Goal: Task Accomplishment & Management: Manage account settings

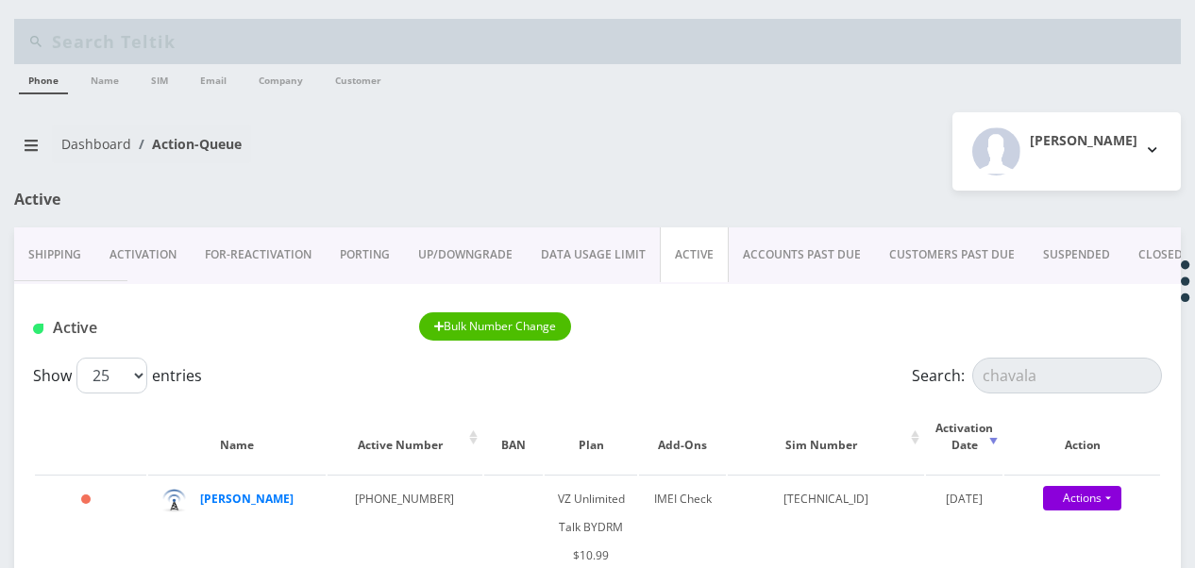
scroll to position [189, 0]
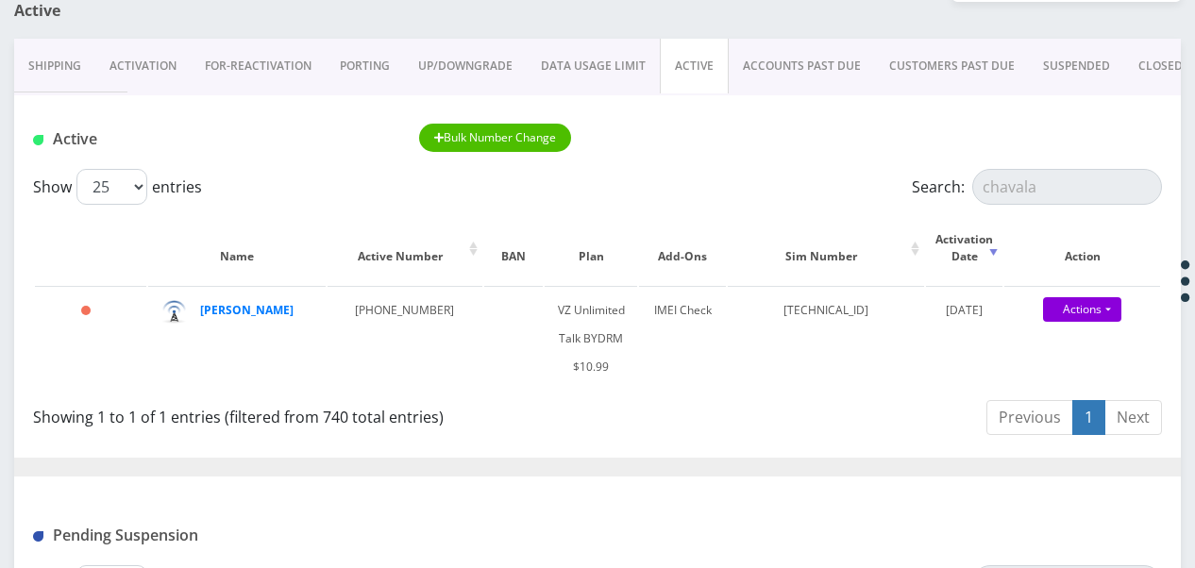
click at [151, 55] on link "Activation" at bounding box center [142, 66] width 95 height 55
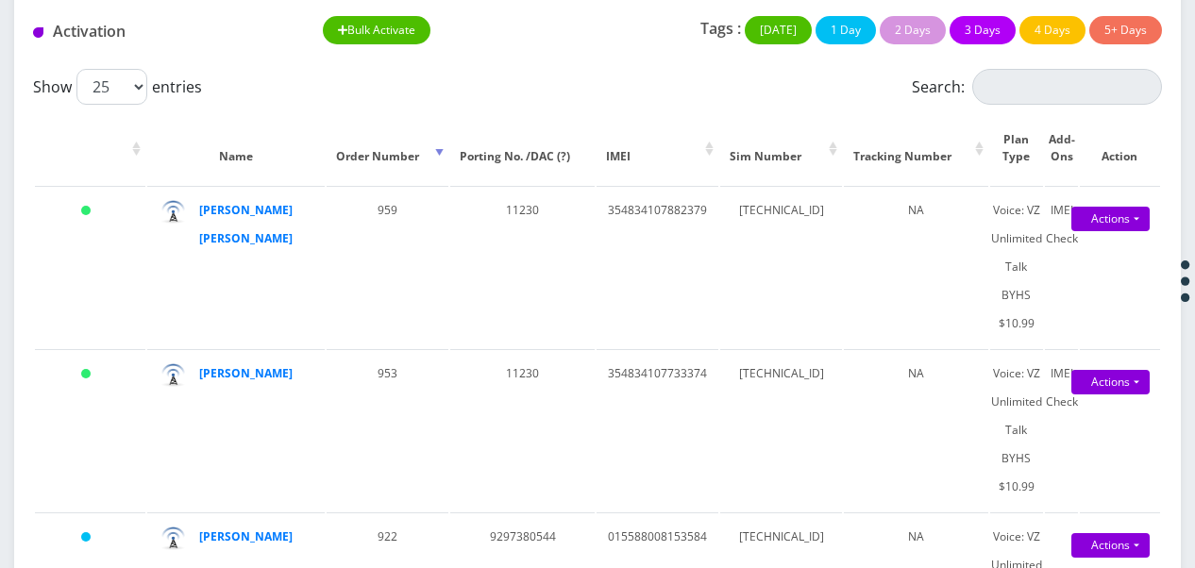
scroll to position [189, 0]
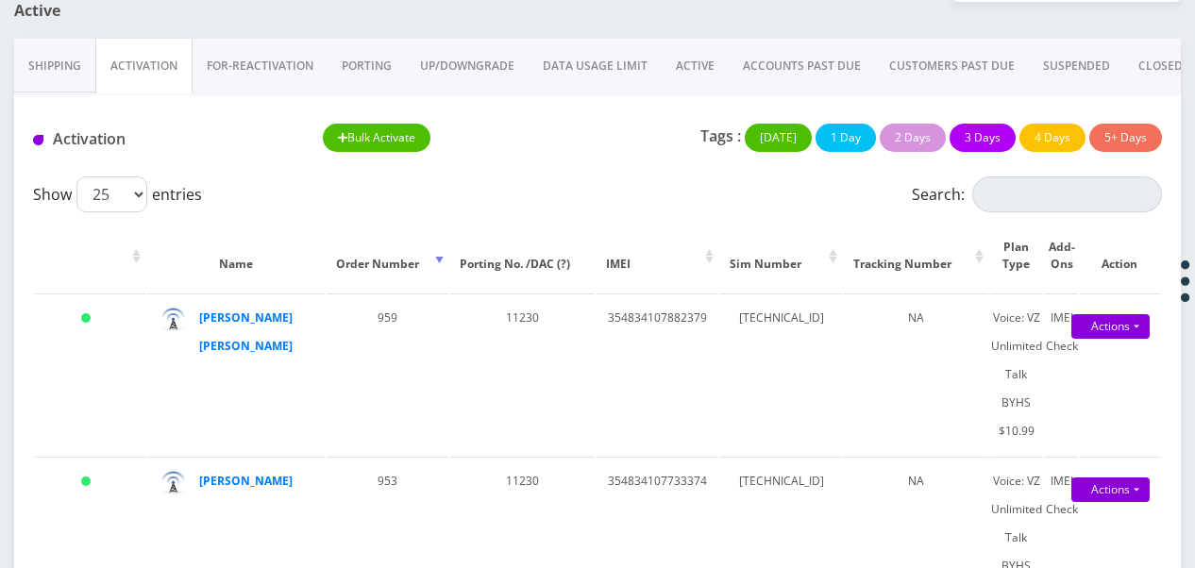
click at [157, 69] on link "Activation" at bounding box center [143, 66] width 97 height 55
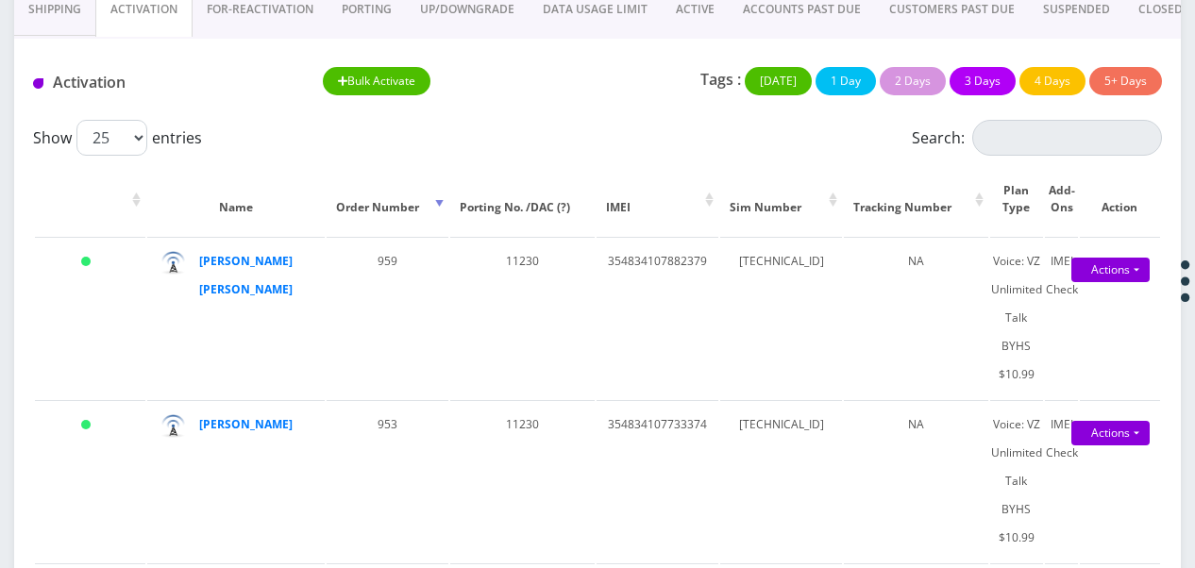
scroll to position [283, 0]
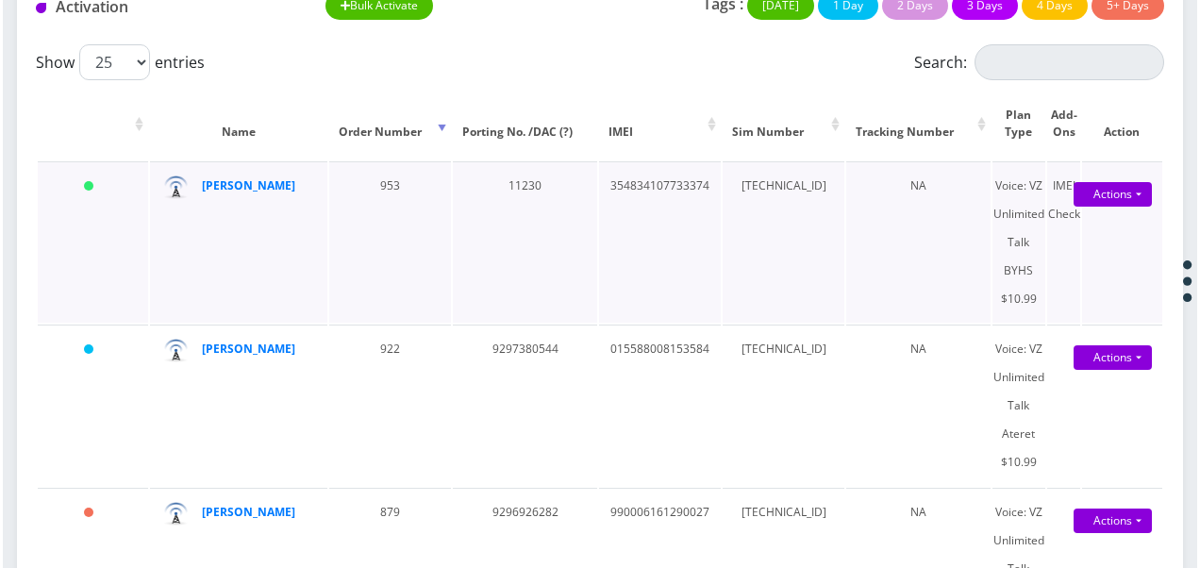
scroll to position [281, 0]
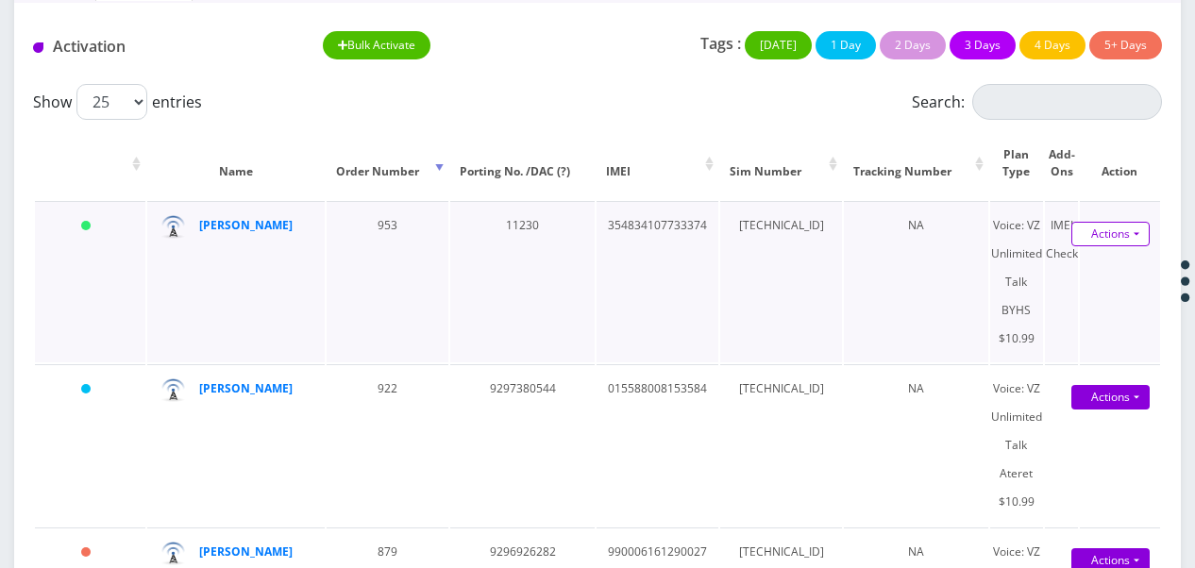
click at [1147, 228] on link "Actions" at bounding box center [1110, 234] width 78 height 25
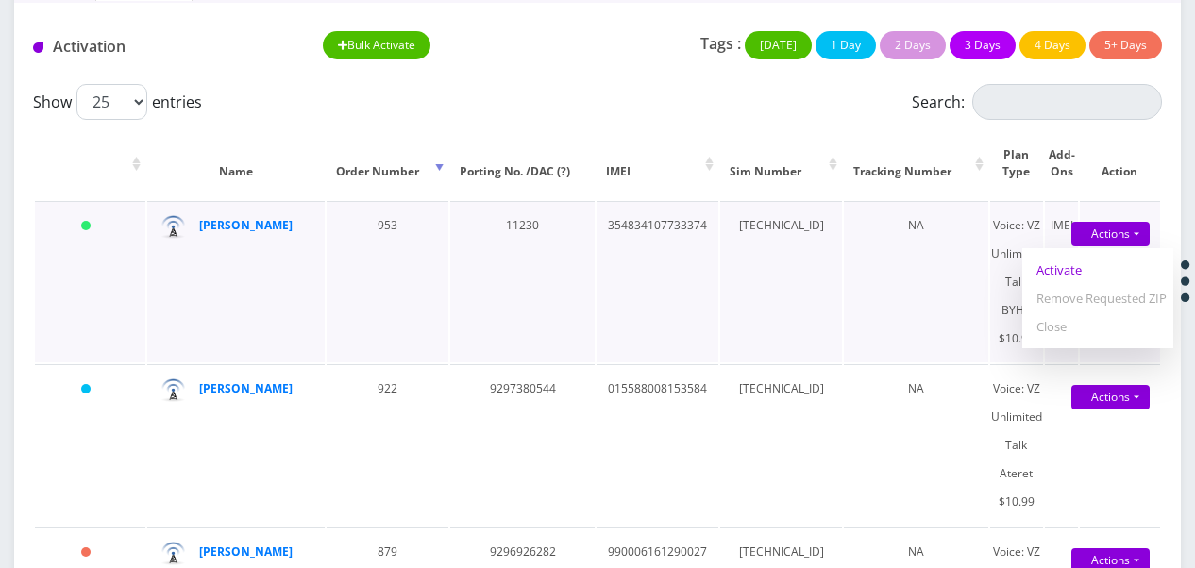
click at [1105, 258] on link "Activate" at bounding box center [1097, 270] width 151 height 28
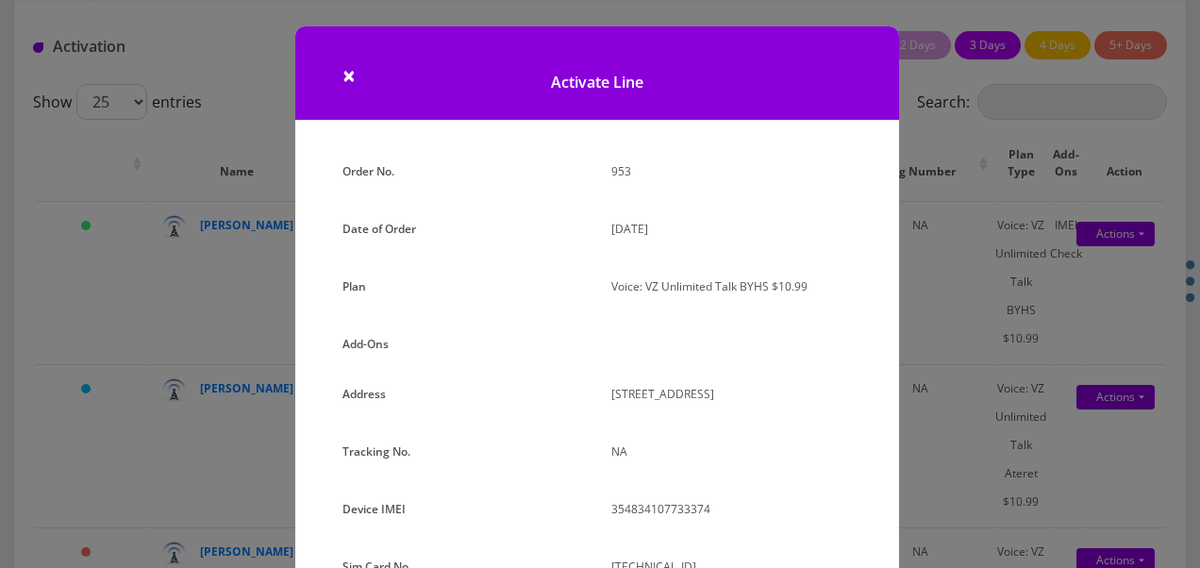
scroll to position [283, 0]
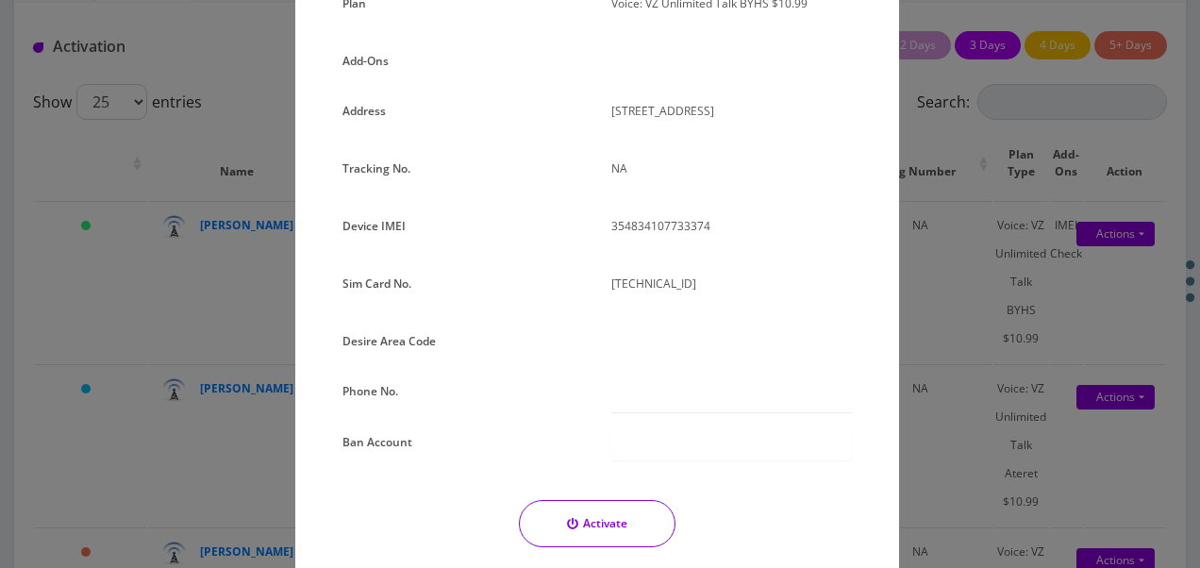
click at [934, 277] on div "× Activate Line Order No. 953 Date of Order September 02, 2025 Plan Voice: VZ U…" at bounding box center [600, 284] width 1200 height 568
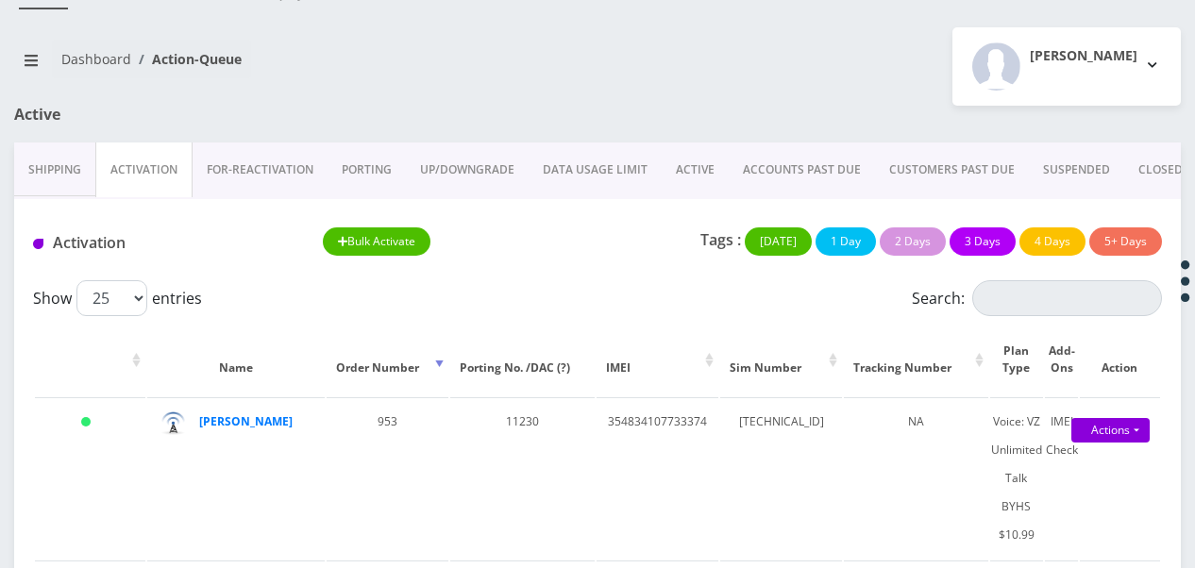
scroll to position [0, 0]
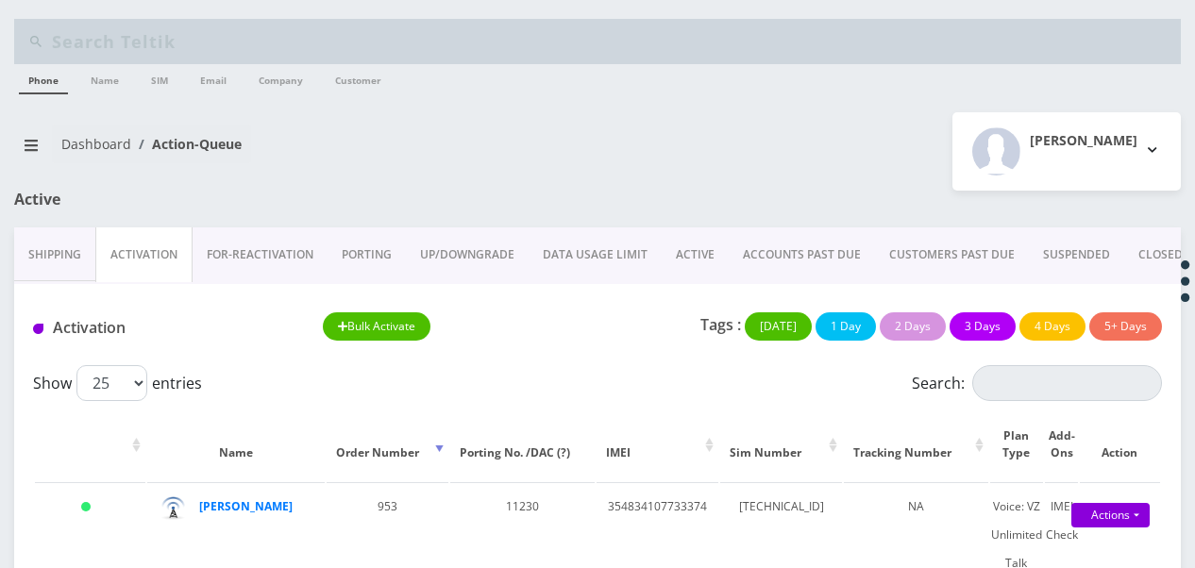
click at [687, 245] on link "ACTIVE" at bounding box center [695, 254] width 67 height 55
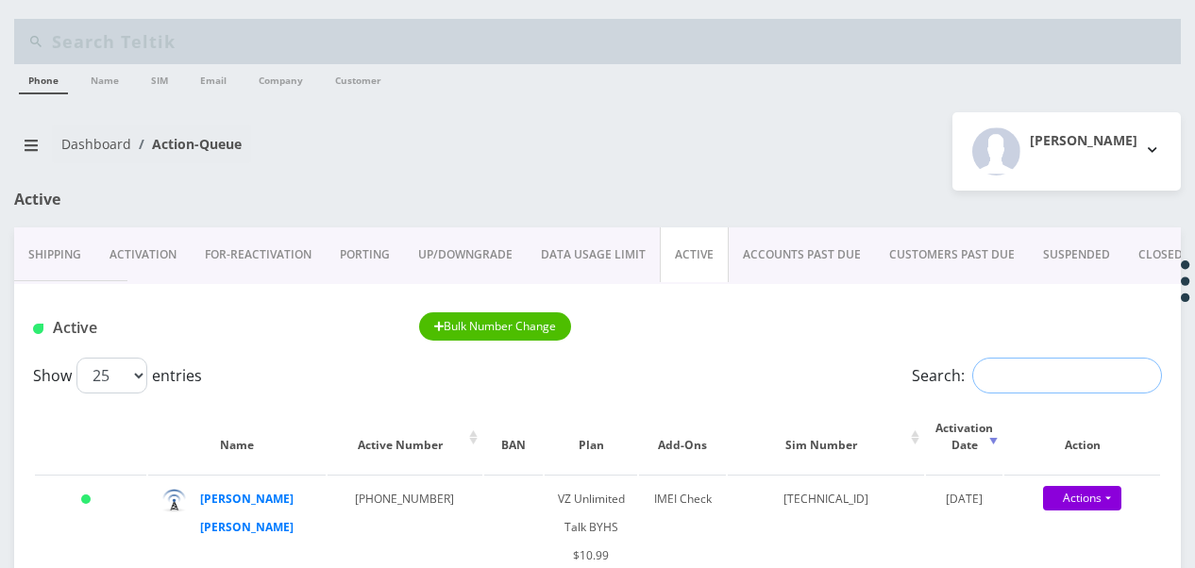
click at [1015, 373] on input "Search:" at bounding box center [1067, 376] width 190 height 36
type input "madman"
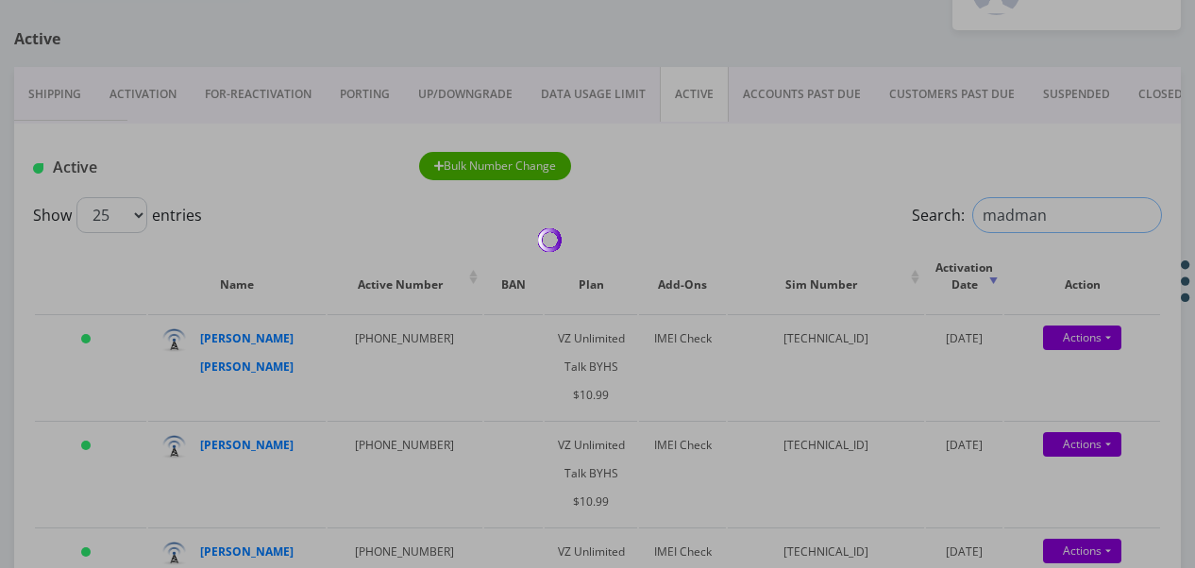
scroll to position [189, 0]
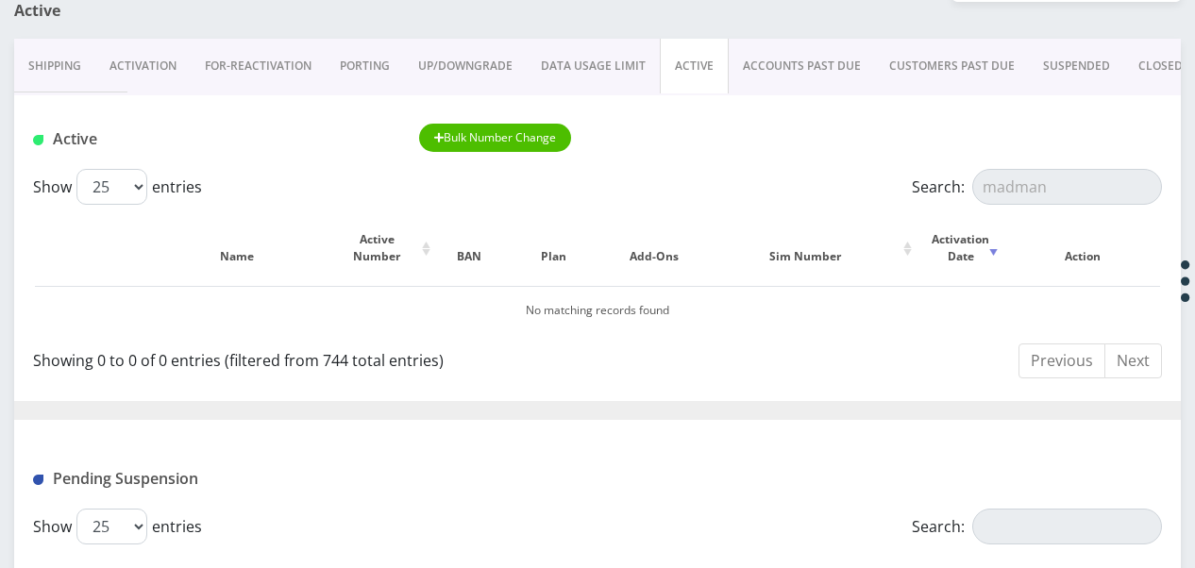
click at [1153, 70] on link "CLOSED" at bounding box center [1160, 66] width 73 height 55
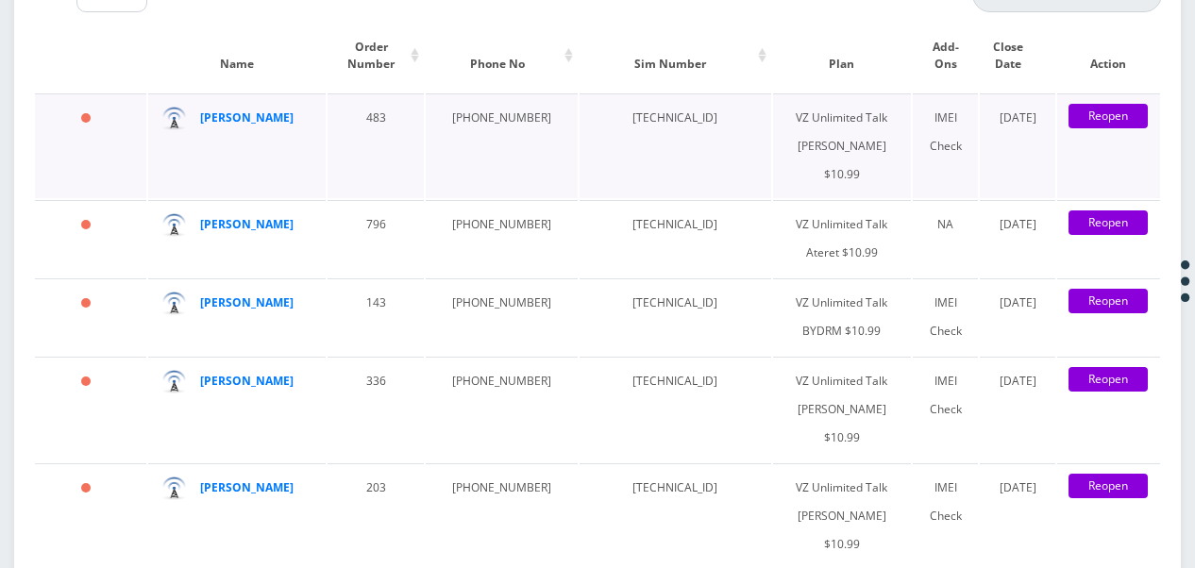
scroll to position [3397, 0]
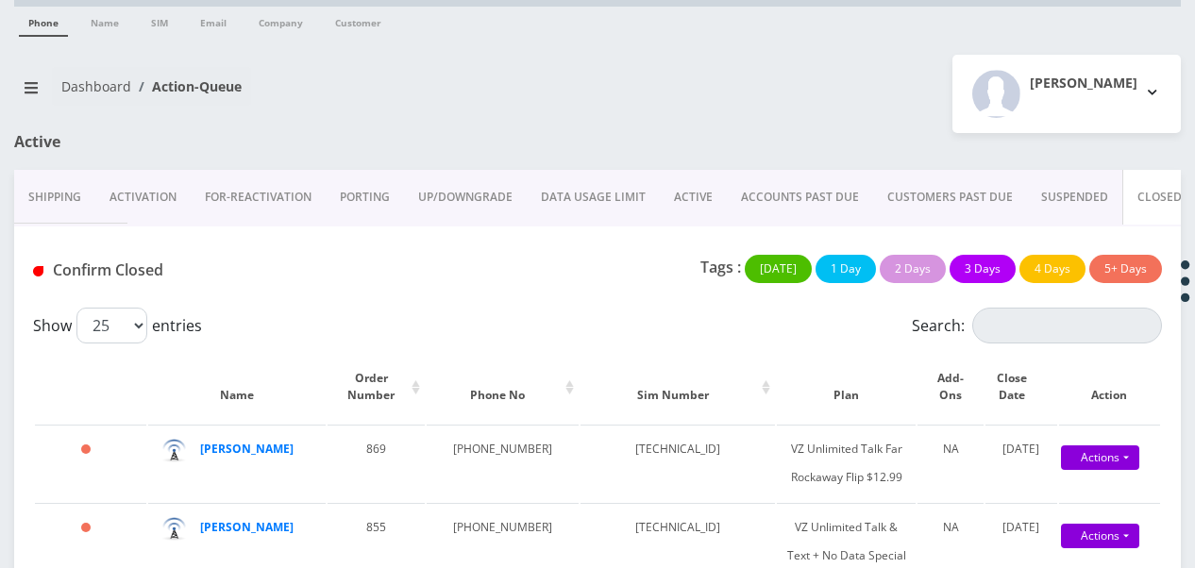
scroll to position [26, 0]
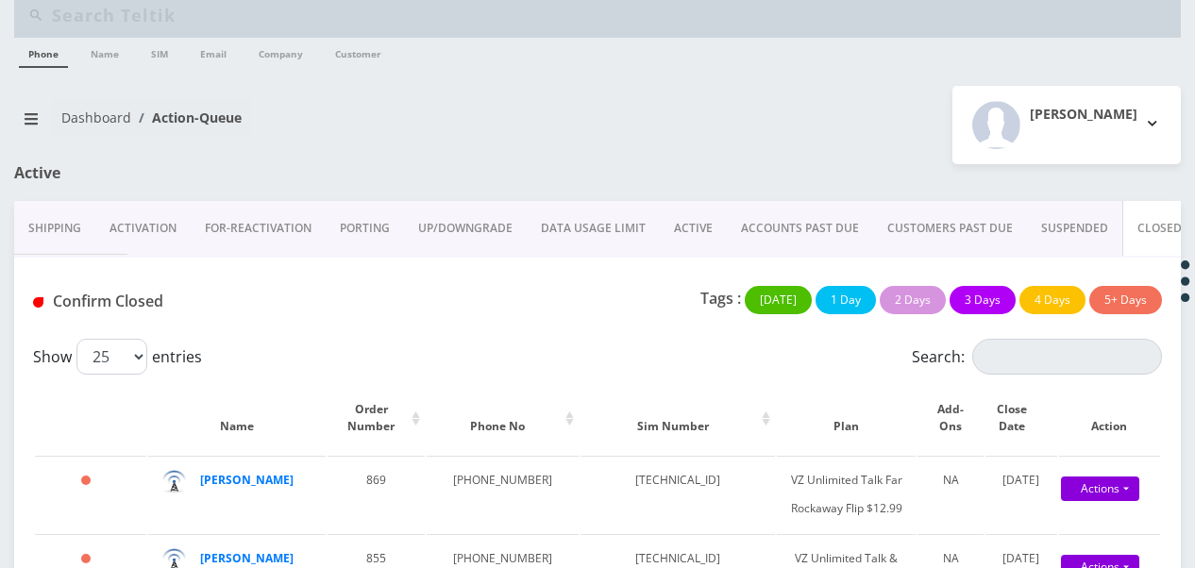
type input "madman"
click at [672, 232] on link "ACTIVE" at bounding box center [693, 228] width 67 height 55
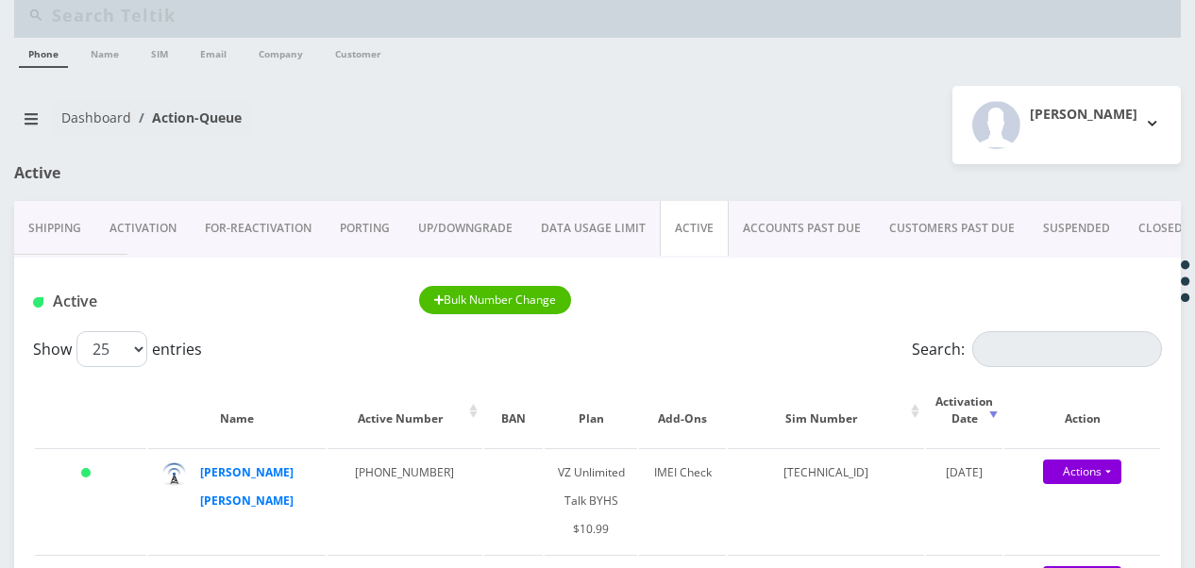
click at [992, 327] on div "Active Bulk Number Change" at bounding box center [597, 295] width 1166 height 74
click at [1000, 356] on input "Search:" at bounding box center [1067, 349] width 190 height 36
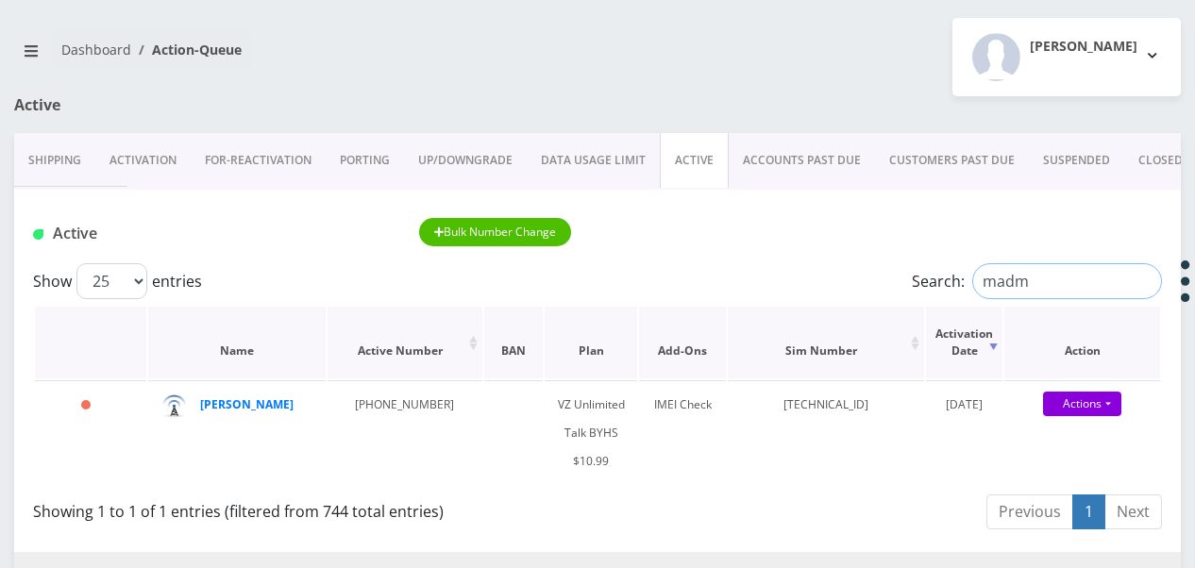
scroll to position [121, 0]
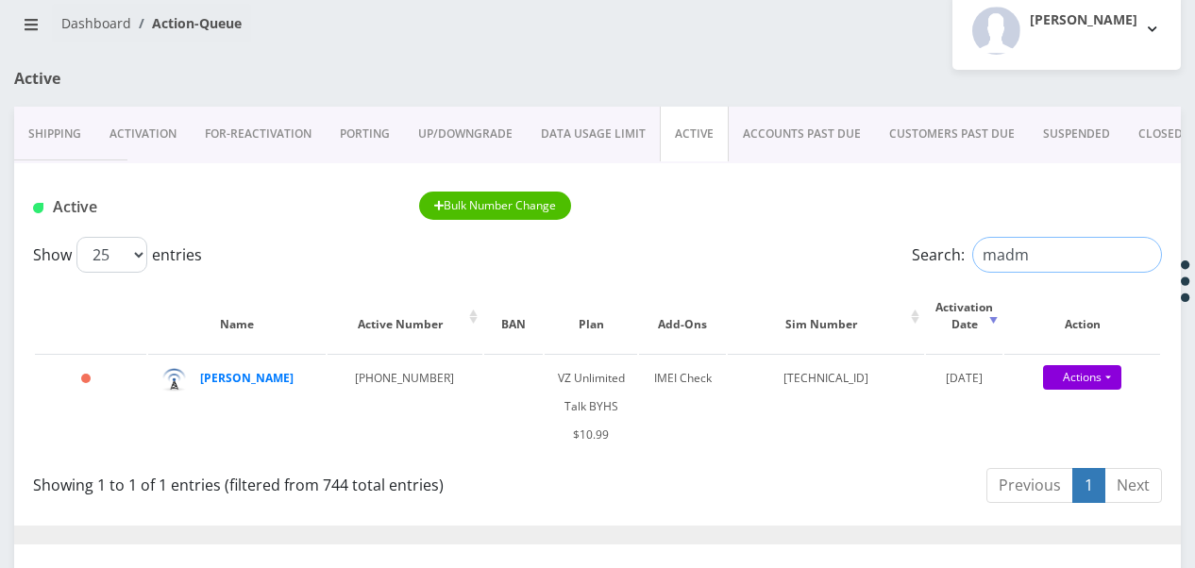
click at [844, 246] on div "Show 25 50 100 250 500 1000 entries Search: madm" at bounding box center [597, 255] width 1129 height 36
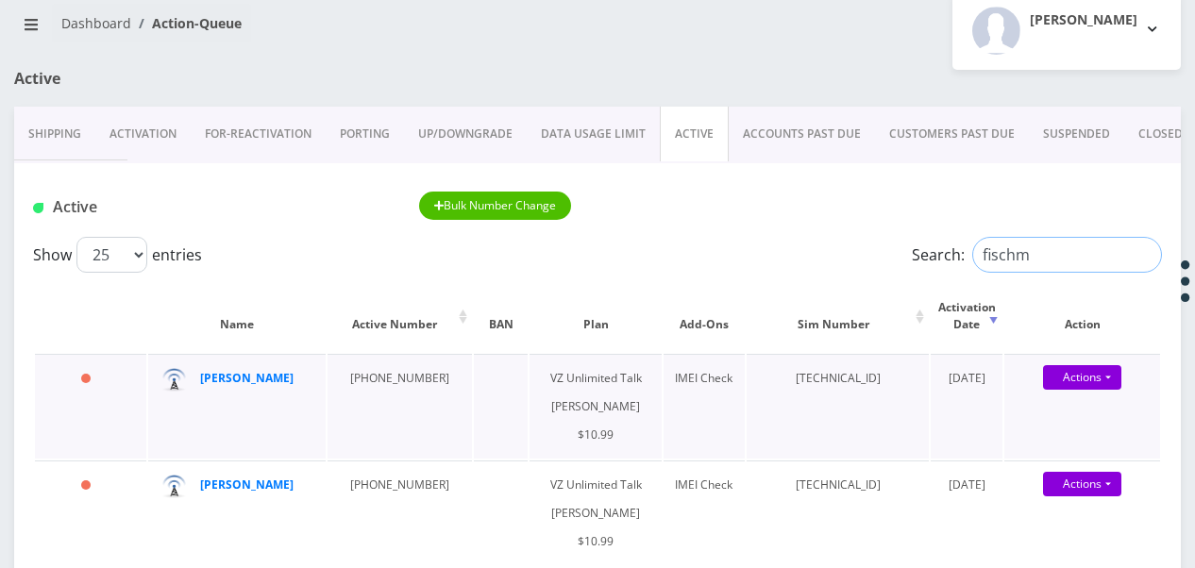
scroll to position [310, 0]
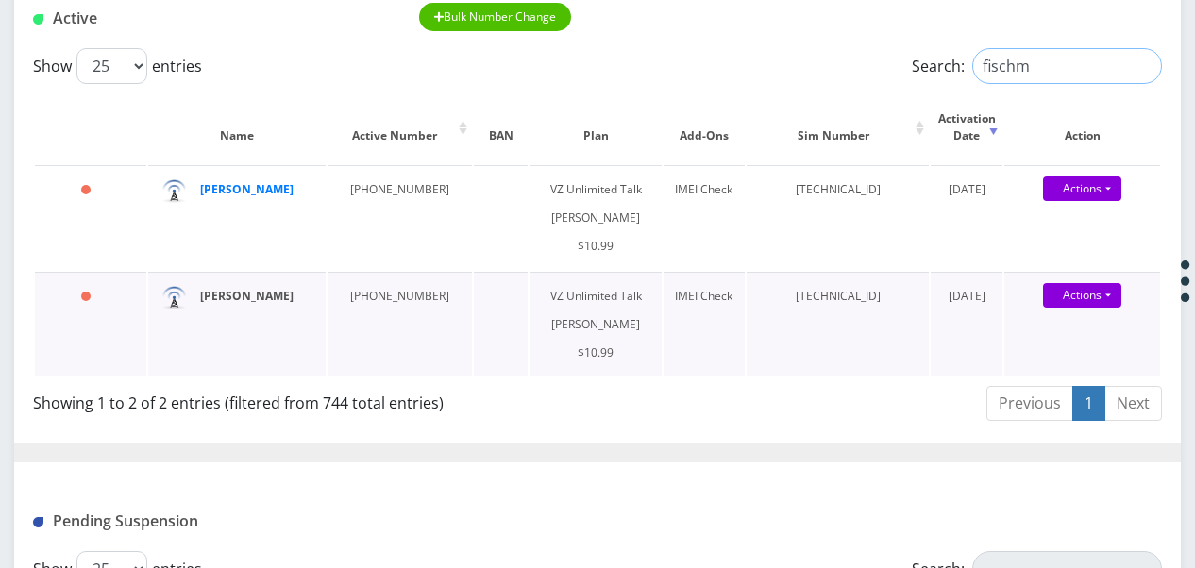
type input "fischm"
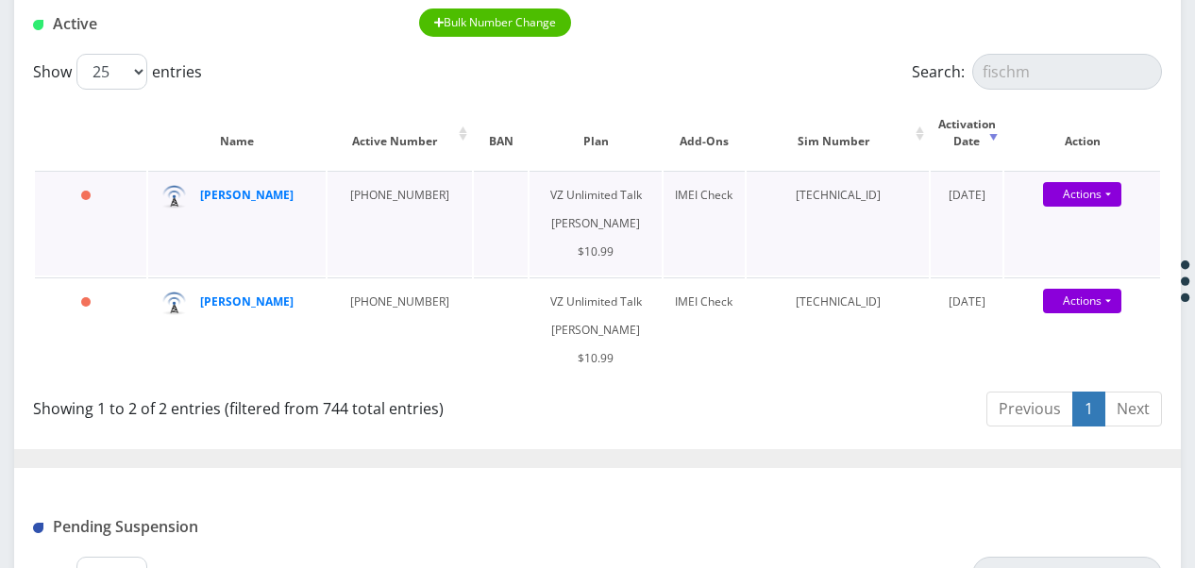
scroll to position [121, 0]
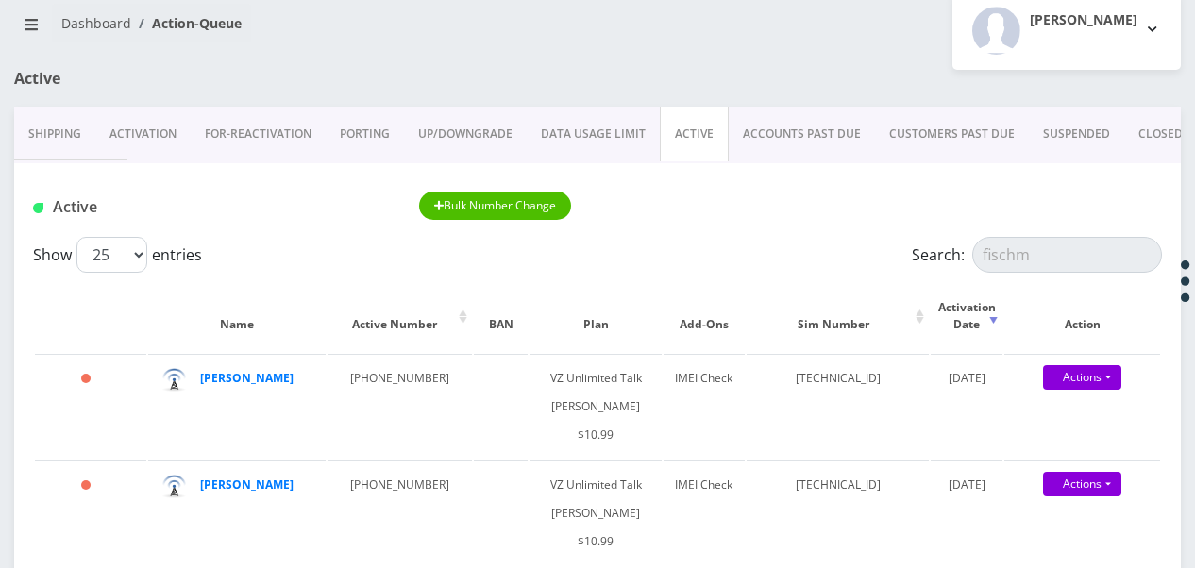
click at [1132, 131] on link "CLOSED" at bounding box center [1160, 134] width 73 height 55
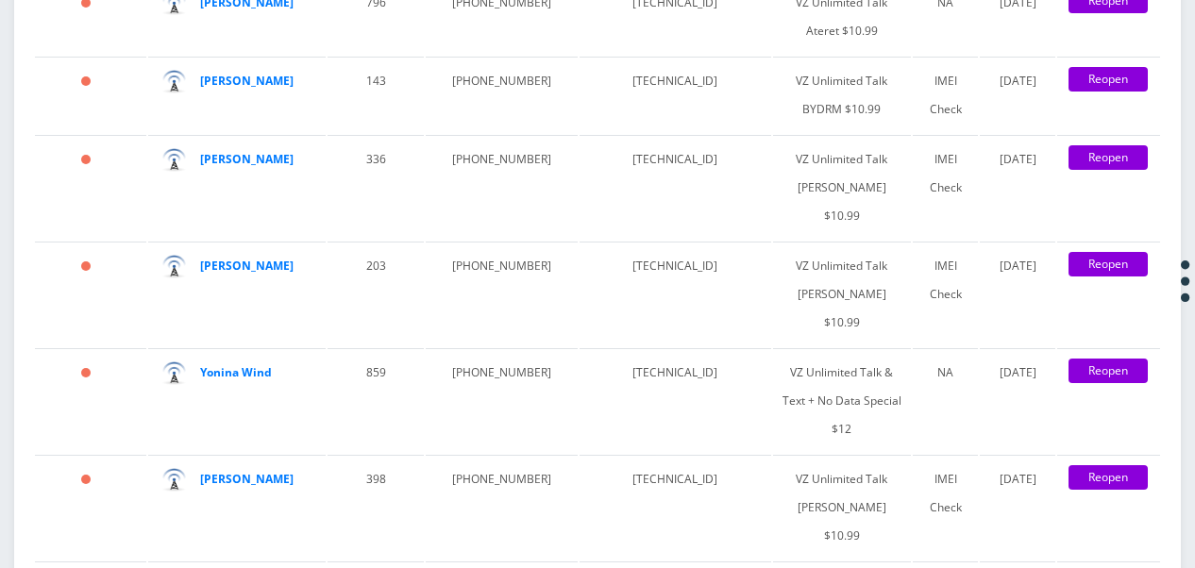
scroll to position [3424, 0]
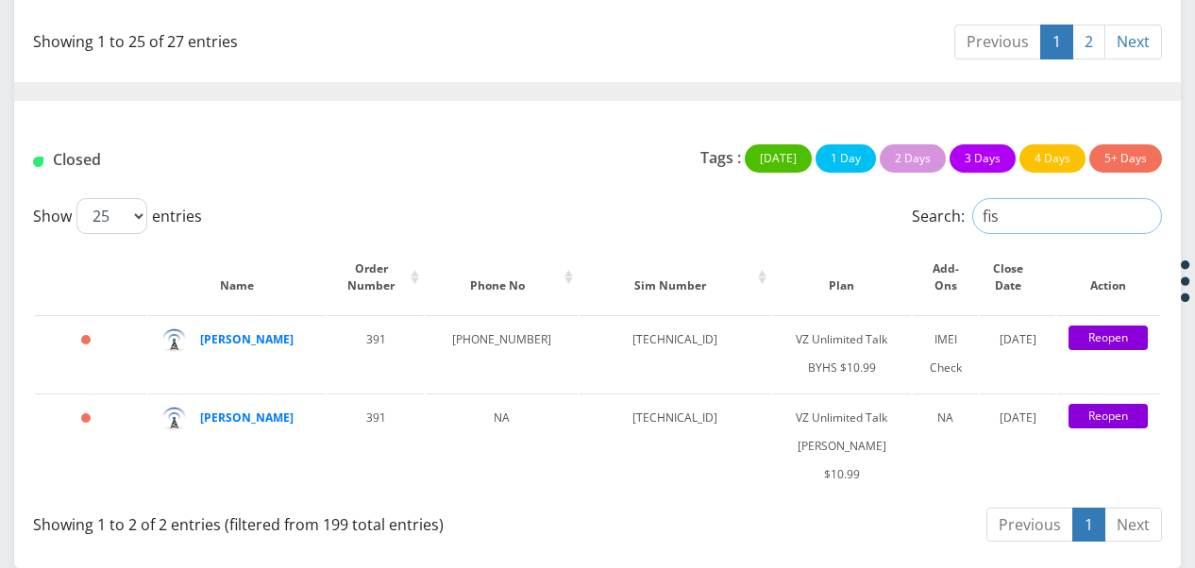
scroll to position [3397, 0]
type input "fisch"
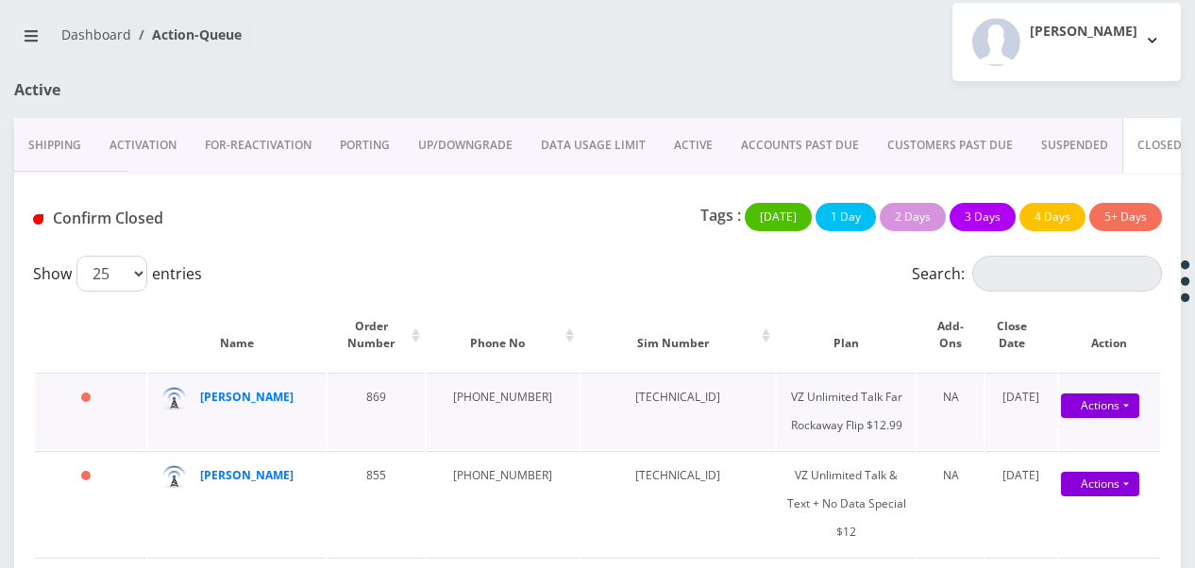
scroll to position [0, 0]
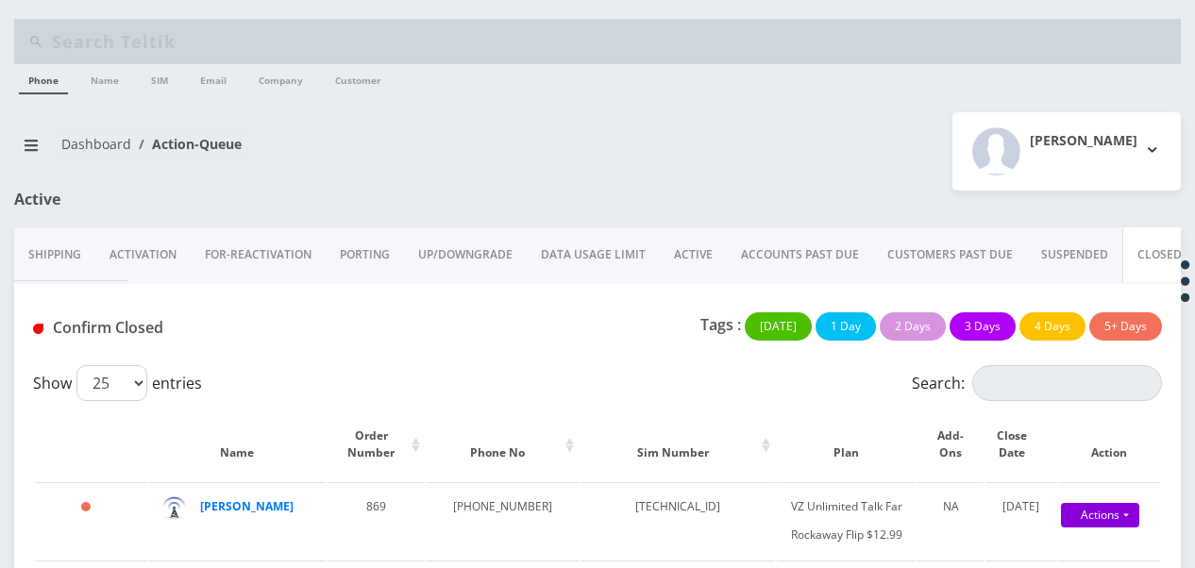
click at [706, 245] on link "ACTIVE" at bounding box center [693, 254] width 67 height 55
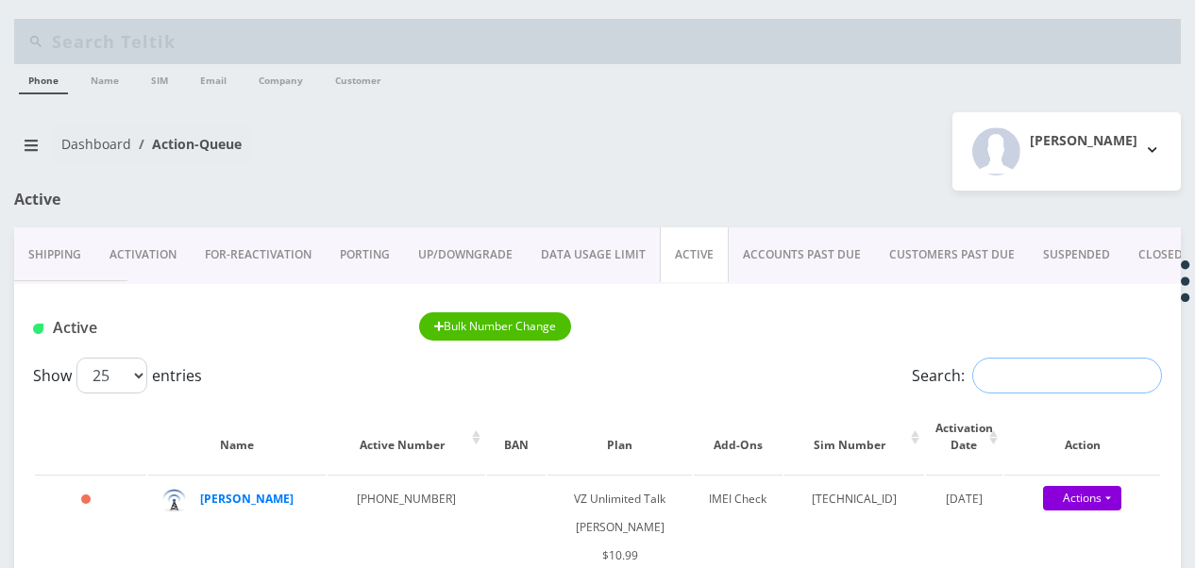
click at [993, 380] on input "Search:" at bounding box center [1067, 376] width 190 height 36
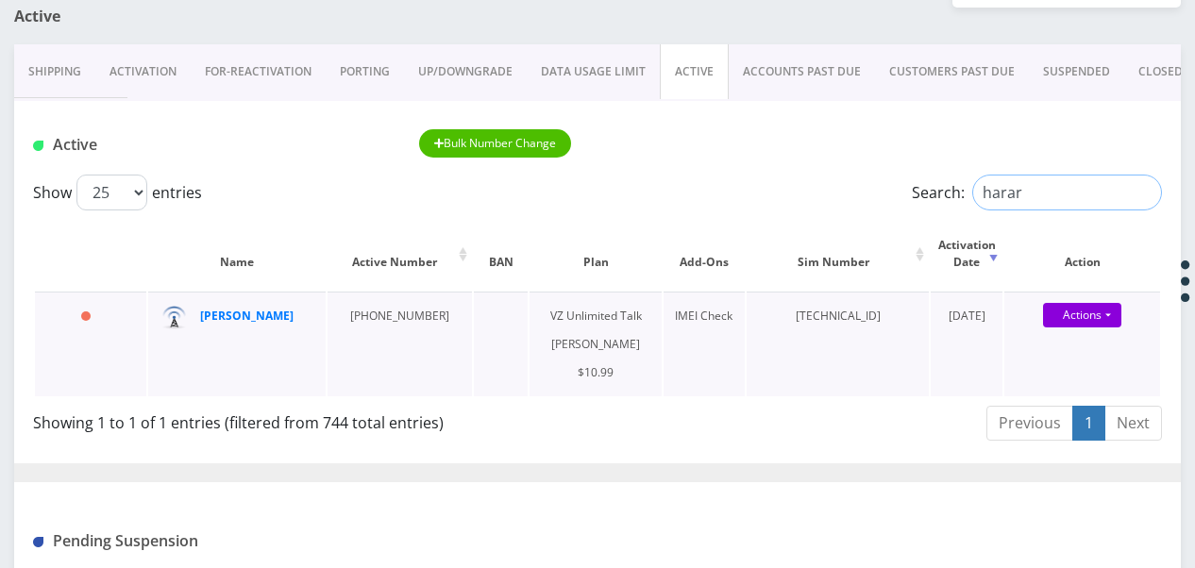
scroll to position [189, 0]
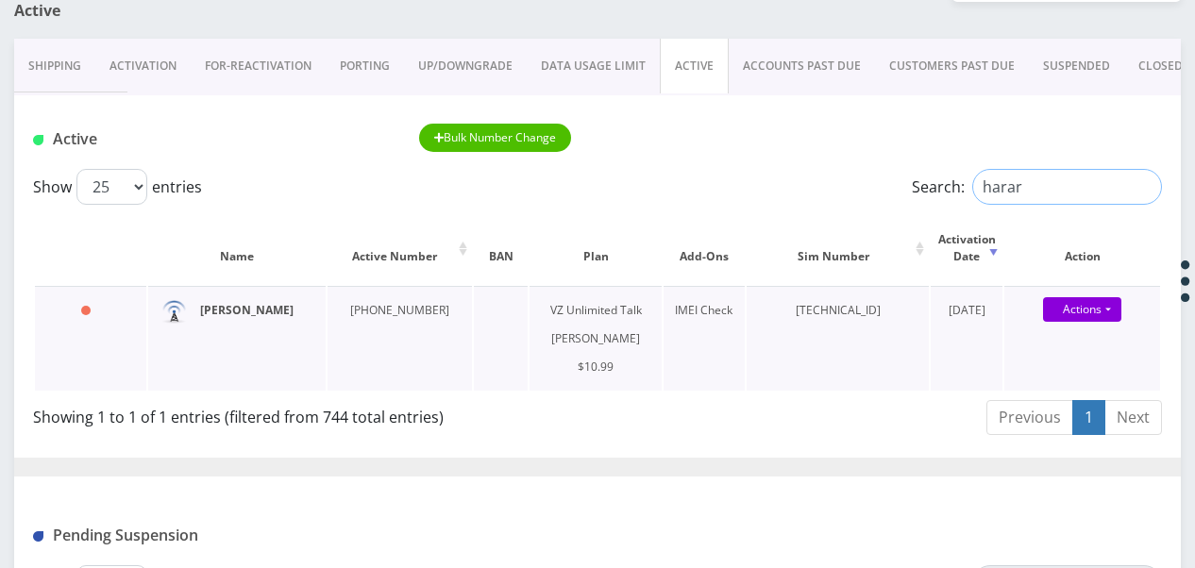
type input "harar"
click at [1135, 184] on input "harar" at bounding box center [1067, 187] width 190 height 36
click at [1140, 184] on input "harar" at bounding box center [1067, 187] width 190 height 36
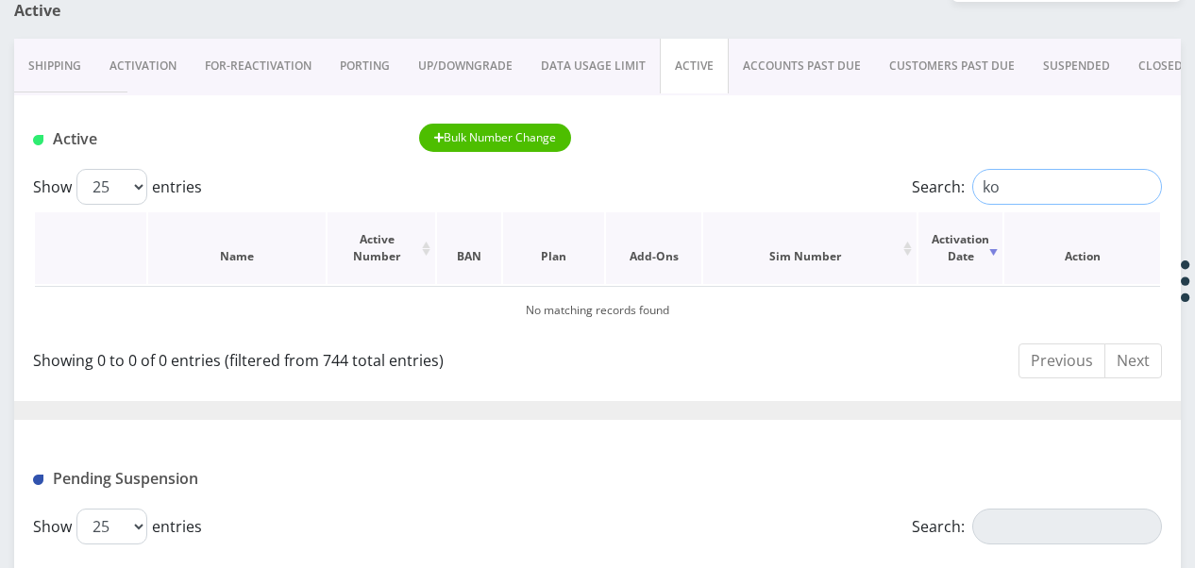
type input "k"
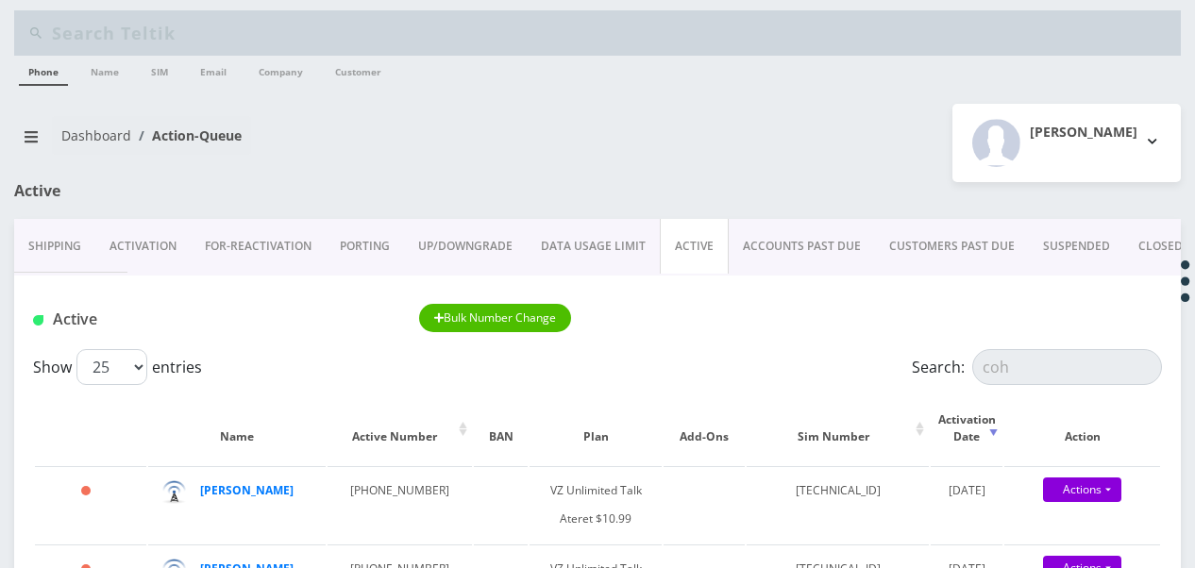
scroll to position [0, 0]
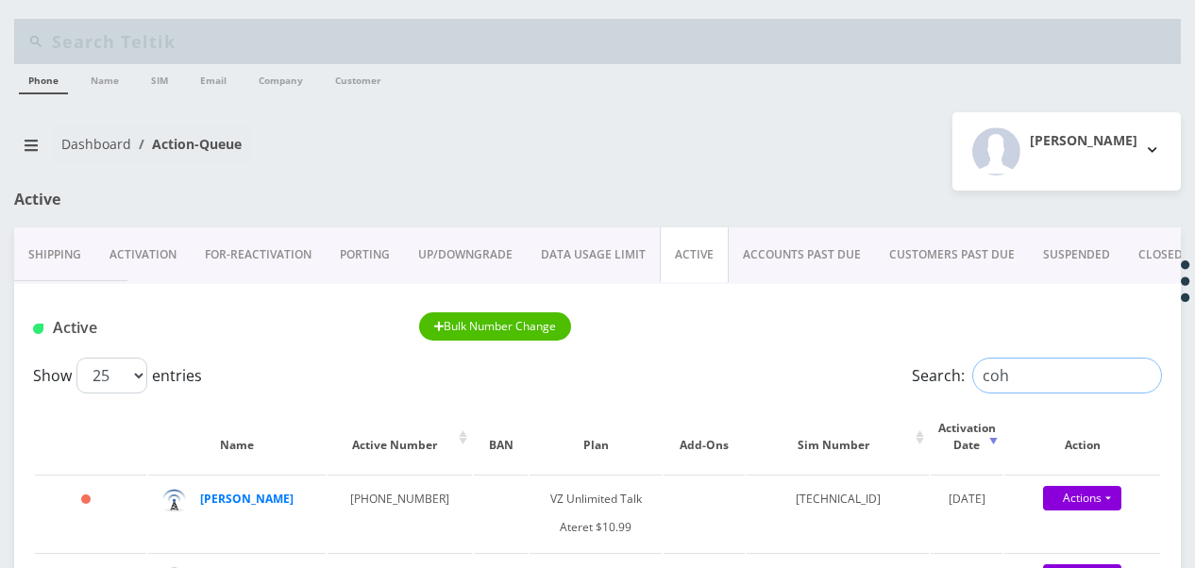
drag, startPoint x: 1096, startPoint y: 364, endPoint x: 1014, endPoint y: 377, distance: 83.0
click at [1015, 377] on input "coh" at bounding box center [1067, 376] width 190 height 36
type input "c"
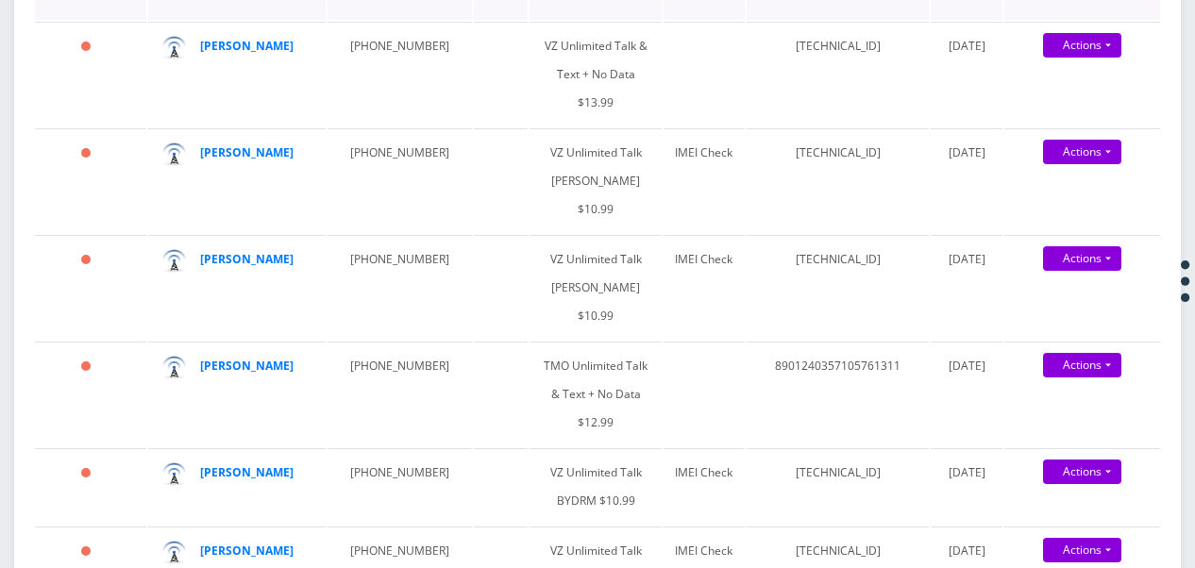
scroll to position [1510, 0]
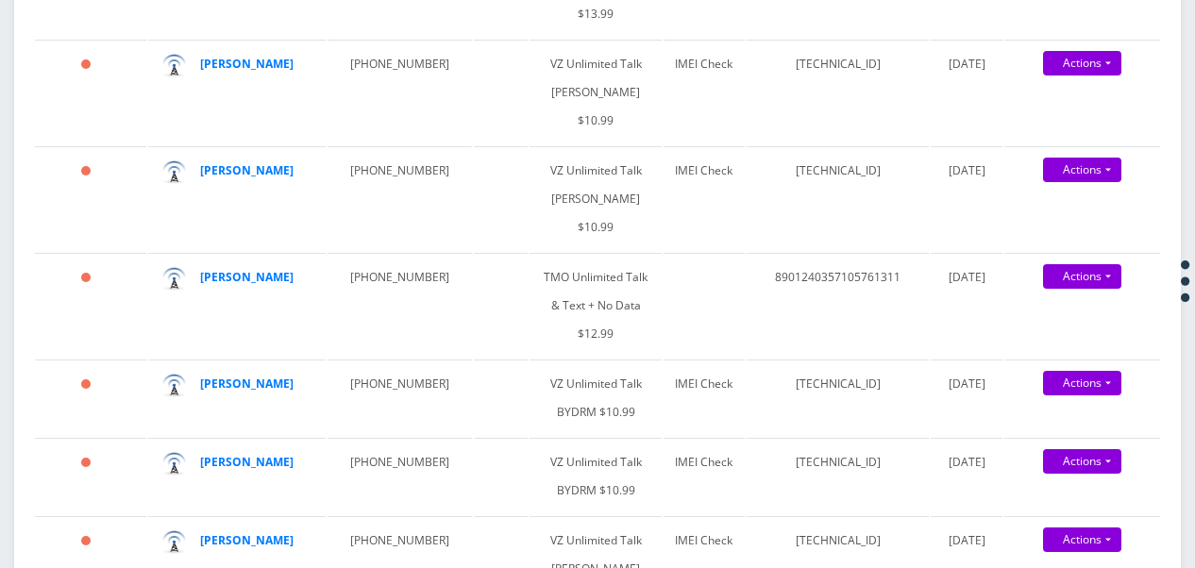
type input "fried"
drag, startPoint x: 253, startPoint y: 161, endPoint x: 202, endPoint y: 284, distance: 132.8
drag, startPoint x: 202, startPoint y: 284, endPoint x: 152, endPoint y: 334, distance: 70.7
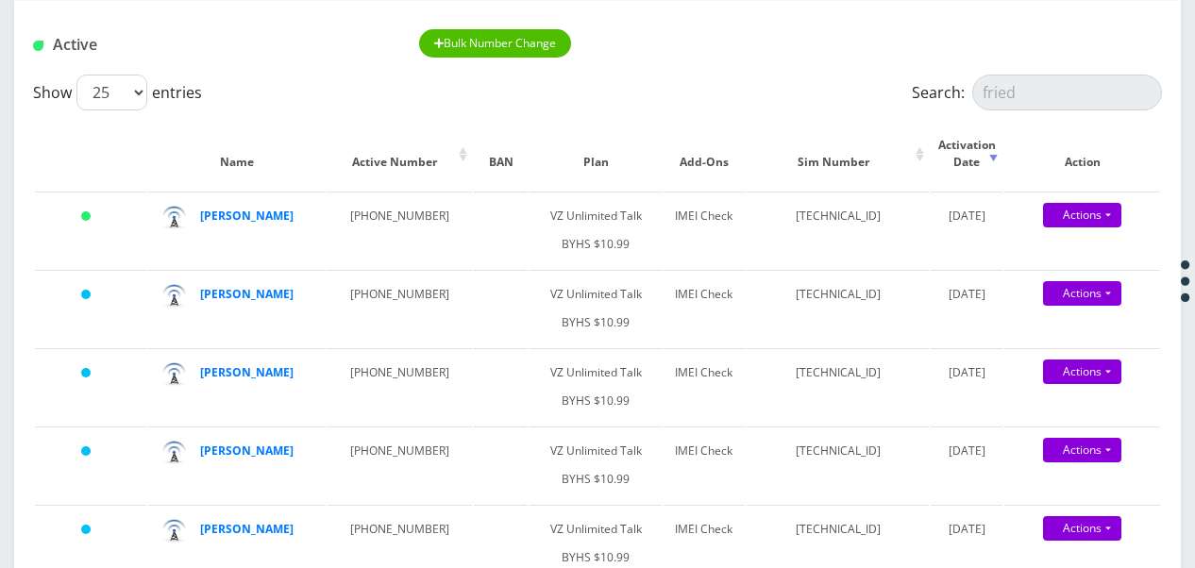
scroll to position [0, 0]
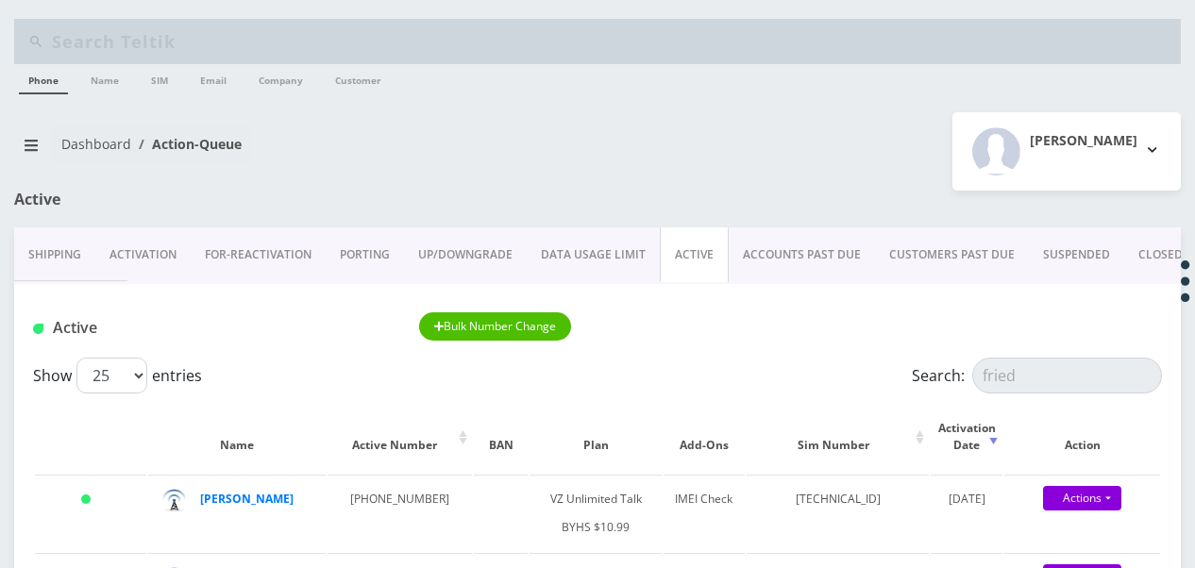
click at [1130, 256] on link "CLOSED" at bounding box center [1160, 254] width 73 height 55
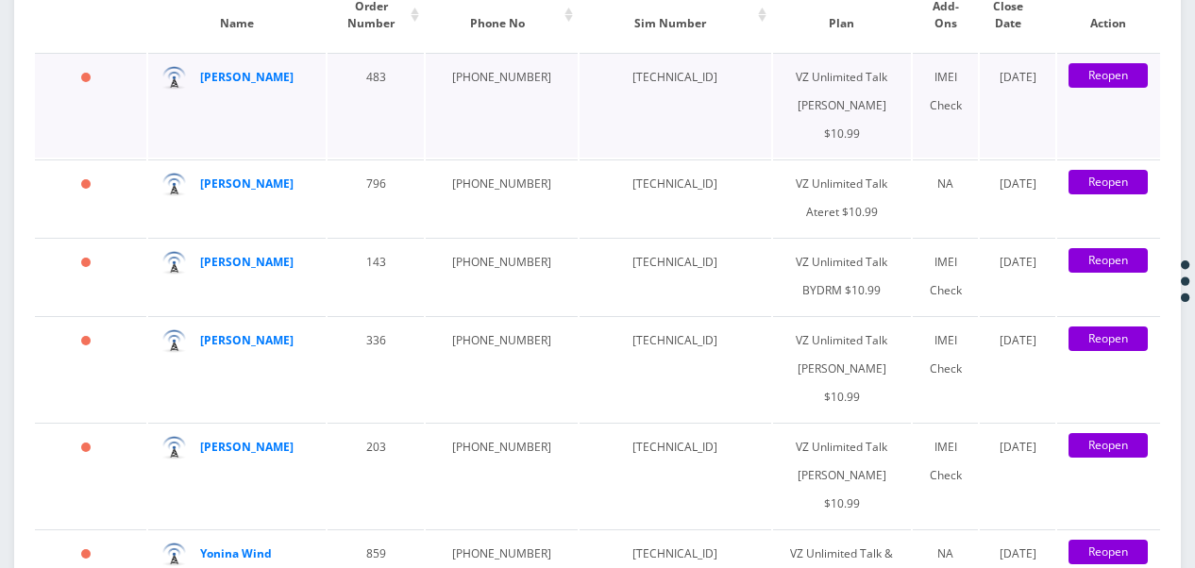
scroll to position [3303, 0]
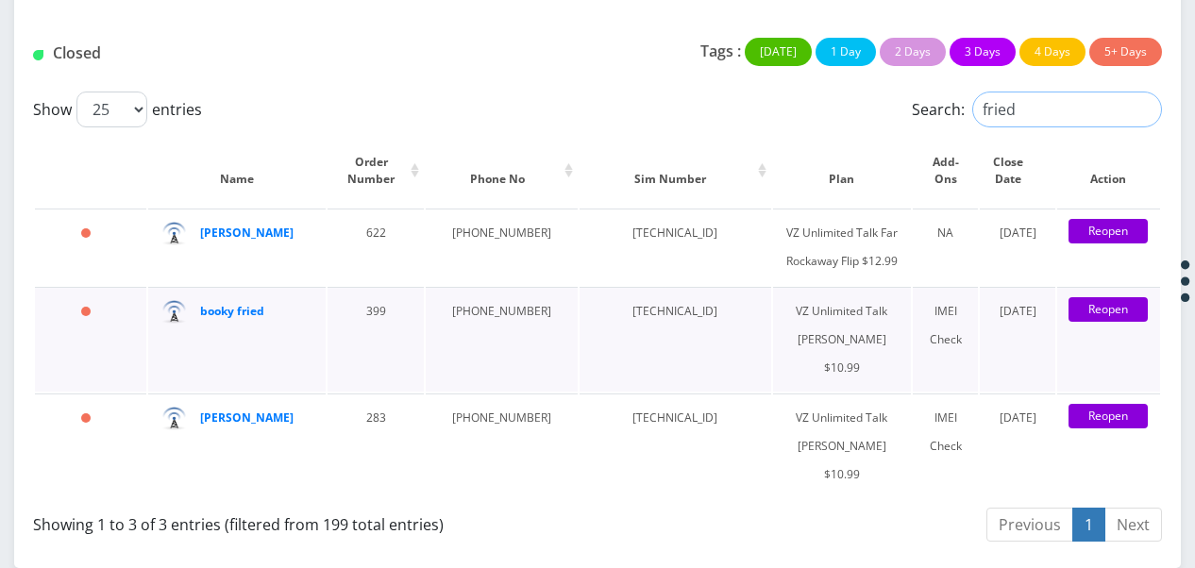
scroll to position [3532, 0]
type input "fried"
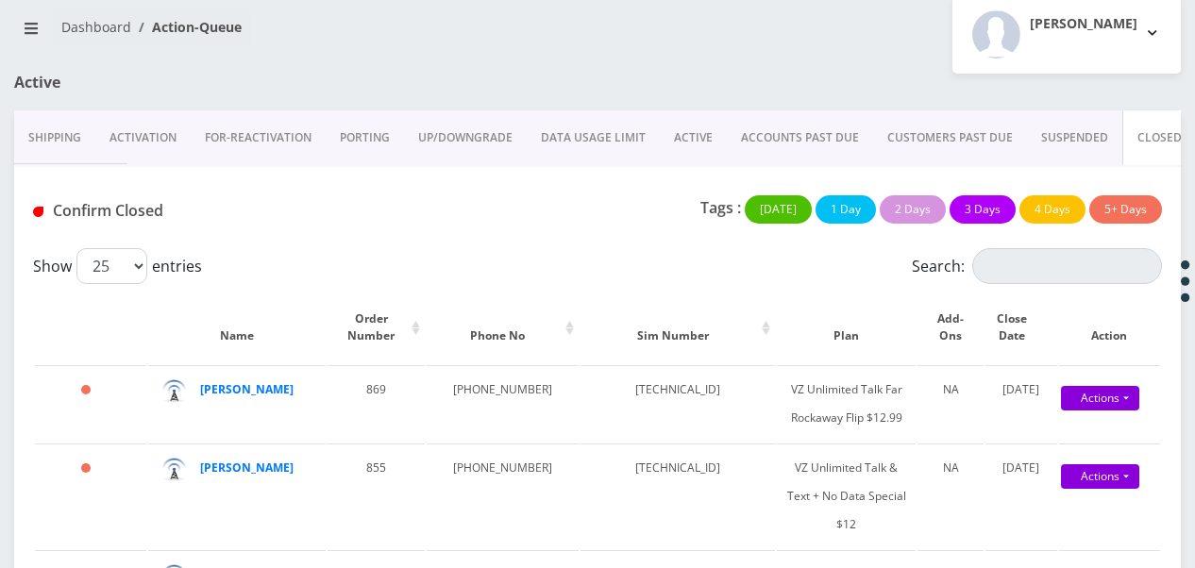
scroll to position [0, 0]
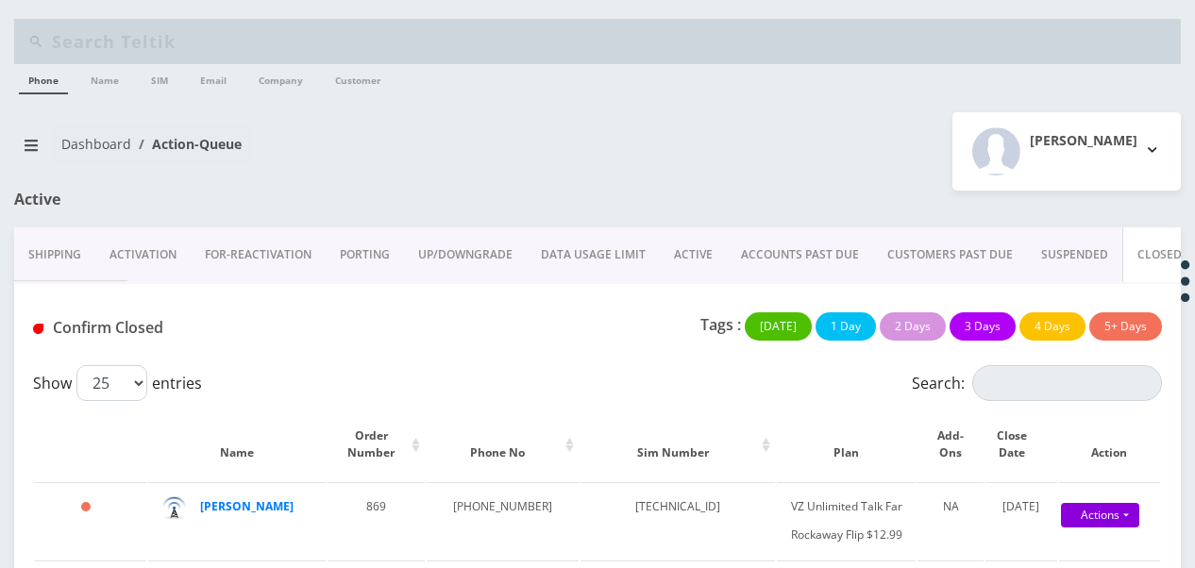
click at [700, 268] on link "ACTIVE" at bounding box center [693, 254] width 67 height 55
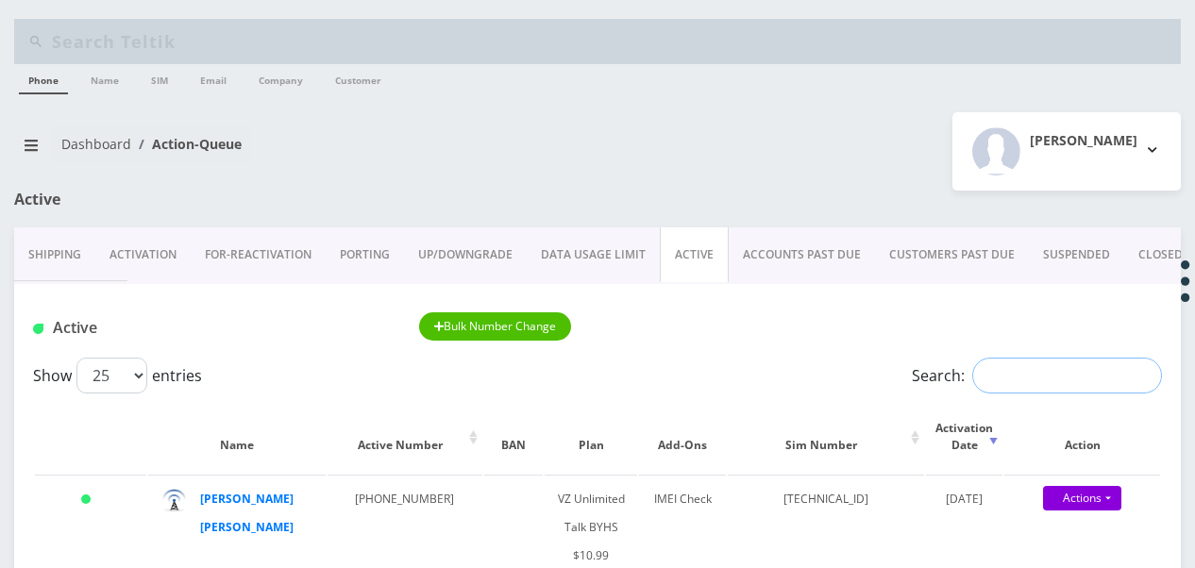
click at [988, 367] on input "Search:" at bounding box center [1067, 376] width 190 height 36
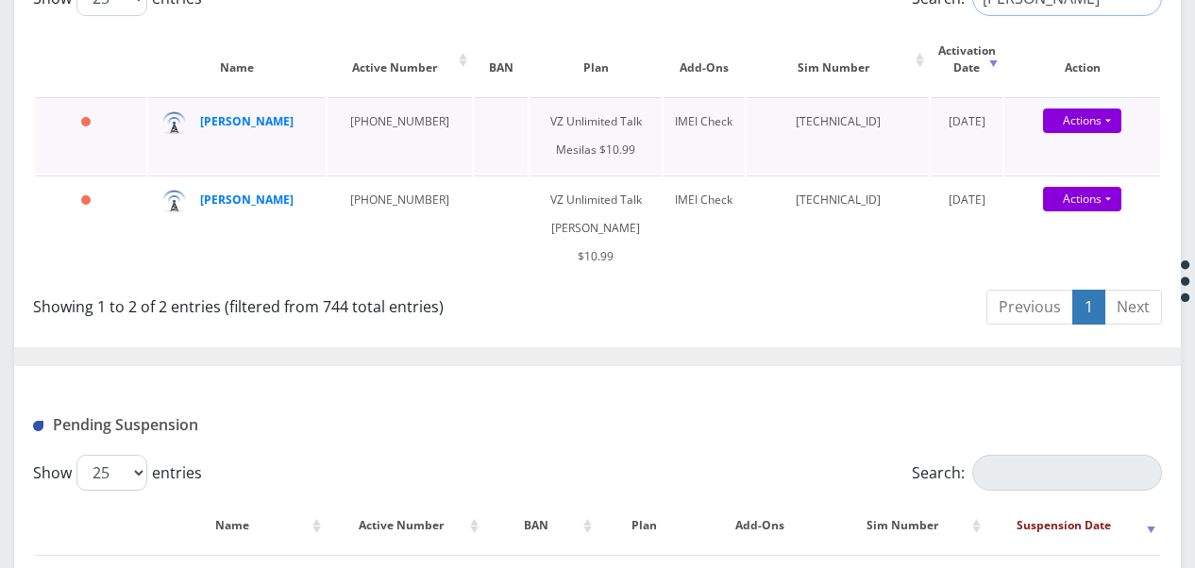
scroll to position [283, 0]
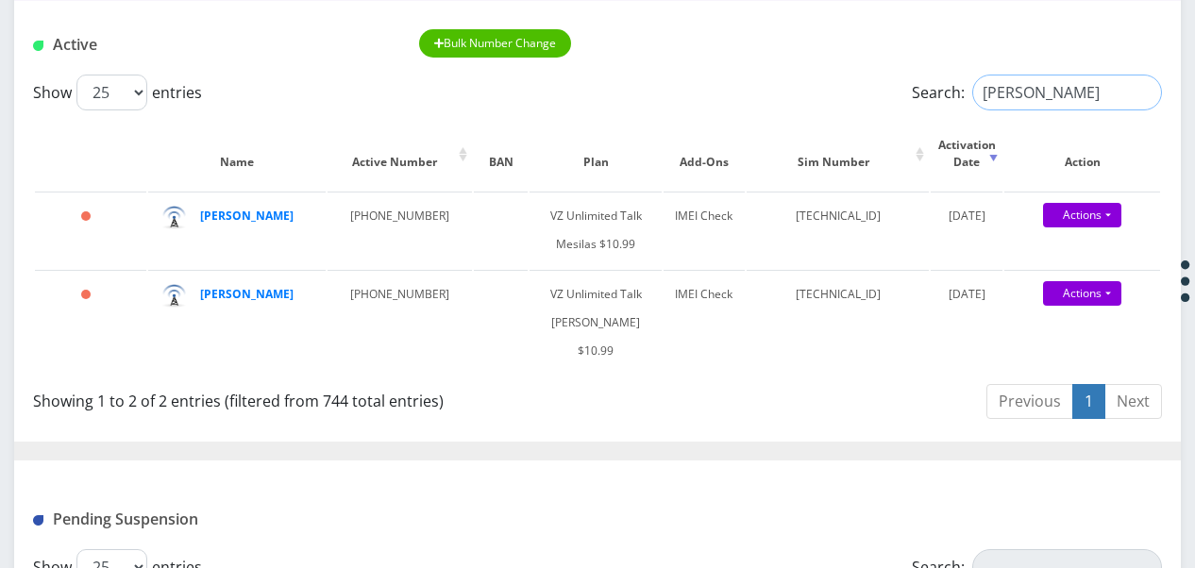
type input "seiden"
click at [1138, 92] on input "seiden" at bounding box center [1067, 93] width 190 height 36
click at [1038, 102] on input "Search:" at bounding box center [1067, 93] width 190 height 36
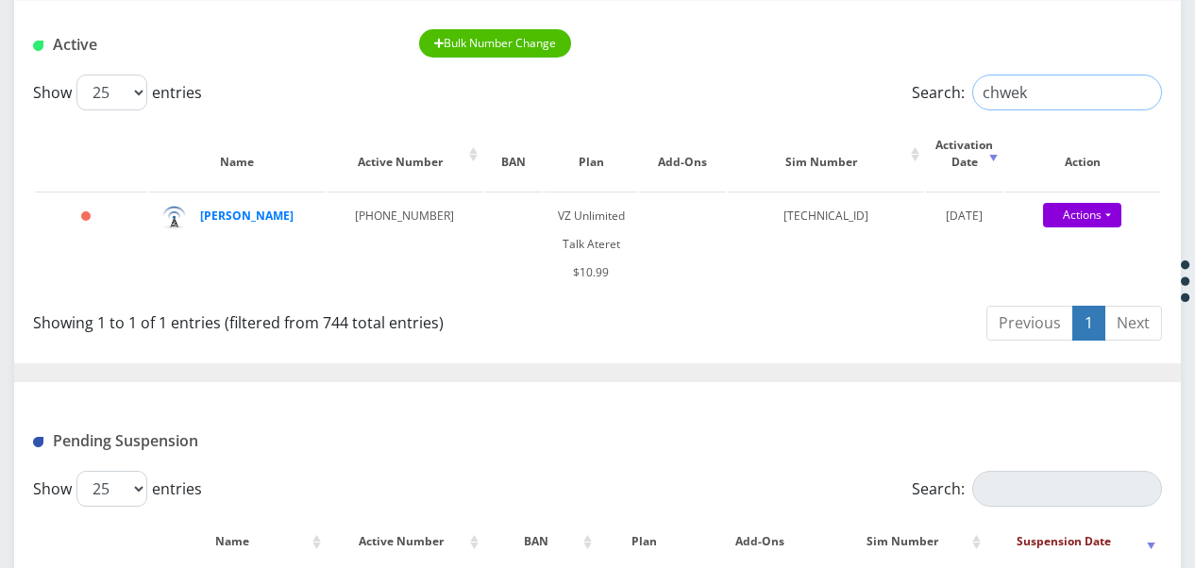
drag, startPoint x: 1051, startPoint y: 98, endPoint x: 760, endPoint y: 79, distance: 292.2
click at [759, 80] on div "Show 25 50 100 250 500 1000 entries Search: chwek" at bounding box center [597, 93] width 1129 height 36
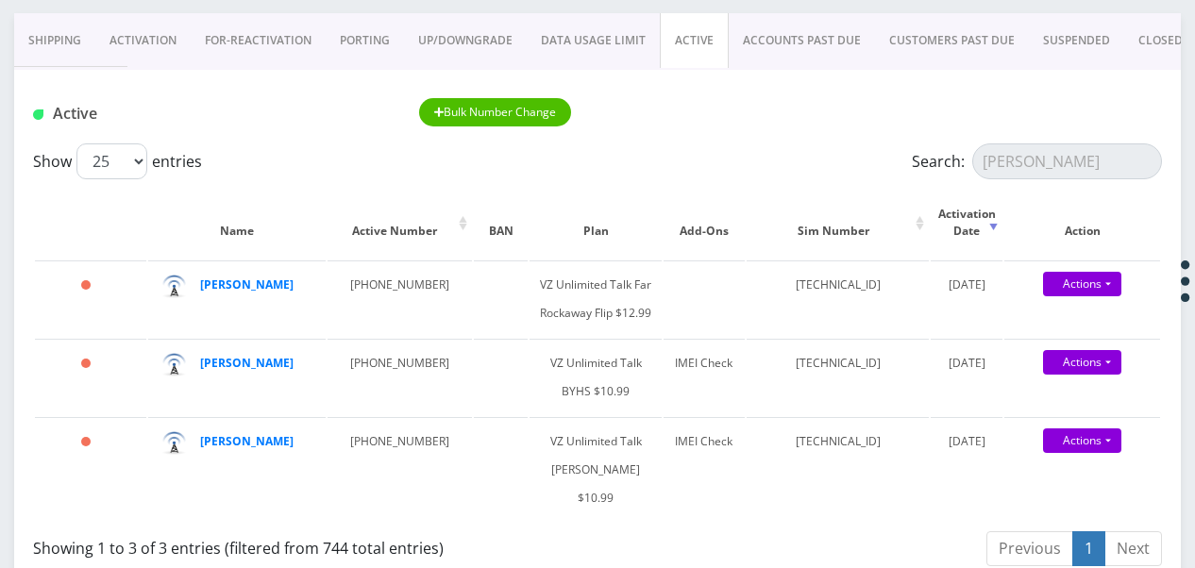
scroll to position [0, 0]
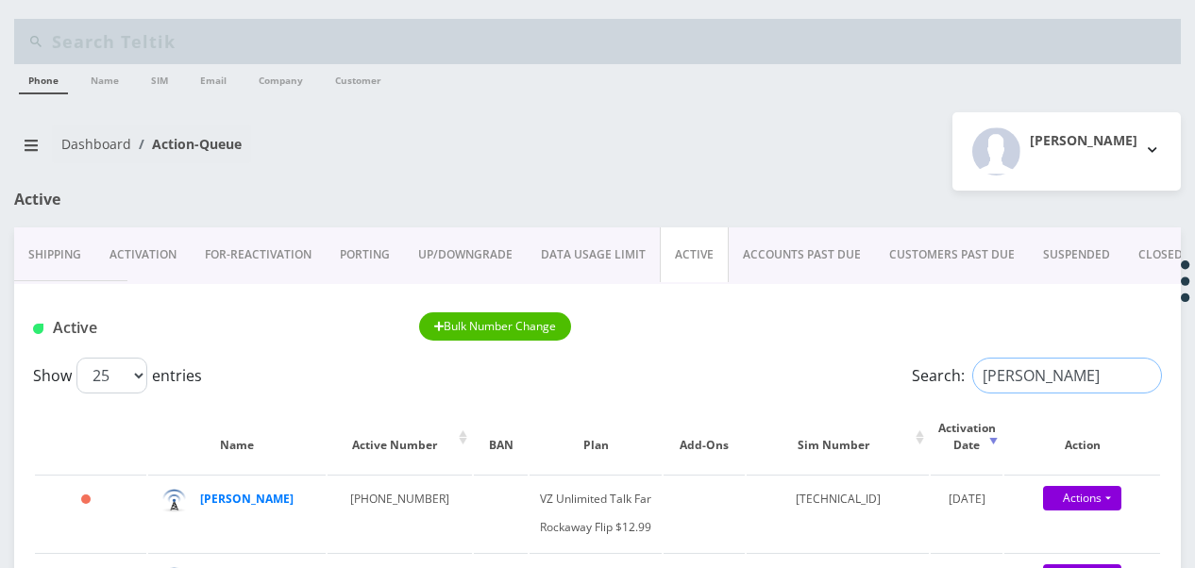
drag, startPoint x: 959, startPoint y: 361, endPoint x: 672, endPoint y: 281, distance: 297.6
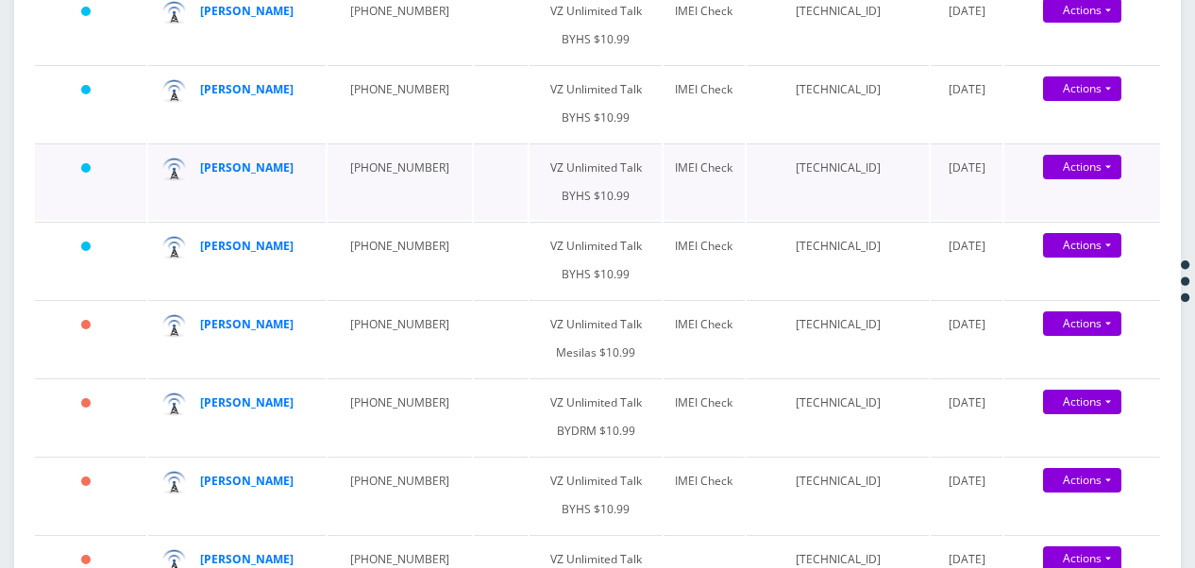
scroll to position [189, 0]
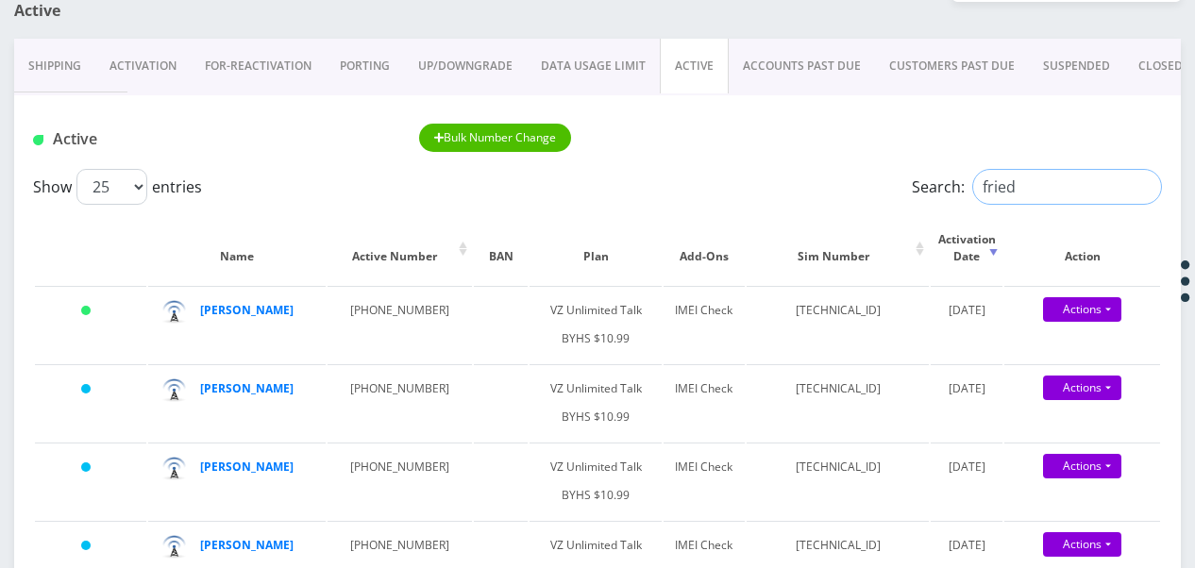
drag, startPoint x: 1049, startPoint y: 180, endPoint x: 696, endPoint y: 177, distance: 353.0
click at [699, 184] on div "Show 25 50 100 250 500 1000 entries Search: fried" at bounding box center [597, 187] width 1129 height 36
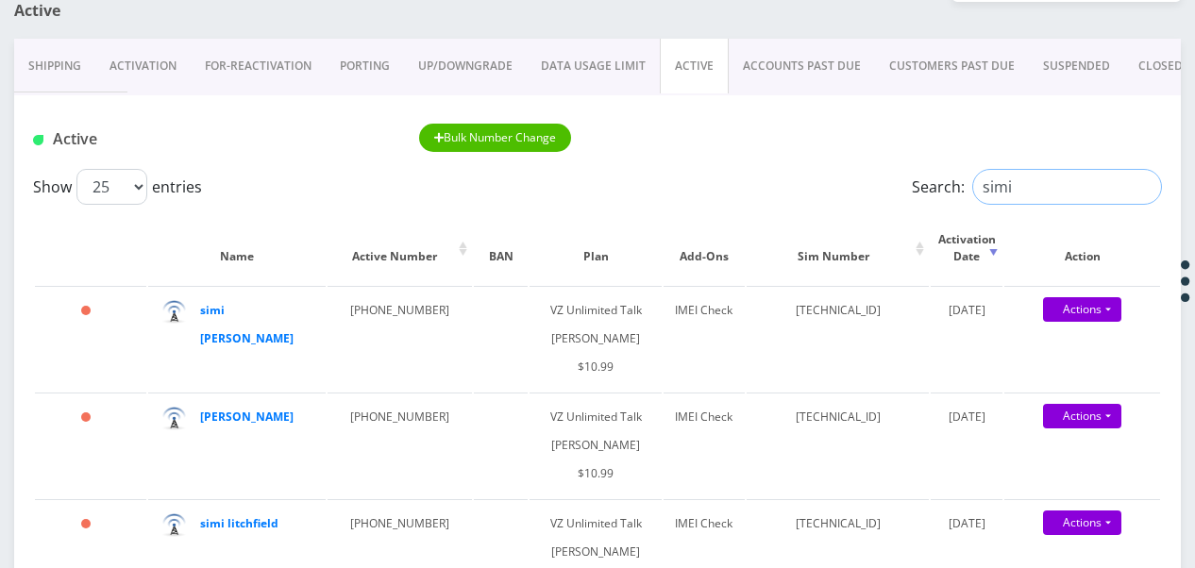
drag, startPoint x: 978, startPoint y: 193, endPoint x: 935, endPoint y: 187, distance: 42.8
click at [947, 190] on label "Search: simi" at bounding box center [1037, 187] width 250 height 36
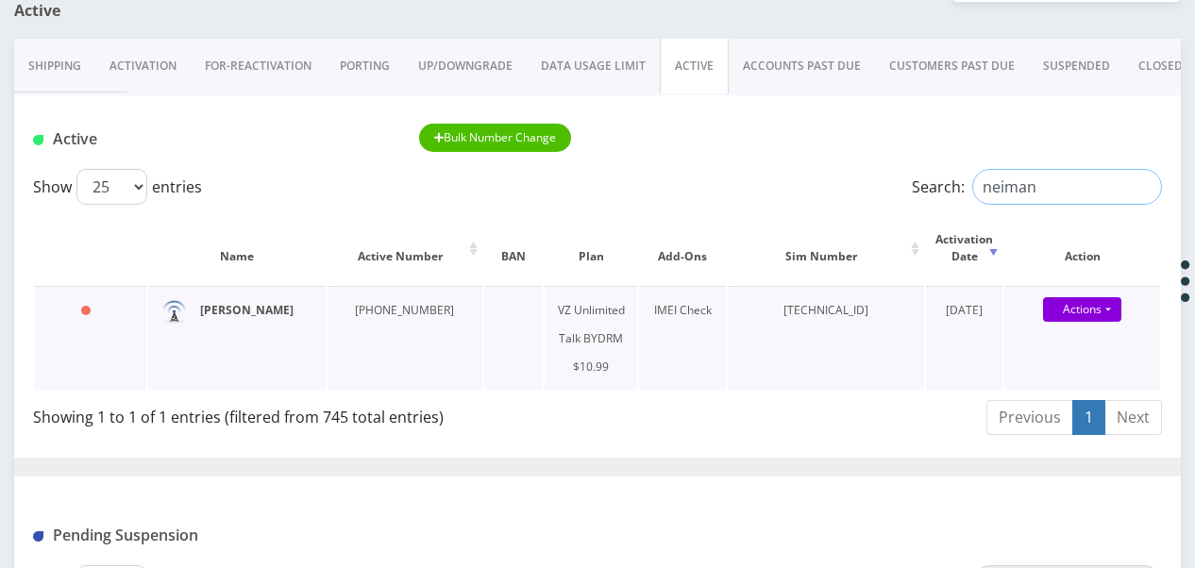
type input "neiman"
click at [375, 71] on link "PORTING" at bounding box center [365, 66] width 78 height 55
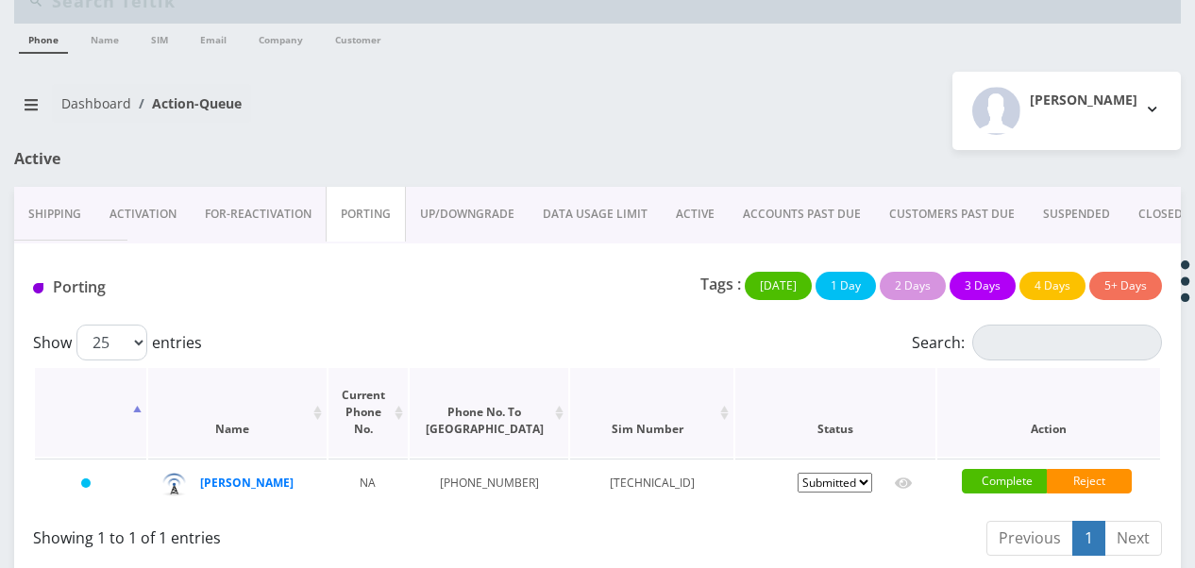
scroll to position [59, 0]
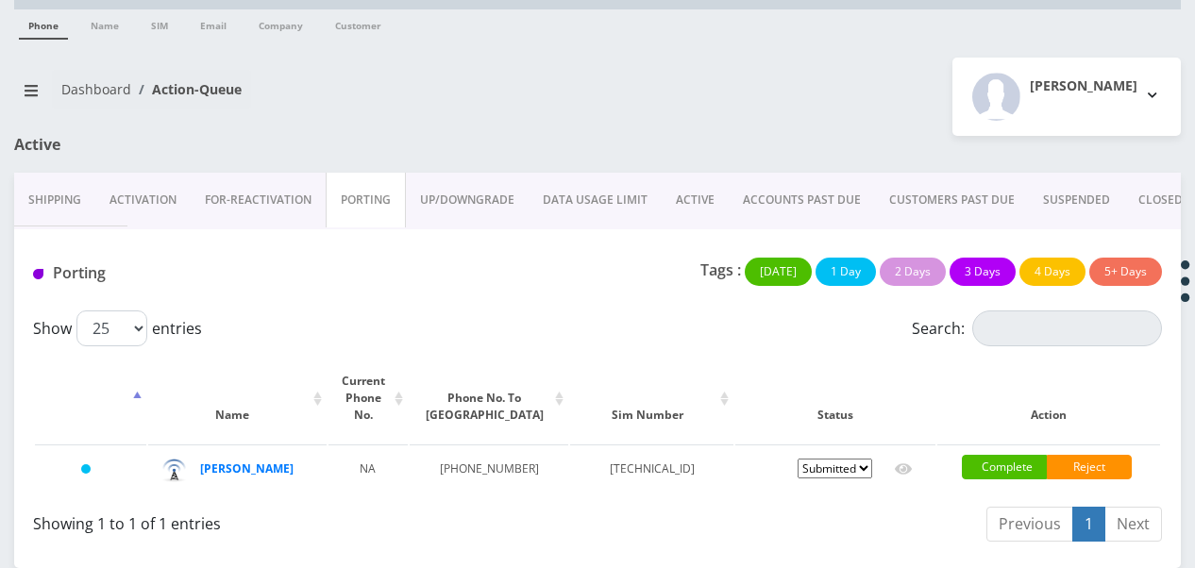
click at [696, 198] on link "ACTIVE" at bounding box center [695, 200] width 67 height 55
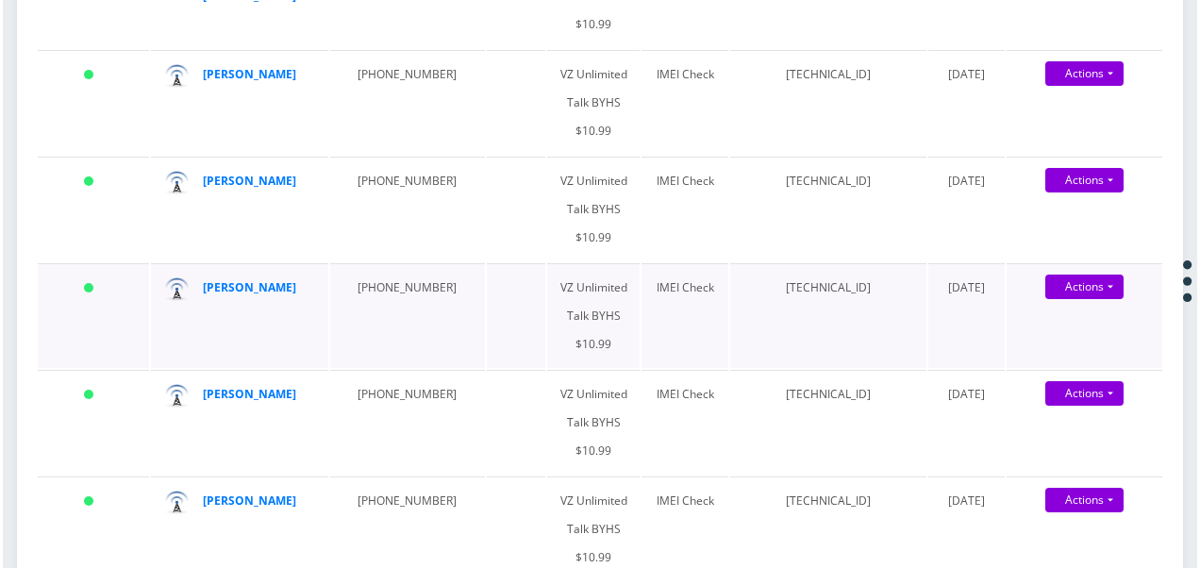
scroll to position [248, 0]
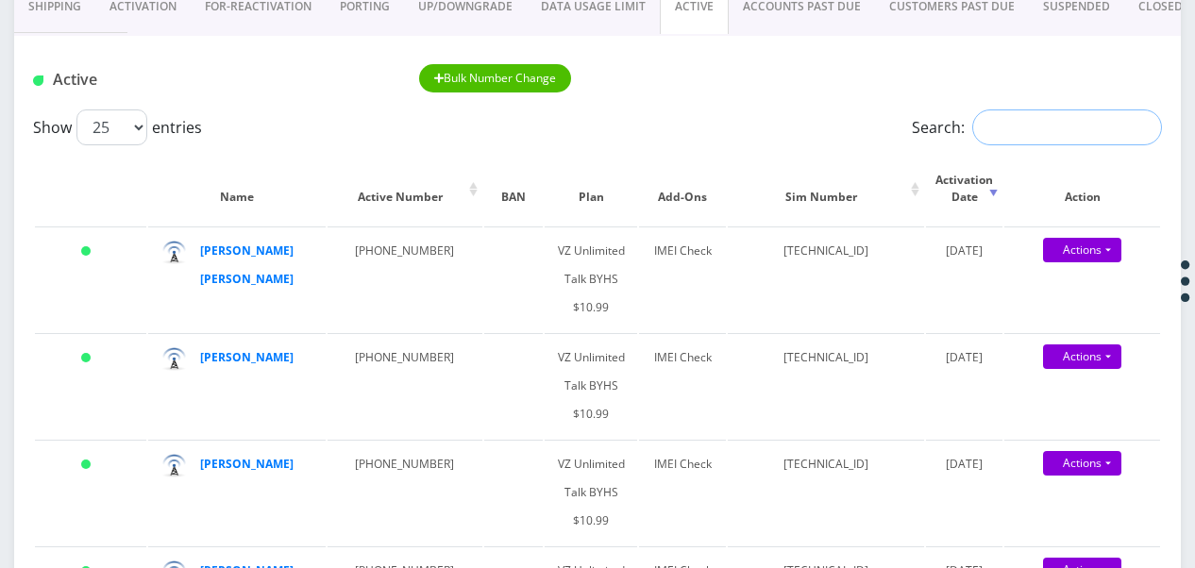
click at [992, 121] on input "Search:" at bounding box center [1067, 127] width 190 height 36
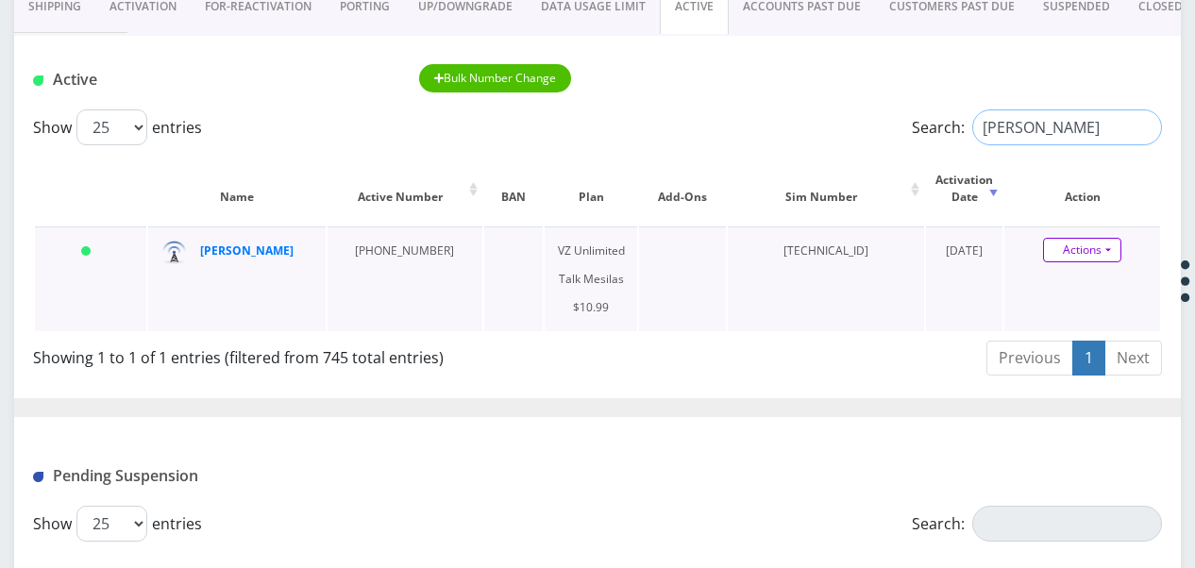
type input "ferber"
click at [1117, 238] on link "Actions" at bounding box center [1082, 250] width 78 height 25
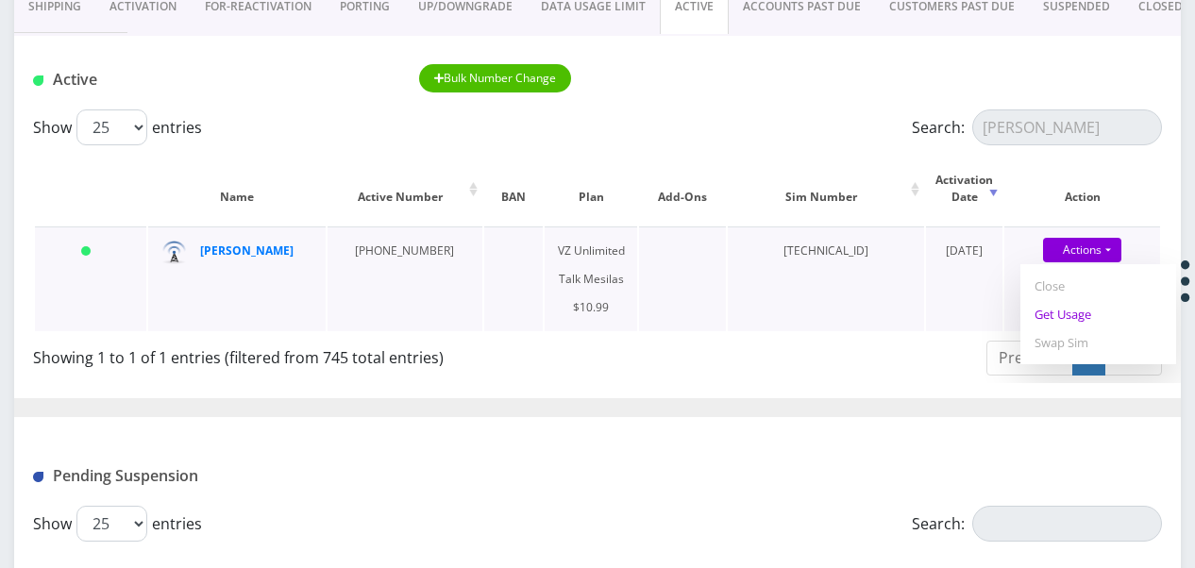
click at [1088, 318] on link "Get Usage" at bounding box center [1098, 314] width 156 height 28
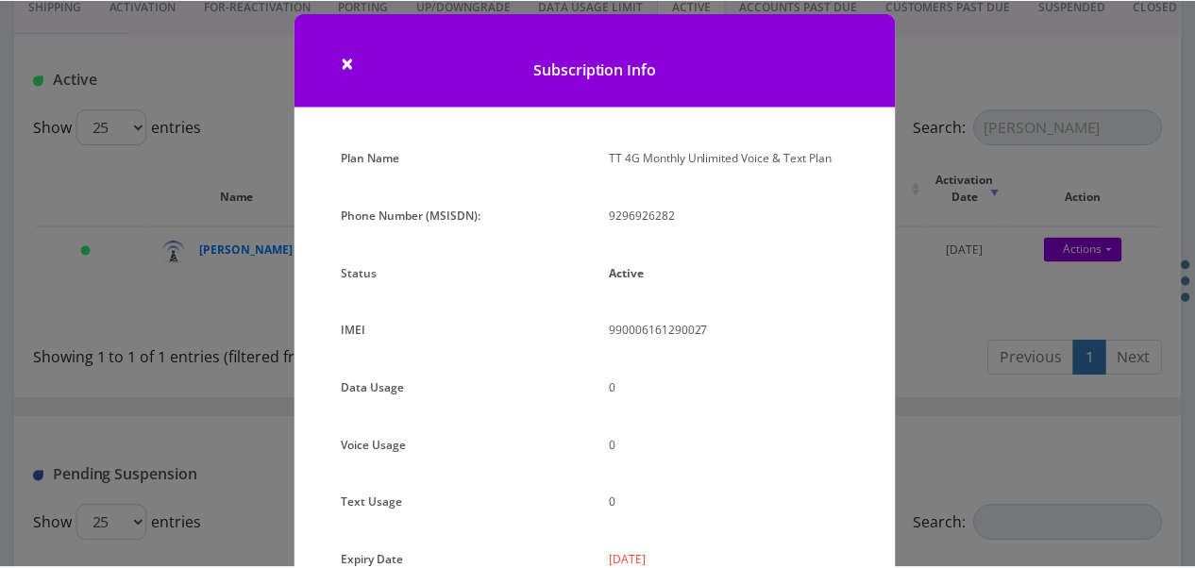
scroll to position [0, 0]
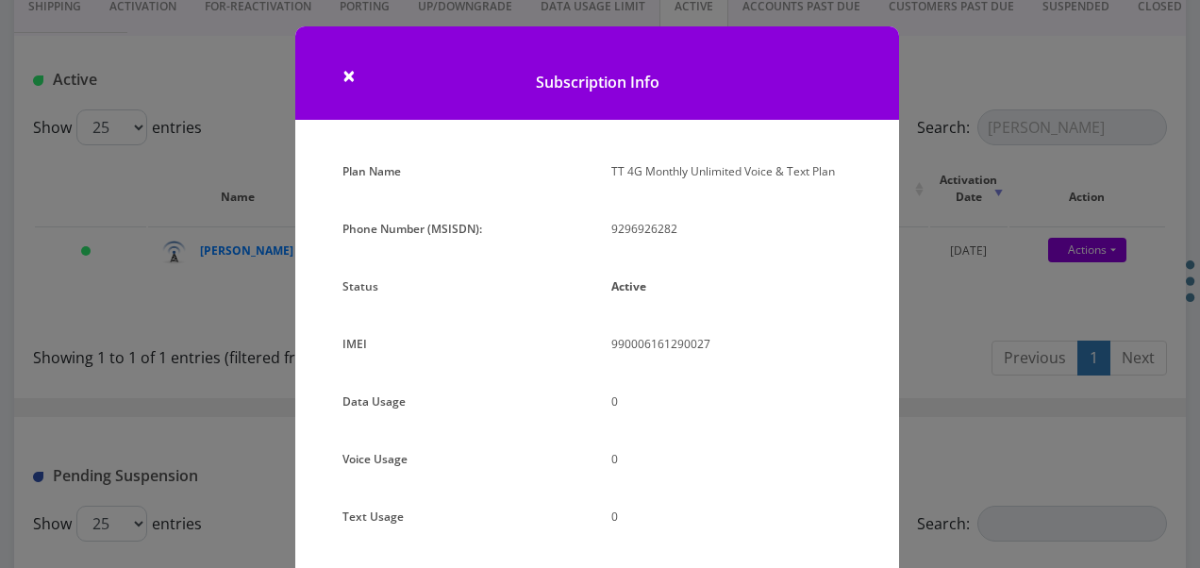
click at [274, 226] on div "× Subscription Info Plan Name TT 4G Monthly Unlimited Voice & Text Plan Phone N…" at bounding box center [600, 284] width 1200 height 568
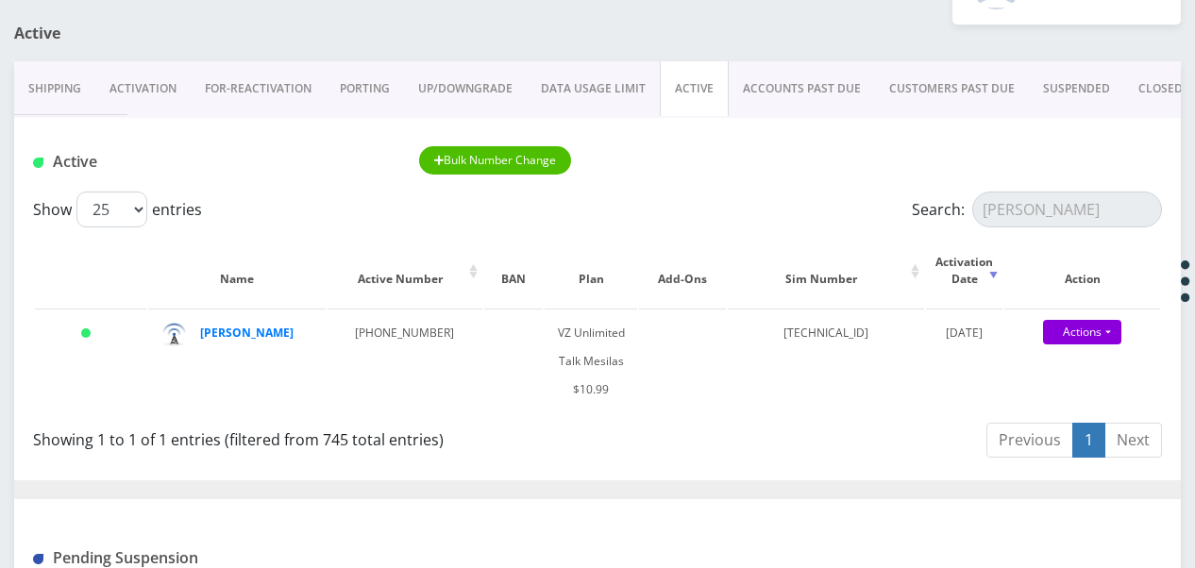
scroll to position [59, 0]
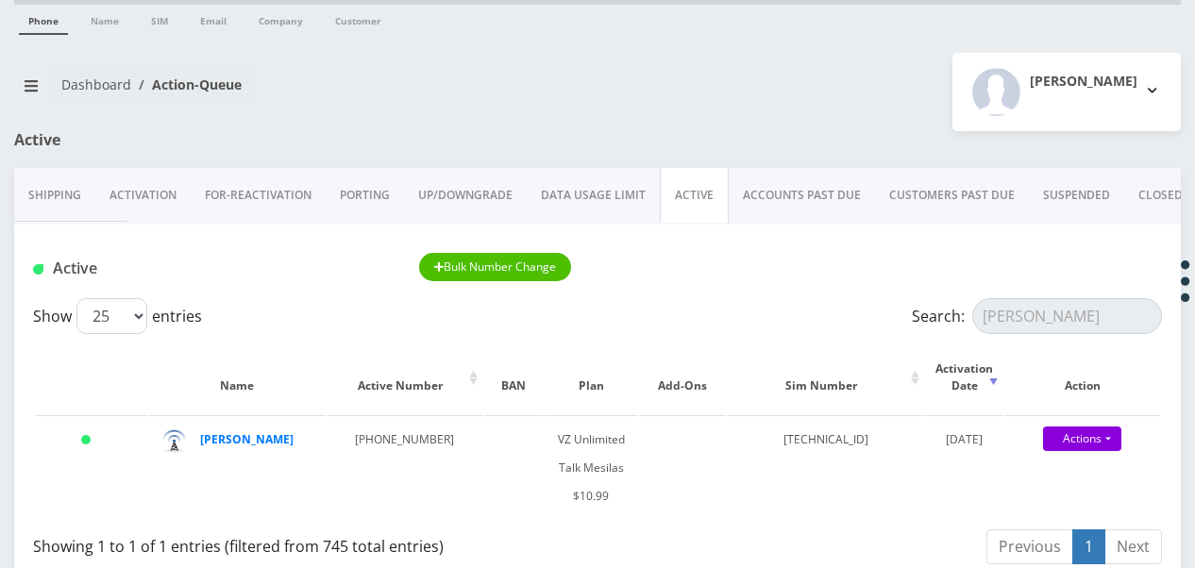
click at [145, 195] on link "Activation" at bounding box center [142, 195] width 95 height 55
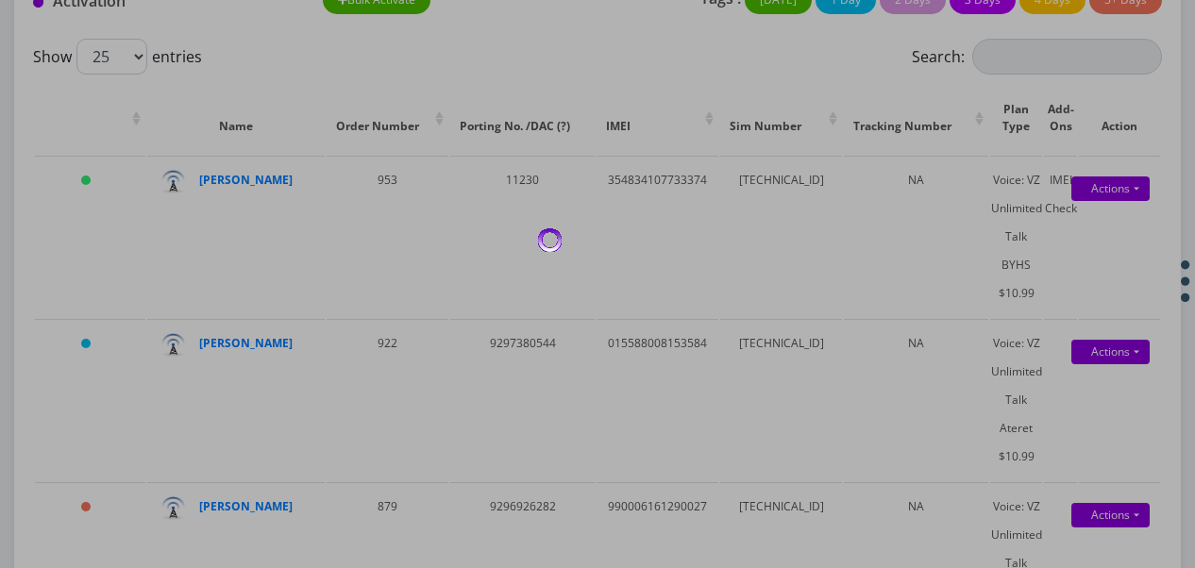
scroll to position [151, 0]
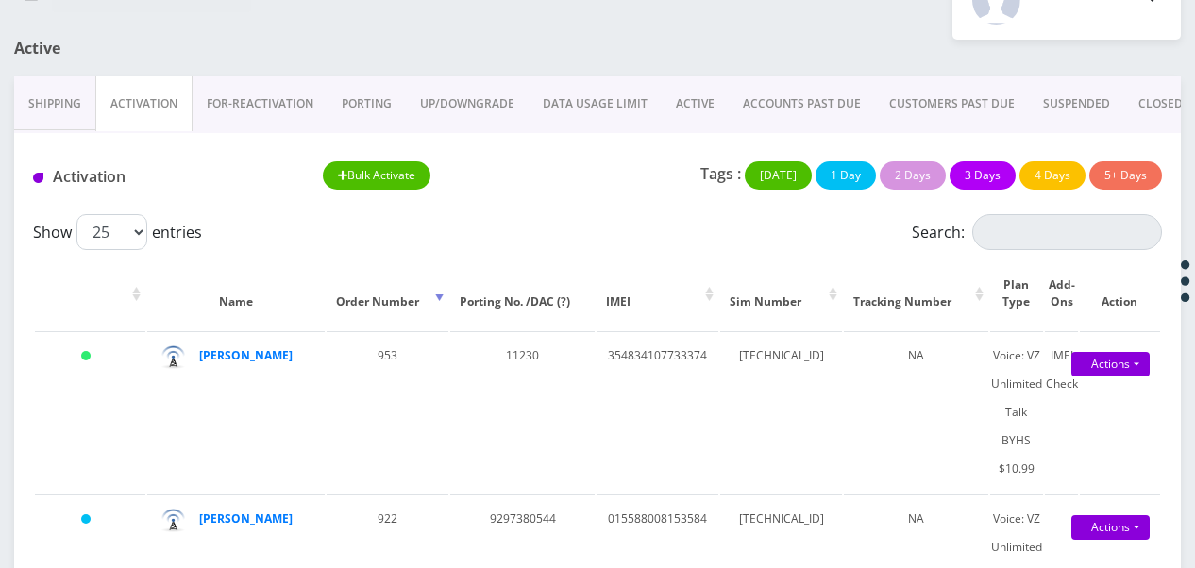
click at [693, 103] on link "ACTIVE" at bounding box center [695, 103] width 67 height 55
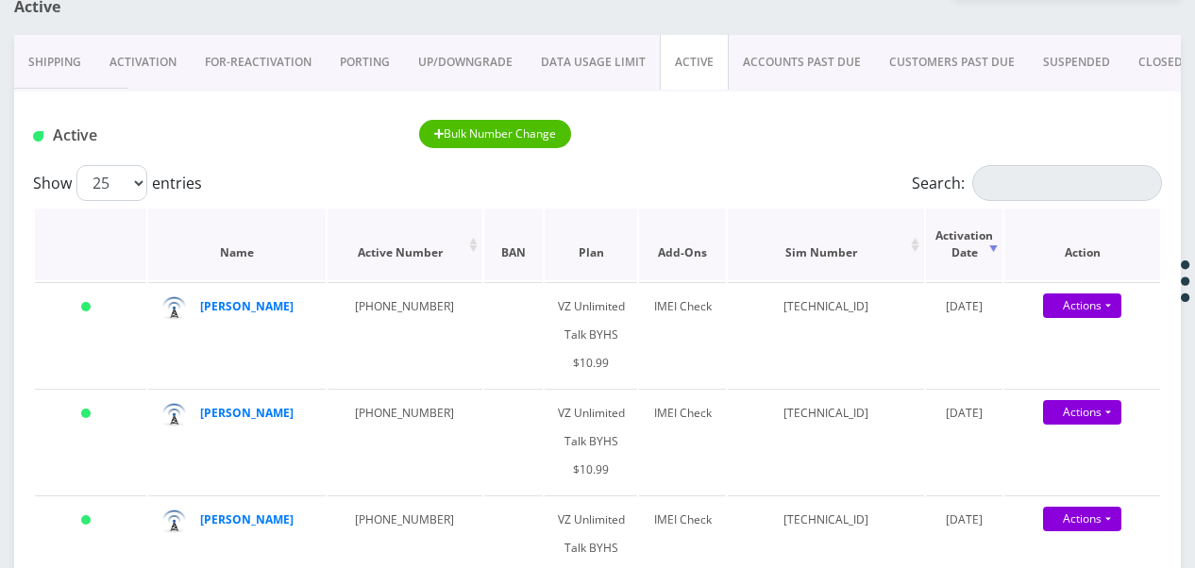
scroll to position [151, 0]
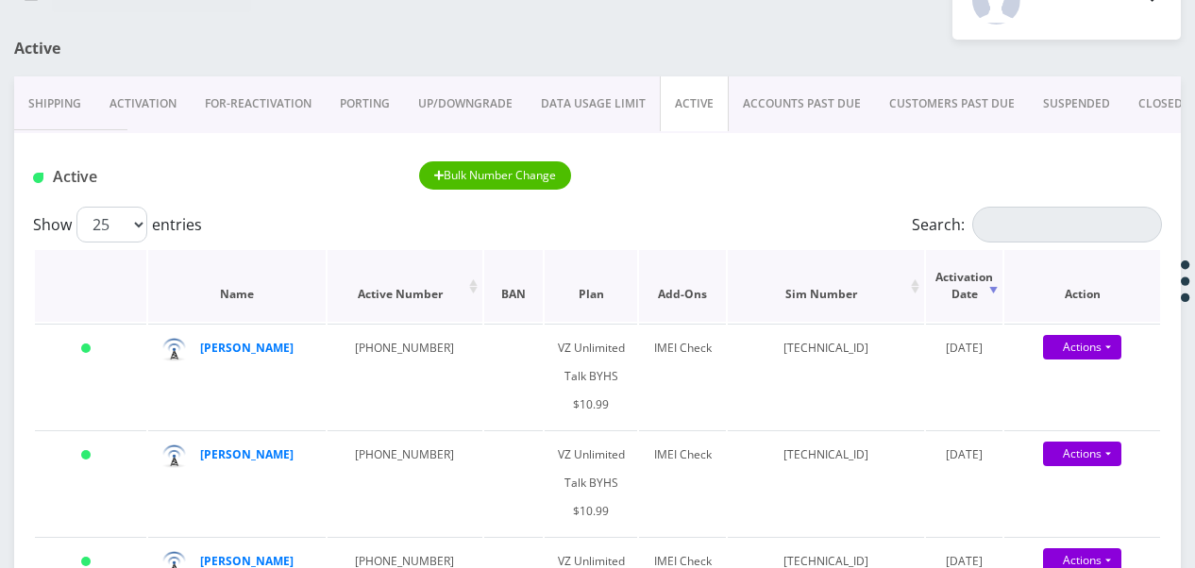
click at [958, 277] on th "Activation Date" at bounding box center [964, 286] width 77 height 72
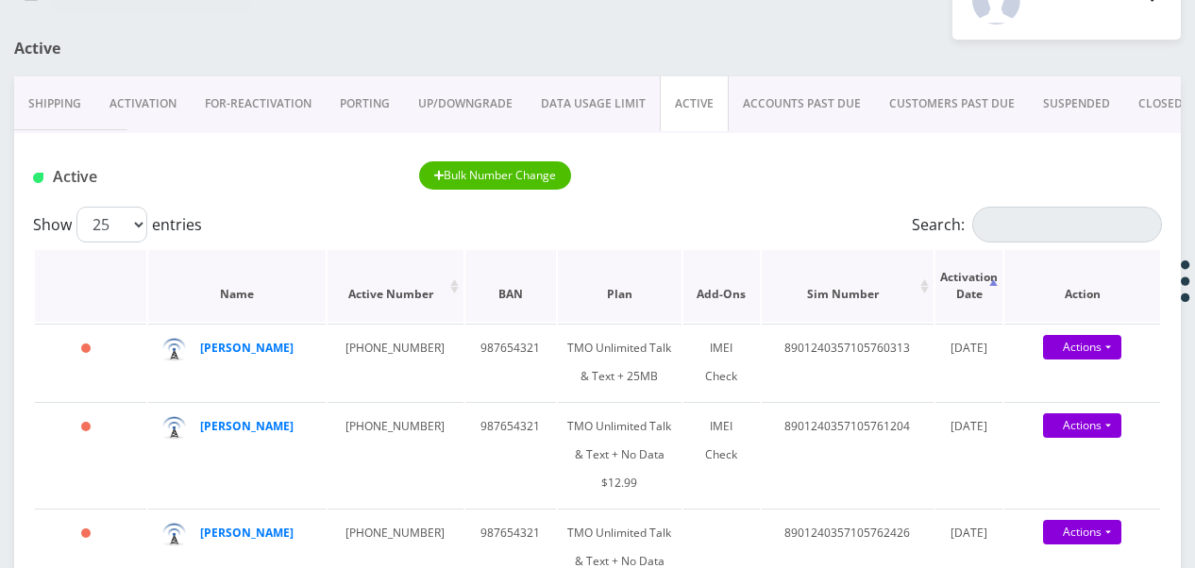
click at [958, 277] on th "Activation Date" at bounding box center [969, 286] width 68 height 72
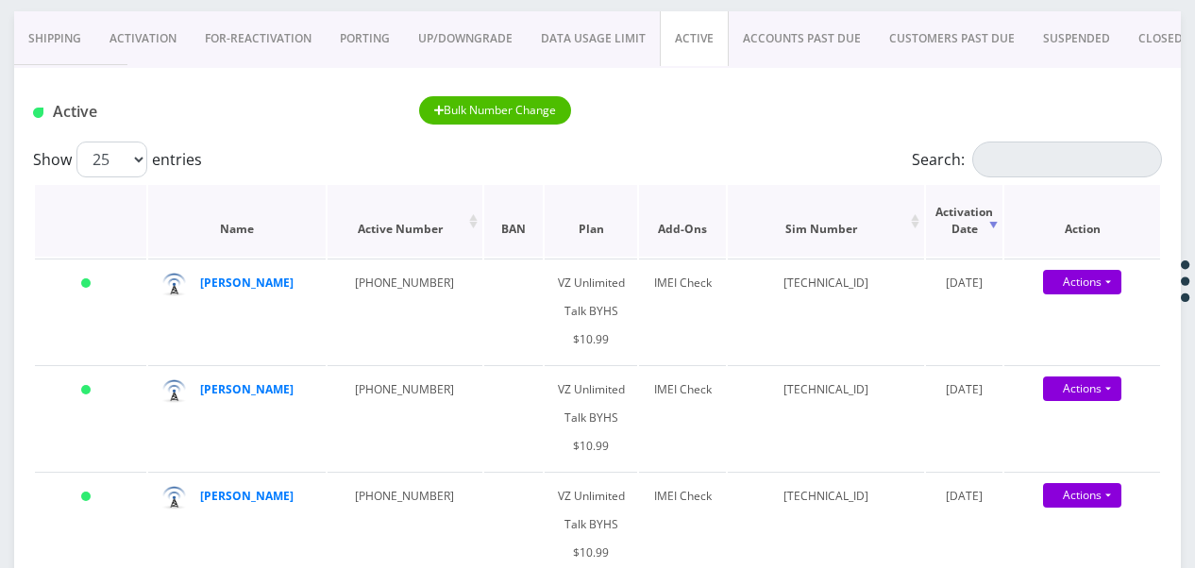
scroll to position [245, 0]
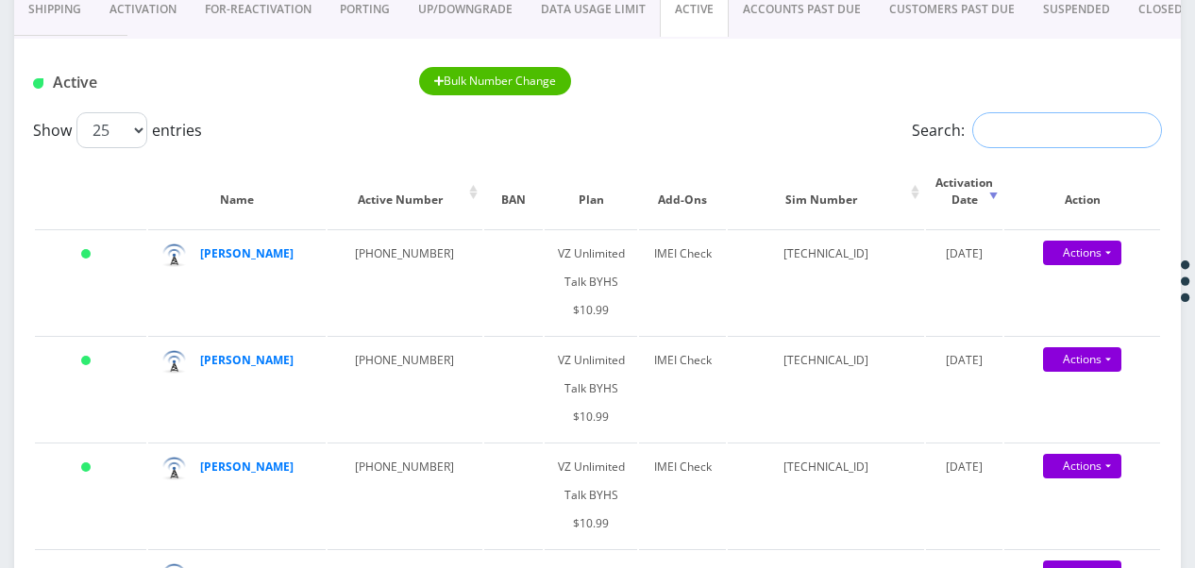
click at [974, 117] on input "Search:" at bounding box center [1067, 130] width 190 height 36
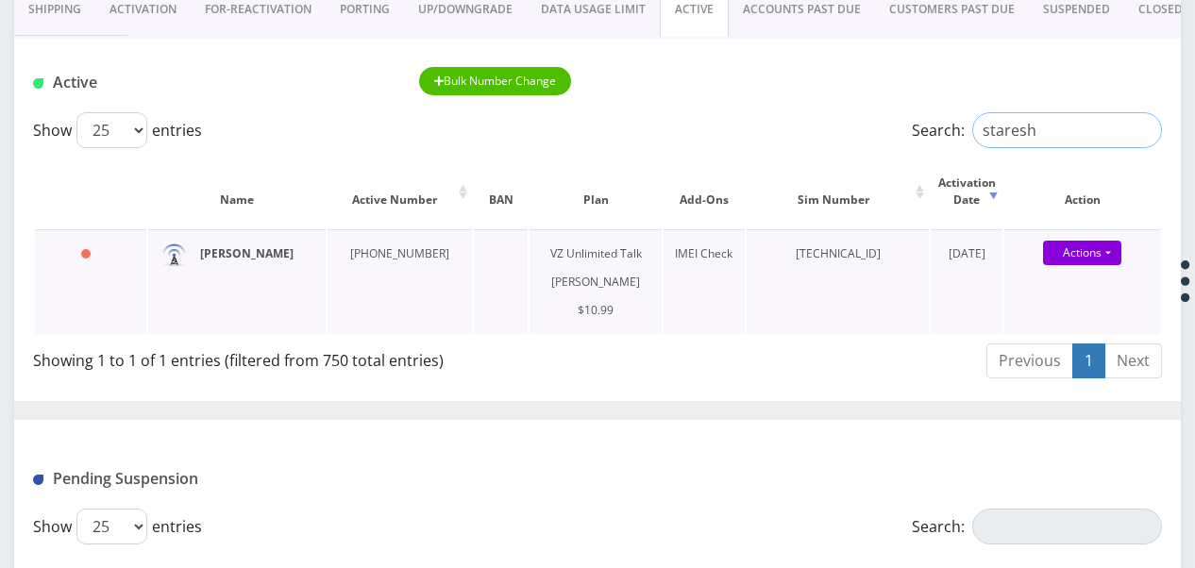
type input "staresh"
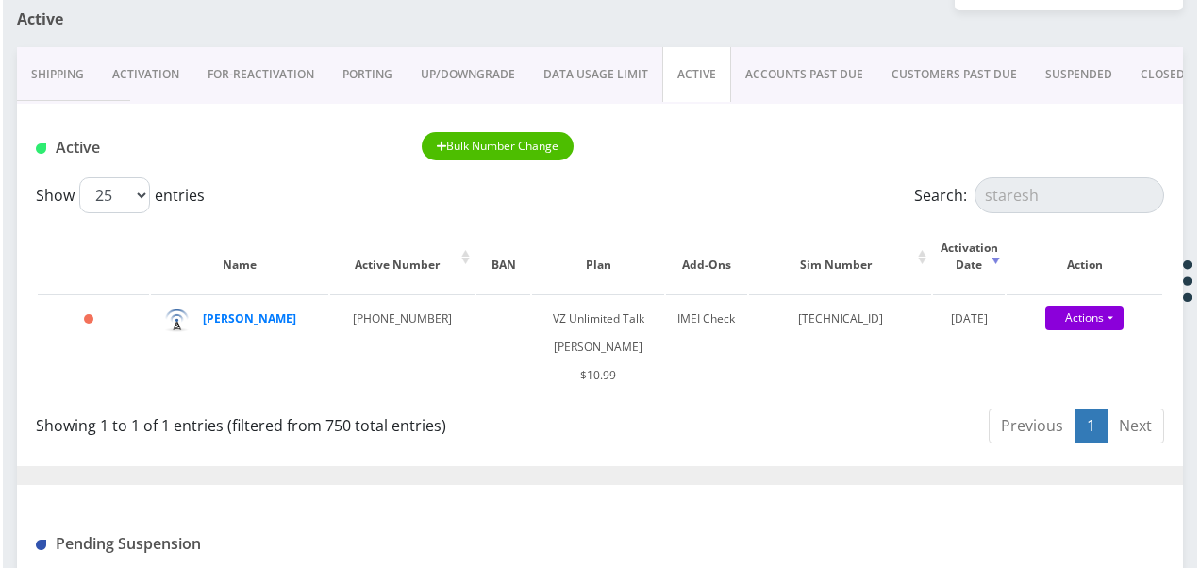
scroll to position [151, 0]
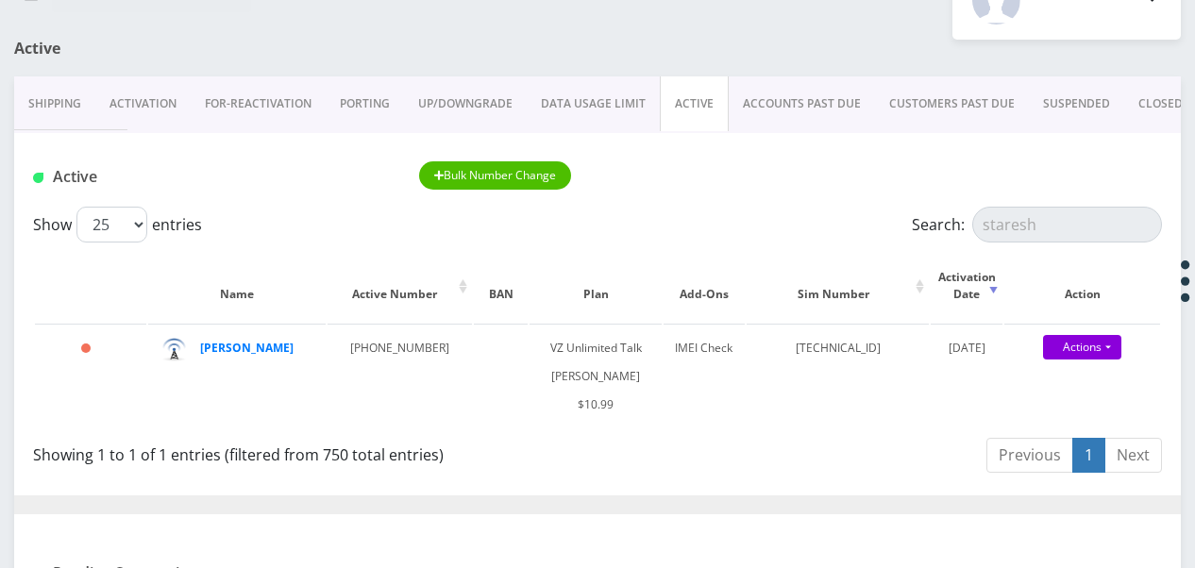
click at [144, 103] on link "Activation" at bounding box center [142, 103] width 95 height 55
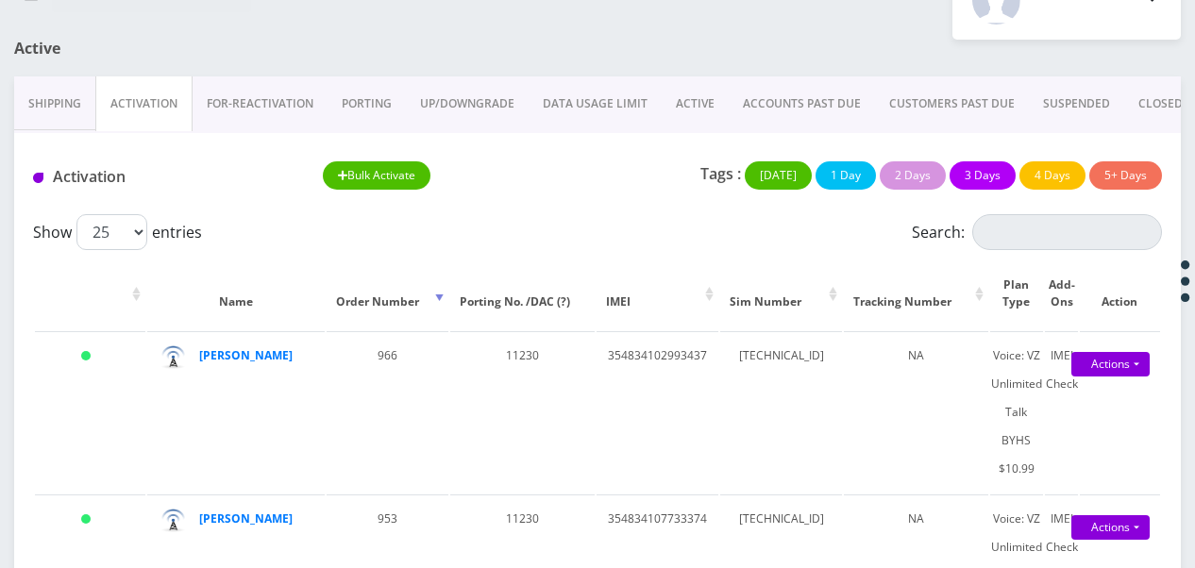
click at [695, 106] on link "ACTIVE" at bounding box center [695, 103] width 67 height 55
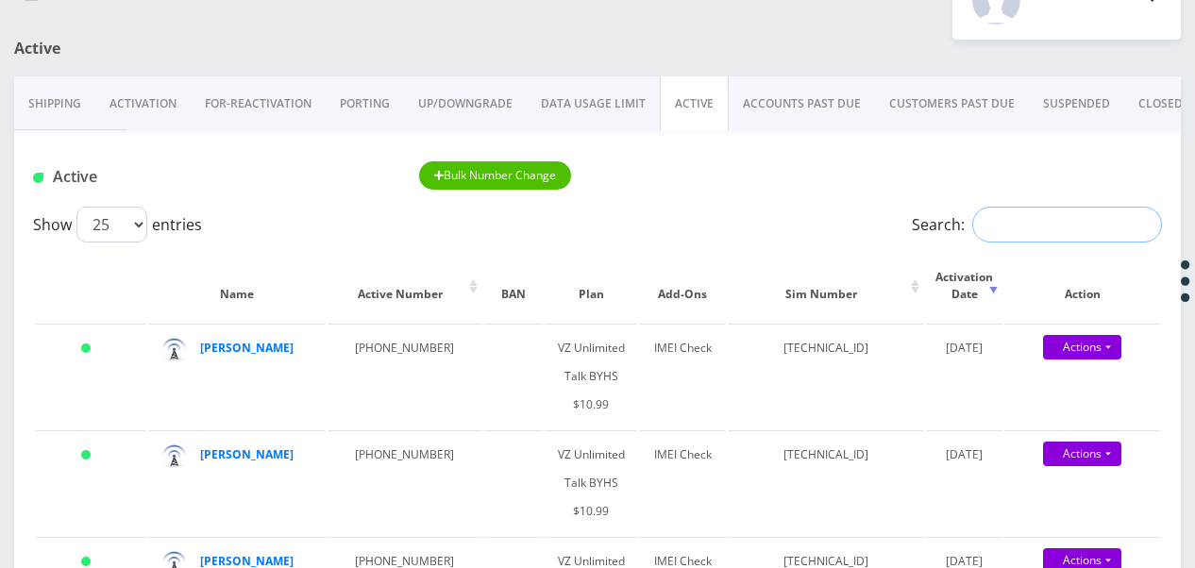
click at [1022, 238] on input "Search:" at bounding box center [1067, 225] width 190 height 36
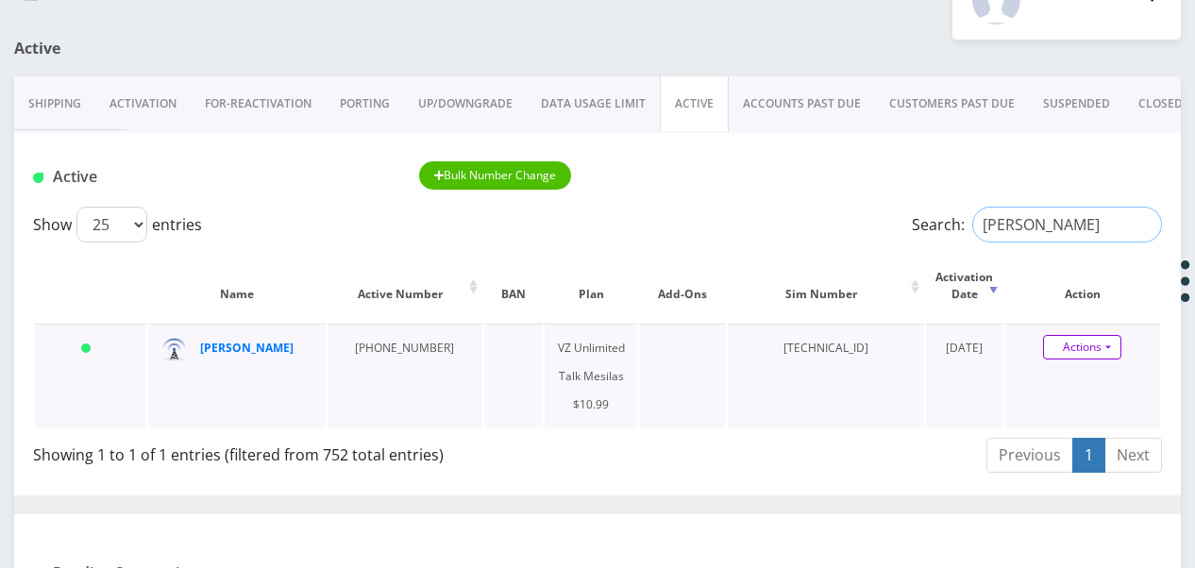
type input "ferber"
click at [1104, 338] on link "Actions" at bounding box center [1082, 347] width 78 height 25
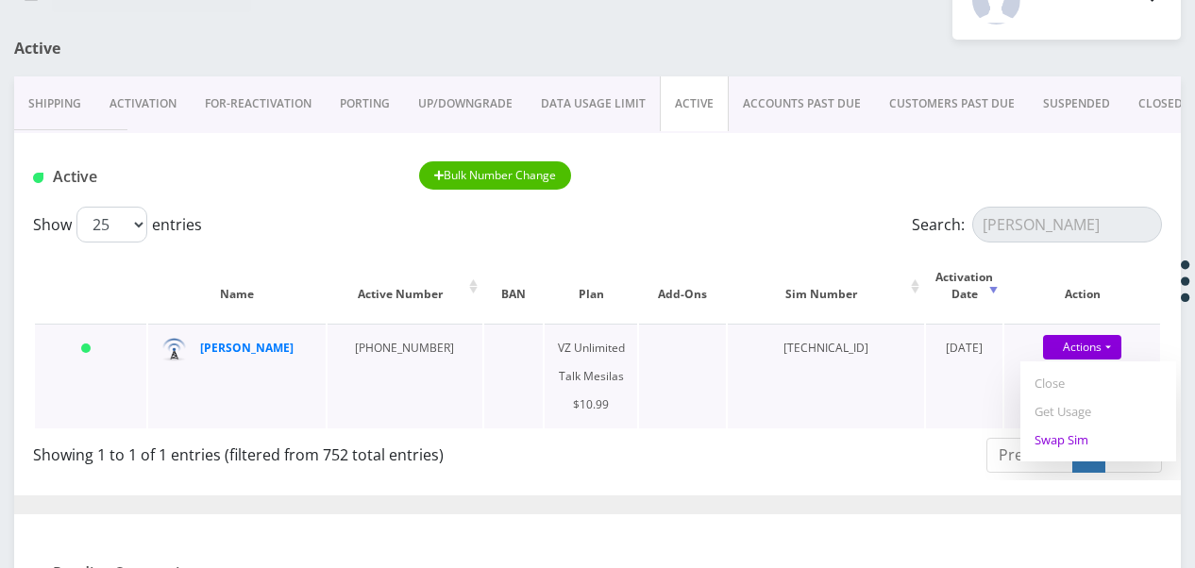
click at [1071, 432] on link "Swap Sim" at bounding box center [1098, 440] width 156 height 28
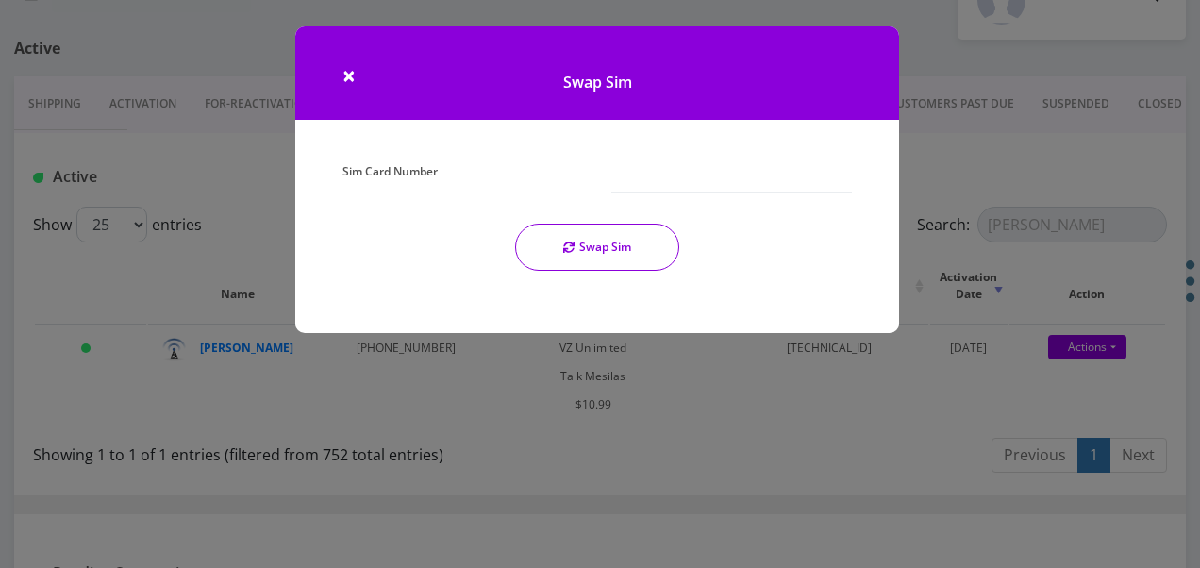
click at [615, 193] on div "Sim Card Number Swap Sim" at bounding box center [597, 222] width 538 height 128
click at [617, 189] on input "Sim Card Number" at bounding box center [732, 176] width 241 height 36
type input "89148000008465662538"
click at [619, 242] on button "Swap Sim" at bounding box center [597, 247] width 164 height 47
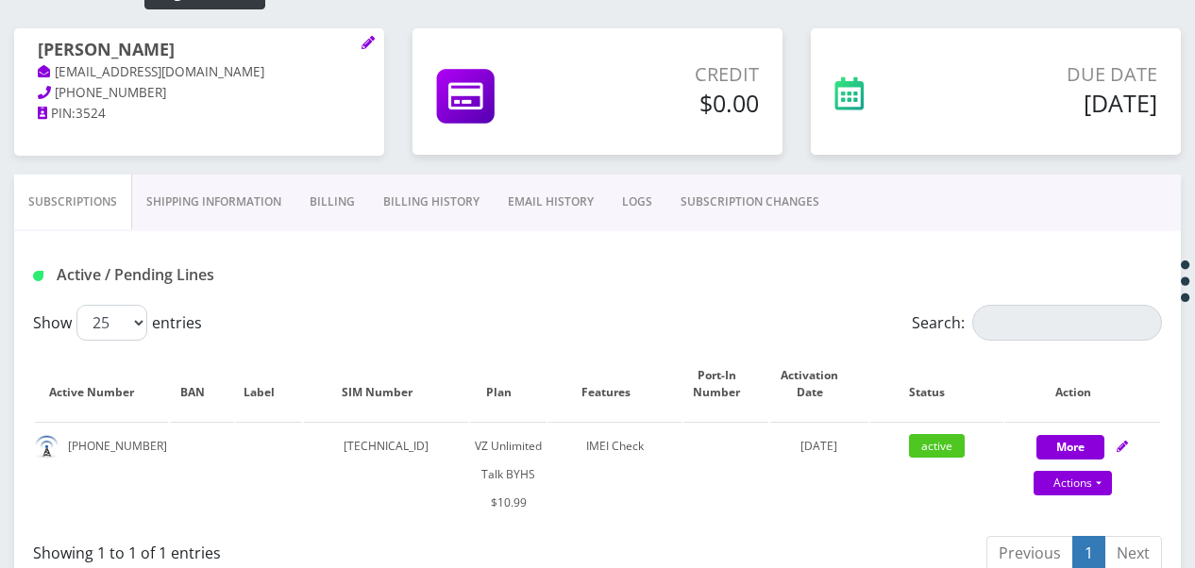
scroll to position [283, 0]
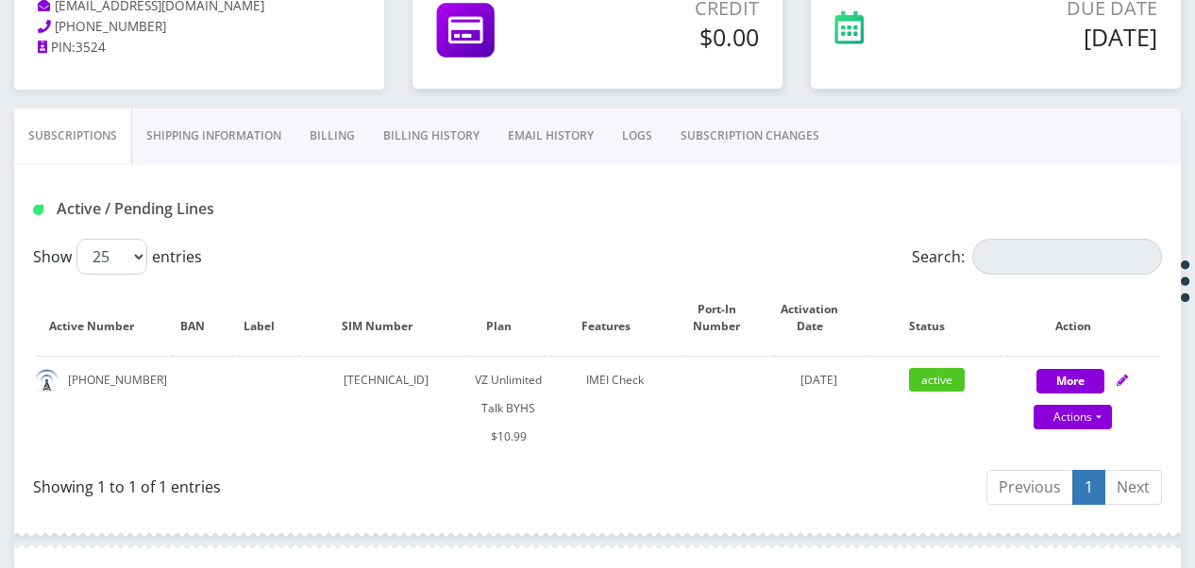
click at [698, 132] on link "SUBSCRIPTION CHANGES" at bounding box center [749, 136] width 167 height 55
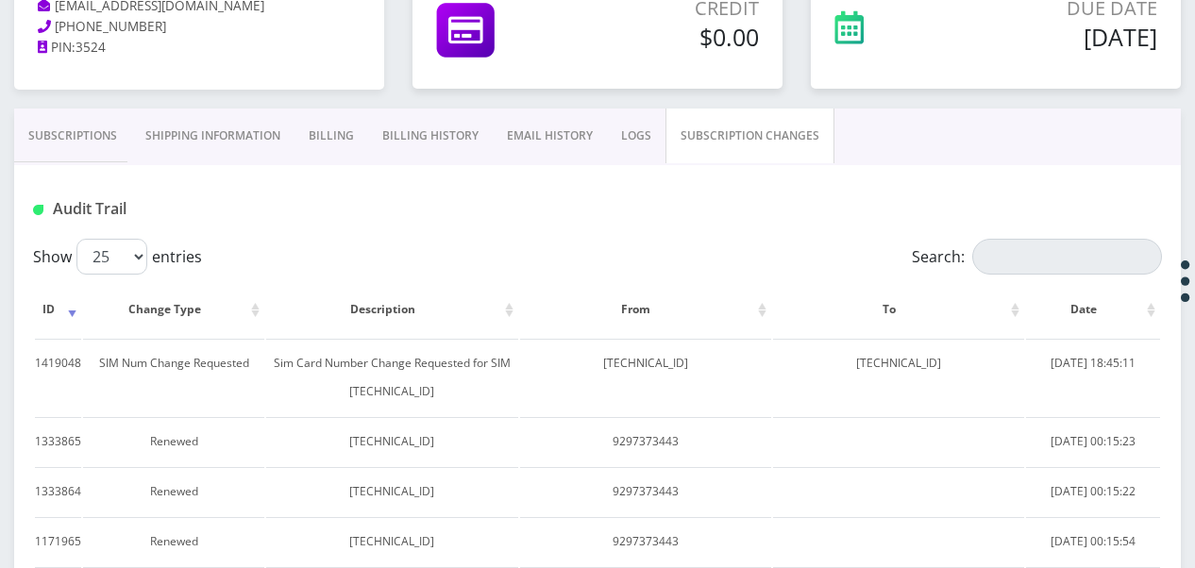
click at [81, 137] on link "Subscriptions" at bounding box center [72, 136] width 117 height 55
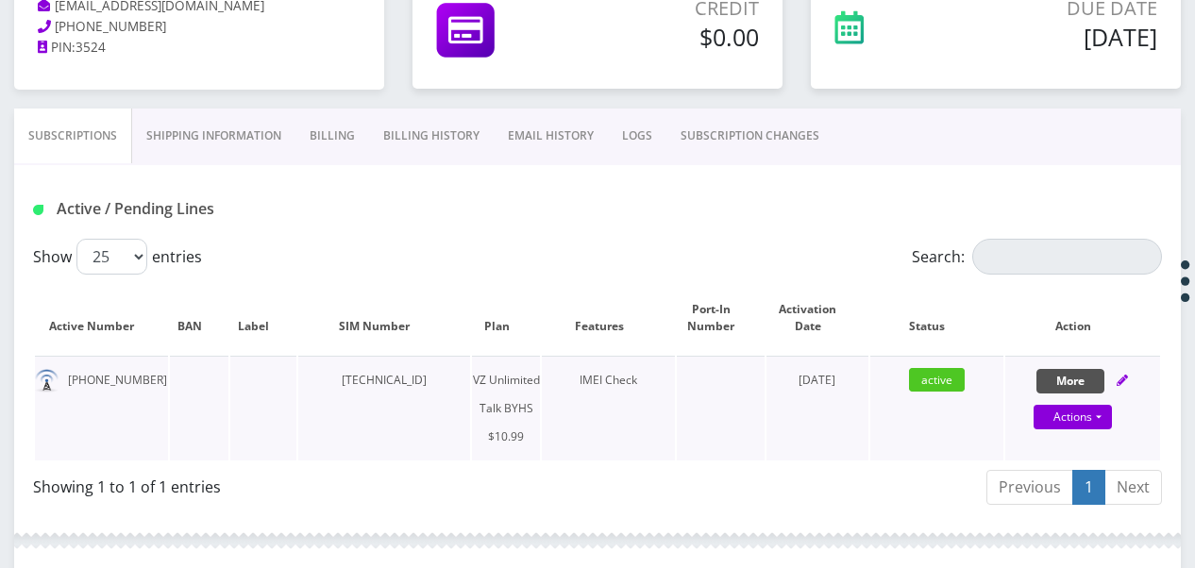
click at [1059, 376] on button "More" at bounding box center [1070, 381] width 68 height 25
select select "467"
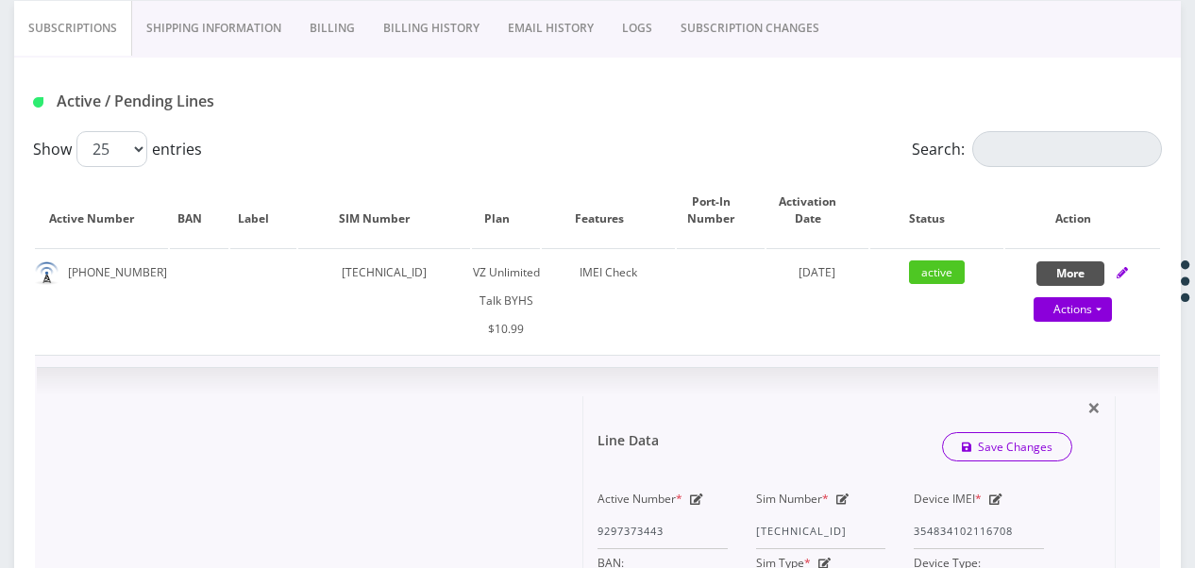
scroll to position [566, 0]
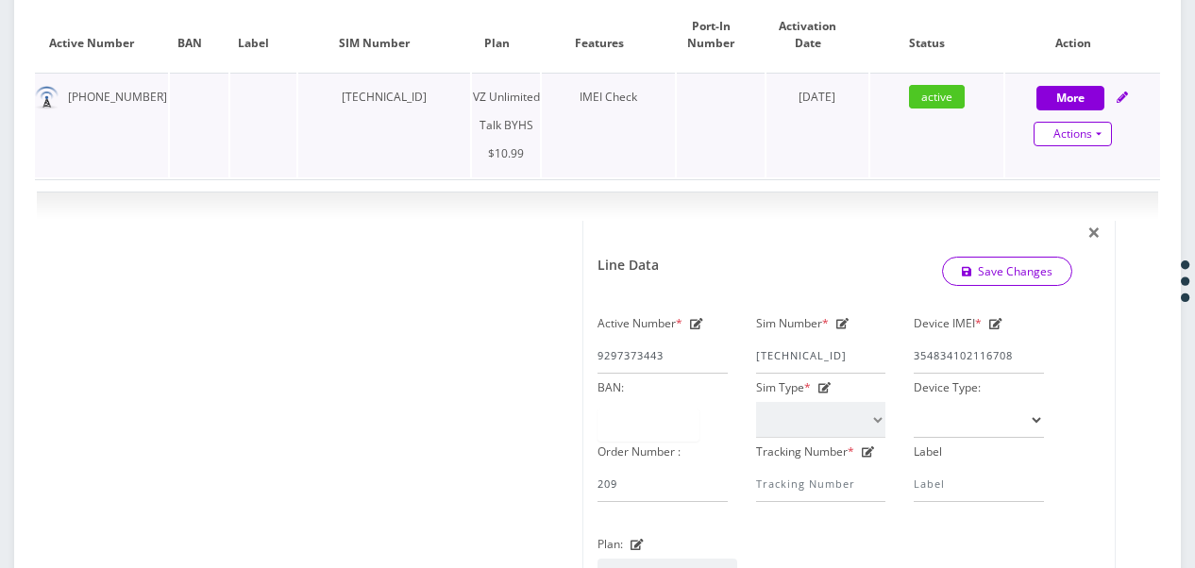
click at [1098, 131] on link "Actions" at bounding box center [1072, 134] width 78 height 25
select select "467"
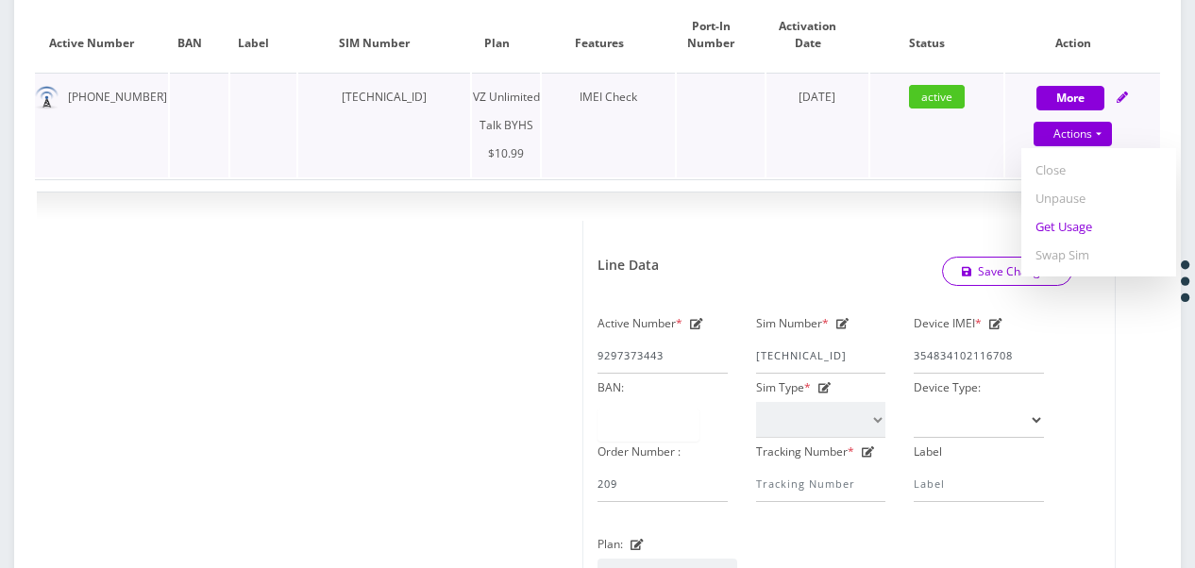
click at [1060, 227] on link "Get Usage" at bounding box center [1098, 226] width 155 height 28
select select "467"
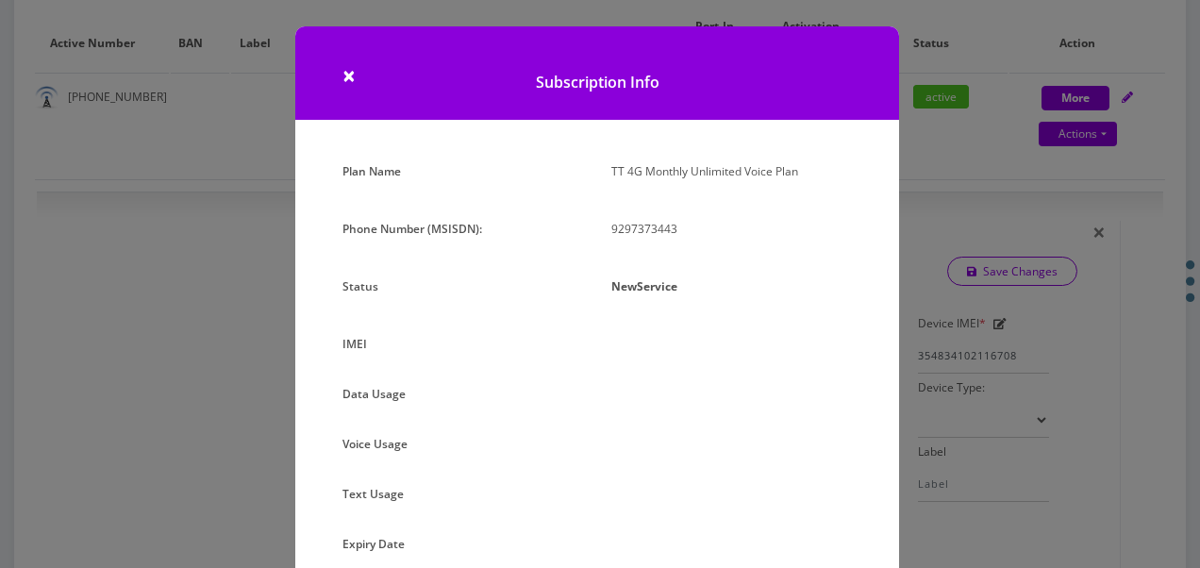
drag, startPoint x: 974, startPoint y: 170, endPoint x: 606, endPoint y: 1, distance: 405.0
click at [959, 162] on div "× Subscription Info Plan Name TT 4G Monthly Unlimited Voice Plan Phone Number (…" at bounding box center [600, 284] width 1200 height 568
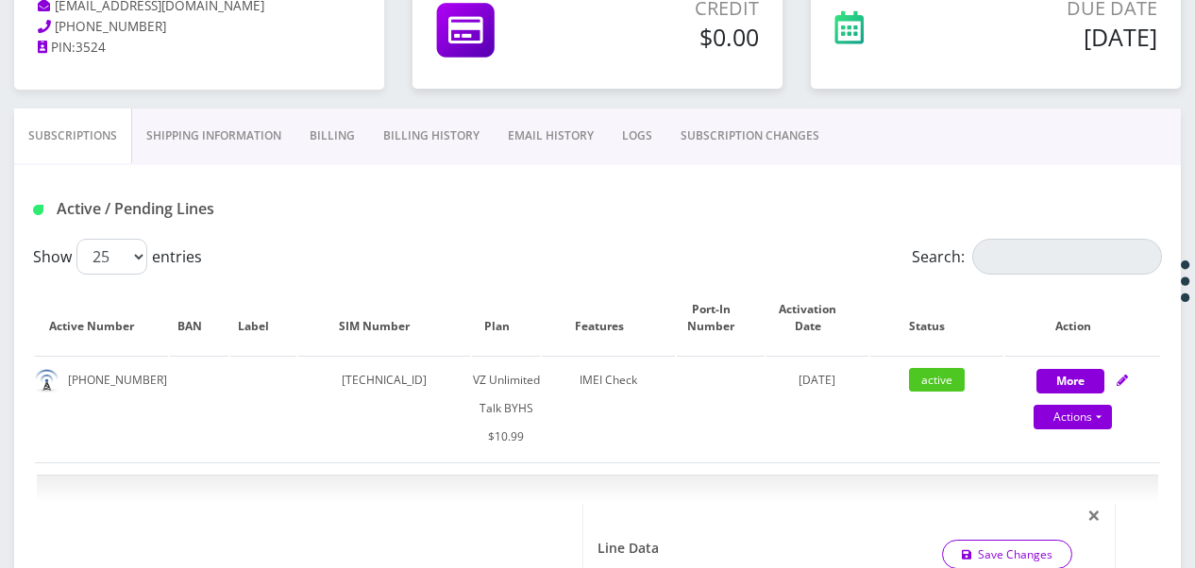
scroll to position [283, 0]
click at [766, 148] on link "SUBSCRIPTION CHANGES" at bounding box center [749, 136] width 167 height 55
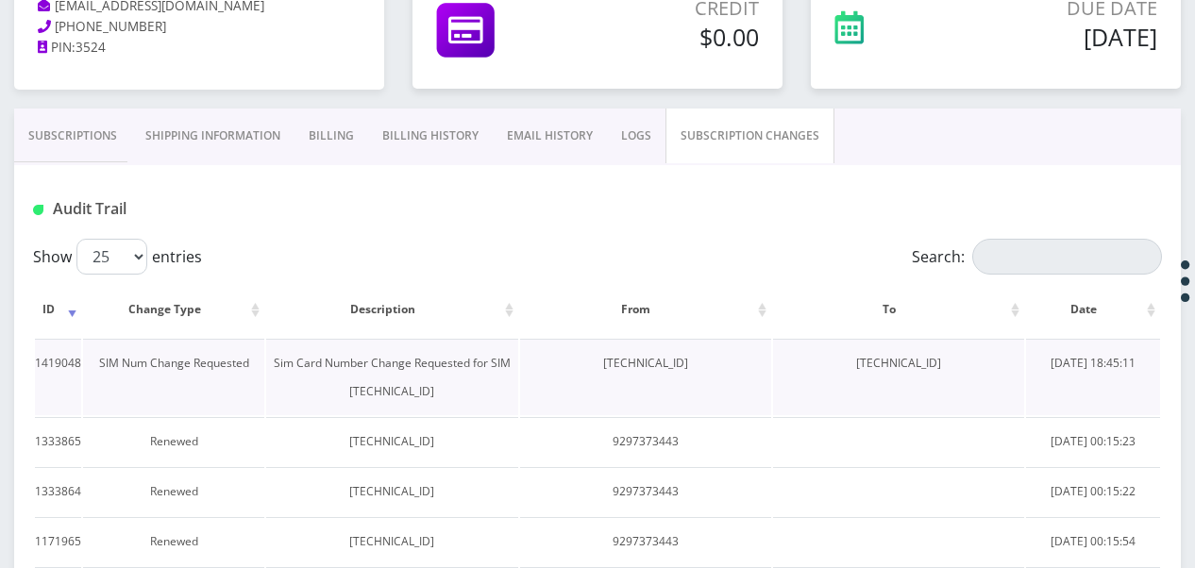
drag, startPoint x: 822, startPoint y: 360, endPoint x: 963, endPoint y: 370, distance: 141.0
click at [963, 370] on td "89148000010413093006" at bounding box center [898, 377] width 251 height 76
drag, startPoint x: 963, startPoint y: 370, endPoint x: 928, endPoint y: 366, distance: 35.1
copy td "89148000010413093006"
click at [46, 141] on link "Subscriptions" at bounding box center [72, 136] width 117 height 55
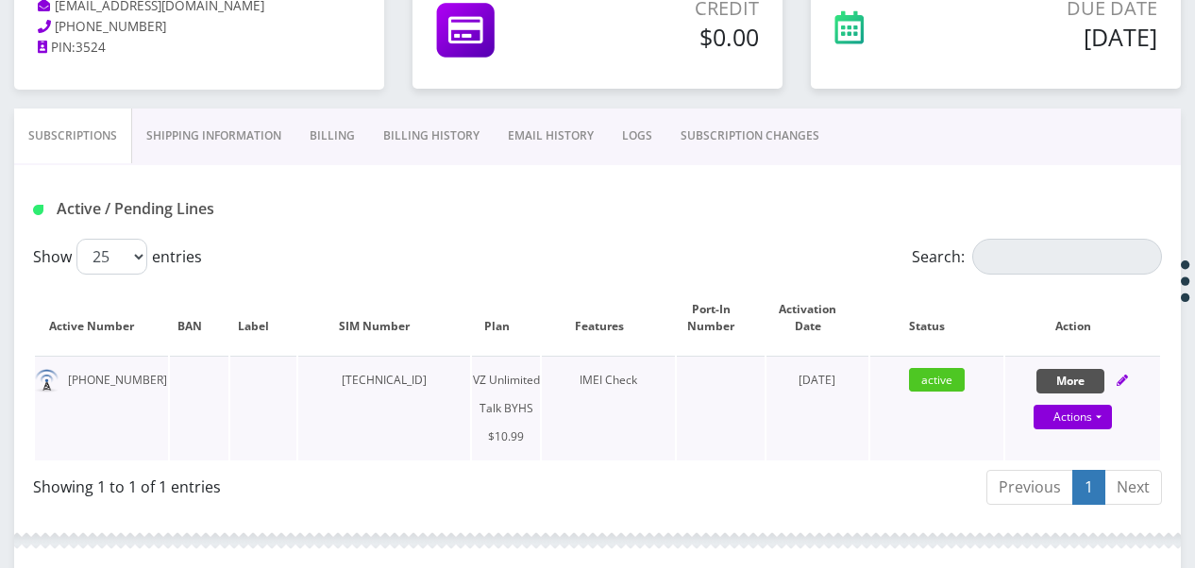
click at [1047, 381] on button "More" at bounding box center [1070, 381] width 68 height 25
select select "467"
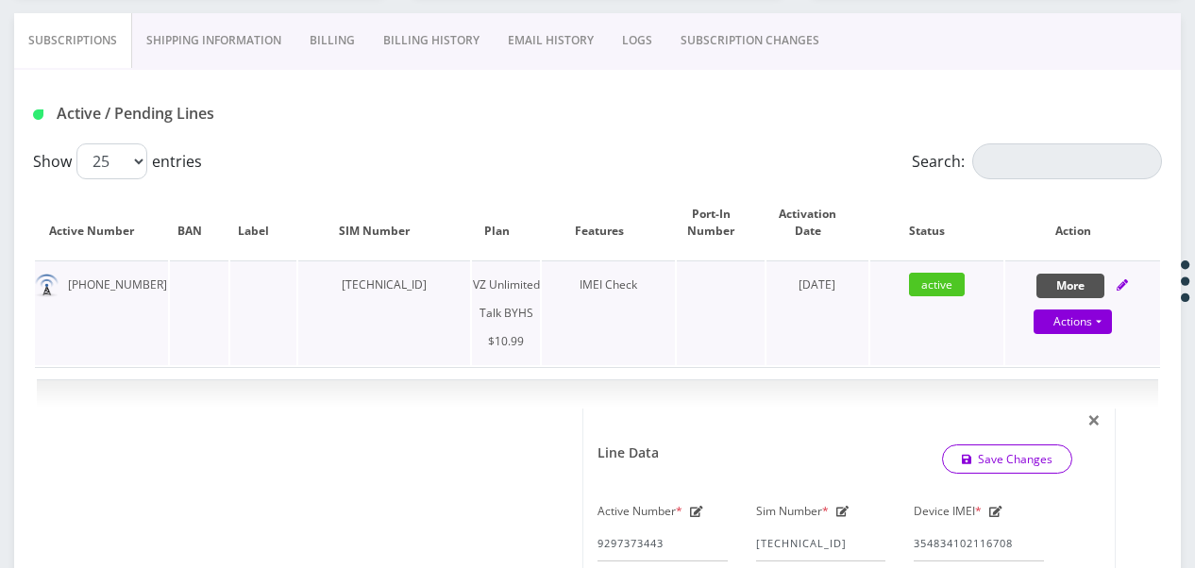
scroll to position [566, 0]
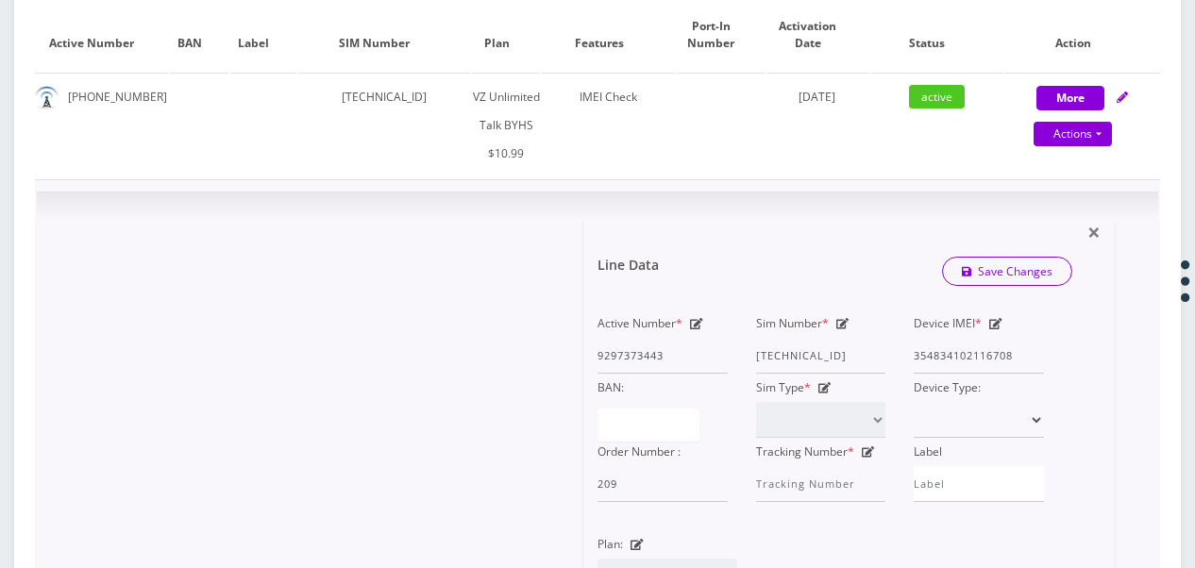
click at [840, 321] on icon at bounding box center [842, 323] width 13 height 11
click at [758, 353] on input "89148000010413093808" at bounding box center [821, 356] width 130 height 36
click at [752, 358] on div "Sim Number * 89148000010413093808" at bounding box center [821, 342] width 159 height 64
click at [755, 355] on div "Sim Number * 89148000010413093808" at bounding box center [821, 342] width 159 height 64
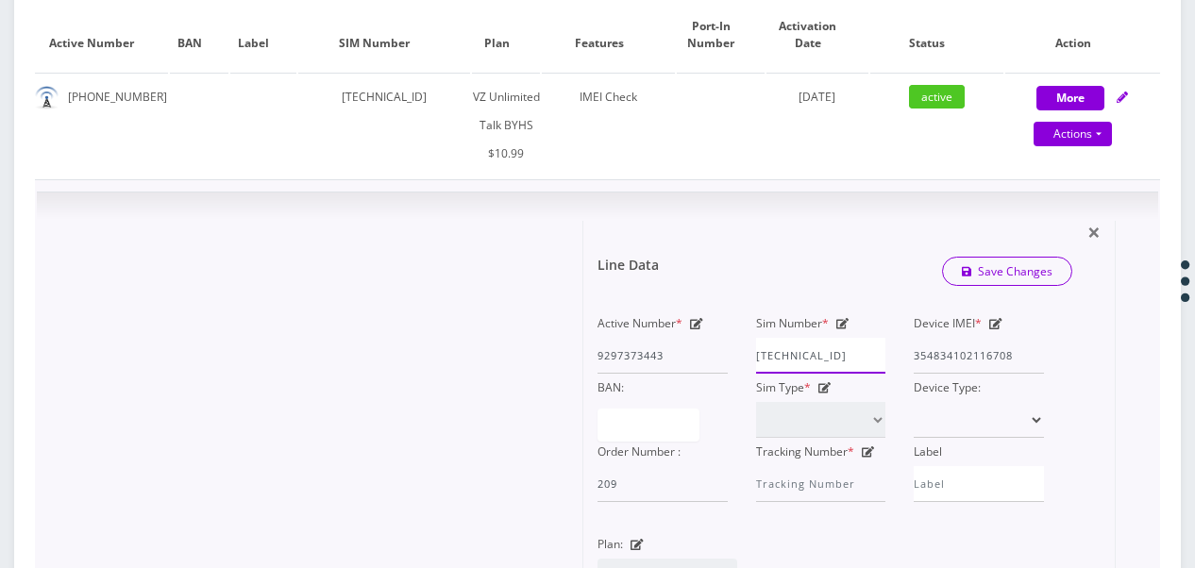
click at [942, 361] on div "Active Number * 9297373443 Sim Number * 89148000010413093808 Device IMEI * 3548…" at bounding box center [820, 406] width 475 height 193
paste input "006"
type input "89148000010413093006"
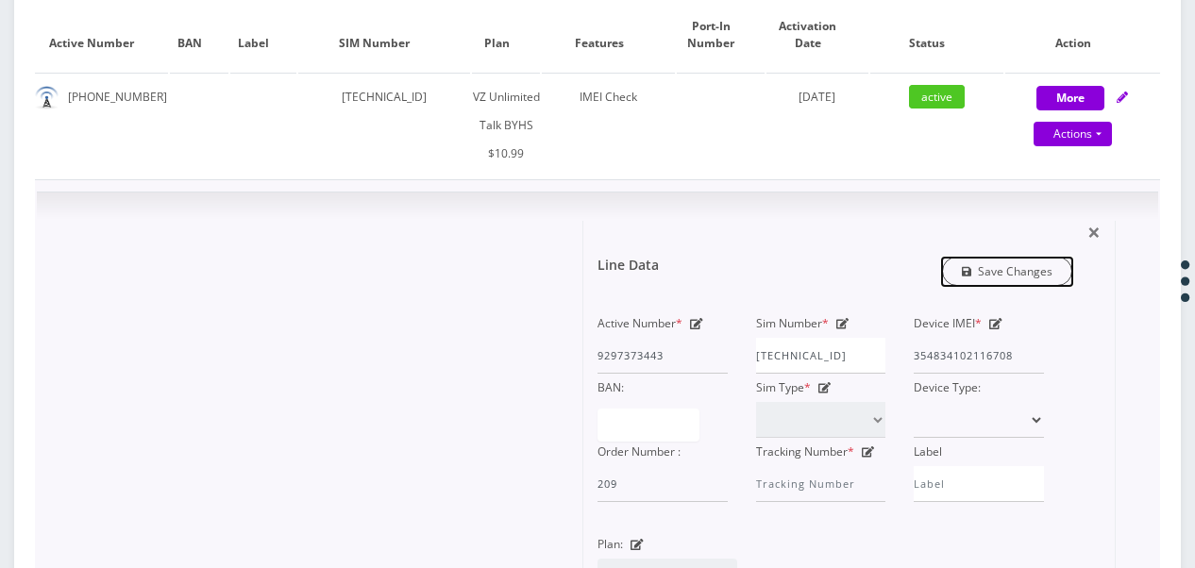
click at [1032, 264] on link "Save Changes" at bounding box center [1007, 271] width 131 height 29
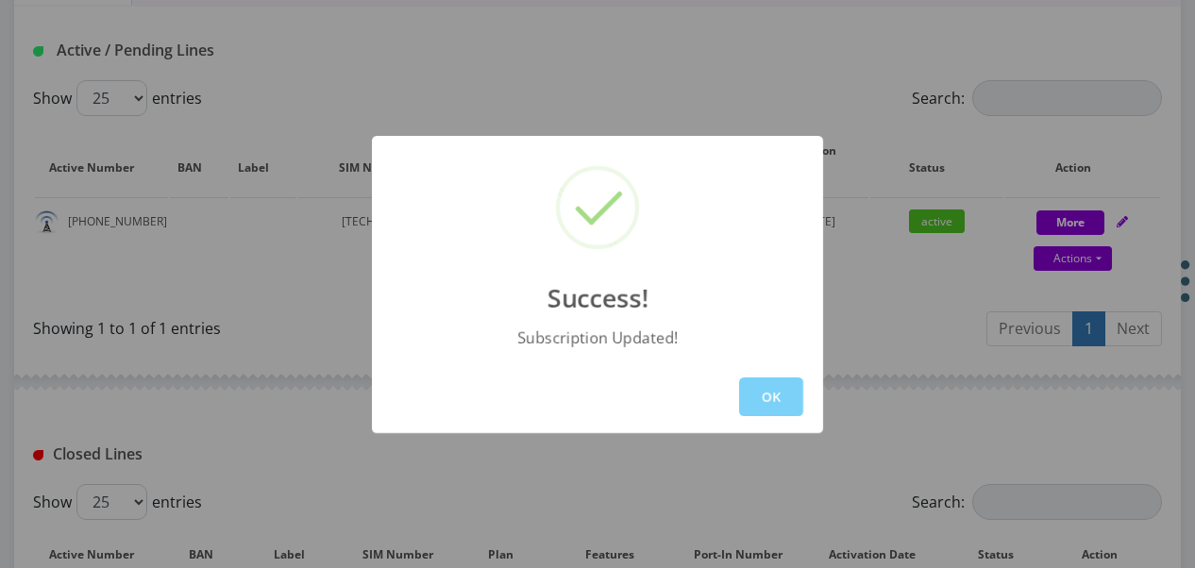
scroll to position [355, 0]
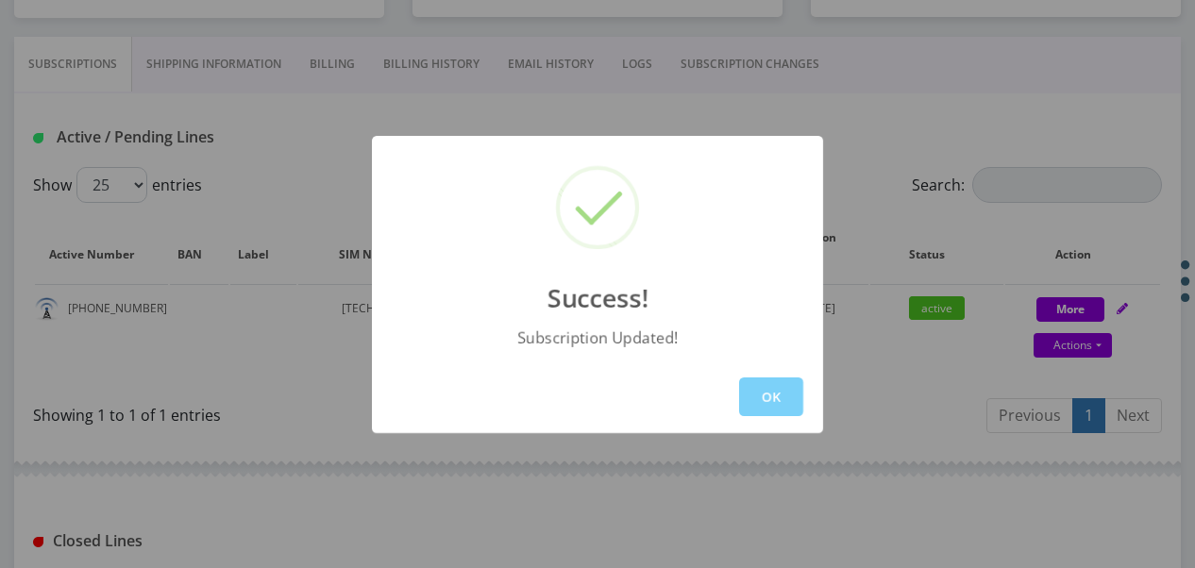
click at [767, 392] on button "OK" at bounding box center [771, 396] width 64 height 39
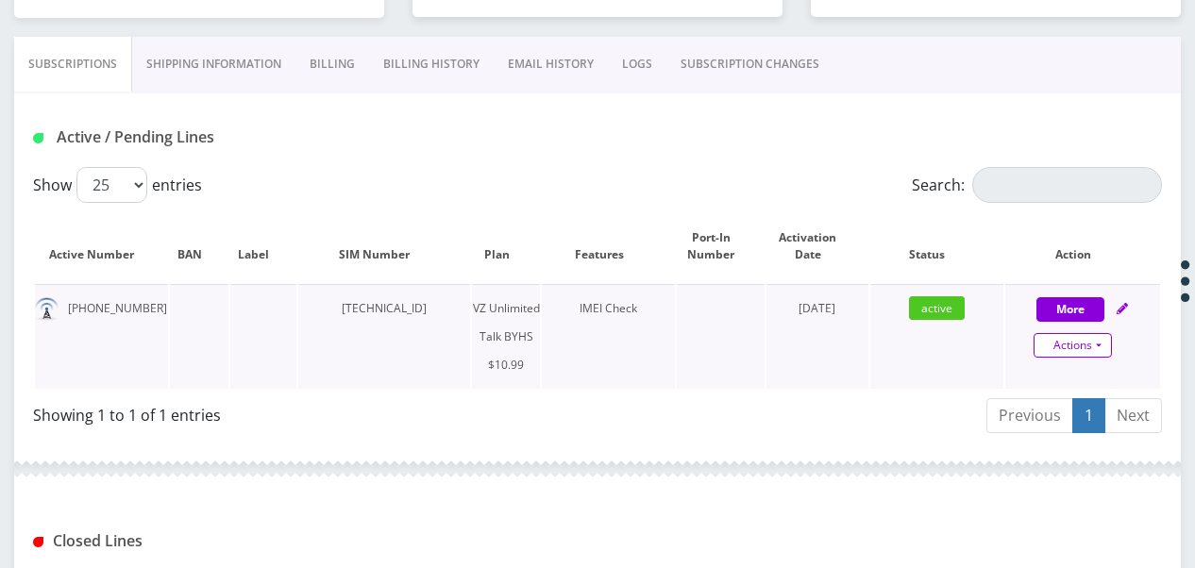
click at [1088, 349] on link "Actions" at bounding box center [1072, 345] width 78 height 25
select select "467"
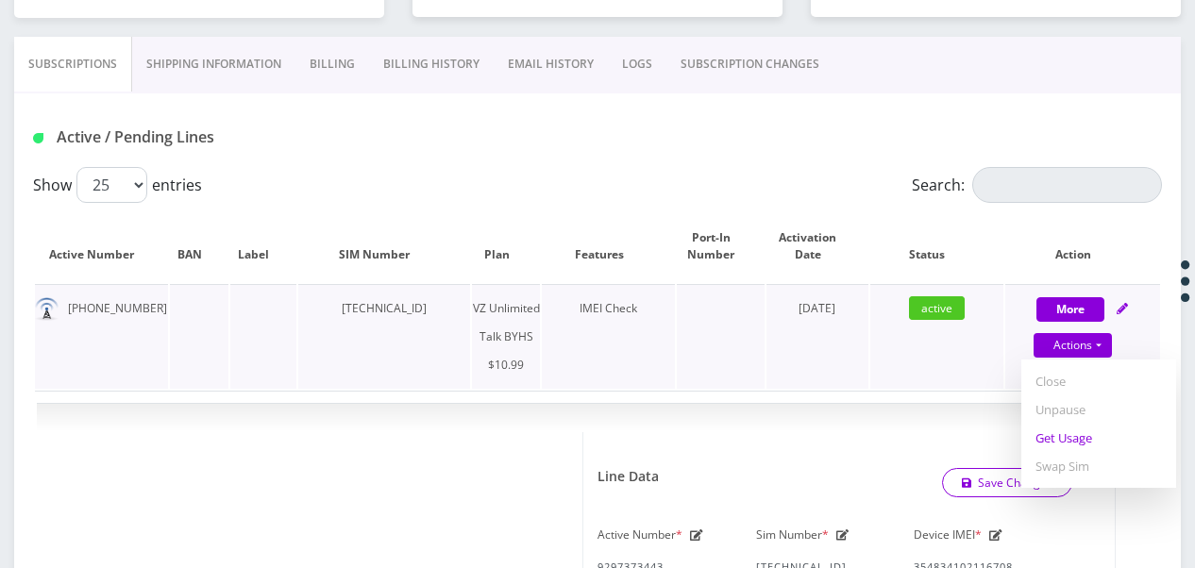
click at [1062, 426] on link "Get Usage" at bounding box center [1098, 438] width 155 height 28
select select "467"
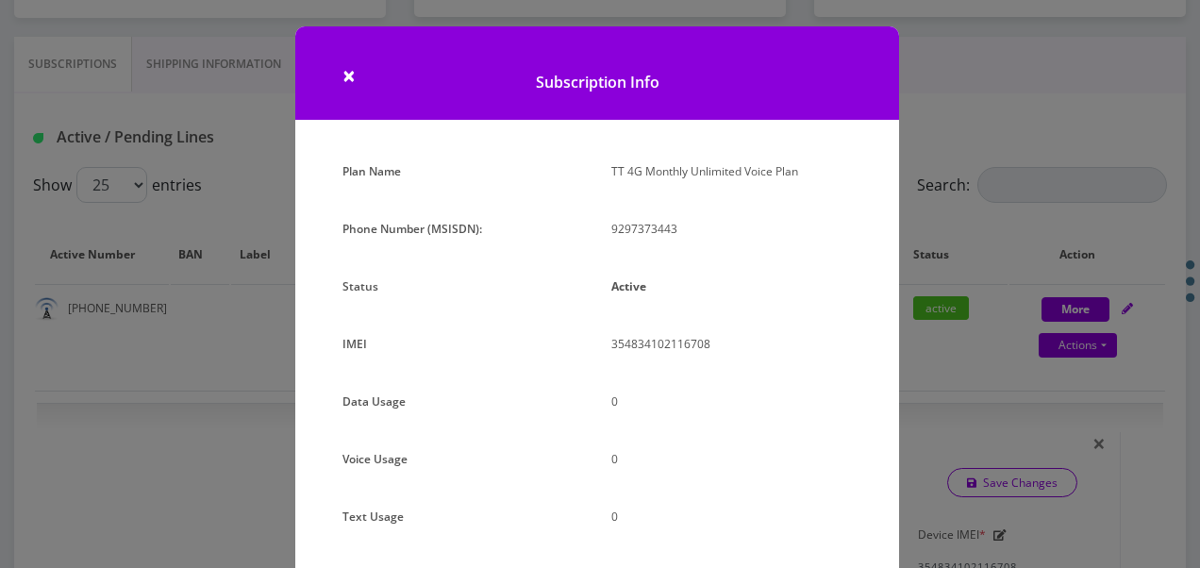
scroll to position [189, 0]
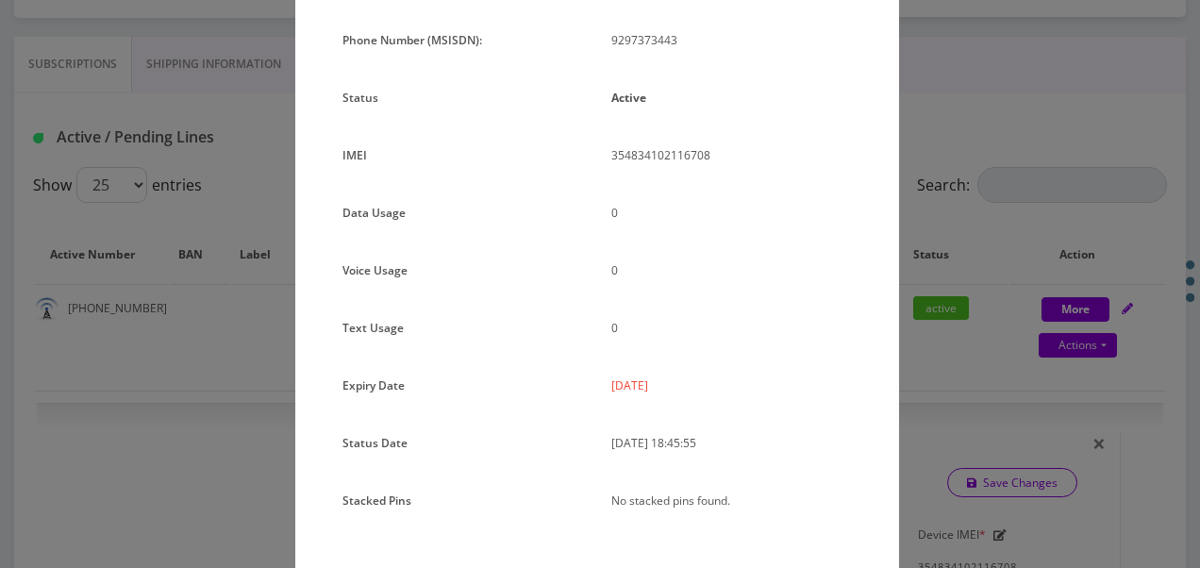
click at [991, 337] on div "× Subscription Info Plan Name TT 4G Monthly Unlimited Voice Plan Phone Number (…" at bounding box center [600, 284] width 1200 height 568
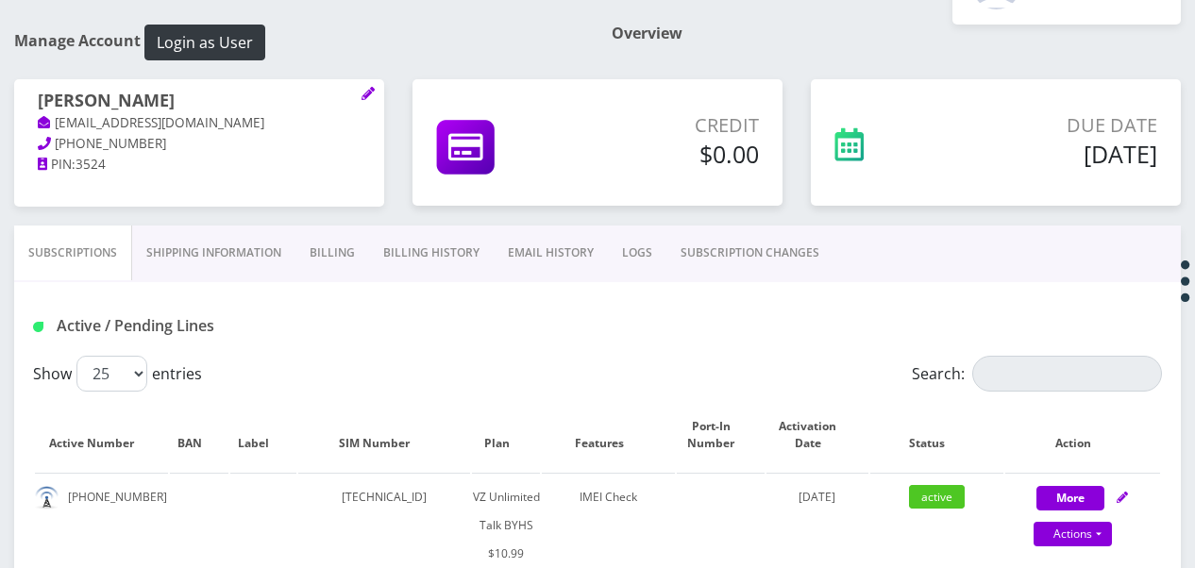
scroll to position [0, 0]
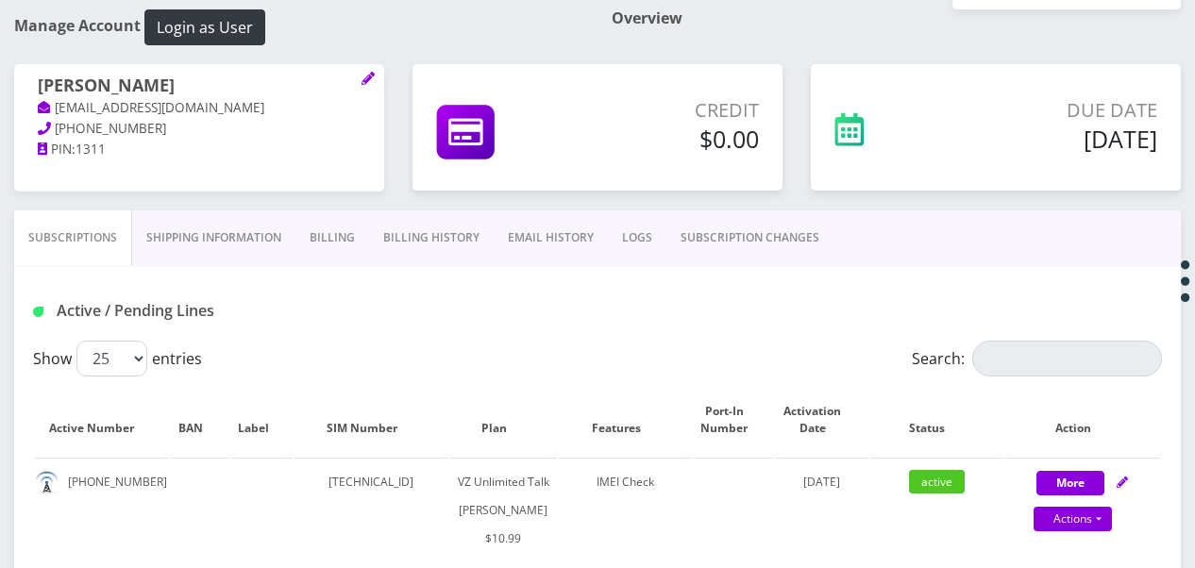
scroll to position [189, 0]
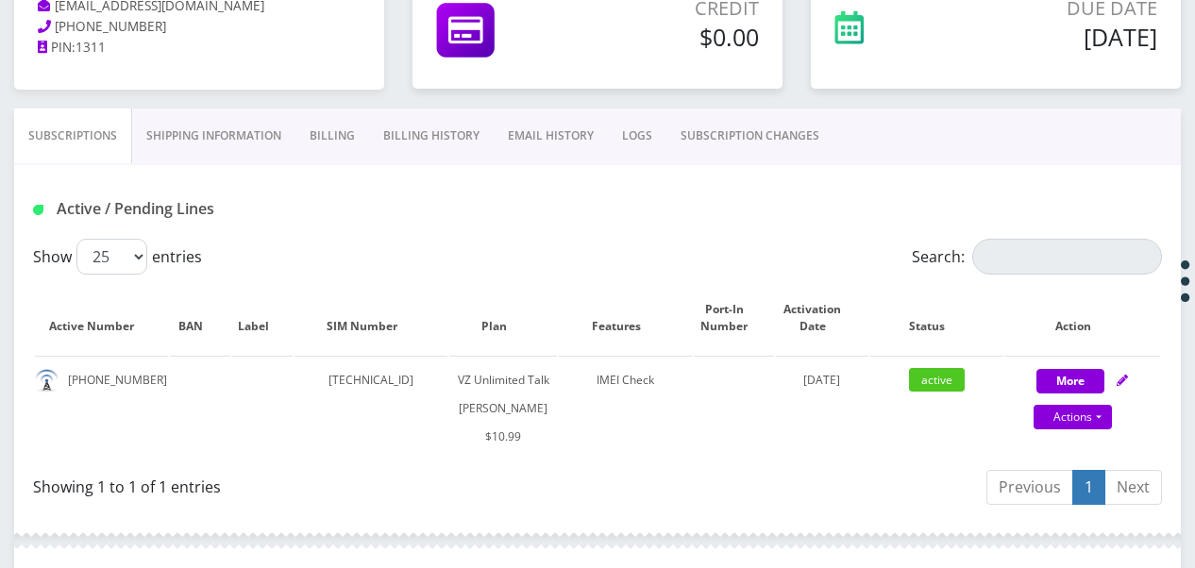
click at [338, 130] on link "Billing" at bounding box center [332, 136] width 74 height 55
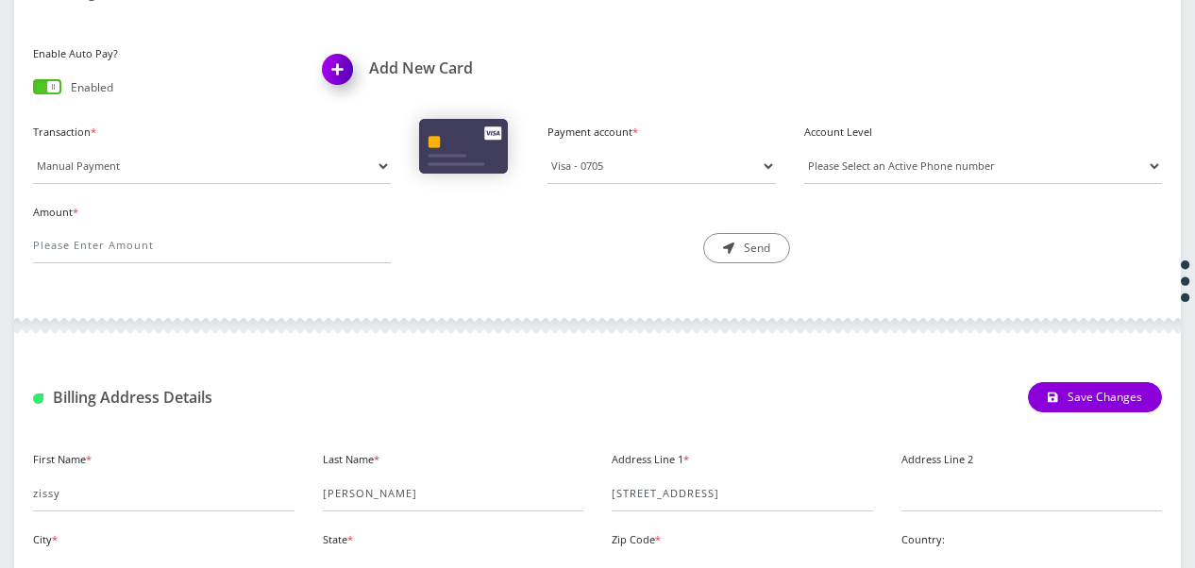
scroll to position [661, 0]
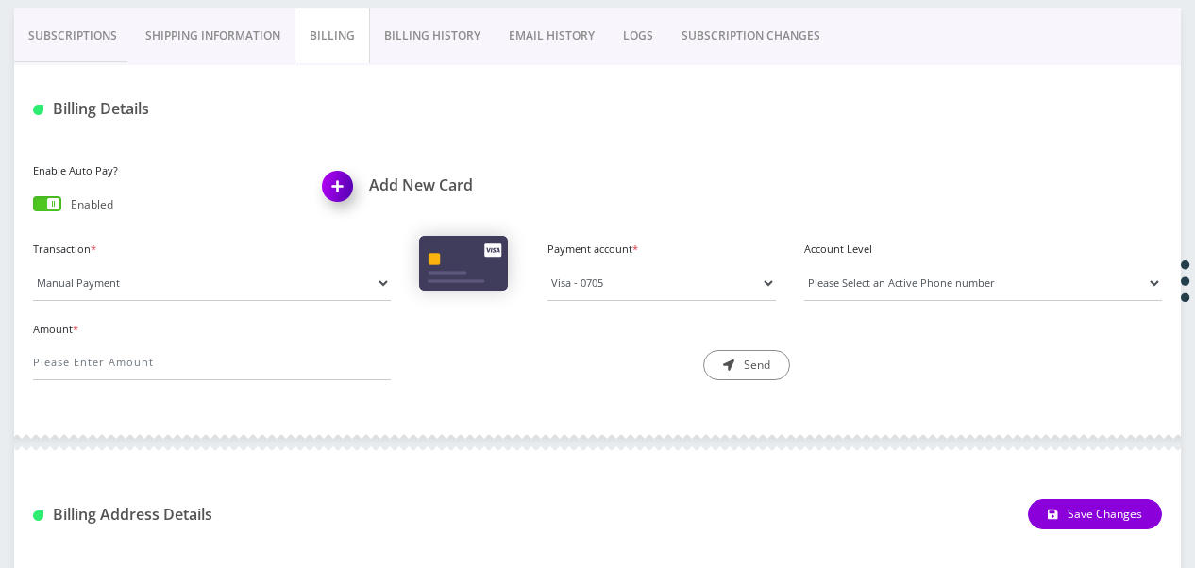
click at [250, 52] on link "Shipping Information" at bounding box center [212, 35] width 163 height 55
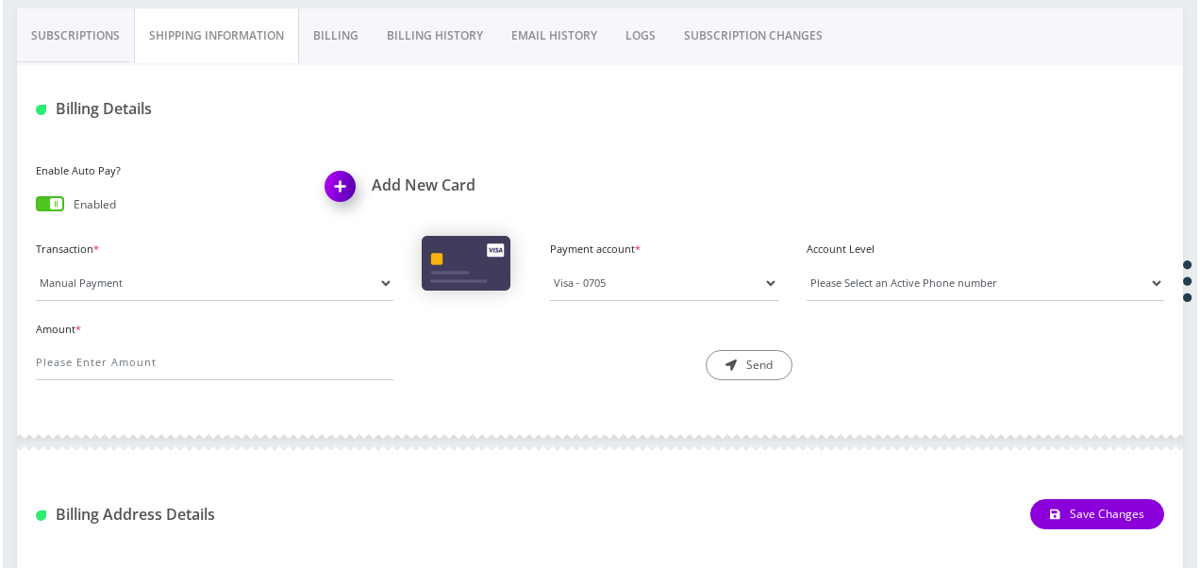
scroll to position [260, 0]
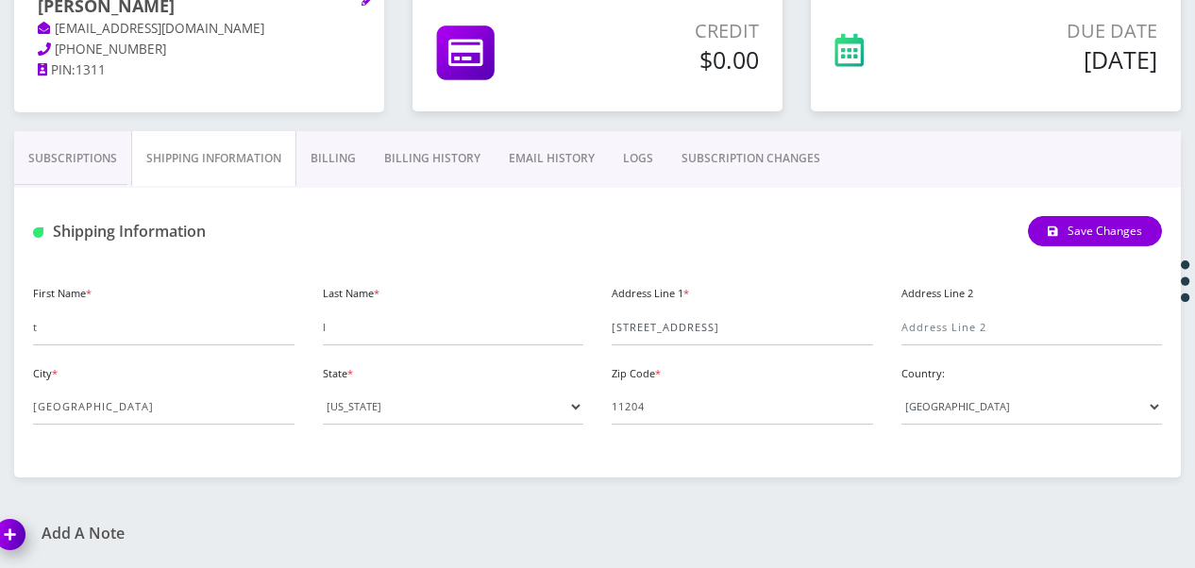
click at [327, 158] on link "Billing" at bounding box center [333, 158] width 74 height 55
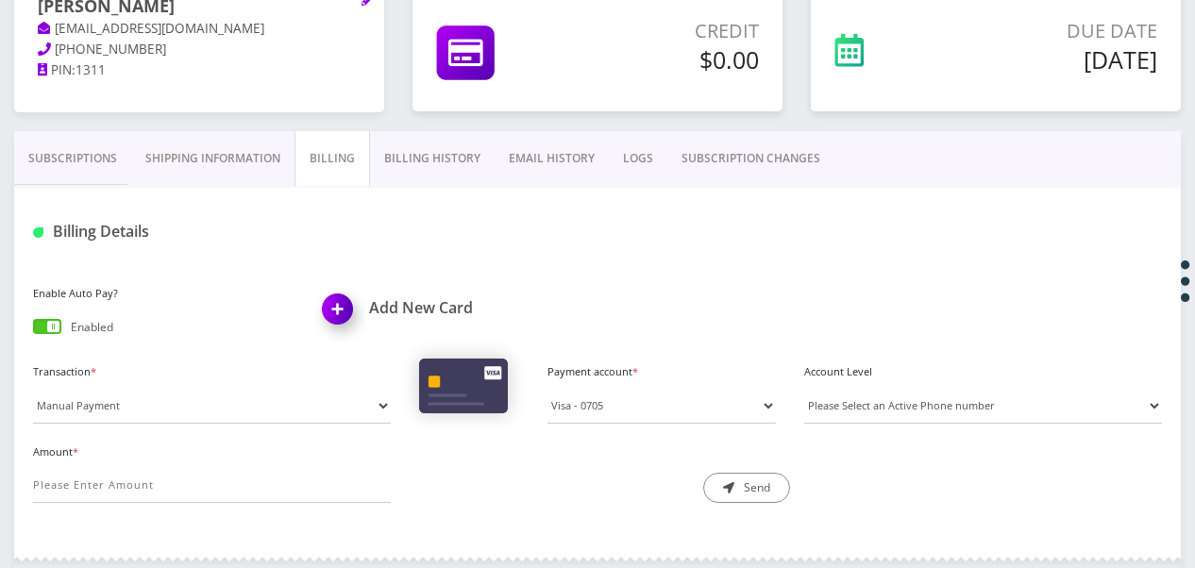
click at [62, 166] on link "Subscriptions" at bounding box center [72, 158] width 117 height 55
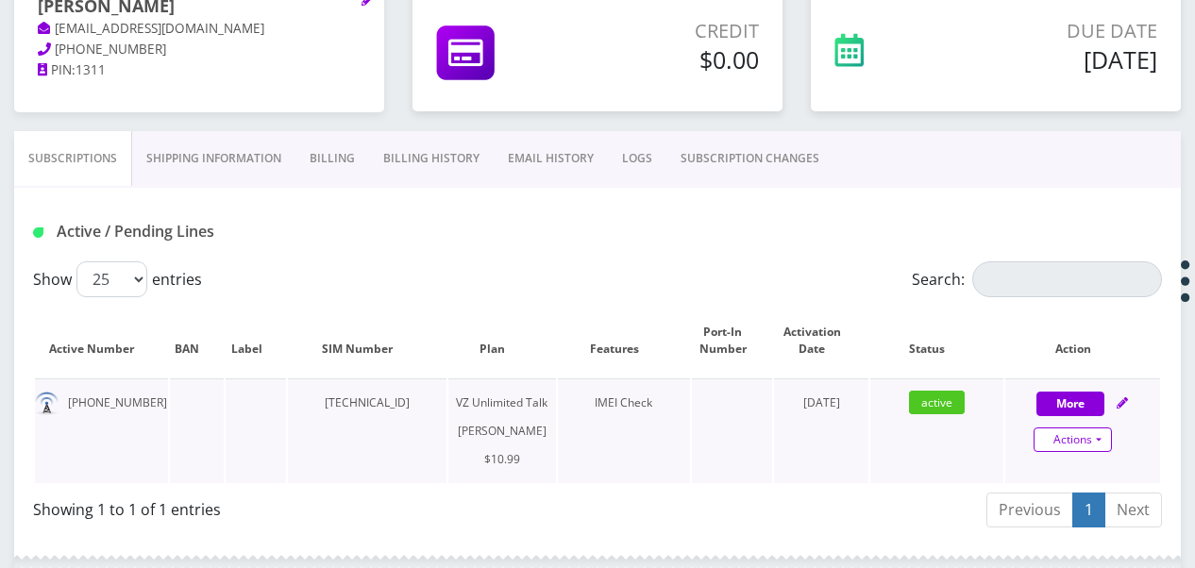
click at [1100, 441] on link "Actions" at bounding box center [1072, 440] width 78 height 25
select select "366"
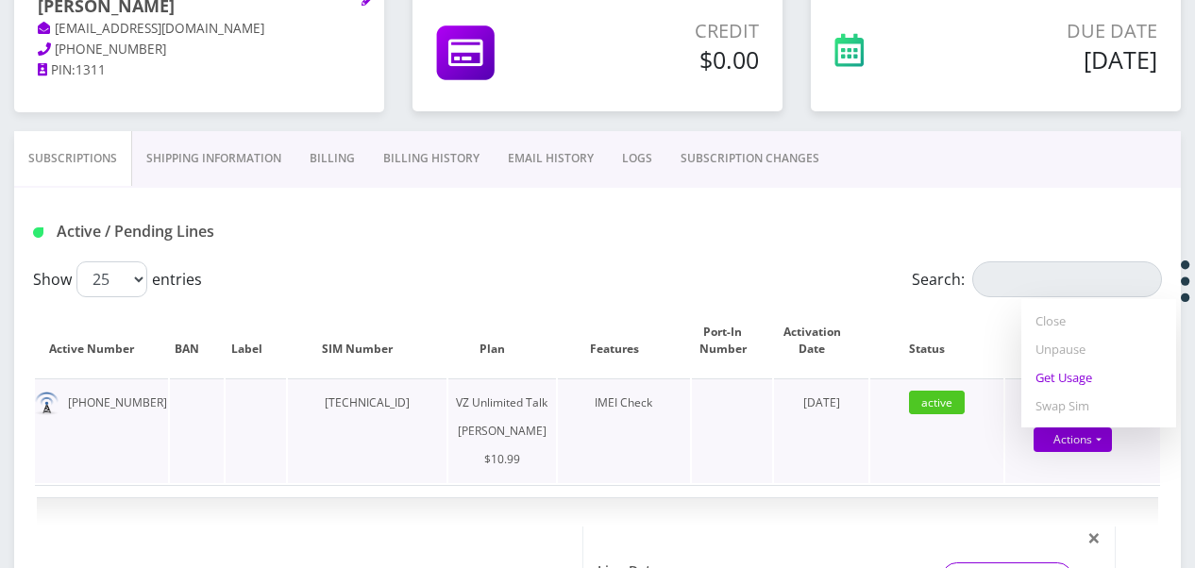
click at [1085, 375] on link "Get Usage" at bounding box center [1098, 377] width 155 height 28
select select "366"
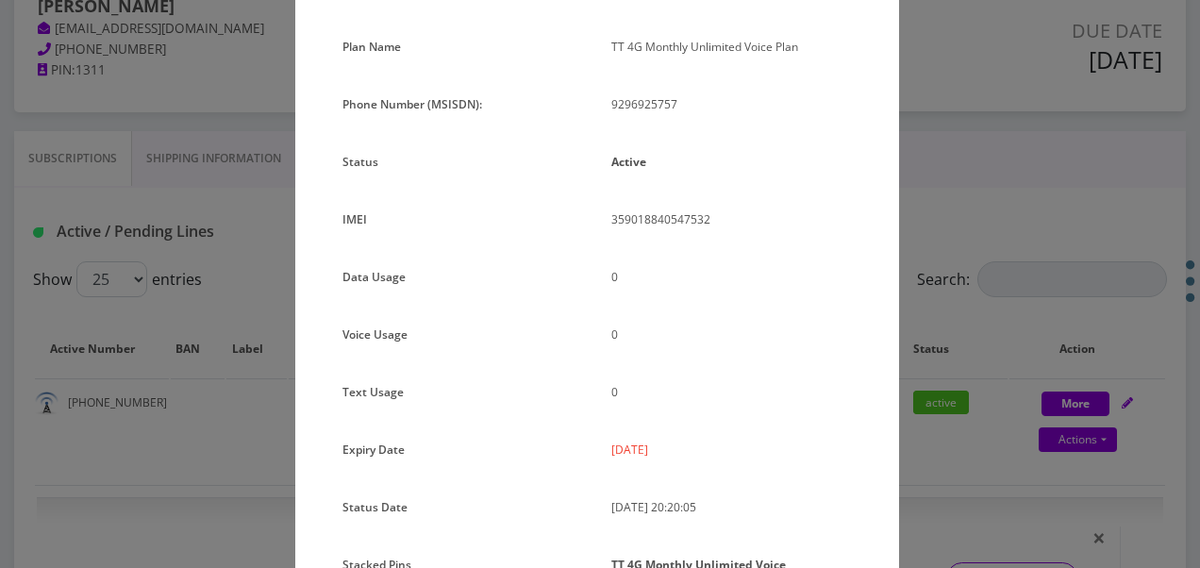
scroll to position [251, 0]
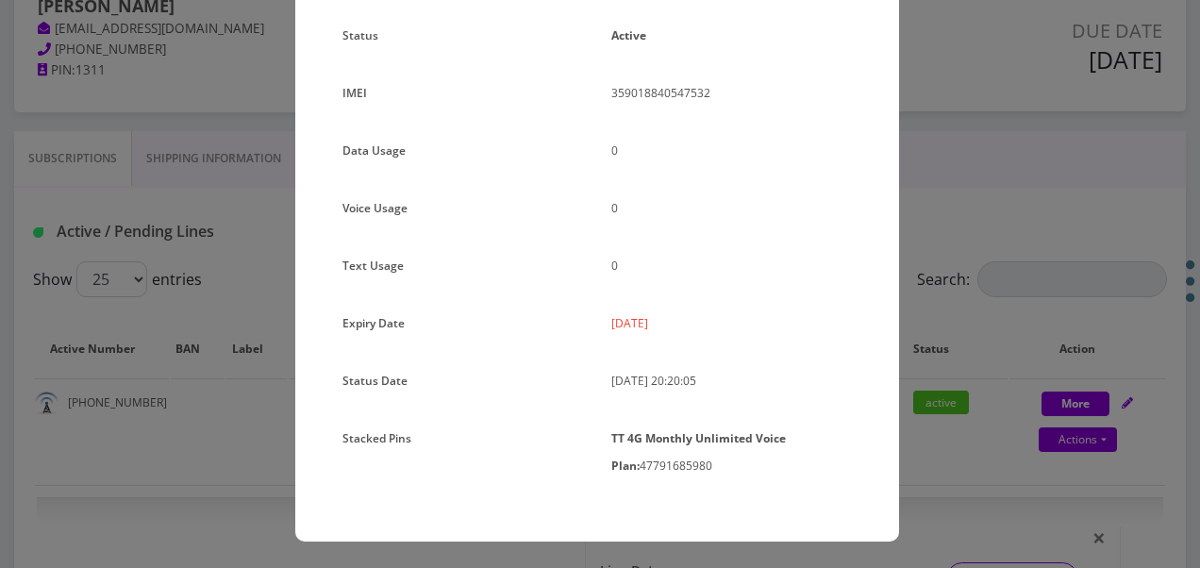
click at [904, 427] on div "× Subscription Info Plan Name TT 4G Monthly Unlimited Voice Plan Phone Number (…" at bounding box center [600, 284] width 1200 height 568
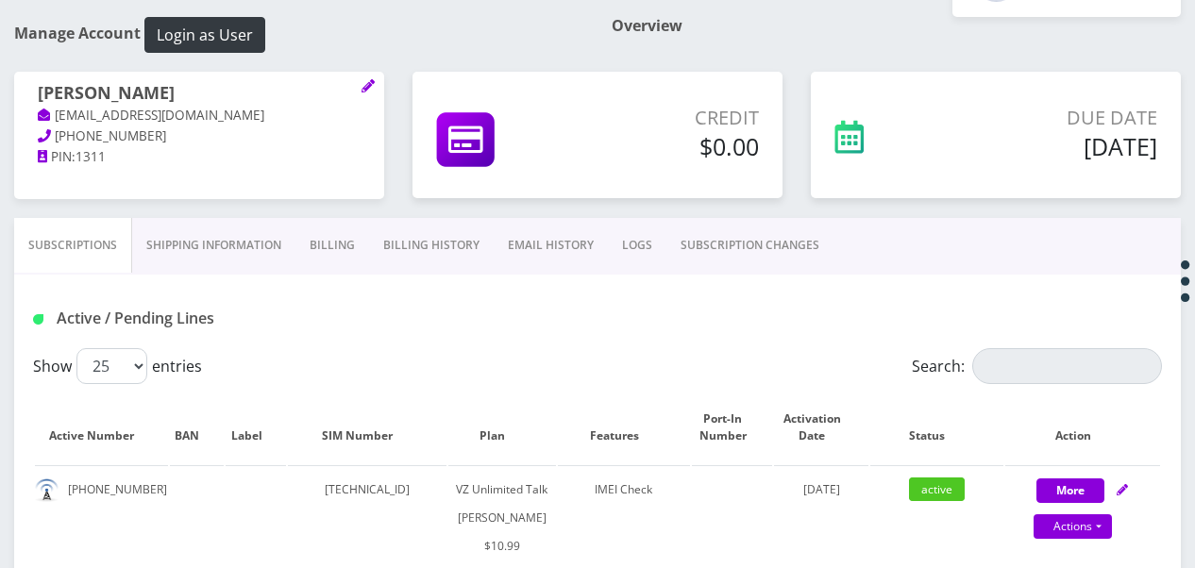
scroll to position [189, 0]
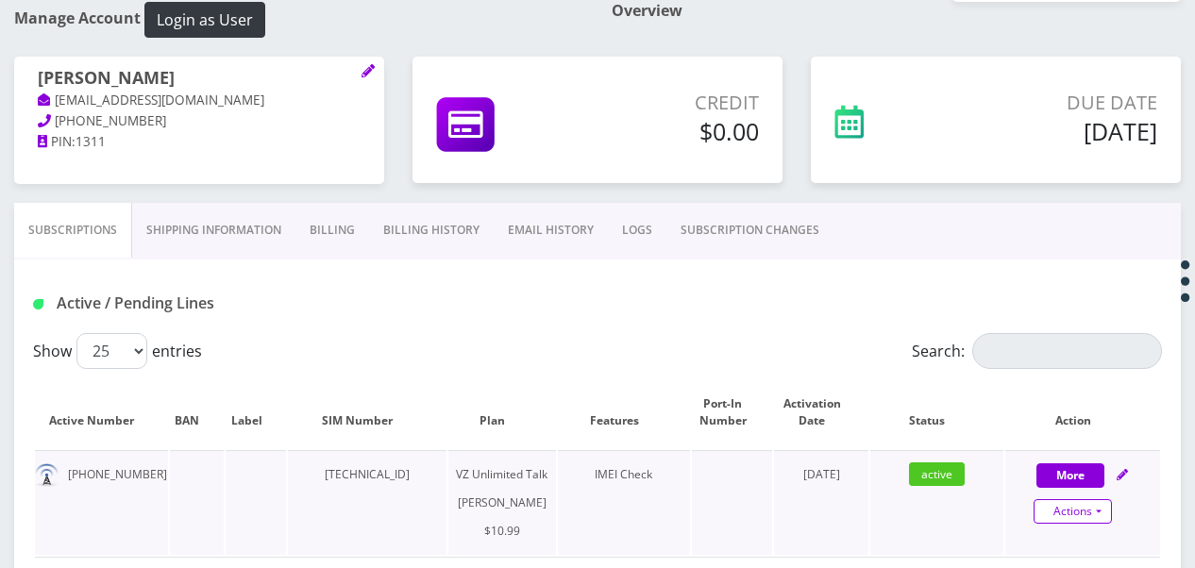
click at [1104, 510] on link "Actions" at bounding box center [1072, 511] width 78 height 25
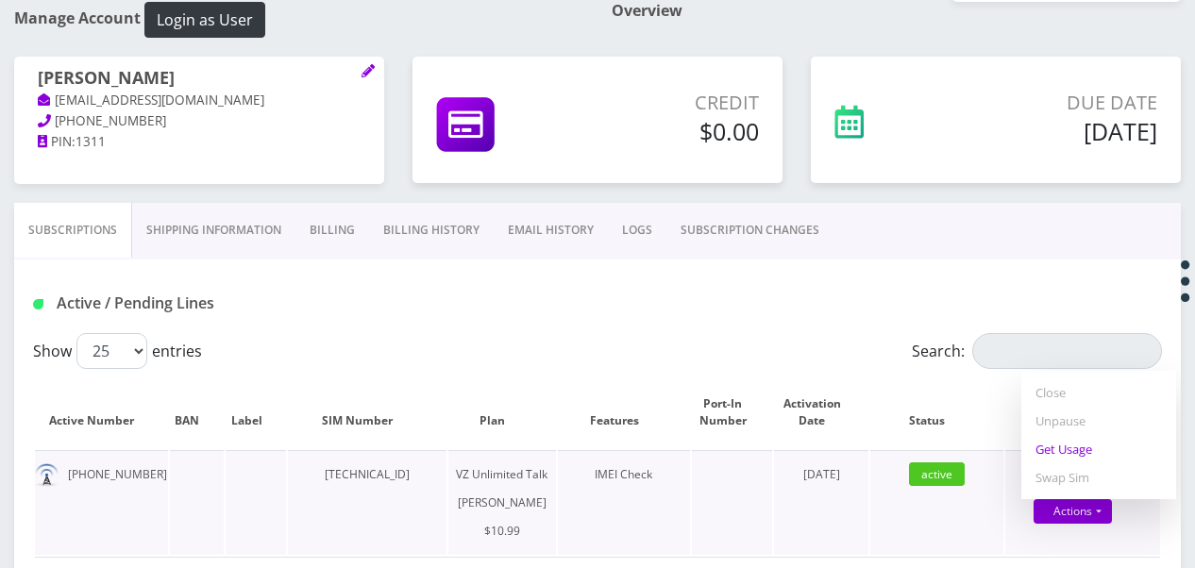
click at [1066, 451] on link "Get Usage" at bounding box center [1098, 449] width 155 height 28
select select "366"
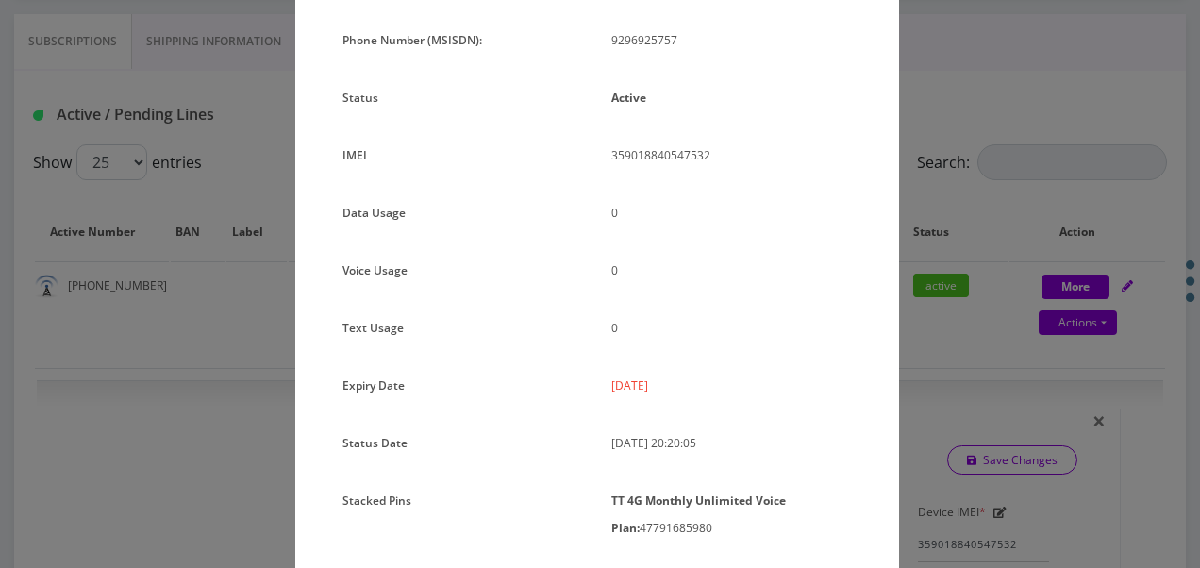
click at [1029, 215] on div "× Subscription Info Plan Name TT 4G Monthly Unlimited Voice Plan Phone Number (…" at bounding box center [600, 284] width 1200 height 568
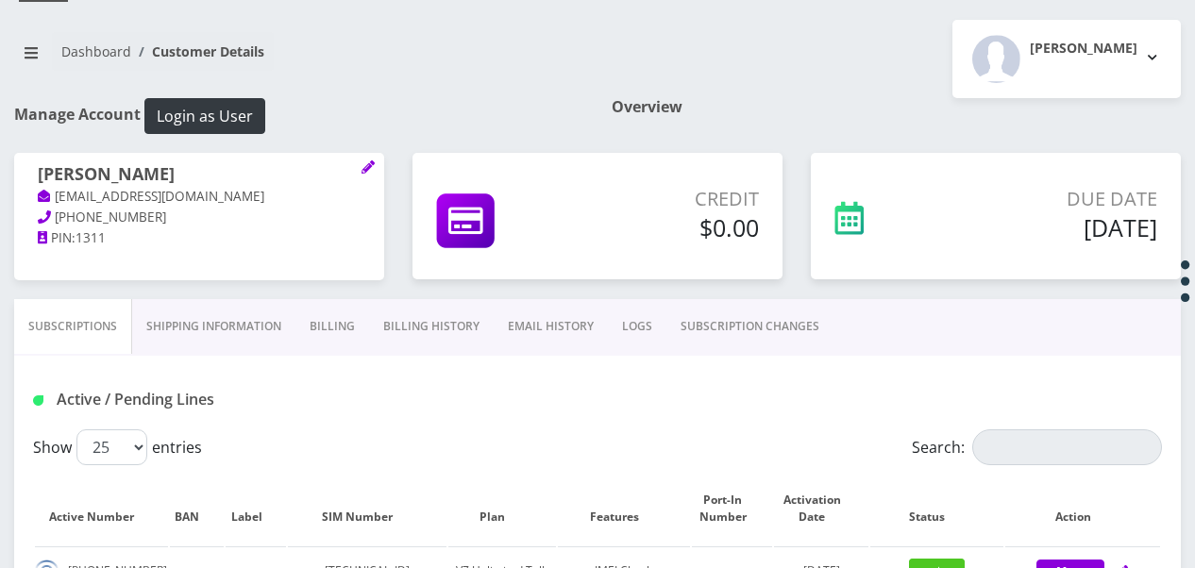
scroll to position [0, 0]
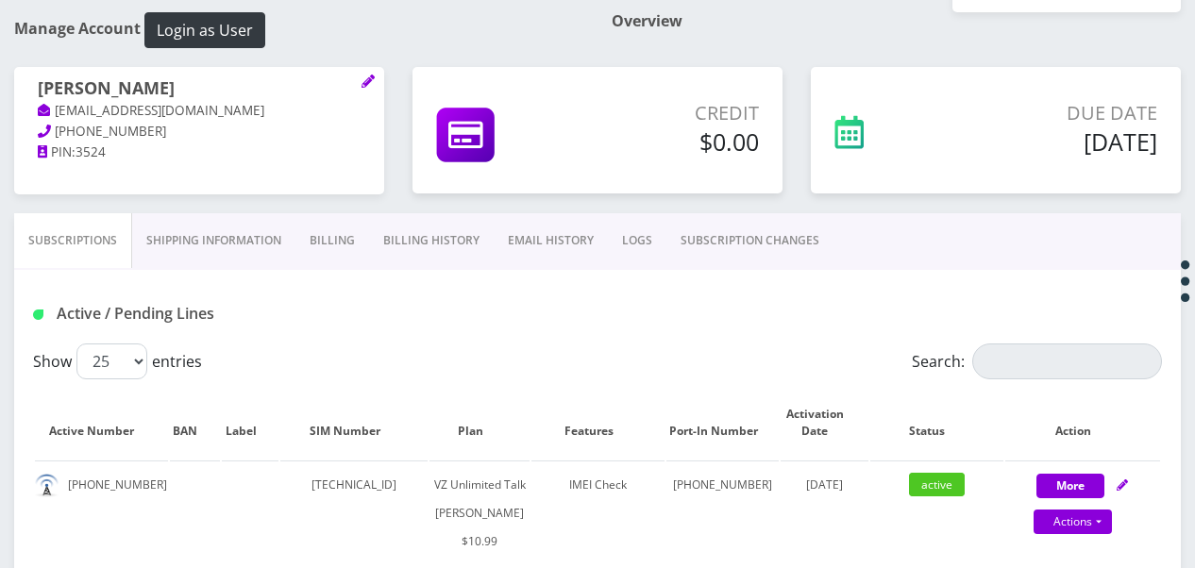
scroll to position [283, 0]
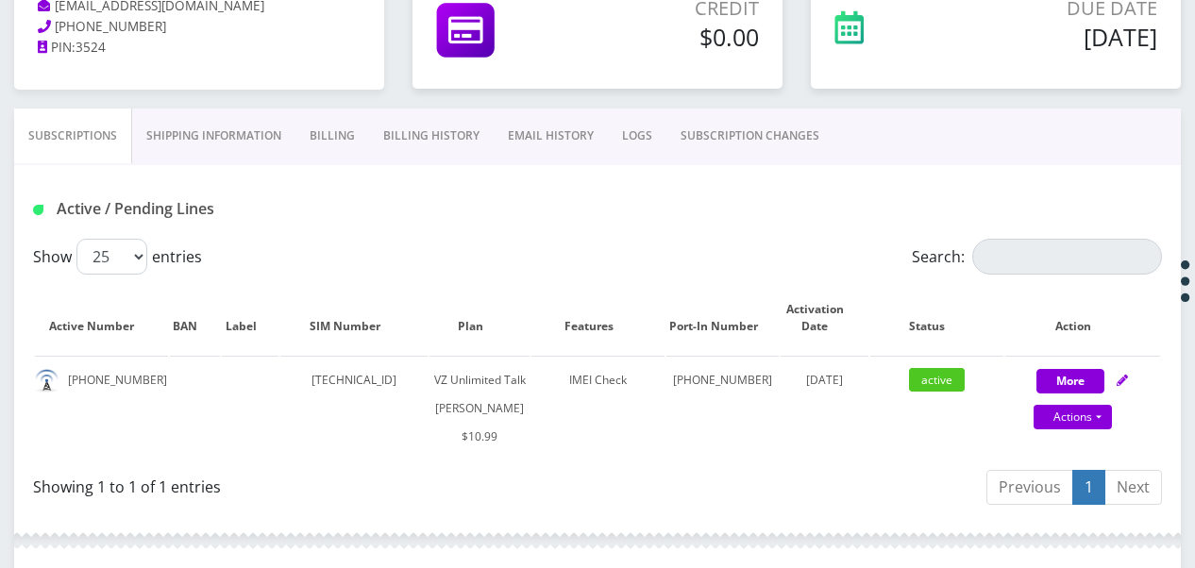
click at [336, 145] on link "Billing" at bounding box center [332, 136] width 74 height 55
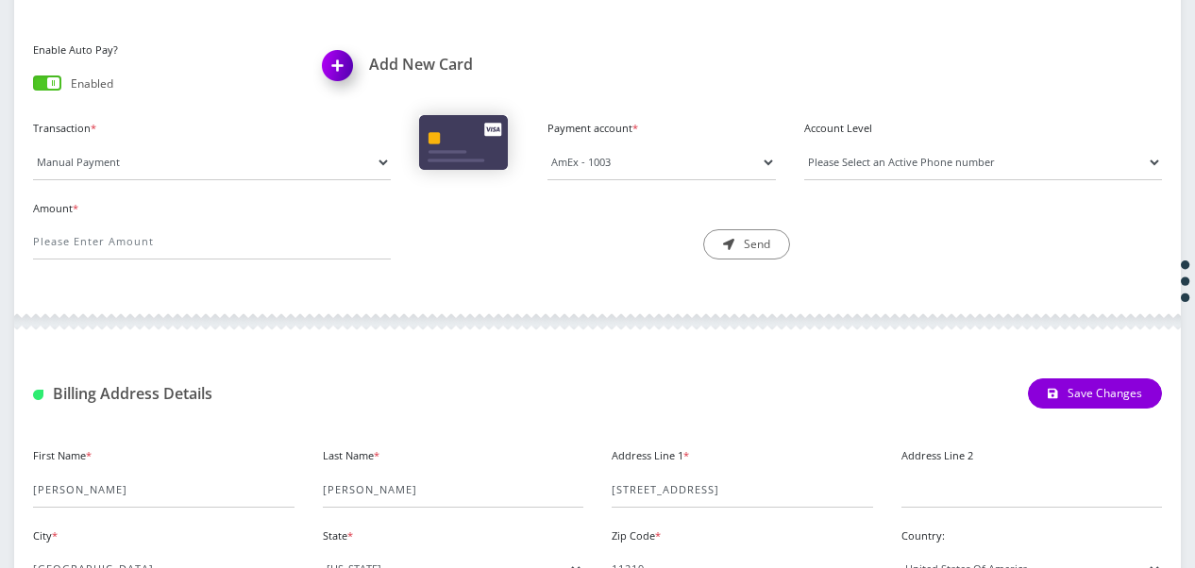
scroll to position [661, 0]
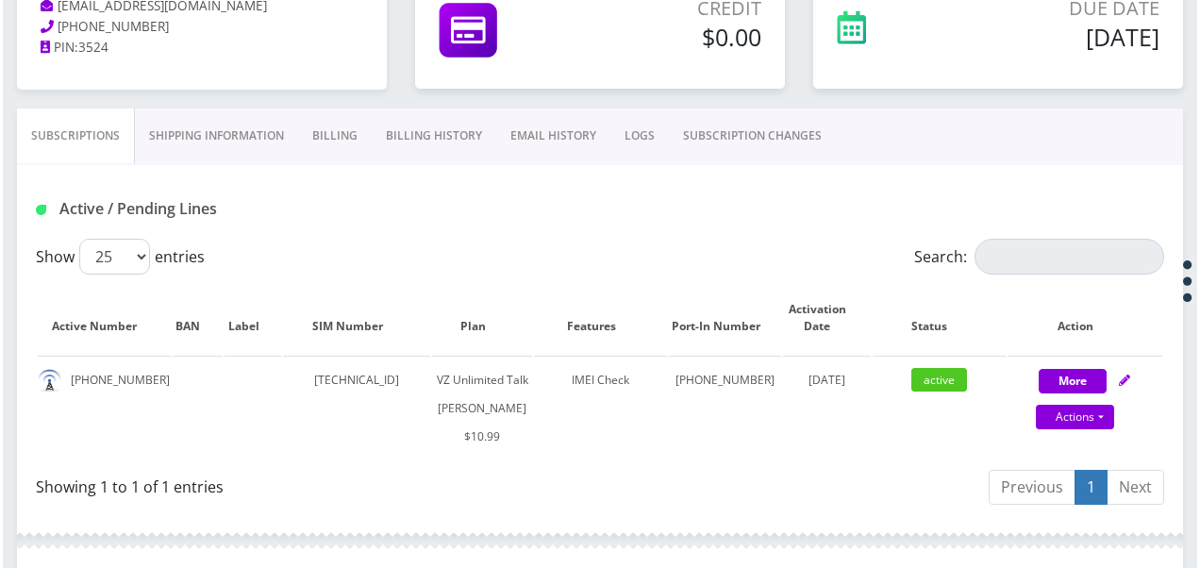
scroll to position [189, 0]
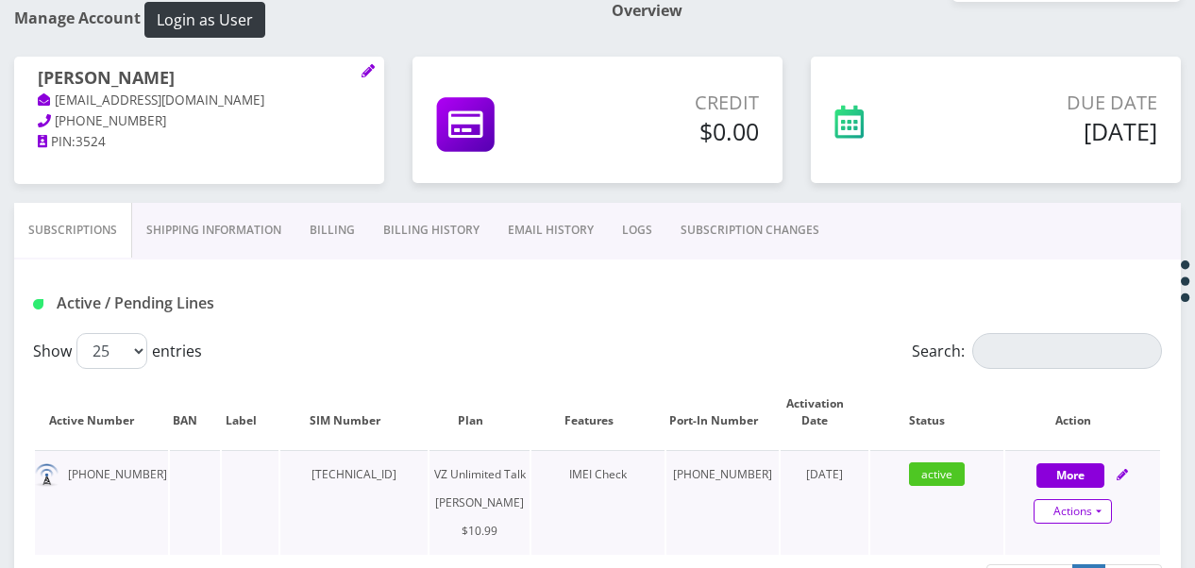
click at [1099, 519] on link "Actions" at bounding box center [1072, 511] width 78 height 25
select select "366"
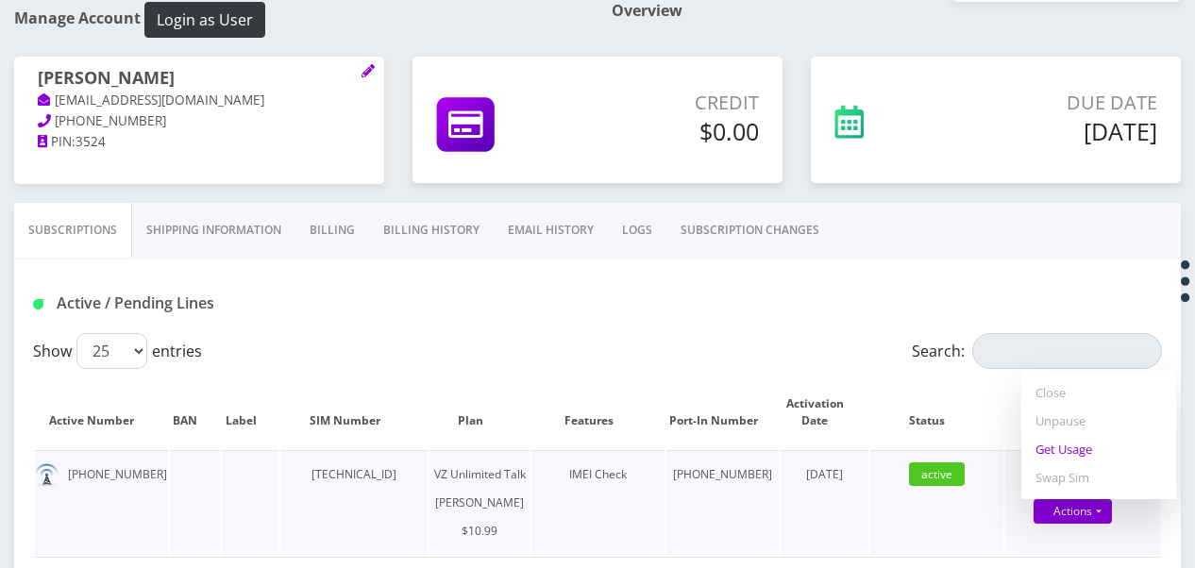
click at [1083, 457] on link "Get Usage" at bounding box center [1098, 449] width 155 height 28
select select "366"
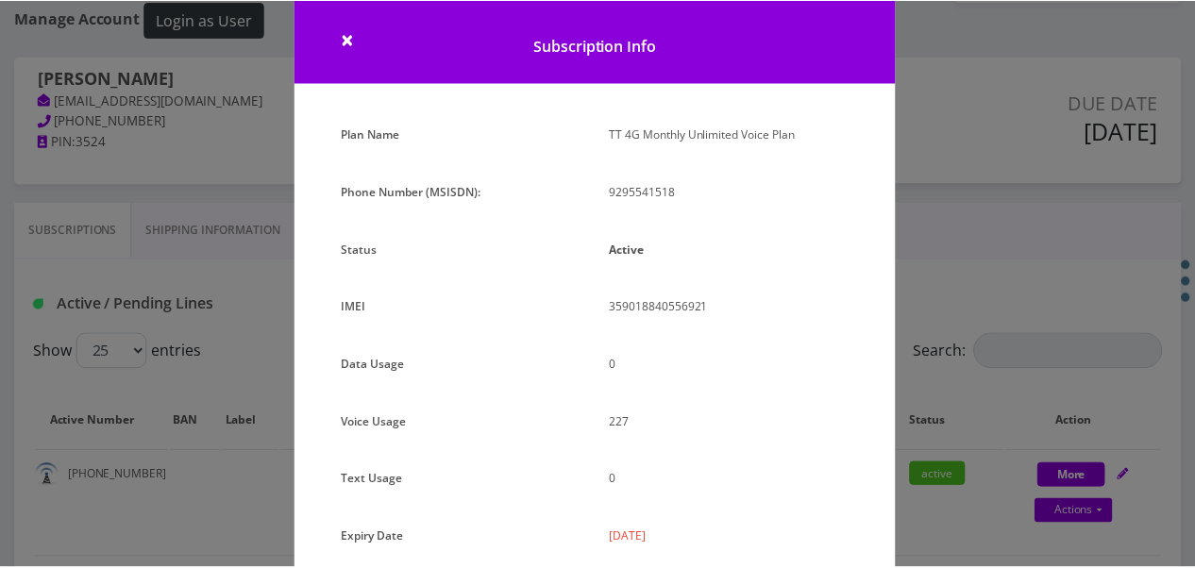
scroll to position [94, 0]
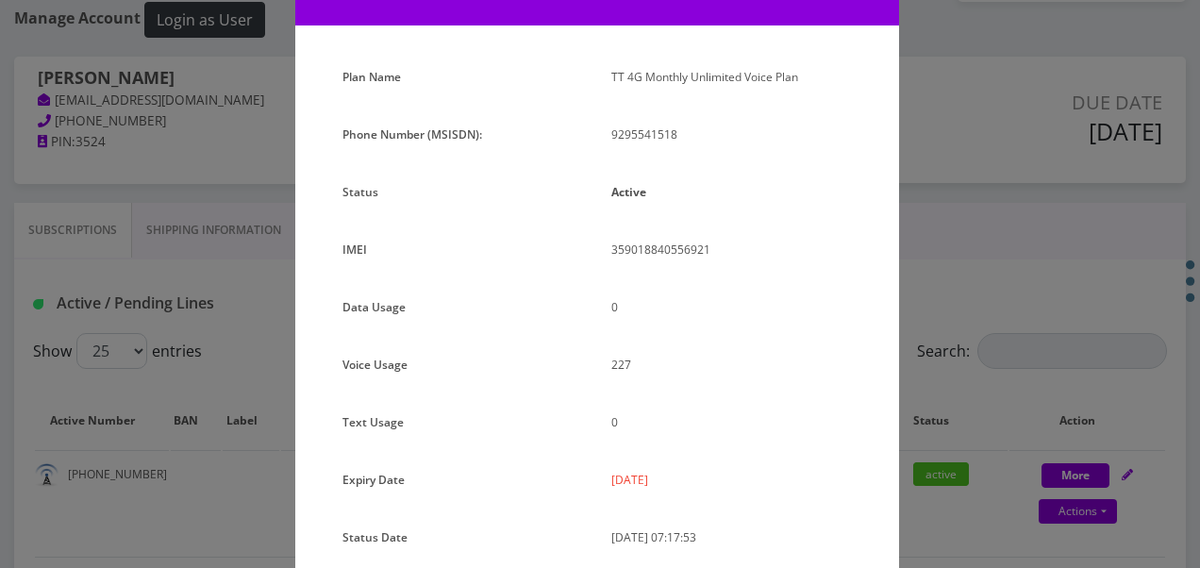
click at [976, 396] on div "× Subscription Info Plan Name TT 4G Monthly Unlimited Voice Plan Phone Number (…" at bounding box center [600, 284] width 1200 height 568
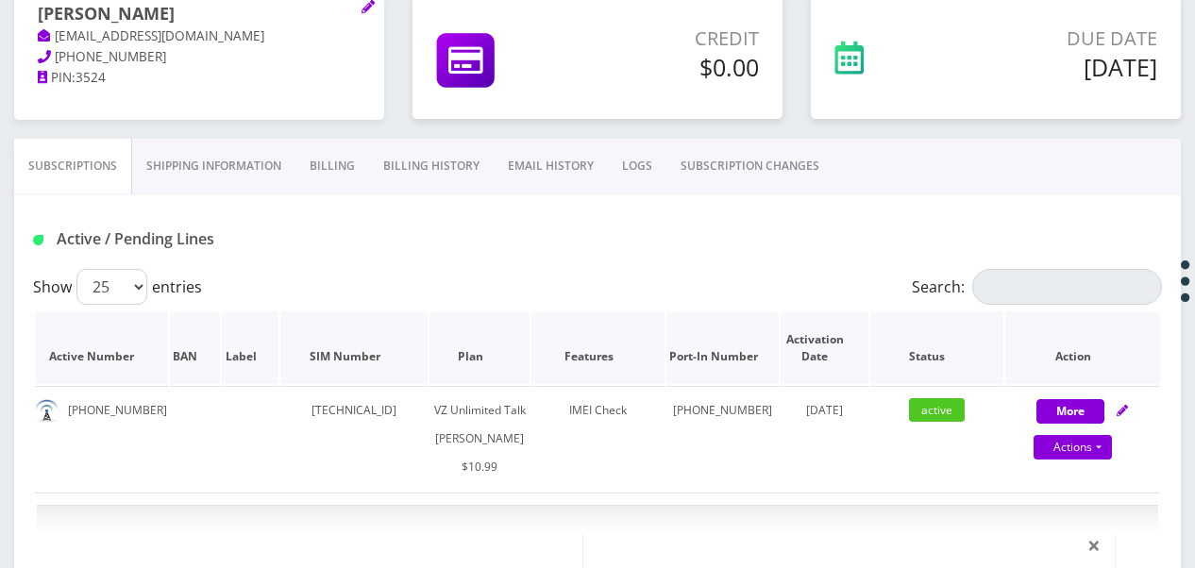
scroll to position [189, 0]
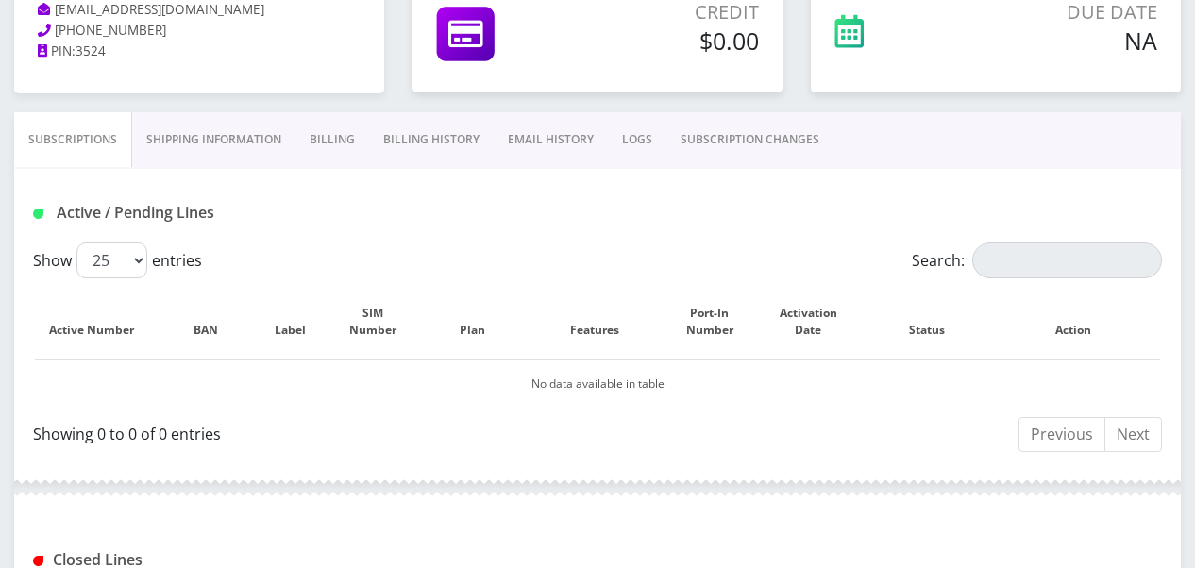
scroll to position [283, 0]
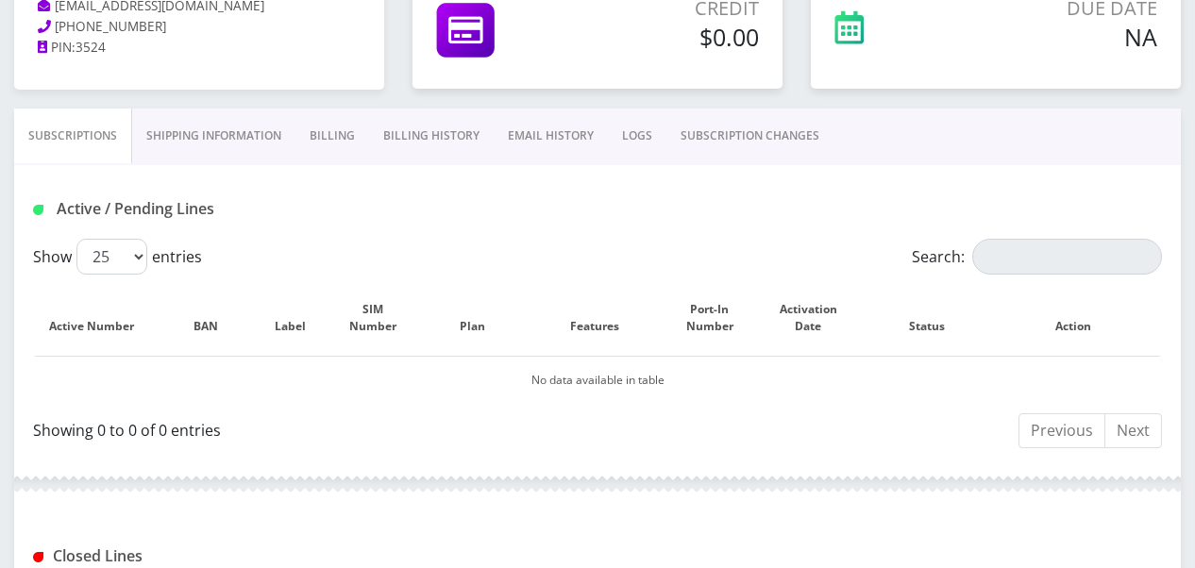
click at [369, 145] on link "Billing History" at bounding box center [431, 136] width 125 height 55
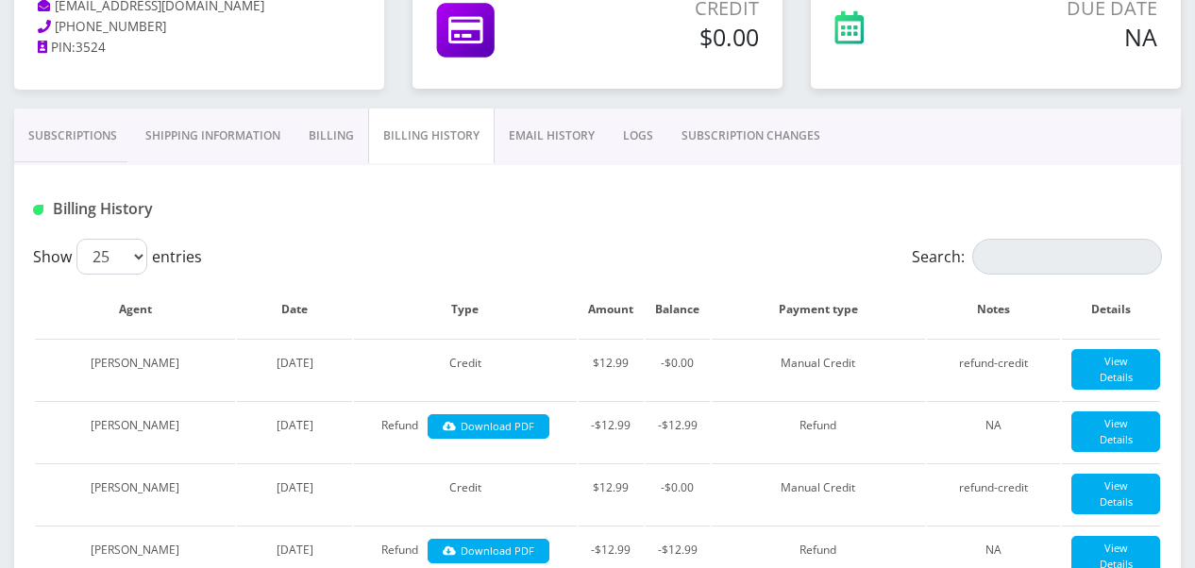
click at [343, 145] on link "Billing" at bounding box center [331, 136] width 74 height 55
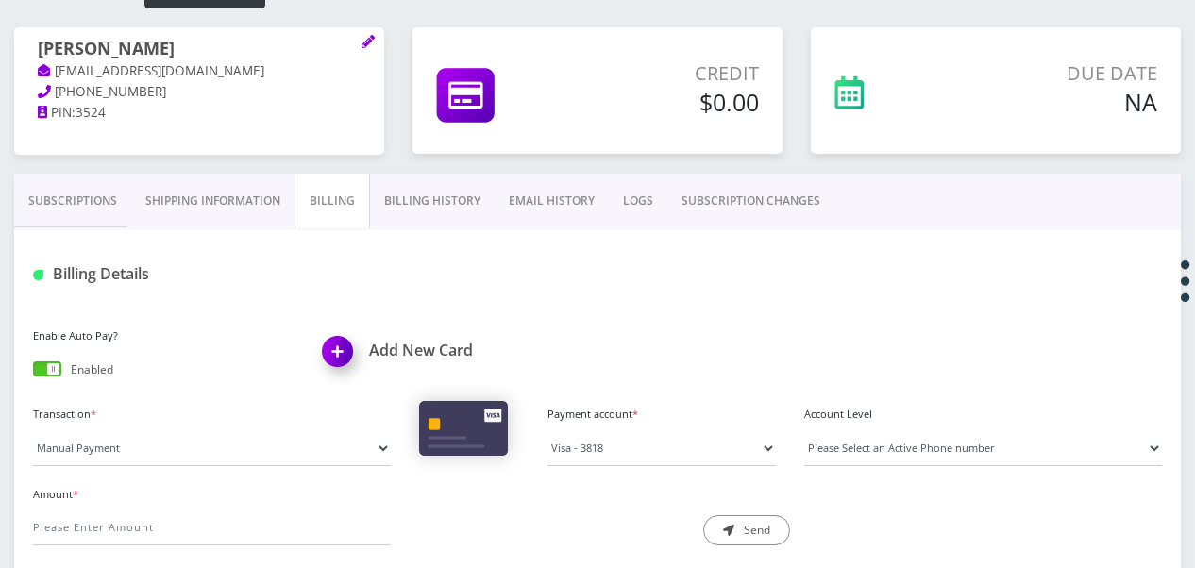
scroll to position [189, 0]
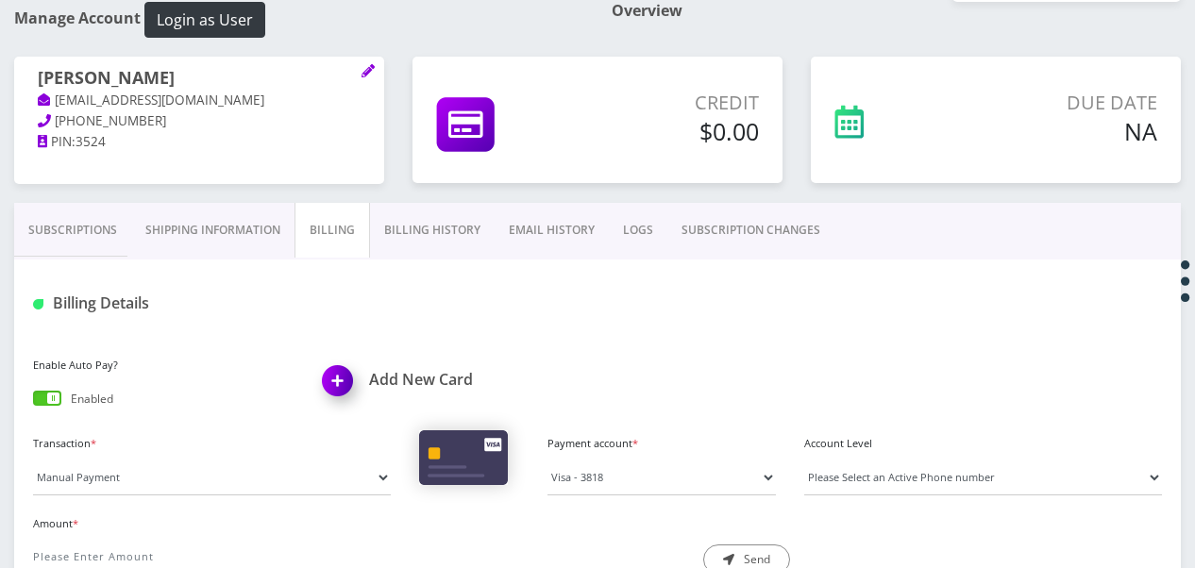
click at [396, 218] on link "Billing History" at bounding box center [432, 230] width 125 height 55
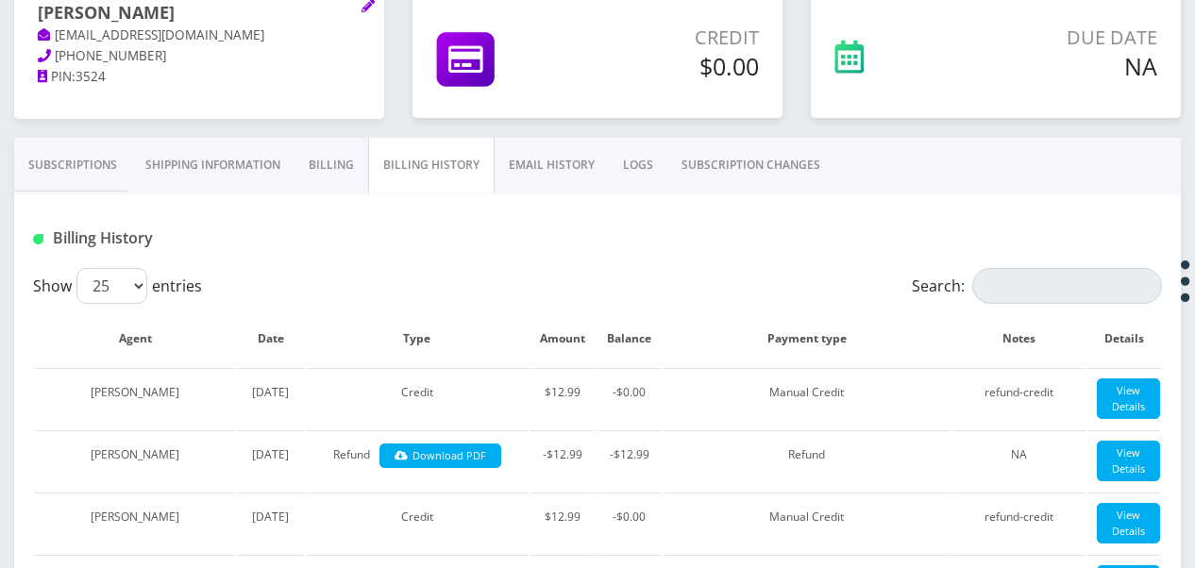
scroll to position [283, 0]
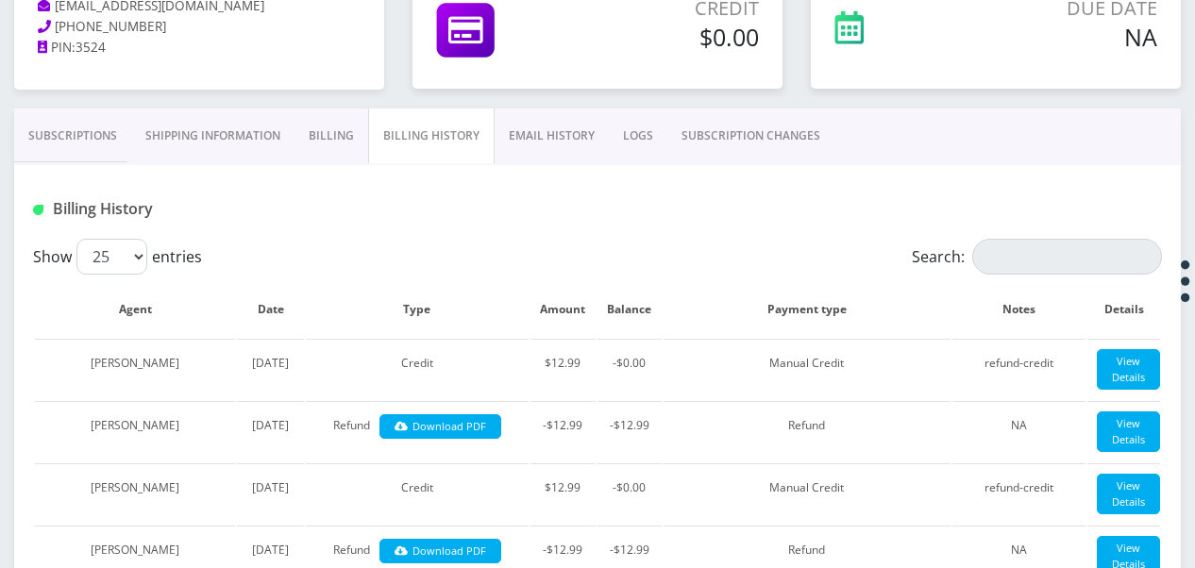
click at [321, 135] on link "Billing" at bounding box center [331, 136] width 74 height 55
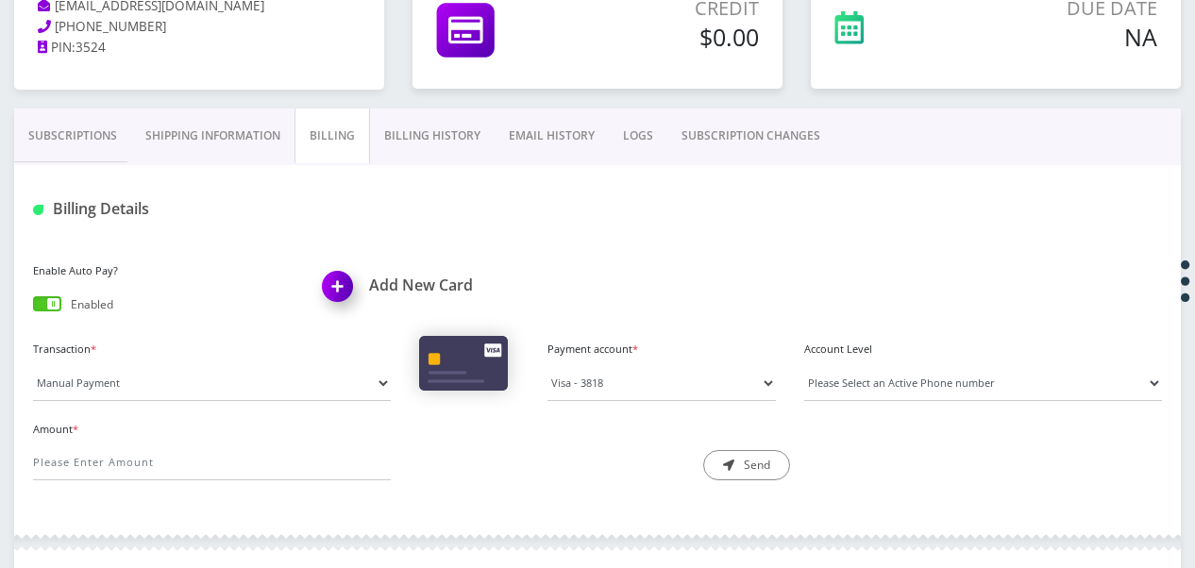
click at [258, 128] on link "Shipping Information" at bounding box center [212, 136] width 163 height 55
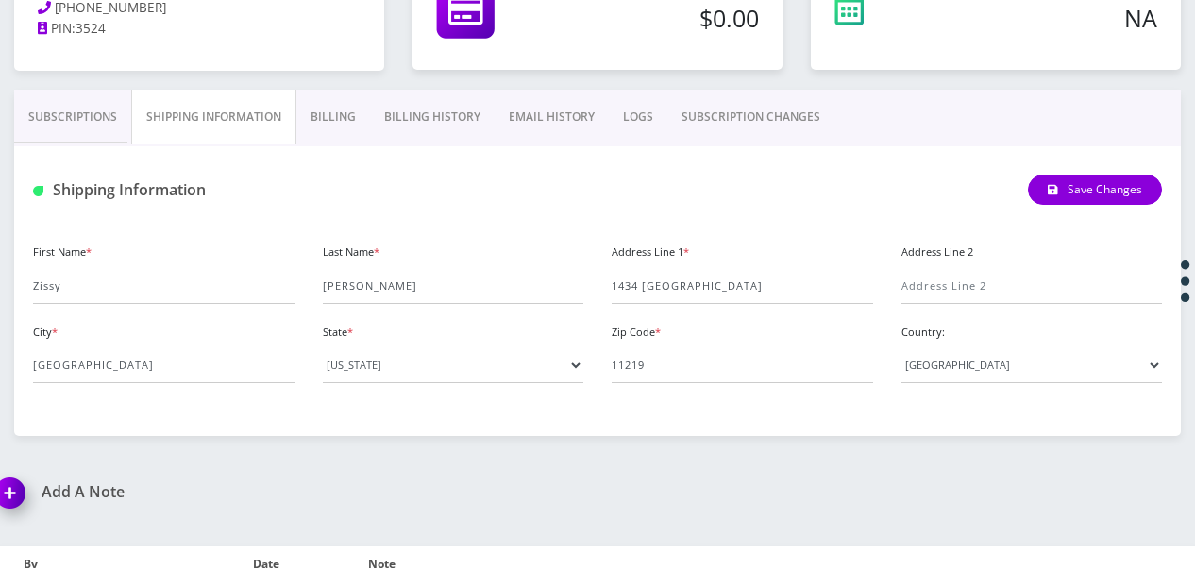
scroll to position [189, 0]
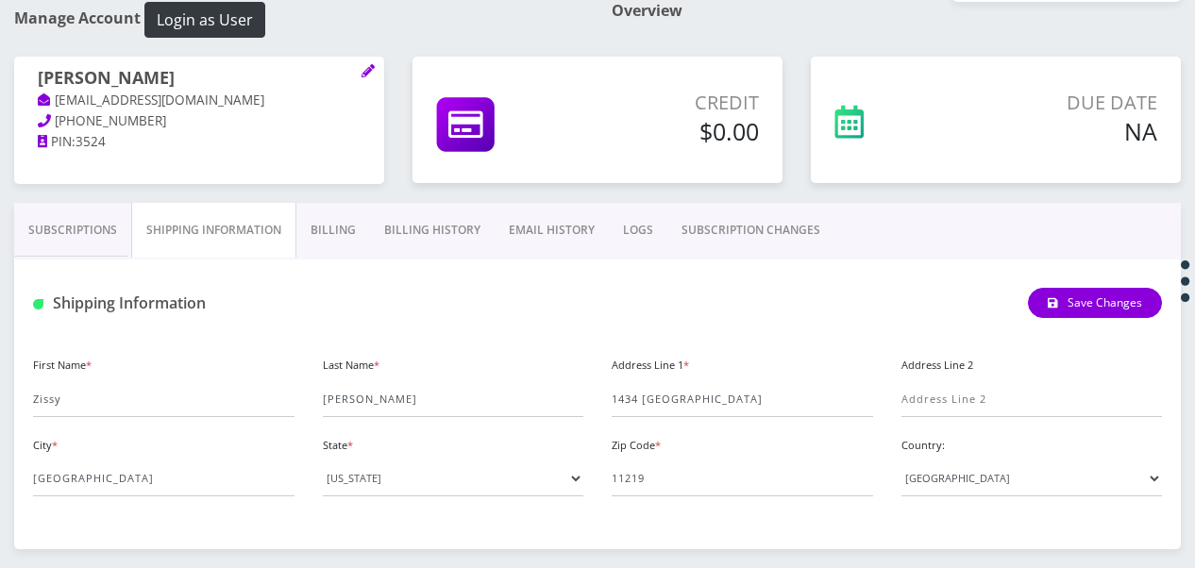
click at [100, 221] on link "Subscriptions" at bounding box center [72, 230] width 117 height 55
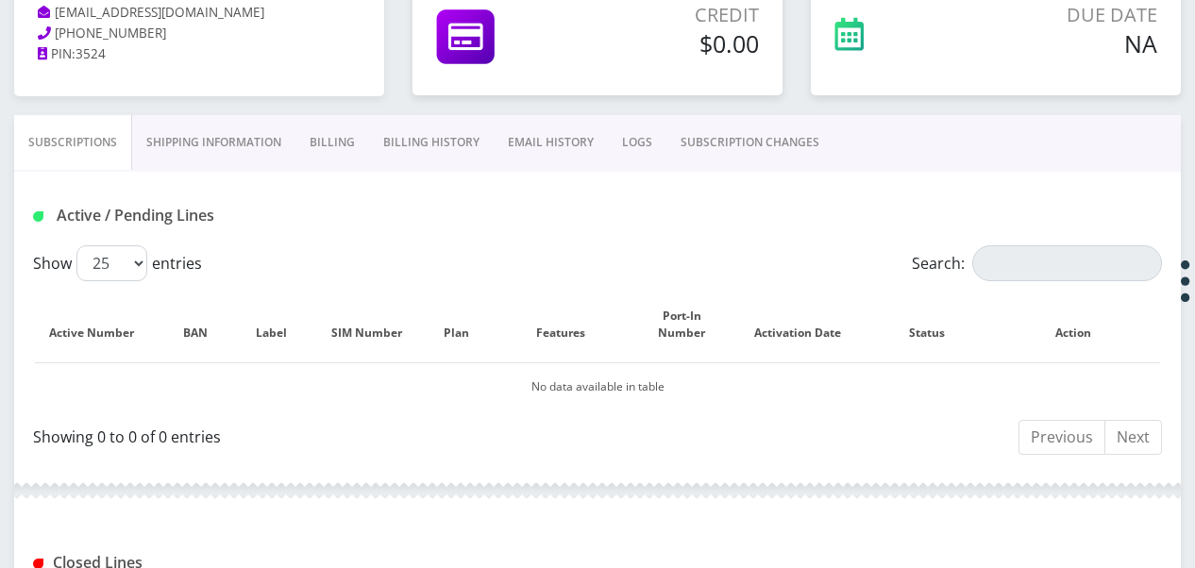
scroll to position [189, 0]
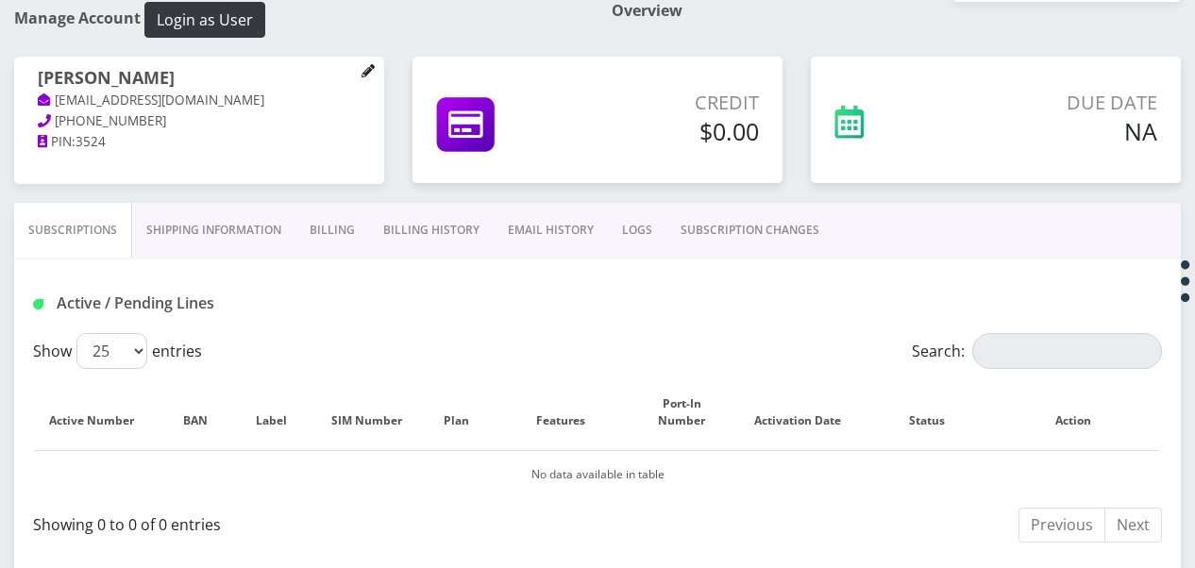
click at [370, 77] on link at bounding box center [367, 71] width 13 height 21
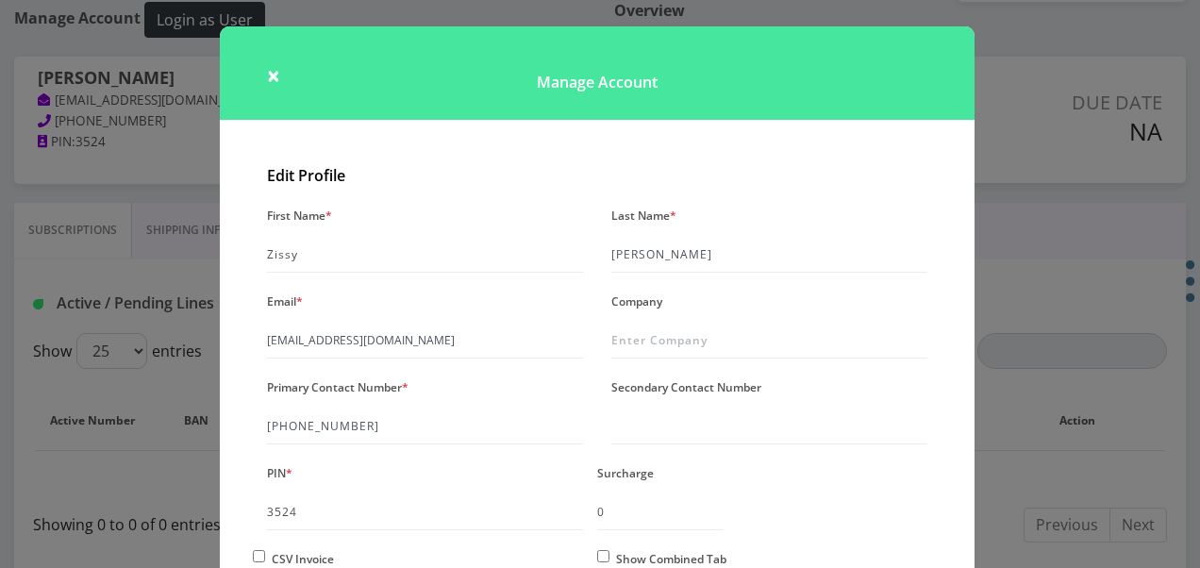
click at [980, 238] on div "× Manage Account Edit Profile First Name * Zissy Last Name * Fischman Email * t…" at bounding box center [600, 284] width 1200 height 568
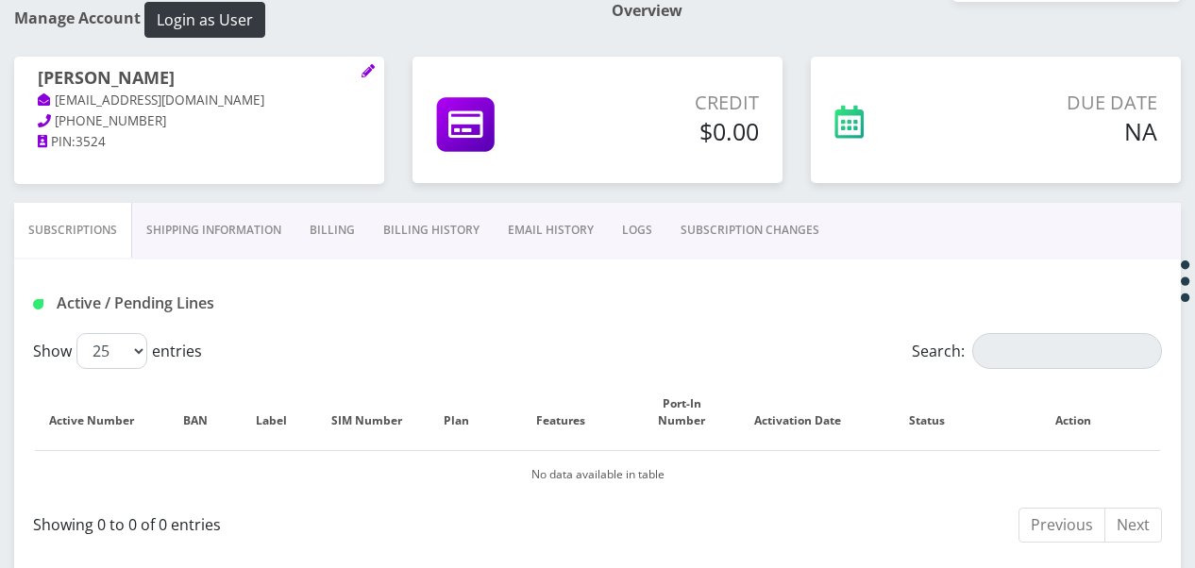
click at [319, 228] on link "Billing" at bounding box center [332, 230] width 74 height 55
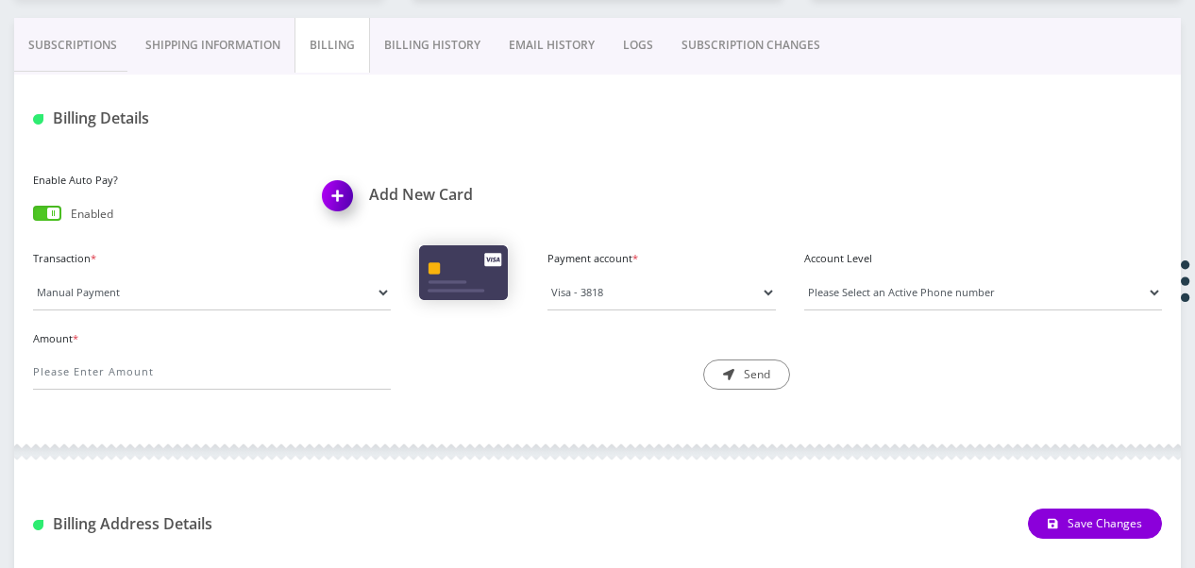
scroll to position [283, 0]
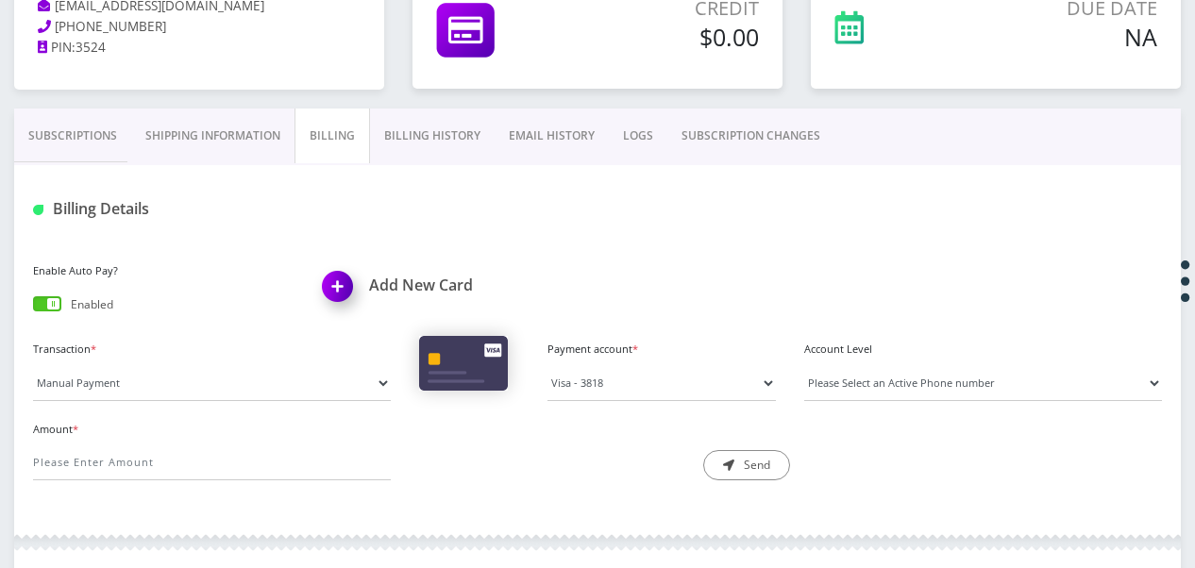
click at [241, 126] on link "Shipping Information" at bounding box center [212, 136] width 163 height 55
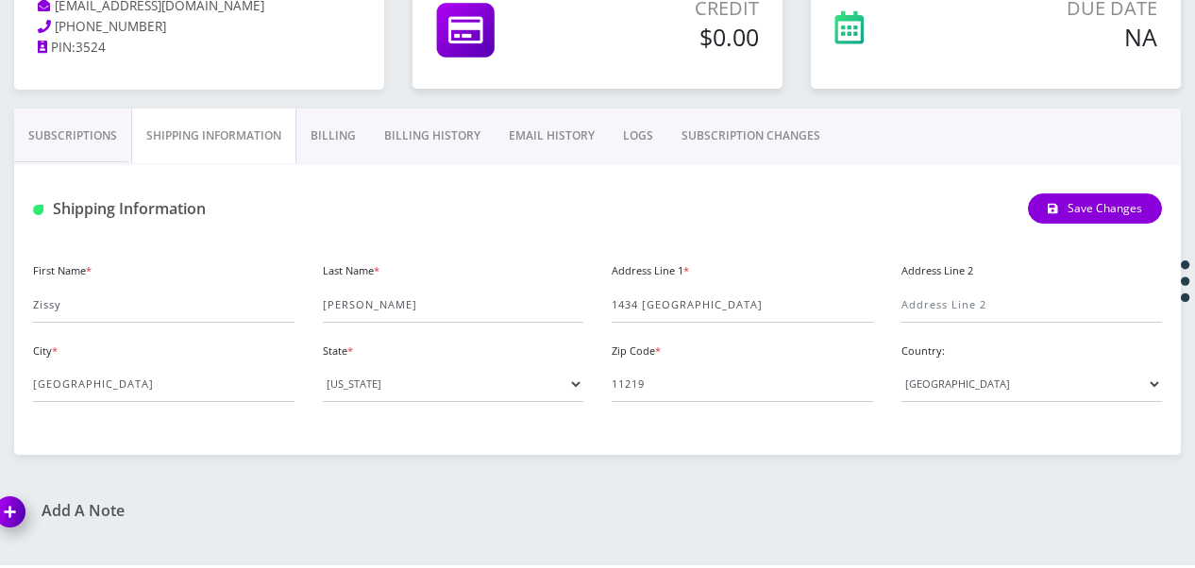
click at [336, 142] on link "Billing" at bounding box center [333, 136] width 74 height 55
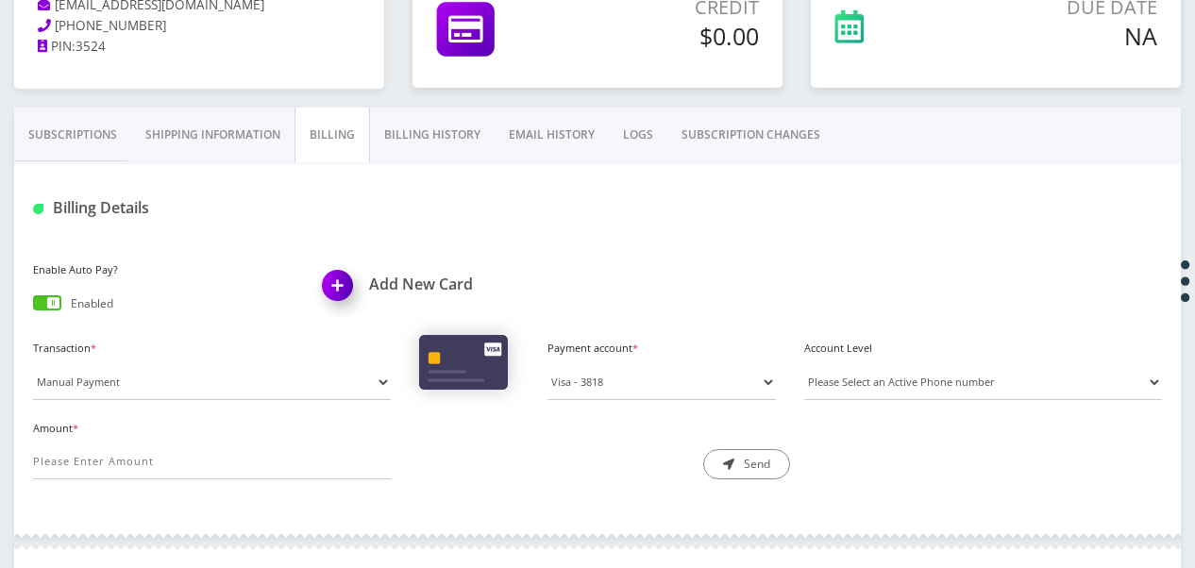
scroll to position [283, 0]
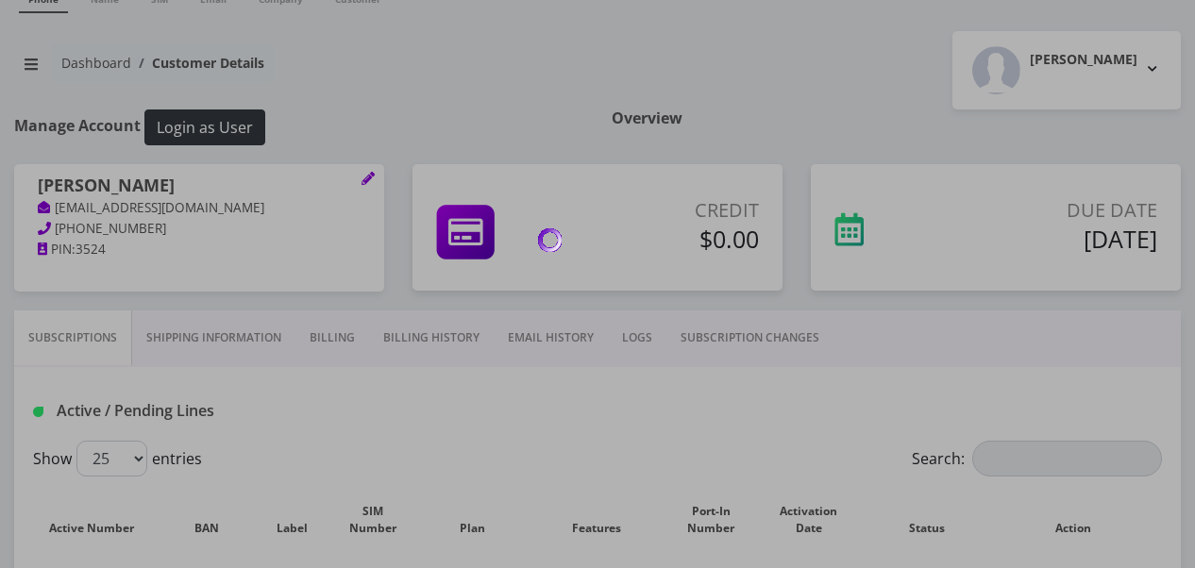
scroll to position [283, 0]
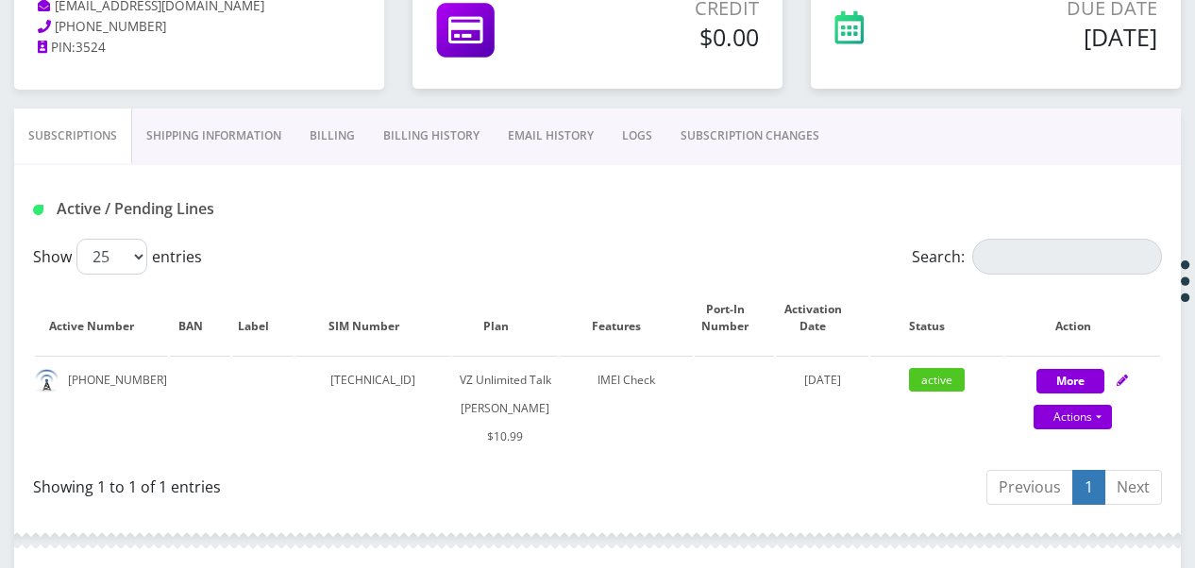
click at [743, 158] on link "SUBSCRIPTION CHANGES" at bounding box center [749, 136] width 167 height 55
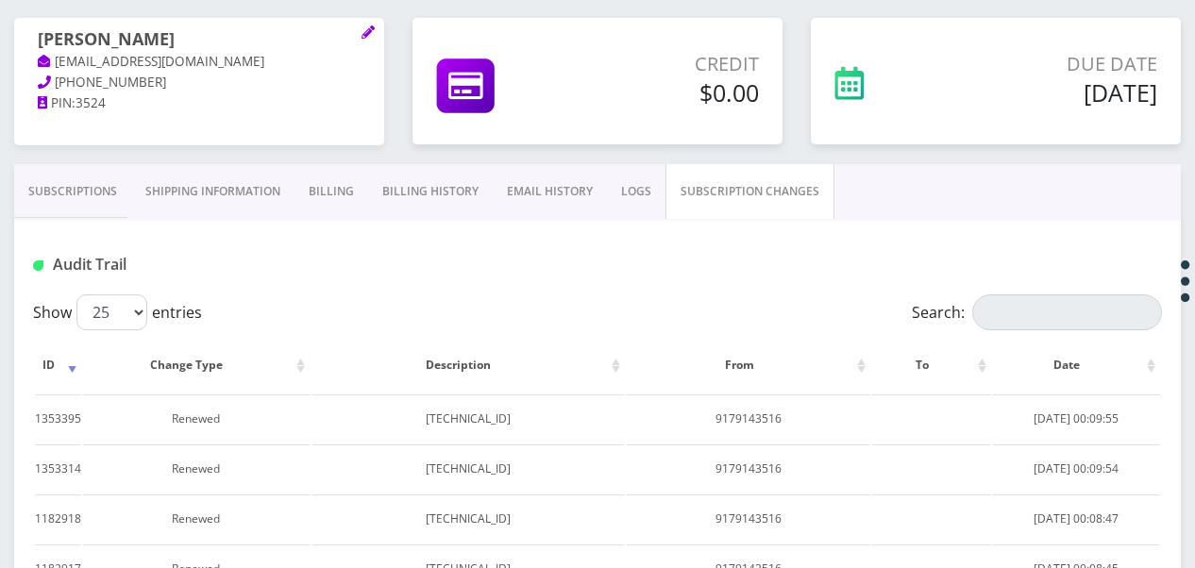
scroll to position [189, 0]
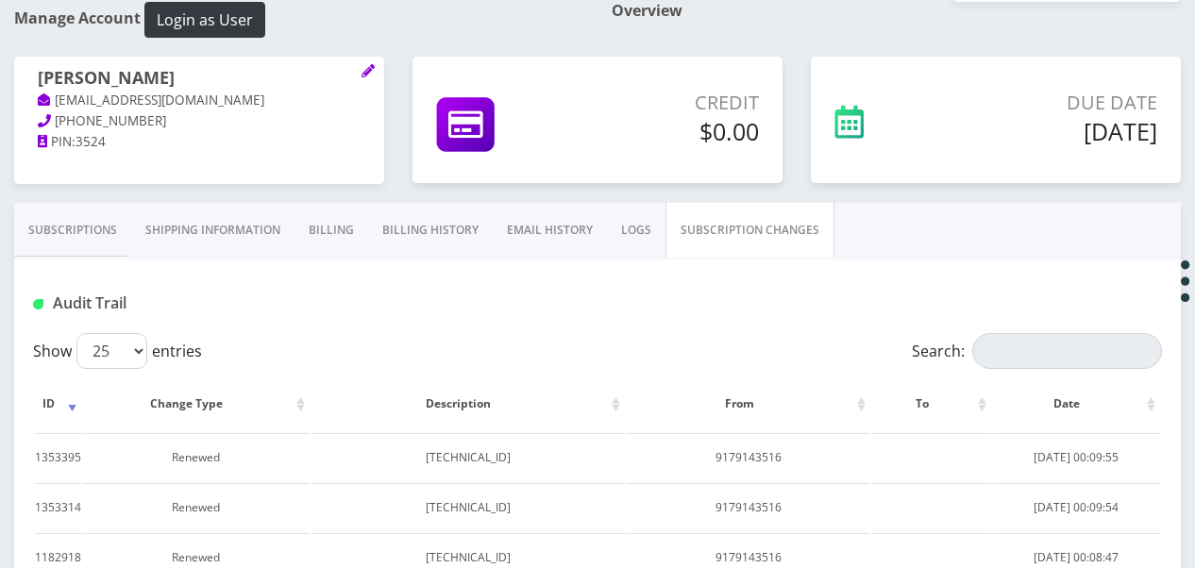
click at [121, 244] on link "Subscriptions" at bounding box center [72, 230] width 117 height 55
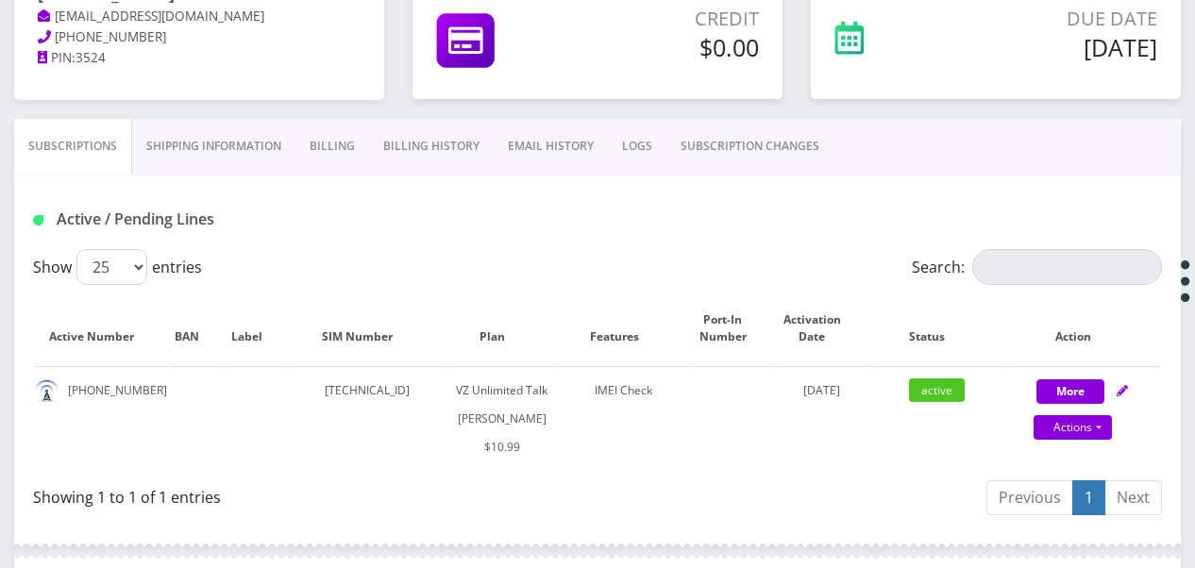
scroll to position [377, 0]
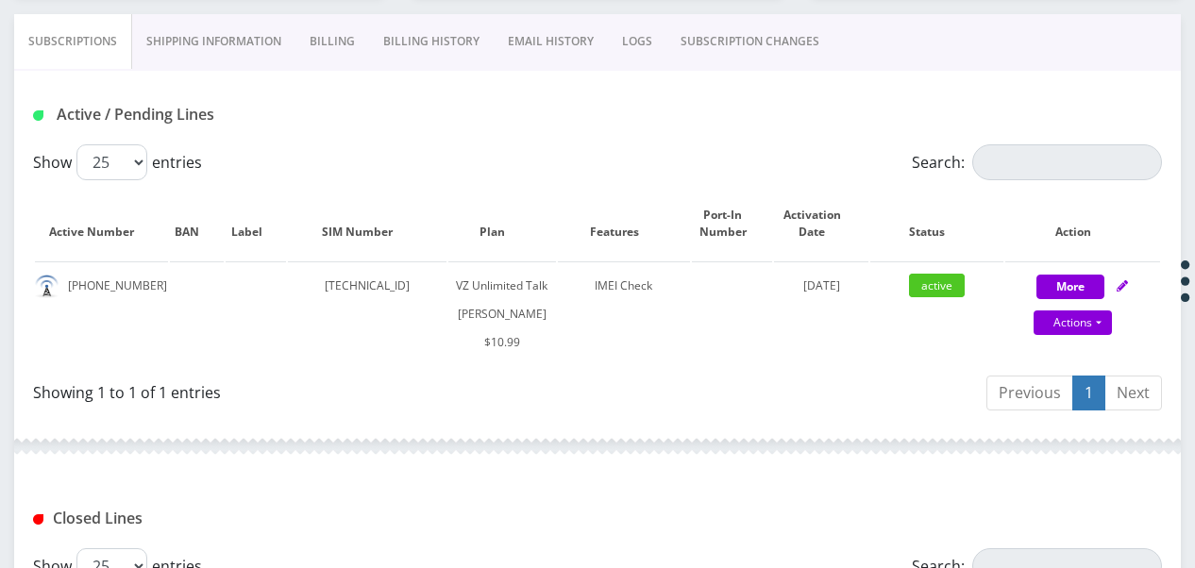
click at [715, 32] on link "SUBSCRIPTION CHANGES" at bounding box center [749, 41] width 167 height 55
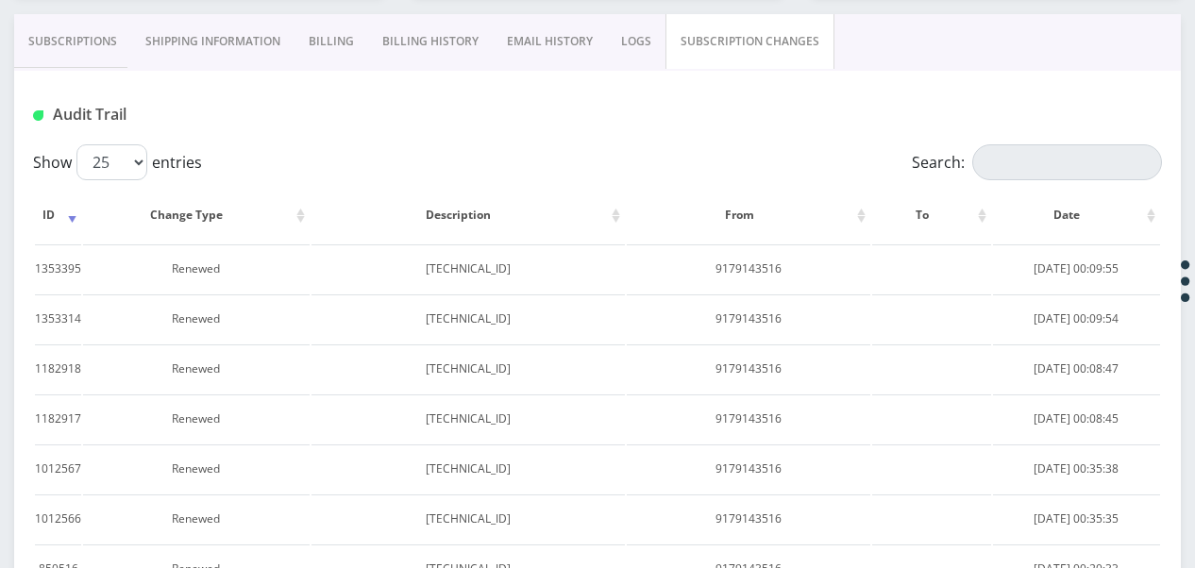
click at [57, 36] on link "Subscriptions" at bounding box center [72, 41] width 117 height 55
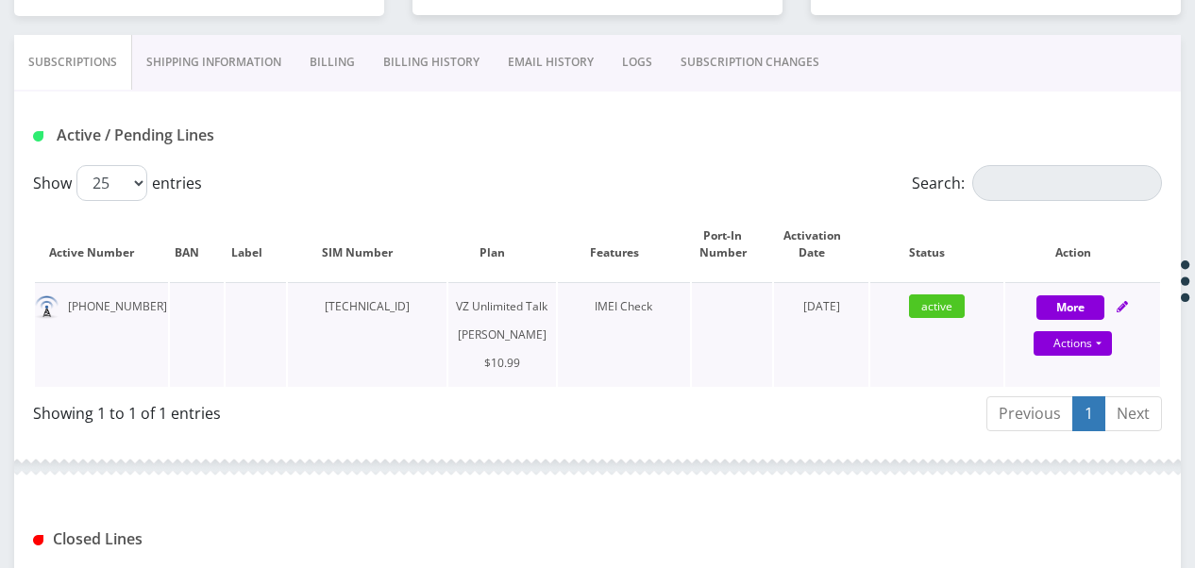
scroll to position [315, 0]
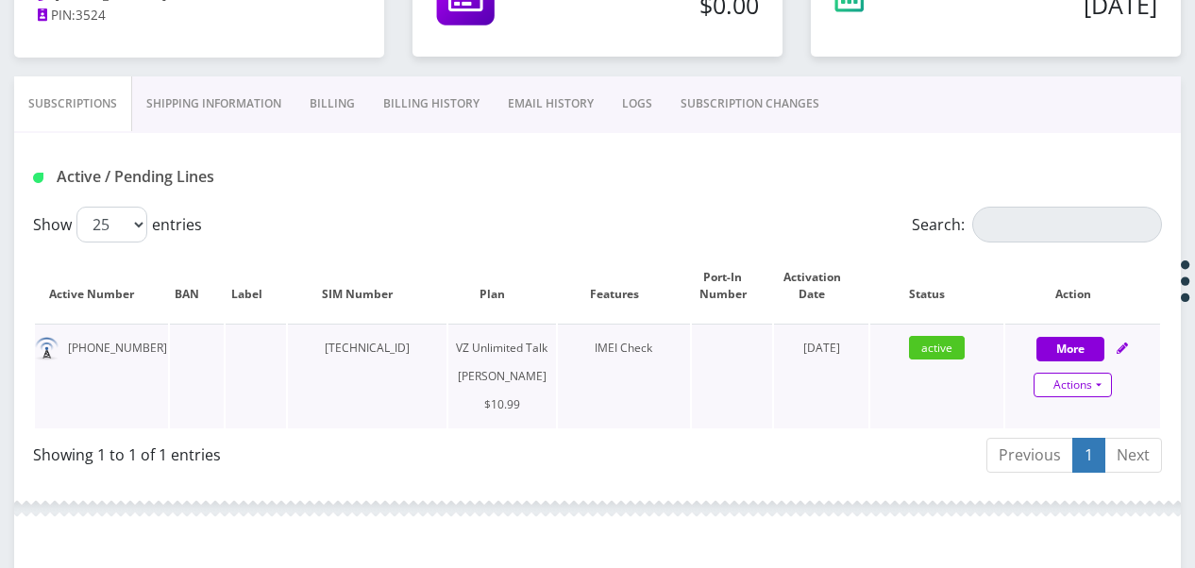
drag, startPoint x: 1117, startPoint y: 379, endPoint x: 1106, endPoint y: 382, distance: 11.7
click at [1107, 382] on div "Actions Suspend Close Unpause Get Usage Swap Sim" at bounding box center [1073, 386] width 155 height 28
click at [1106, 382] on link "Actions" at bounding box center [1072, 385] width 78 height 25
select select "366"
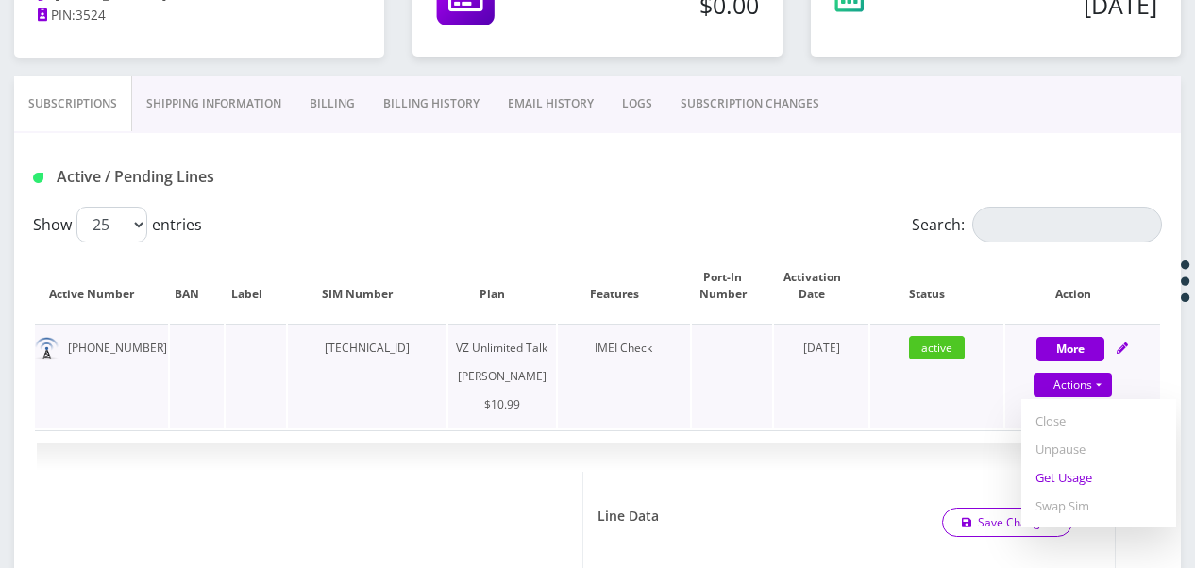
click at [1074, 476] on link "Get Usage" at bounding box center [1098, 477] width 155 height 28
select select "366"
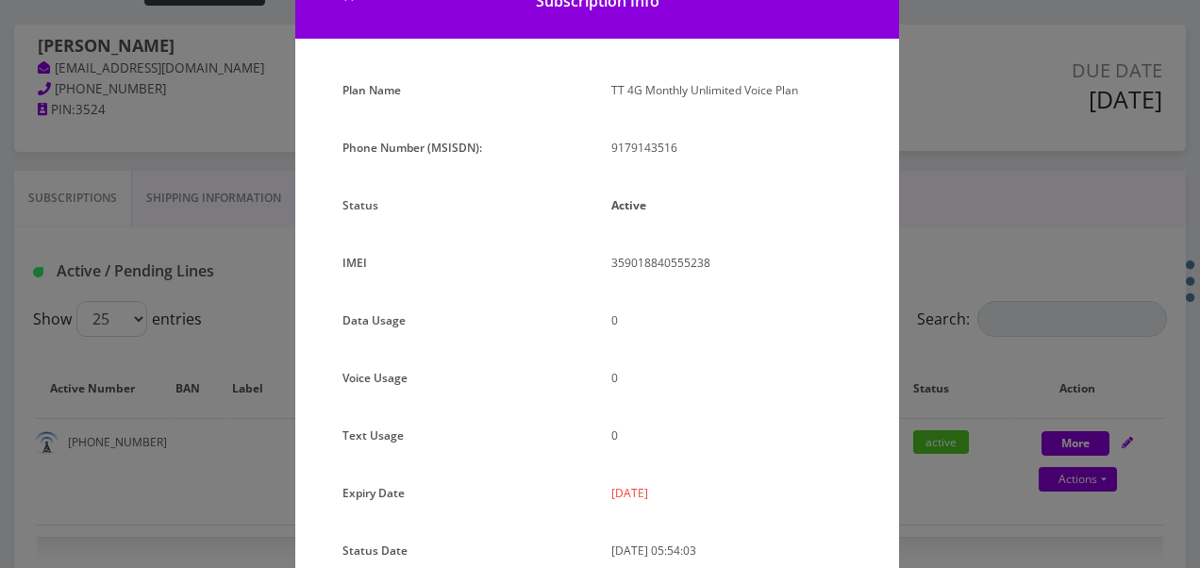
scroll to position [189, 0]
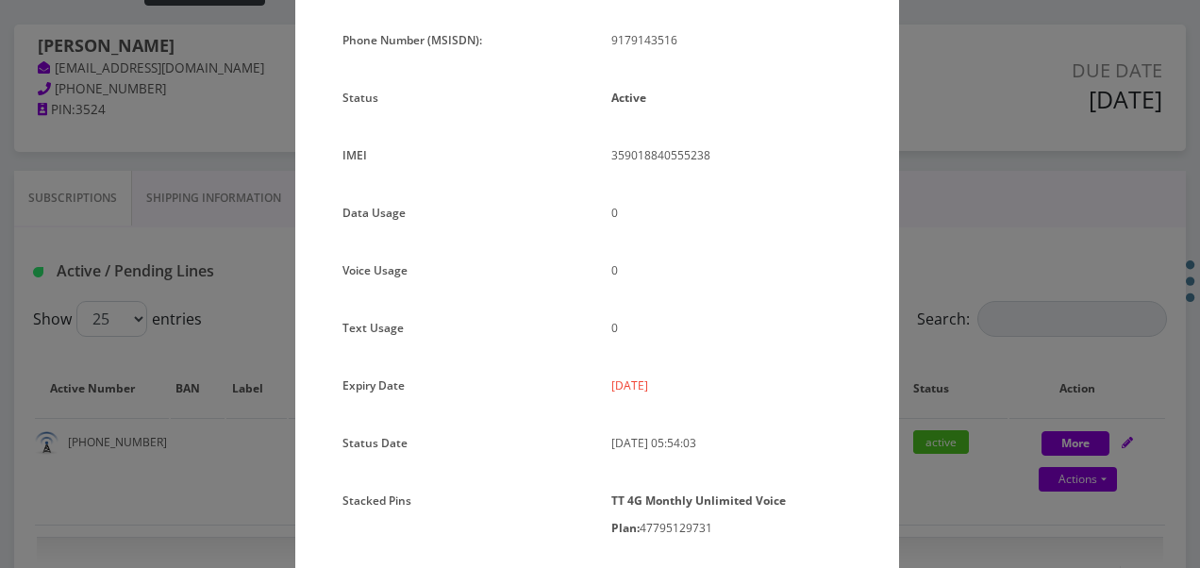
click at [951, 298] on div "× Subscription Info Plan Name TT 4G Monthly Unlimited Voice Plan Phone Number (…" at bounding box center [600, 284] width 1200 height 568
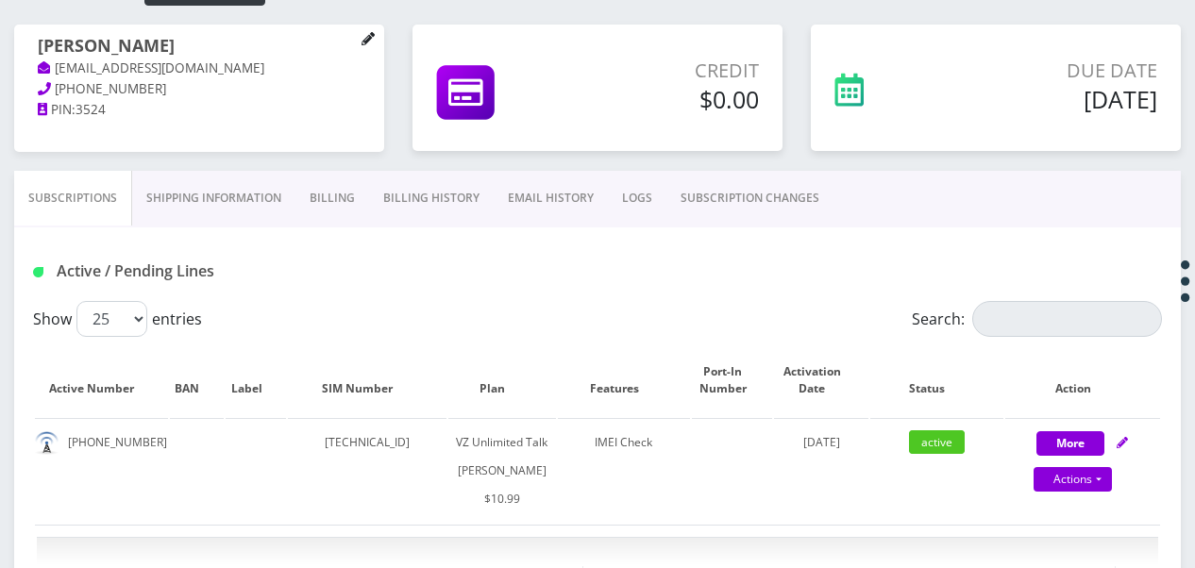
click at [372, 43] on icon at bounding box center [367, 38] width 13 height 13
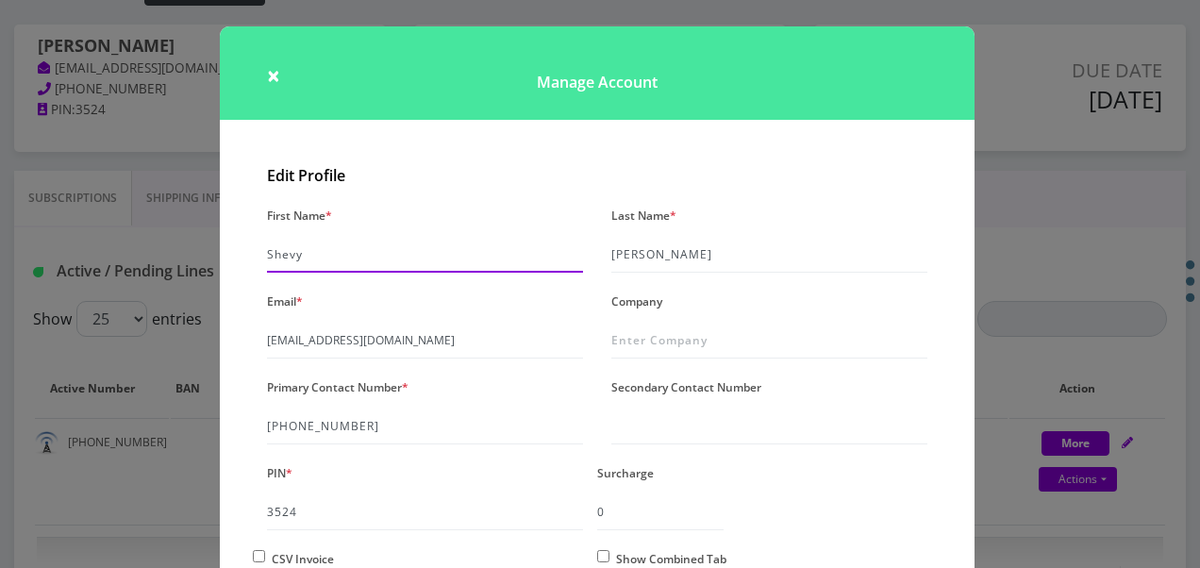
drag, startPoint x: 430, startPoint y: 263, endPoint x: 115, endPoint y: 225, distance: 317.6
click at [119, 221] on div "× Manage Account Edit Profile First Name * Shevy Last Name * Harari Email * tli…" at bounding box center [600, 284] width 1200 height 568
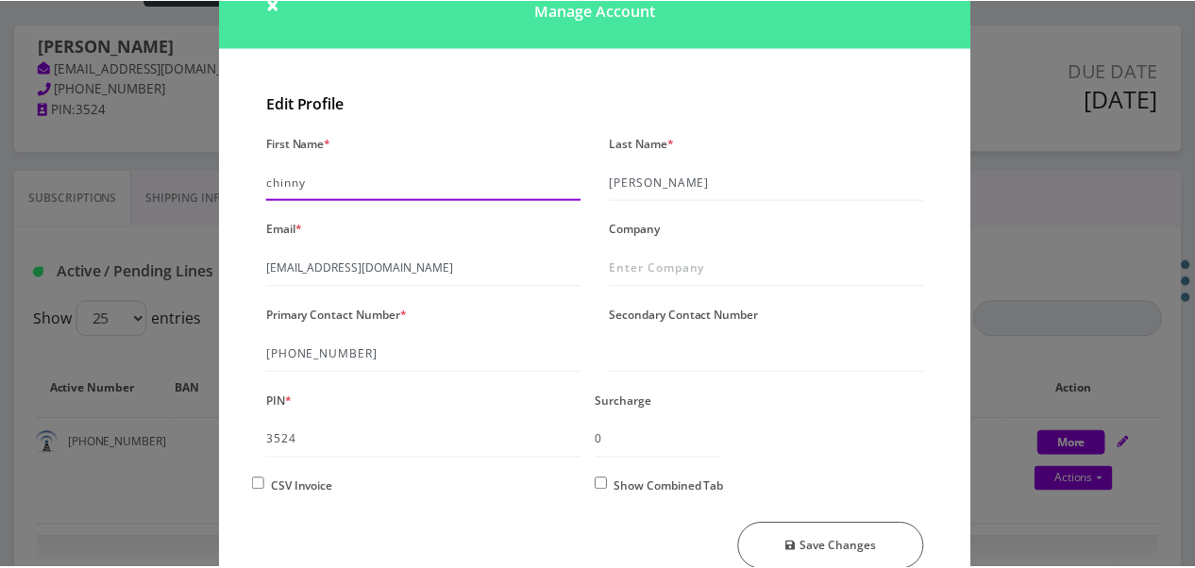
scroll to position [162, 0]
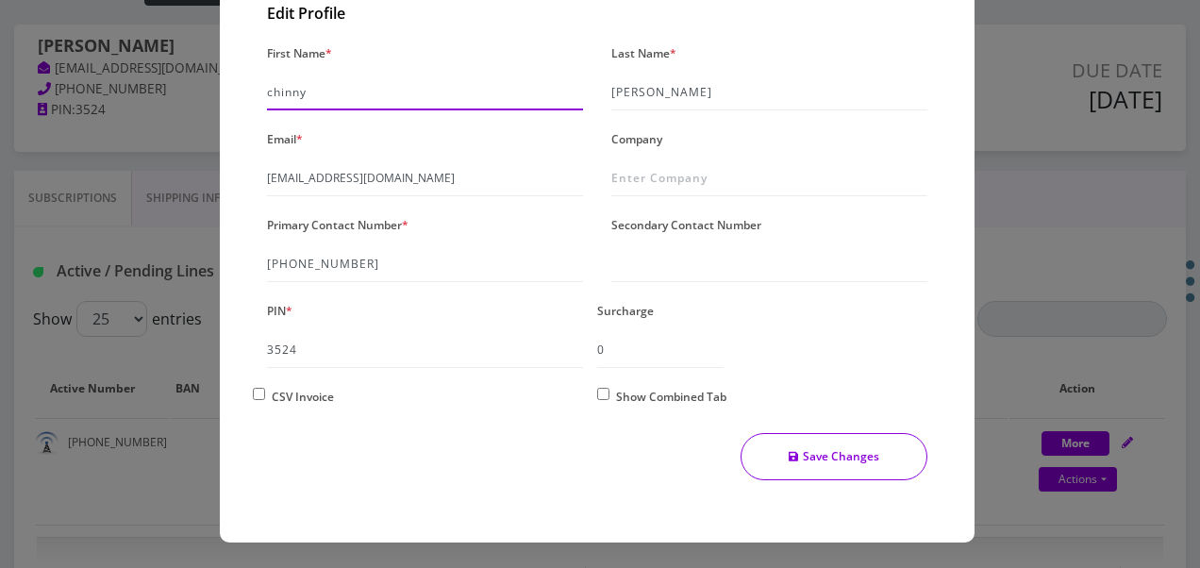
type input "chinny"
click at [814, 465] on button "Save Changes" at bounding box center [835, 456] width 188 height 47
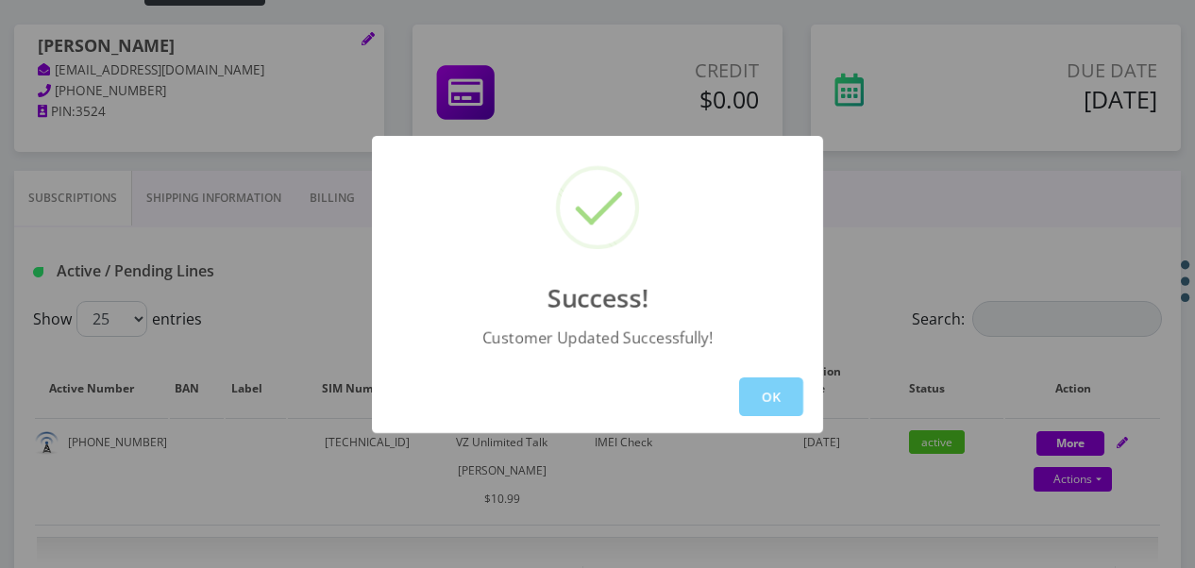
click at [797, 372] on div "OK" at bounding box center [597, 397] width 451 height 73
click at [786, 382] on button "OK" at bounding box center [771, 396] width 64 height 39
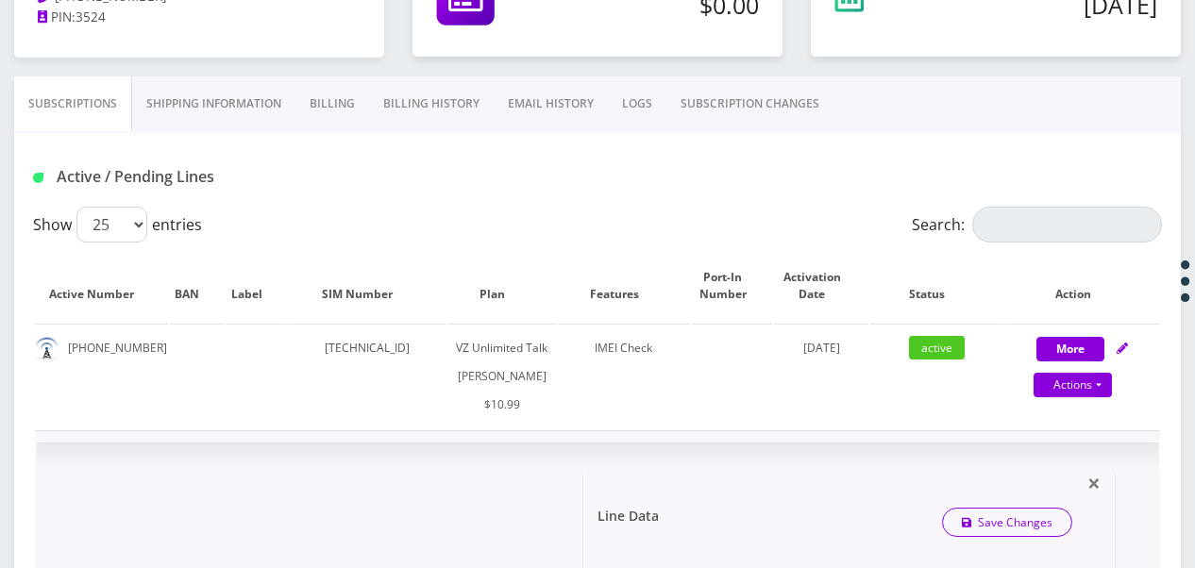
scroll to position [693, 0]
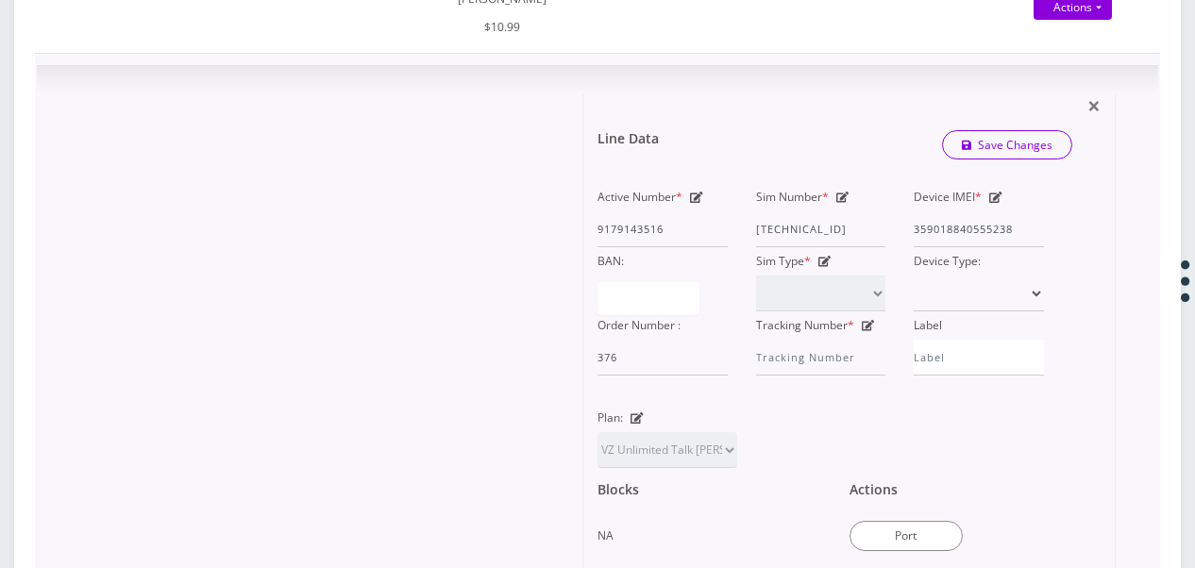
click at [644, 445] on div "Plan: TMO Unlimited Talk + Text + No Data Tzvi TMO Unlimited Talk & Text + 25MB…" at bounding box center [667, 436] width 168 height 64
drag, startPoint x: 640, startPoint y: 440, endPoint x: 649, endPoint y: 442, distance: 9.6
click at [640, 424] on icon at bounding box center [636, 417] width 13 height 11
click at [698, 468] on select "TMO Unlimited Talk + Text + No Data Tzvi TMO Unlimited Talk & Text + 25MB TMO U…" at bounding box center [667, 450] width 140 height 36
select select "467"
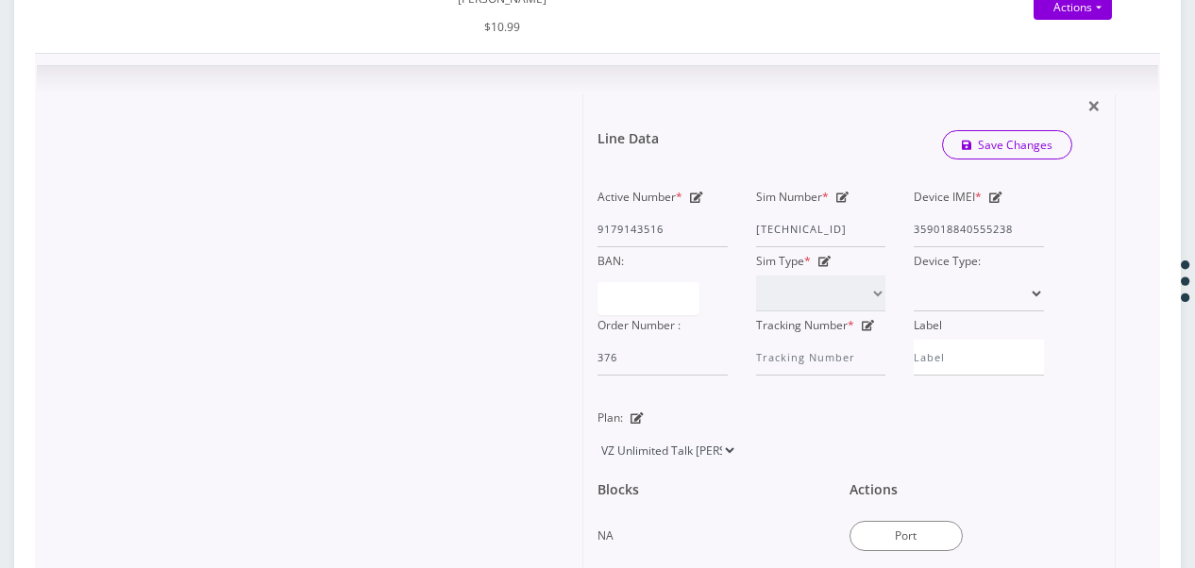
click at [597, 458] on select "TMO Unlimited Talk + Text + No Data Tzvi TMO Unlimited Talk & Text + 25MB TMO U…" at bounding box center [667, 450] width 140 height 36
click at [1015, 159] on link "Save Changes" at bounding box center [1007, 144] width 131 height 29
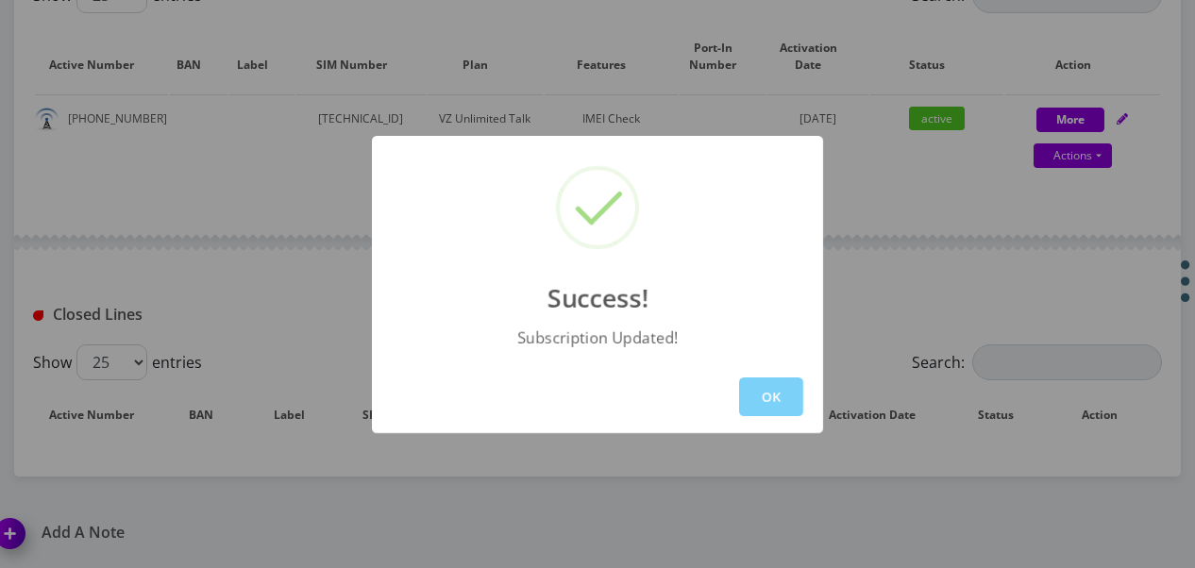
scroll to position [664, 0]
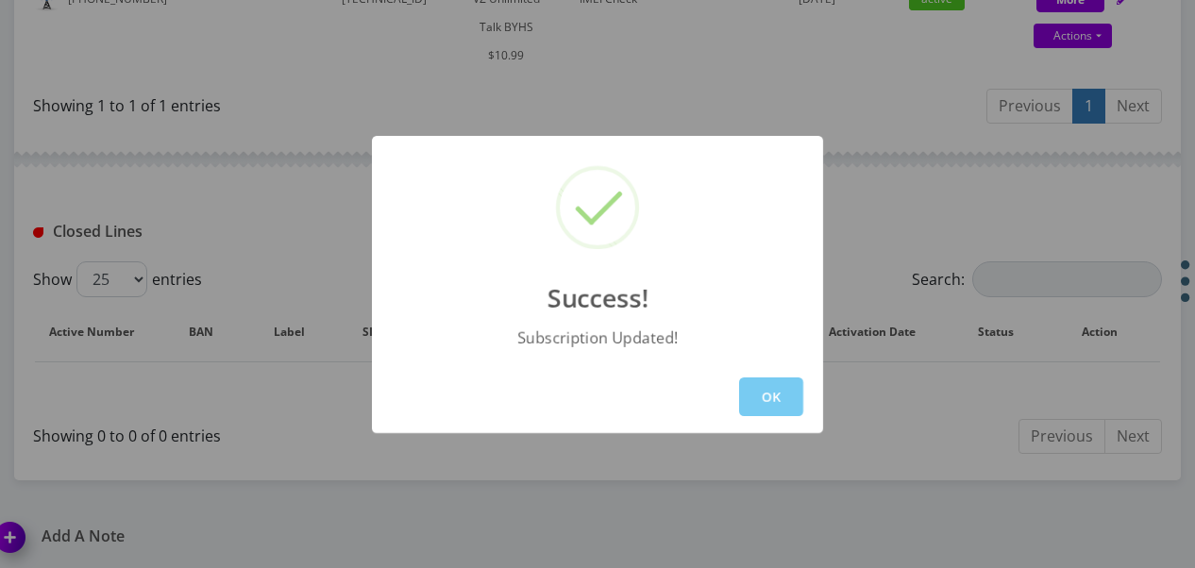
click at [778, 377] on button "OK" at bounding box center [771, 396] width 64 height 39
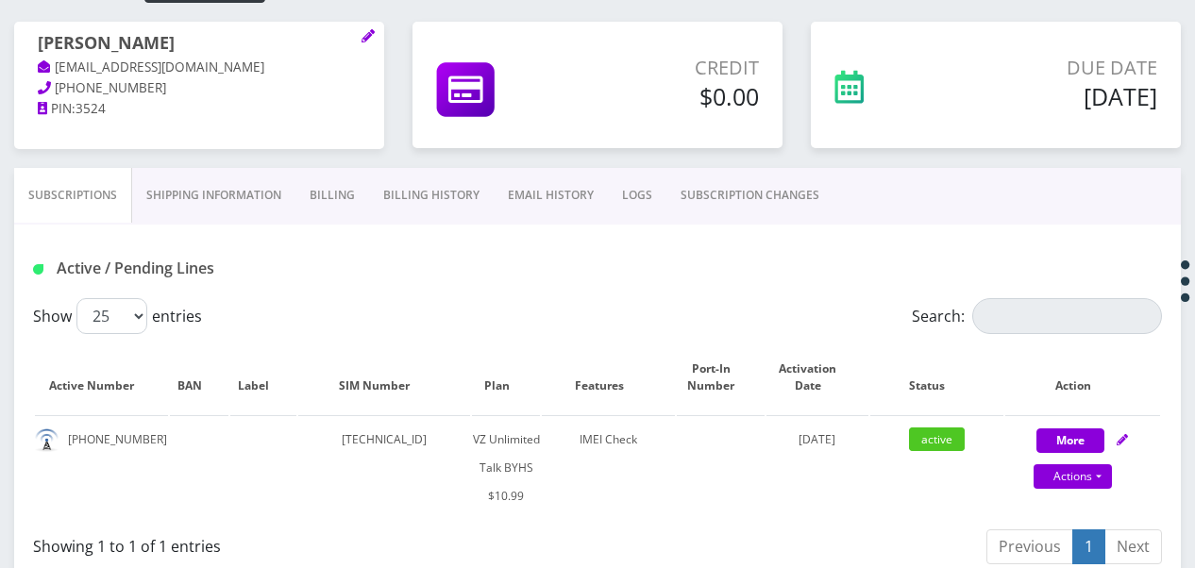
scroll to position [377, 0]
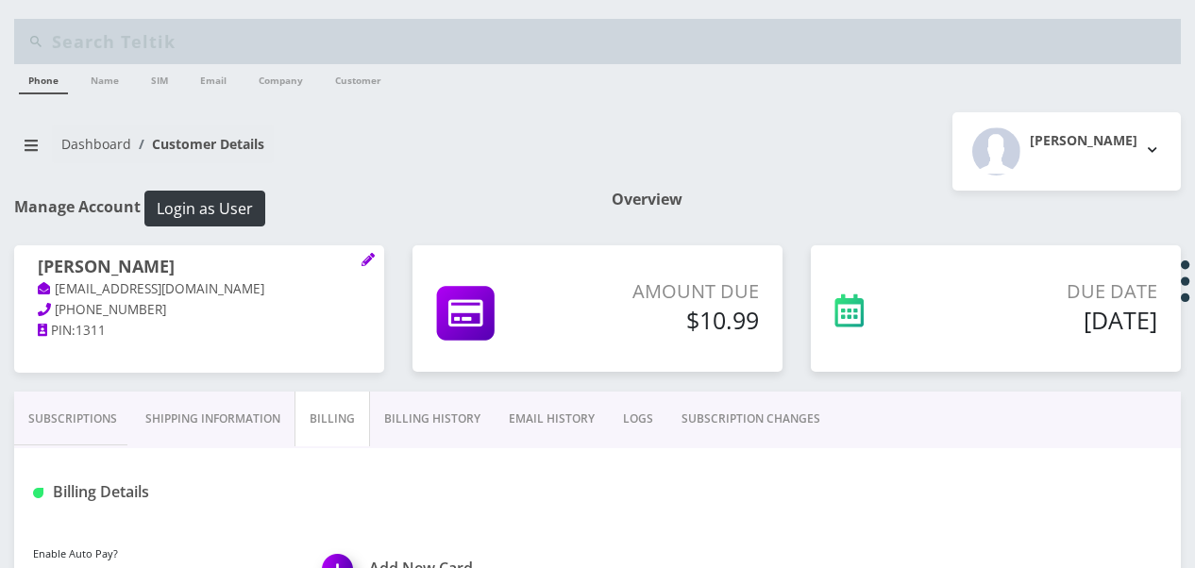
scroll to position [189, 0]
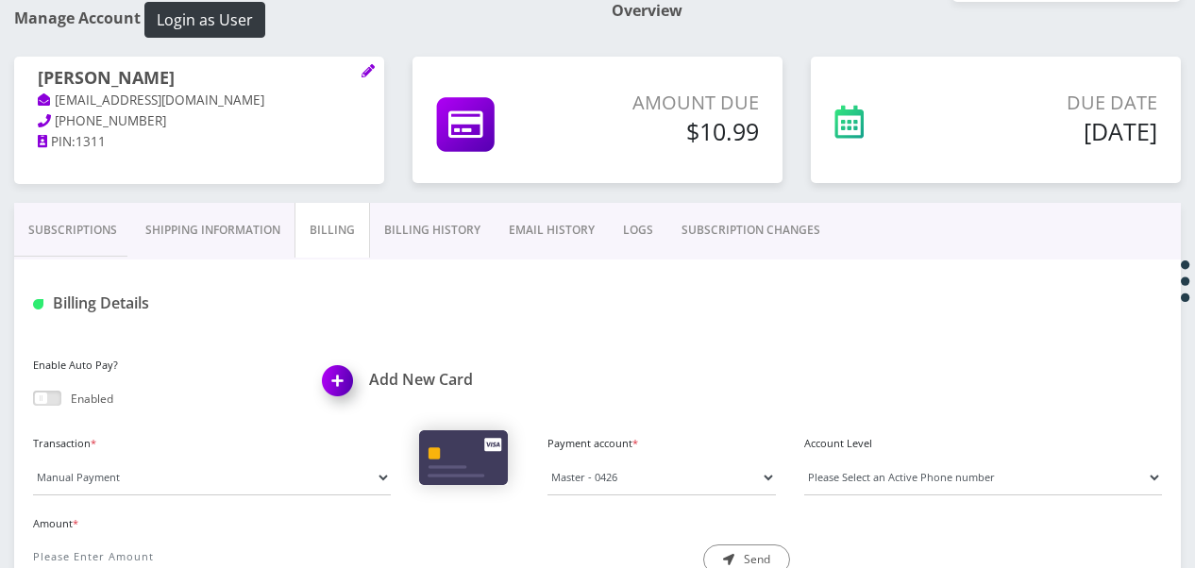
click at [99, 224] on link "Subscriptions" at bounding box center [72, 230] width 117 height 55
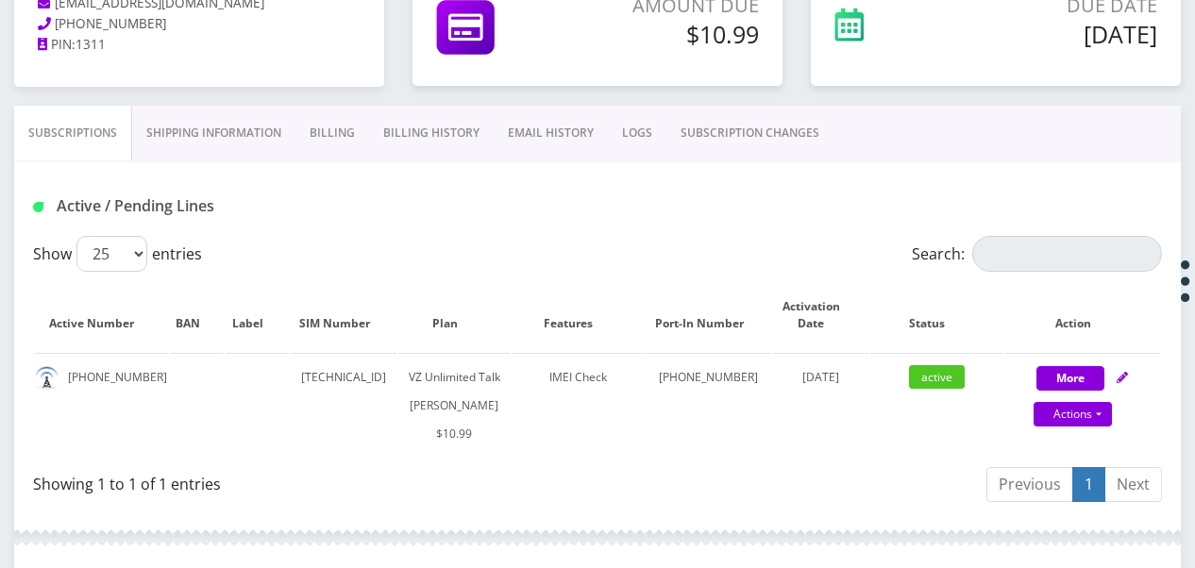
scroll to position [94, 0]
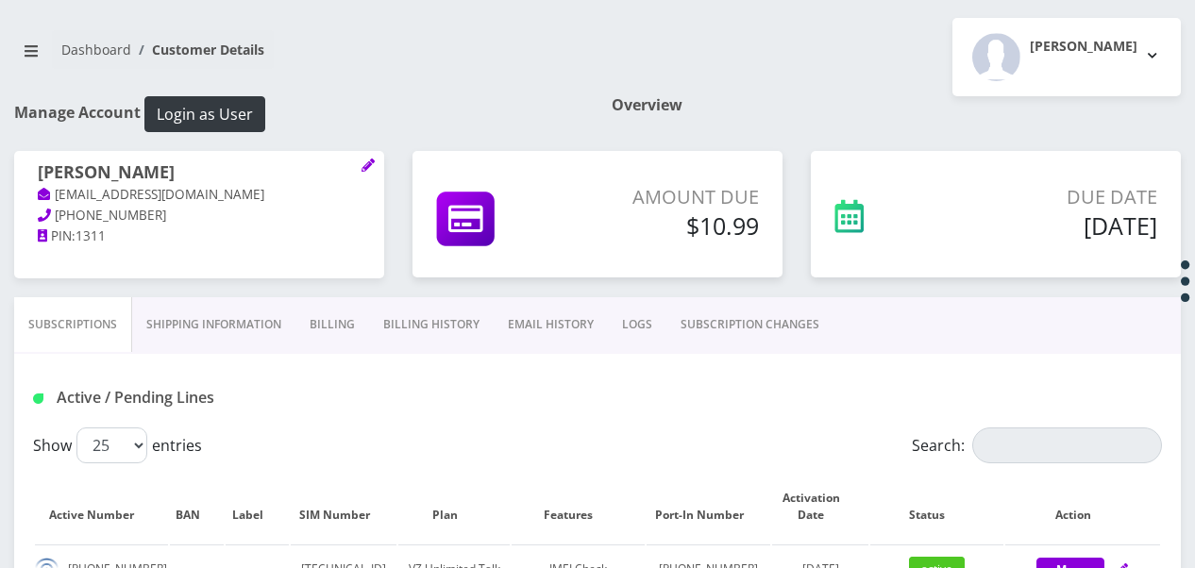
click at [365, 317] on link "Billing" at bounding box center [332, 324] width 74 height 55
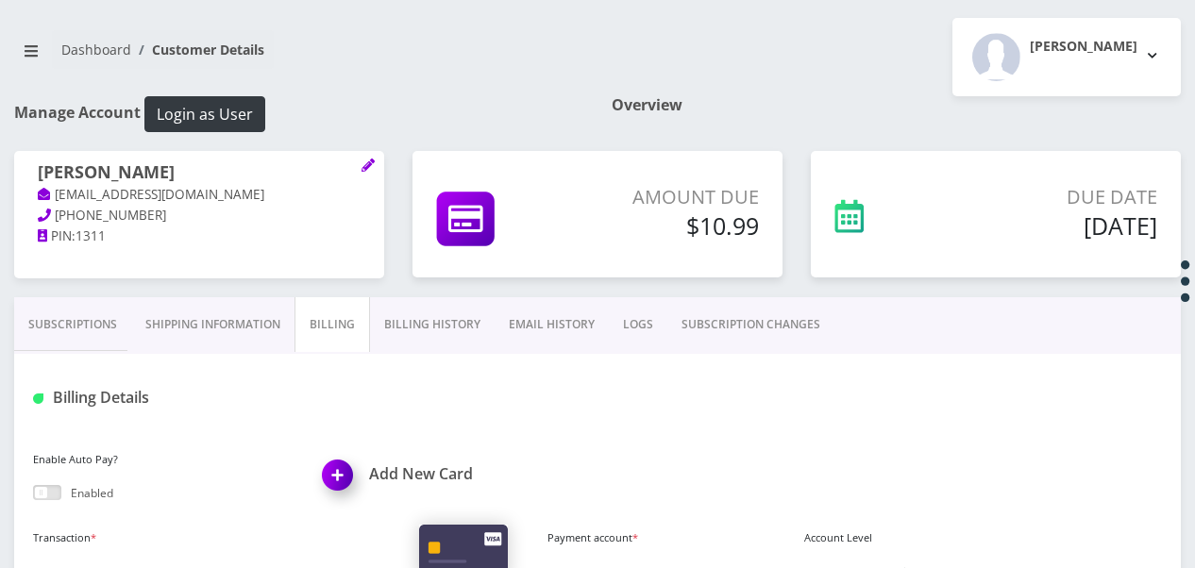
click at [108, 319] on link "Subscriptions" at bounding box center [72, 324] width 117 height 55
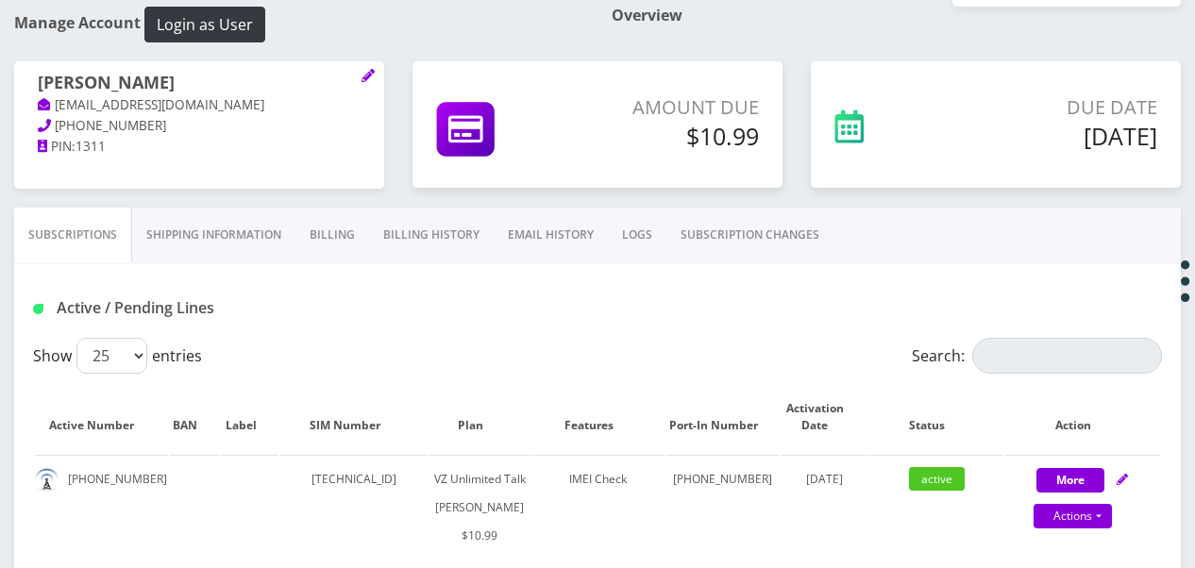
scroll to position [283, 0]
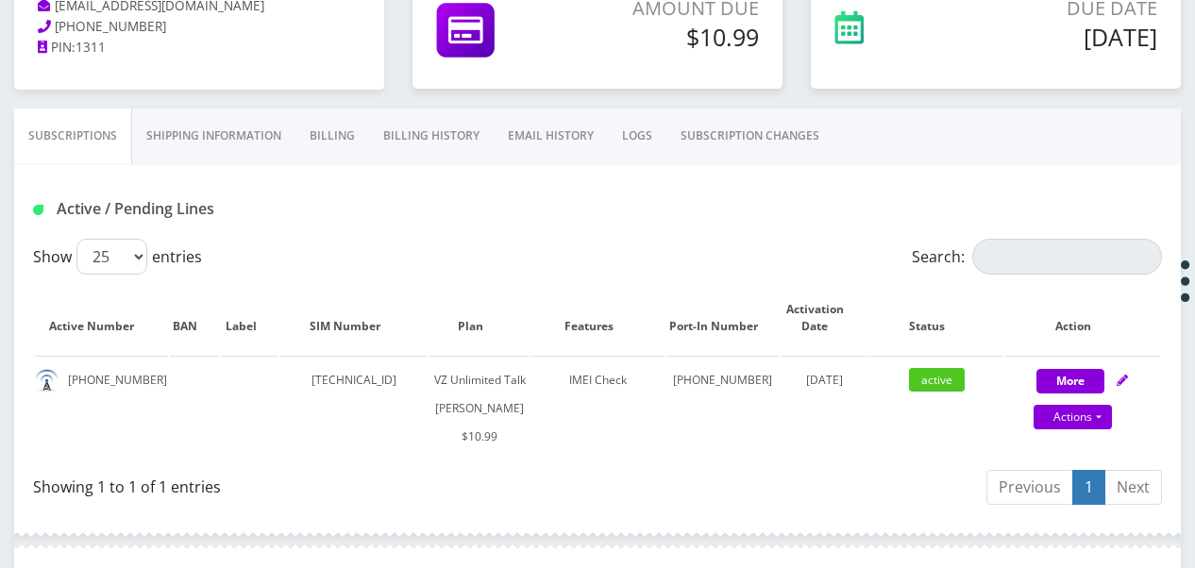
click at [357, 119] on link "Billing" at bounding box center [332, 136] width 74 height 55
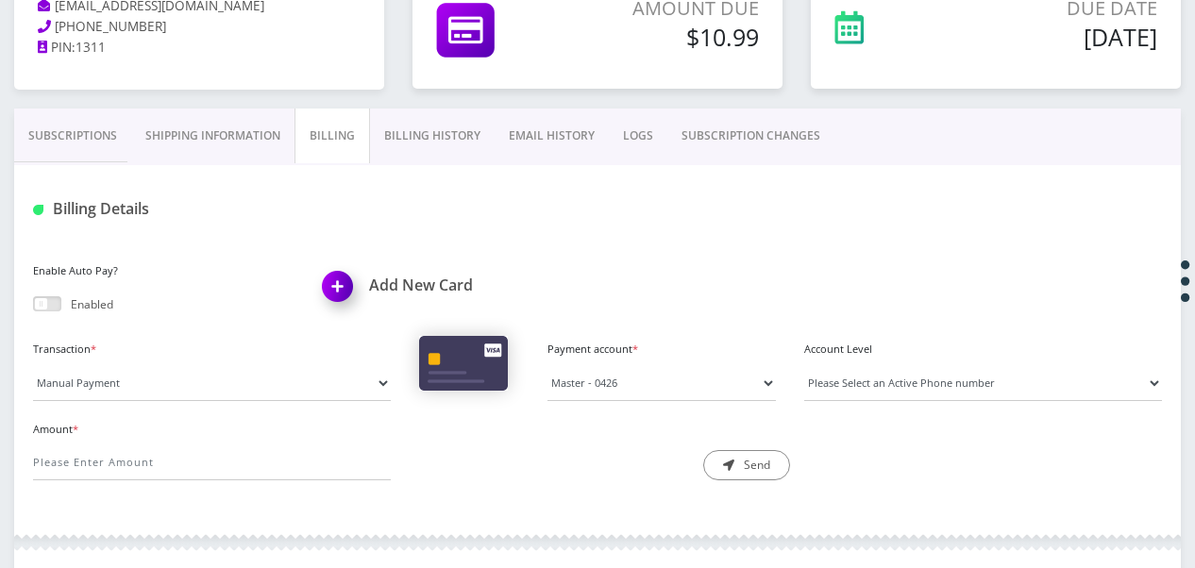
click at [98, 147] on link "Subscriptions" at bounding box center [72, 136] width 117 height 55
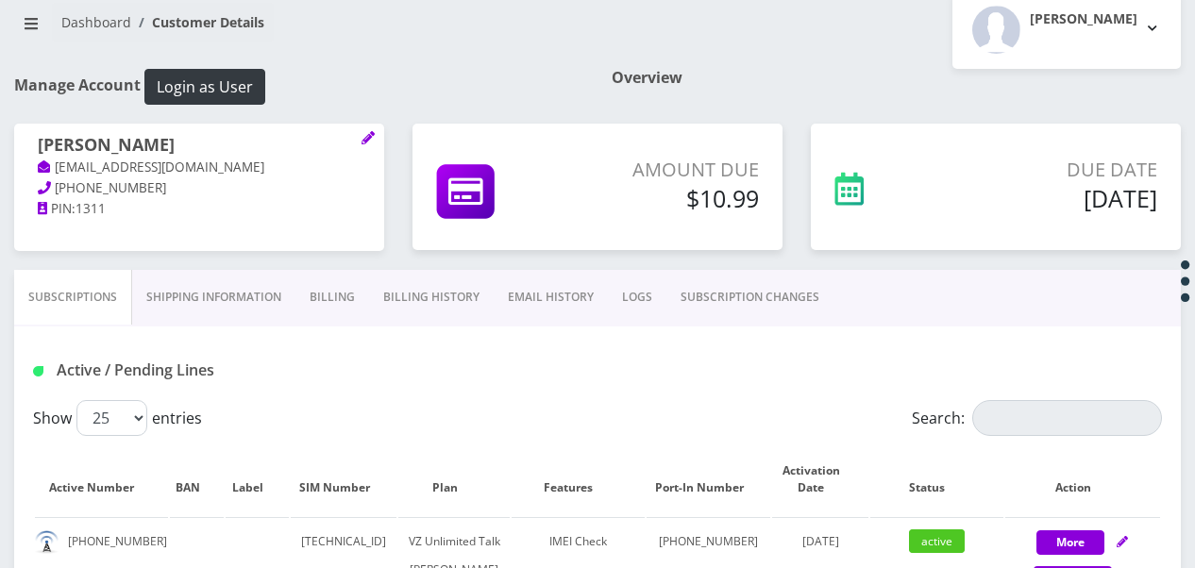
scroll to position [94, 0]
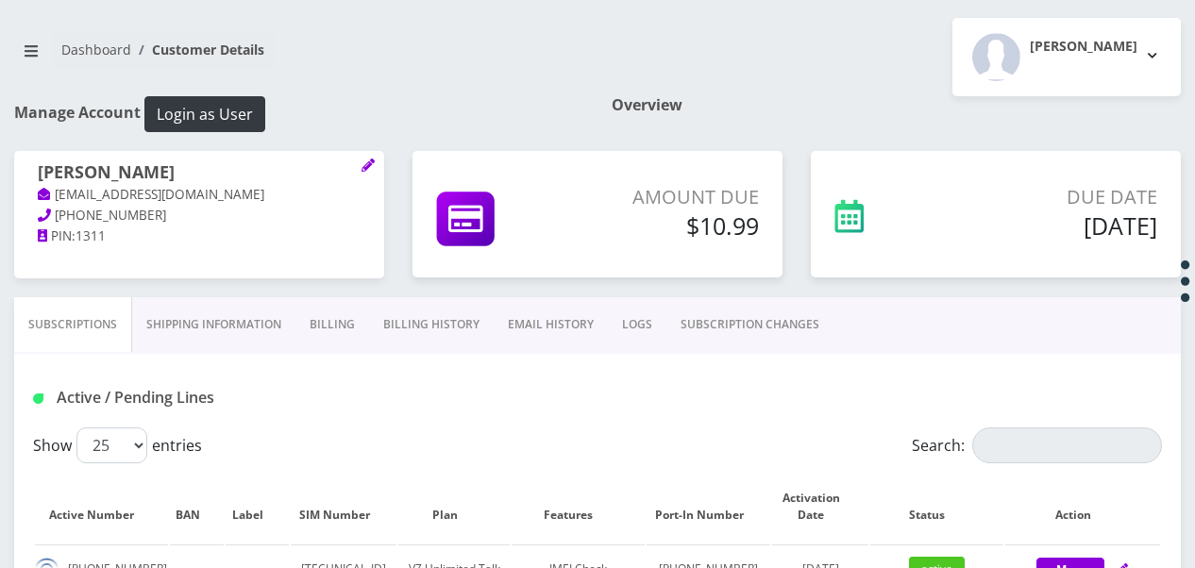
click at [313, 319] on link "Billing" at bounding box center [332, 324] width 74 height 55
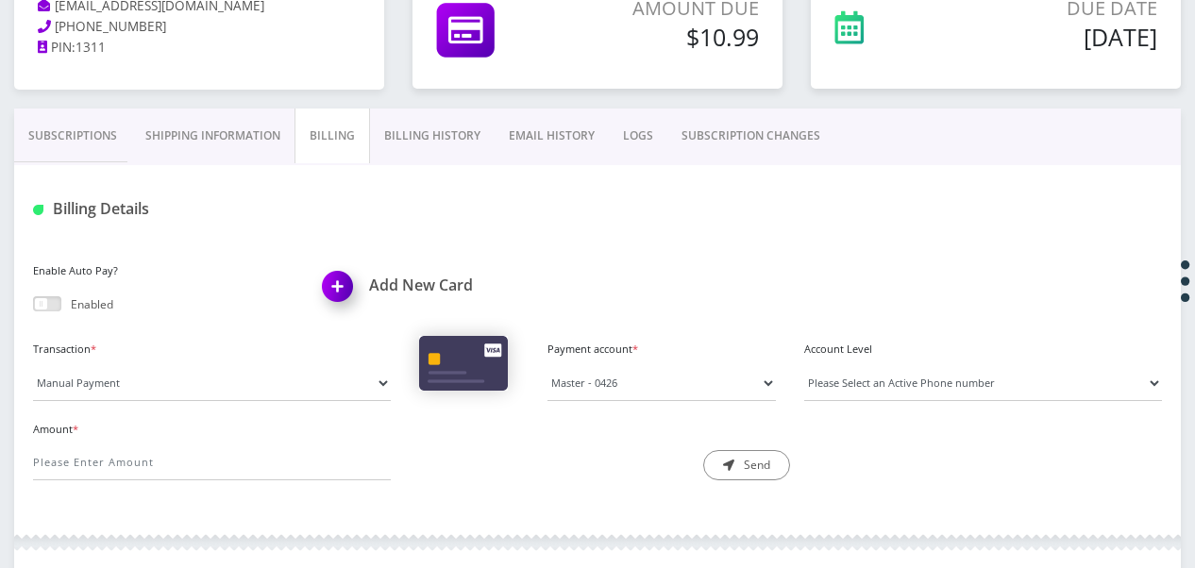
scroll to position [377, 0]
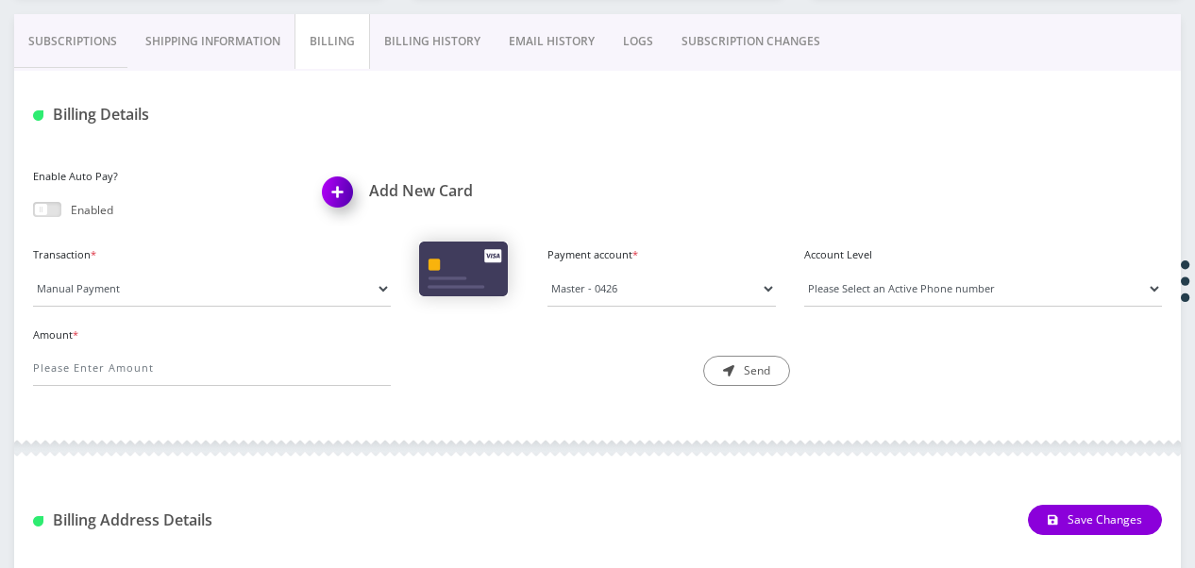
click at [110, 45] on link "Subscriptions" at bounding box center [72, 41] width 117 height 55
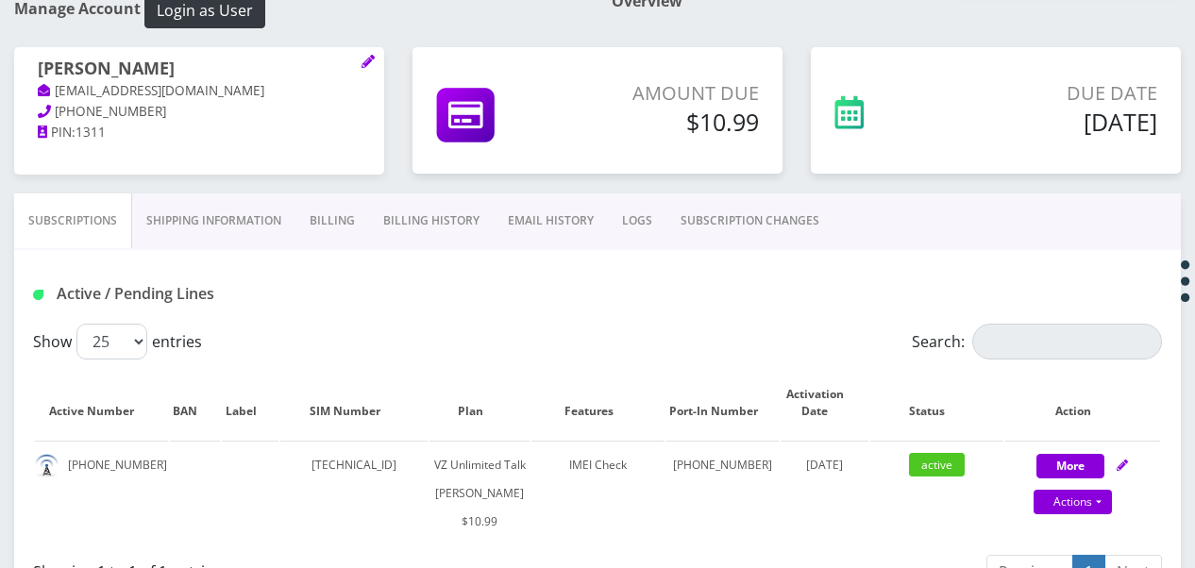
scroll to position [189, 0]
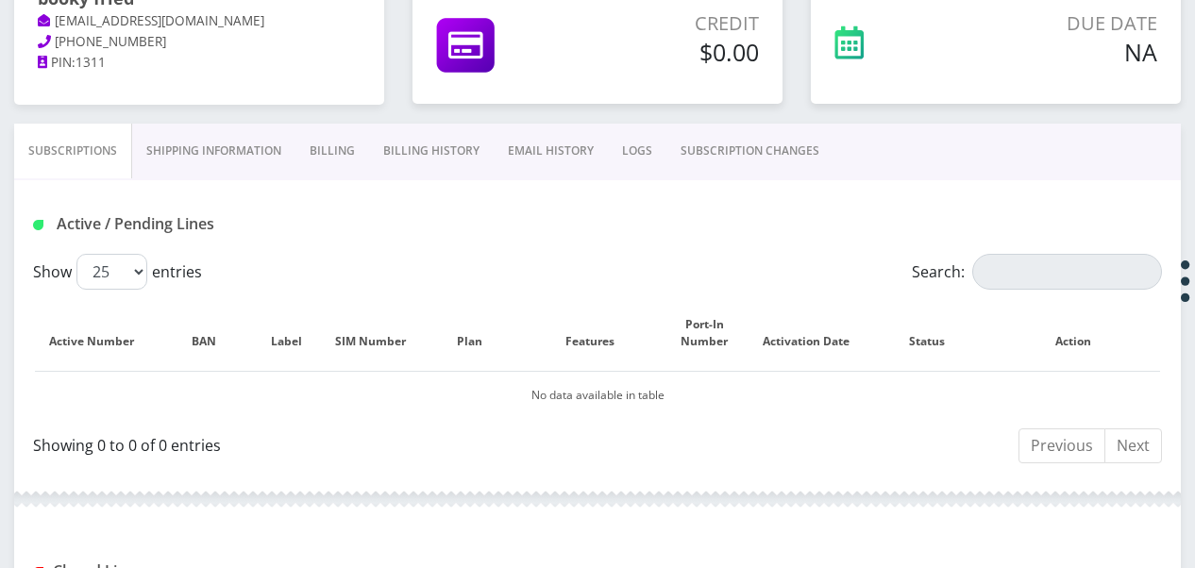
scroll to position [174, 0]
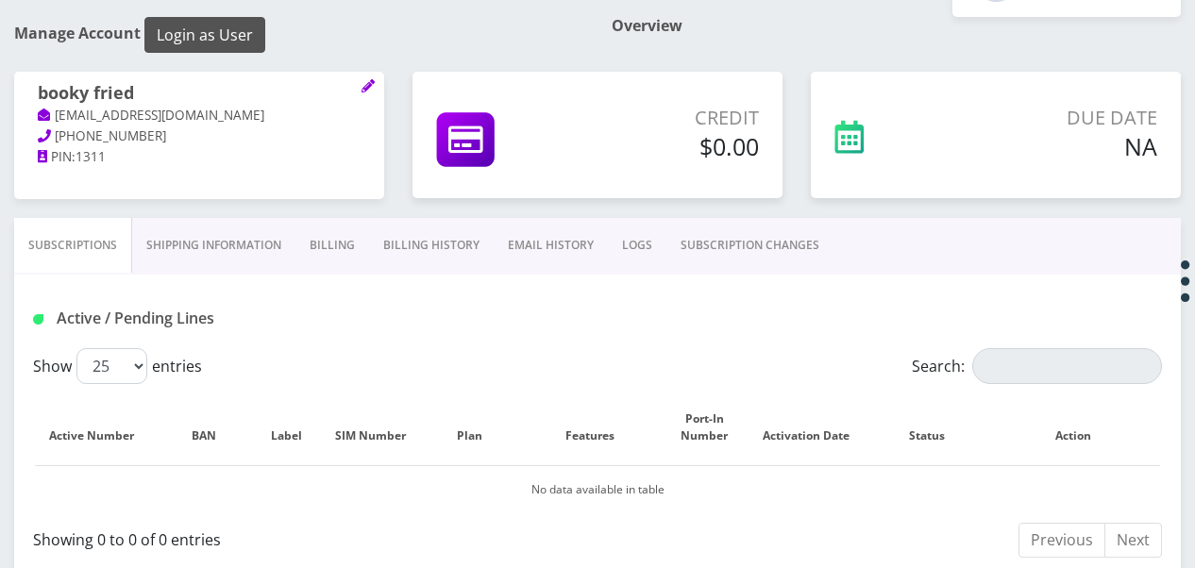
click at [222, 29] on button "Login as User" at bounding box center [204, 35] width 121 height 36
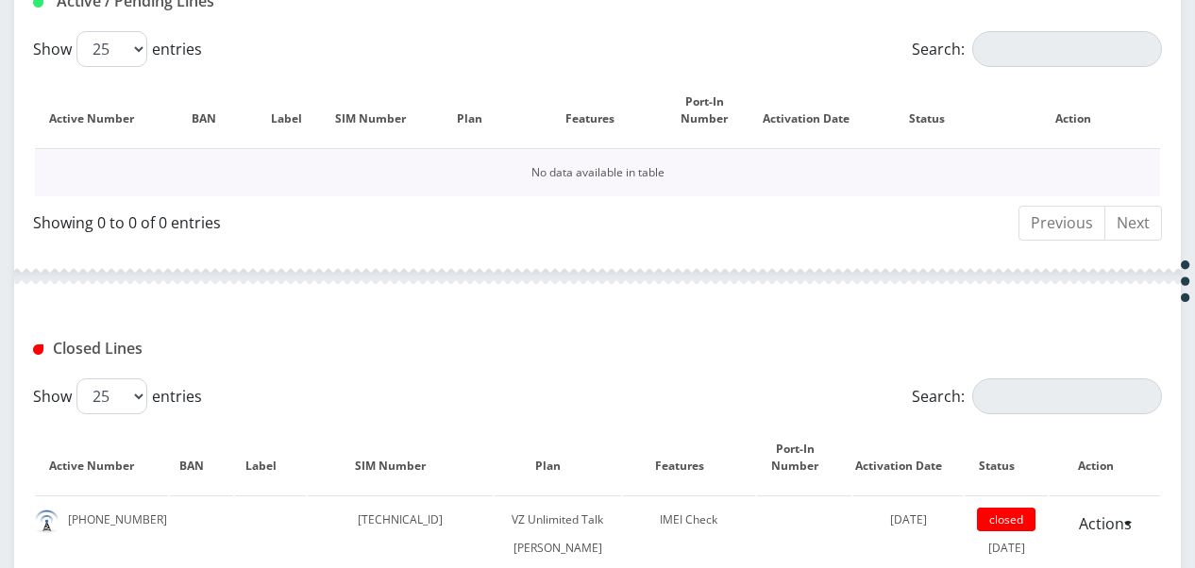
scroll to position [646, 0]
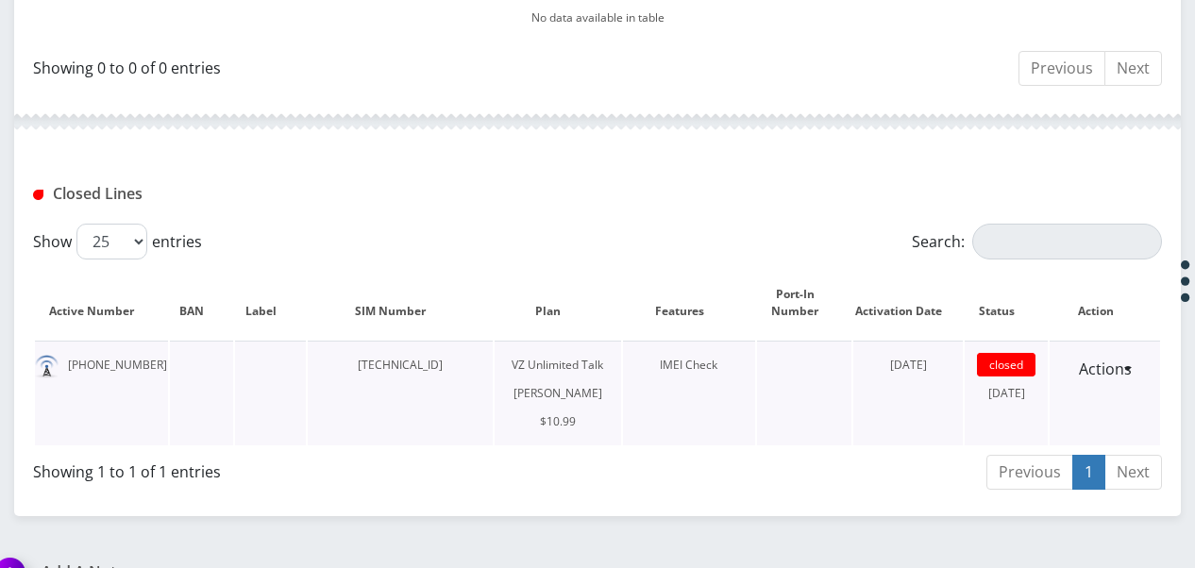
drag, startPoint x: 347, startPoint y: 361, endPoint x: 481, endPoint y: 362, distance: 134.0
click at [481, 362] on td "[TECHNICAL_ID]" at bounding box center [400, 393] width 185 height 105
drag, startPoint x: 481, startPoint y: 362, endPoint x: 466, endPoint y: 363, distance: 15.1
copy td "[TECHNICAL_ID]"
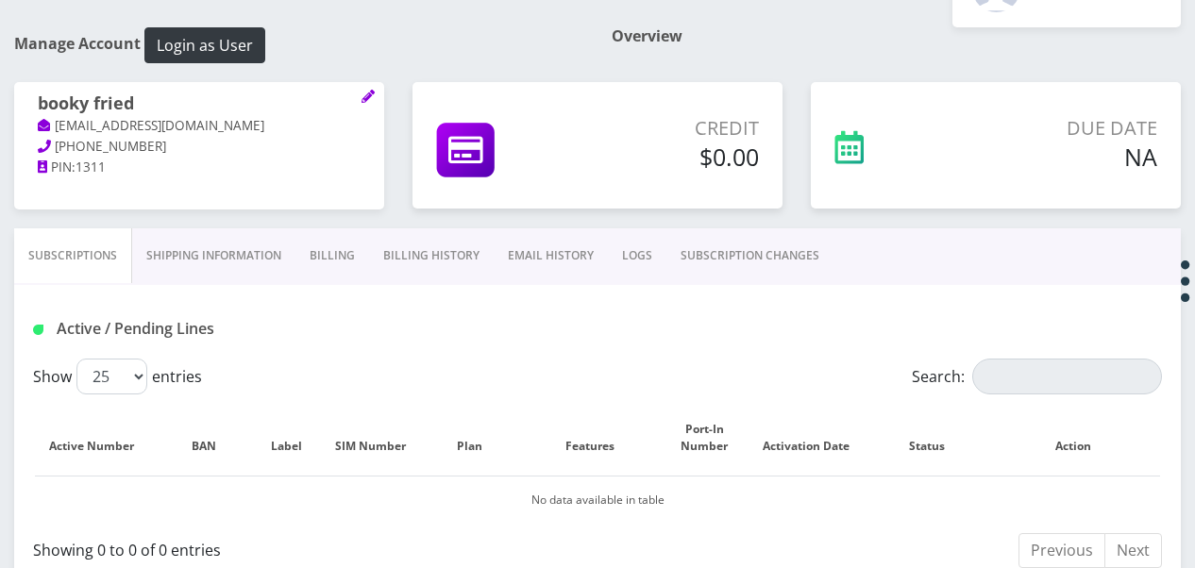
scroll to position [0, 0]
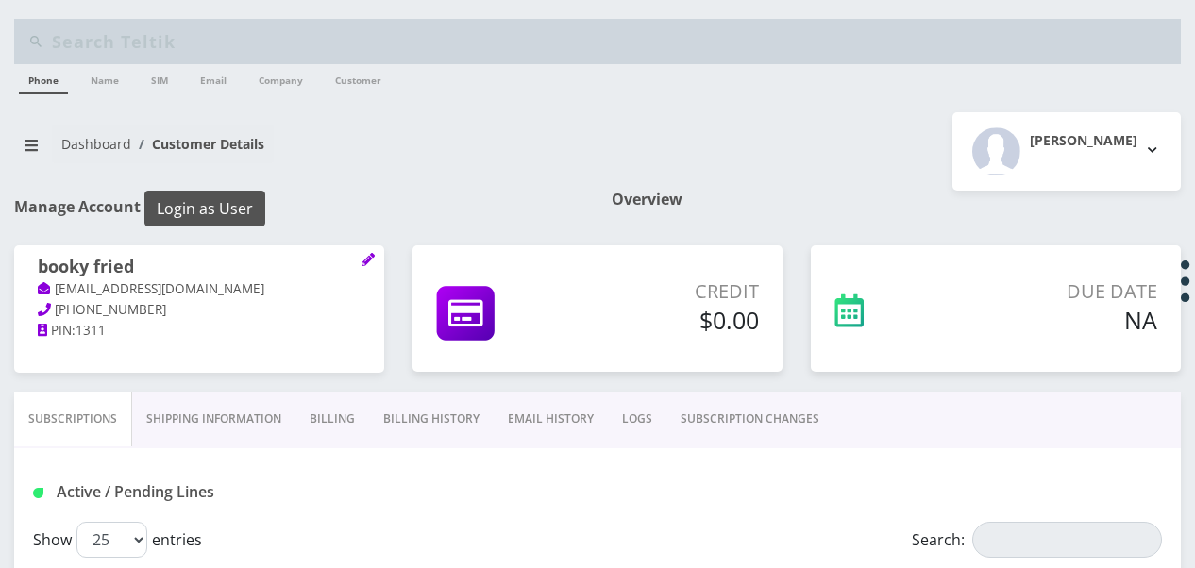
click at [245, 205] on button "Login as User" at bounding box center [204, 209] width 121 height 36
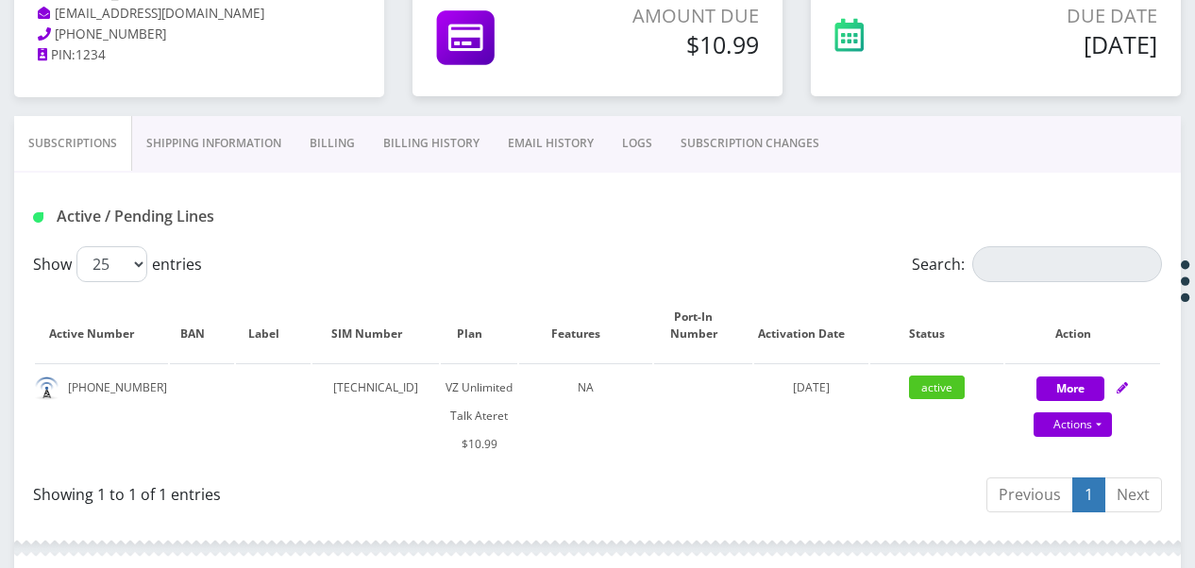
scroll to position [83, 0]
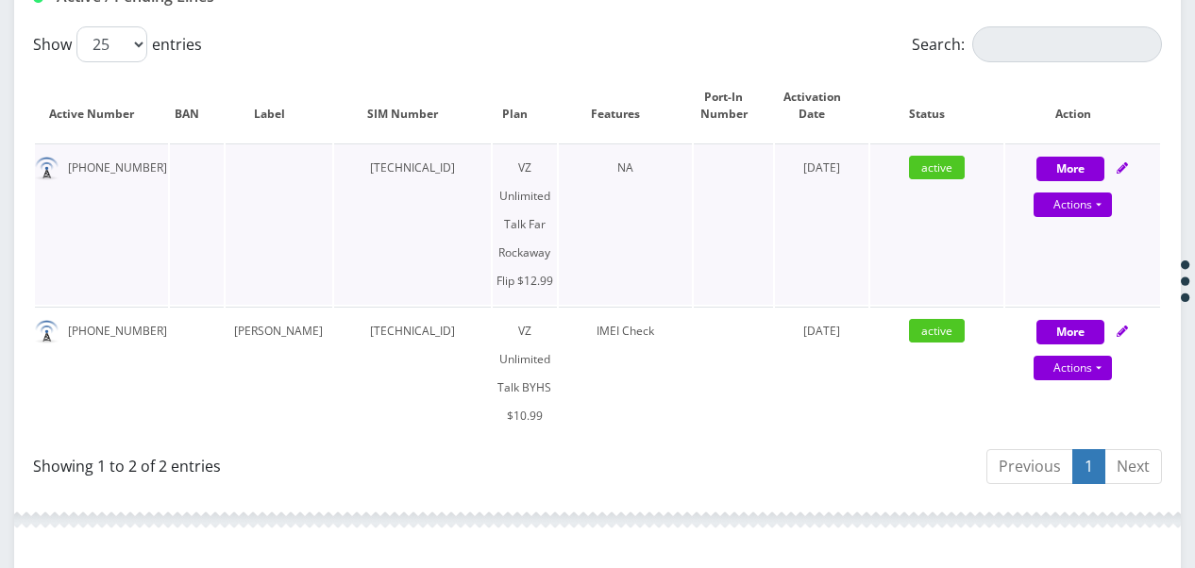
scroll to position [377, 0]
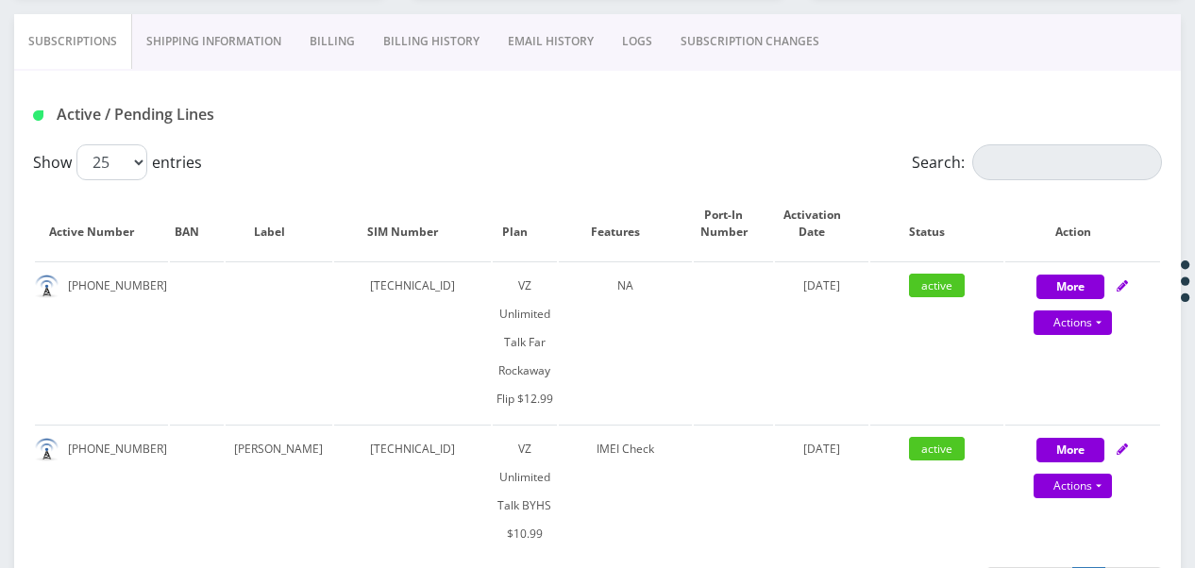
click at [344, 47] on link "Billing" at bounding box center [332, 41] width 74 height 55
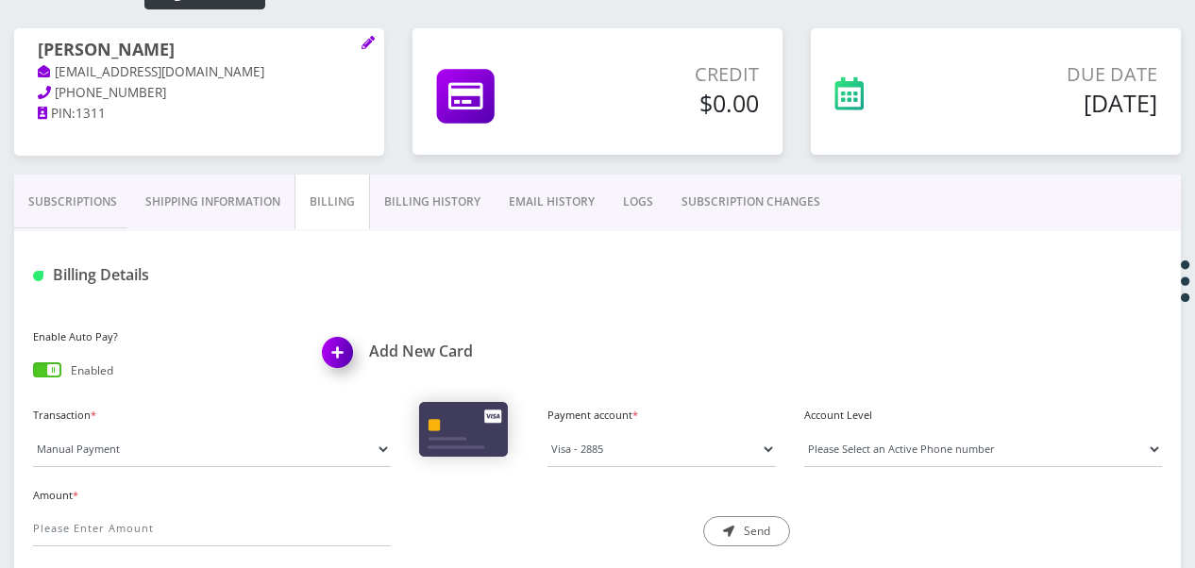
scroll to position [189, 0]
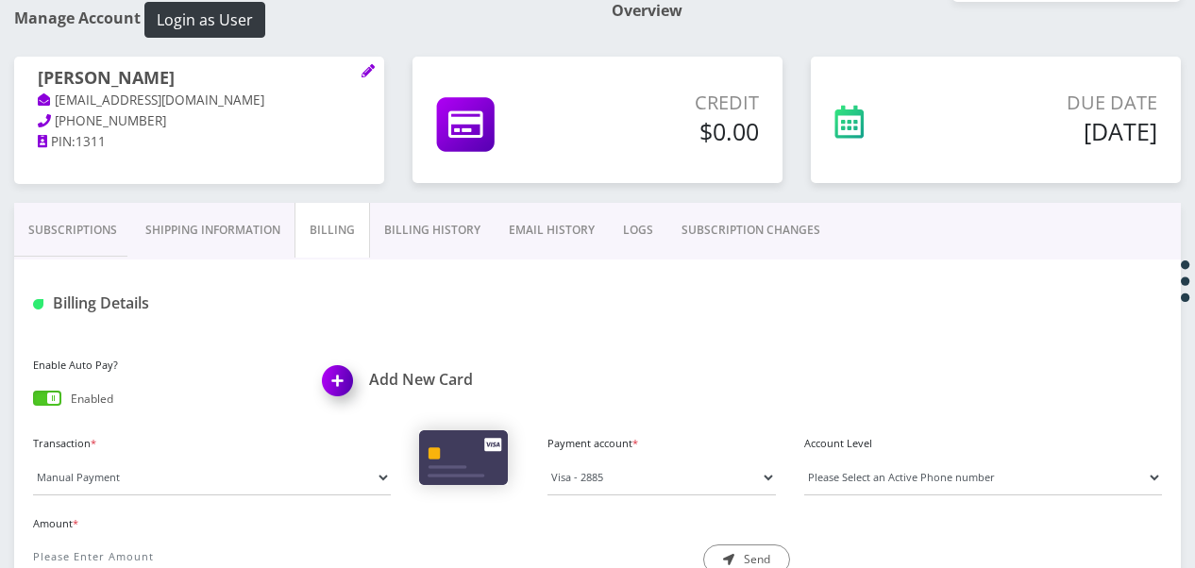
click at [123, 237] on link "Subscriptions" at bounding box center [72, 230] width 117 height 55
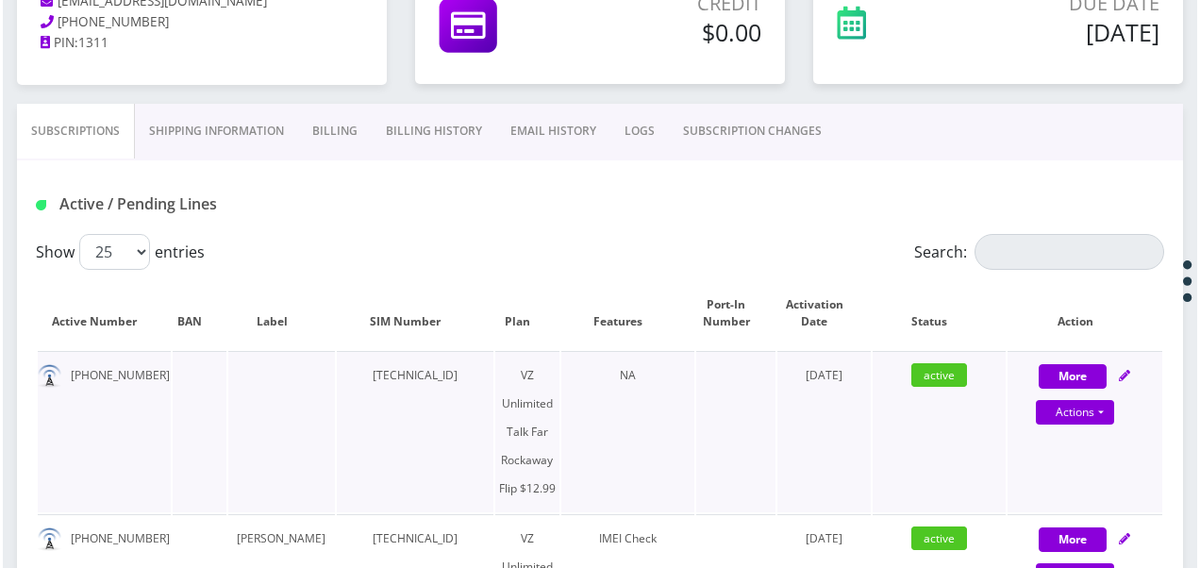
scroll to position [189, 0]
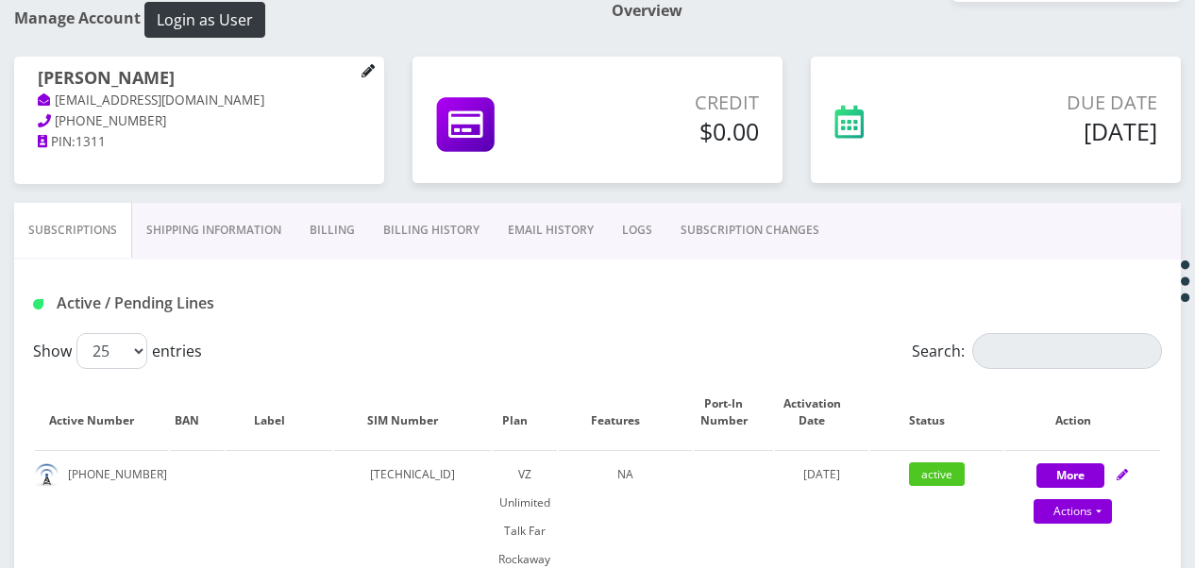
click at [372, 75] on icon at bounding box center [367, 70] width 13 height 13
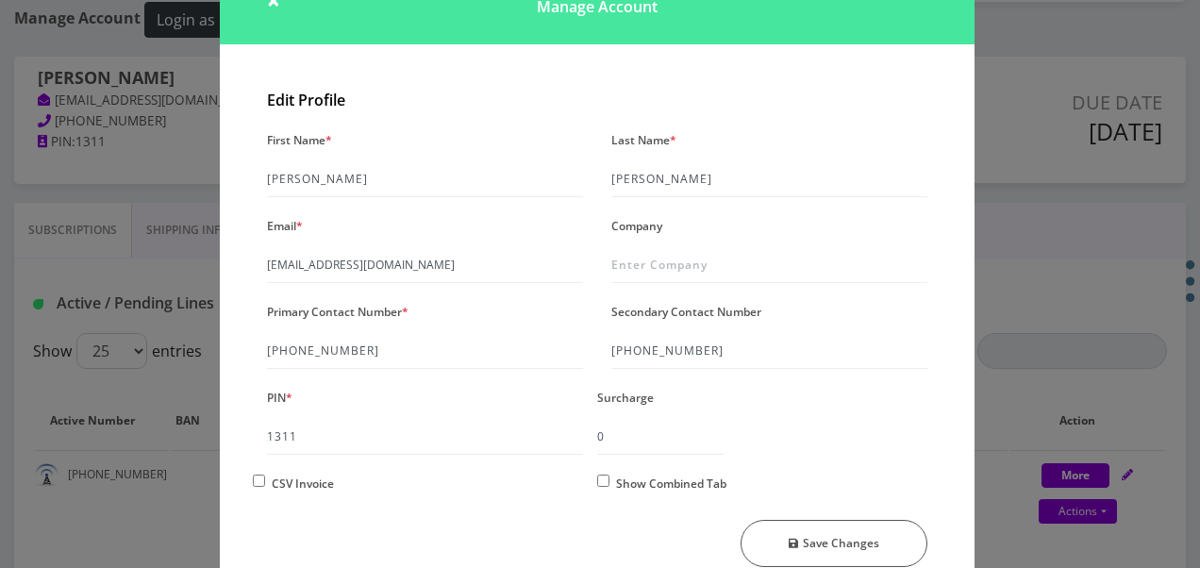
scroll to position [162, 0]
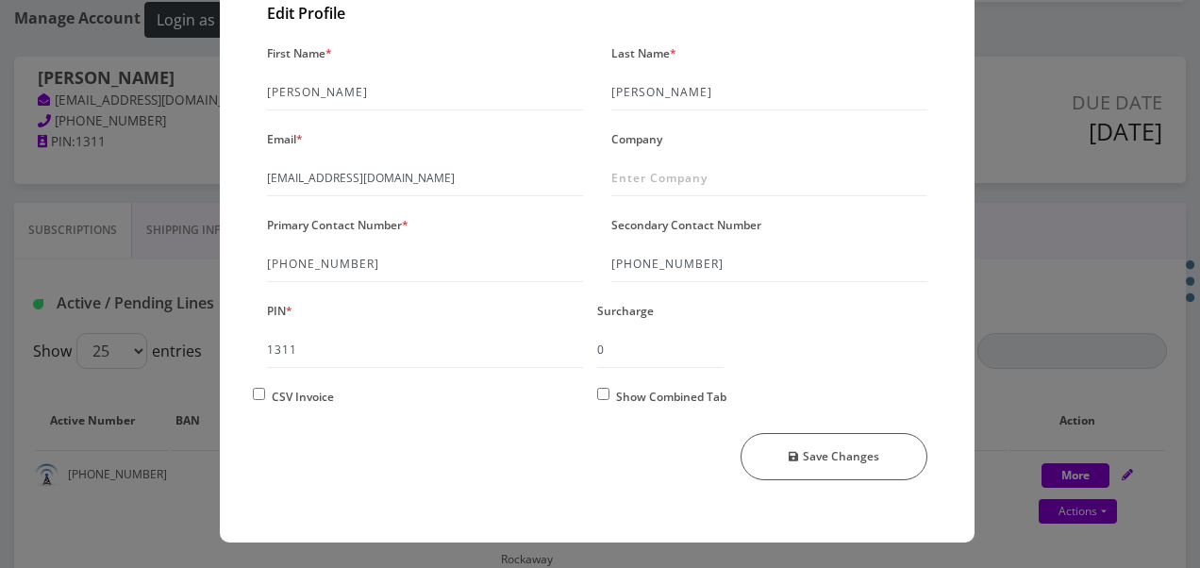
click at [969, 267] on div "Edit Profile First Name * [PERSON_NAME] Last Name * [PERSON_NAME] Email * [EMAI…" at bounding box center [597, 268] width 755 height 547
click at [1044, 277] on div "× Manage Account Edit Profile First Name * [PERSON_NAME] Last Name * [PERSON_NA…" at bounding box center [600, 284] width 1200 height 568
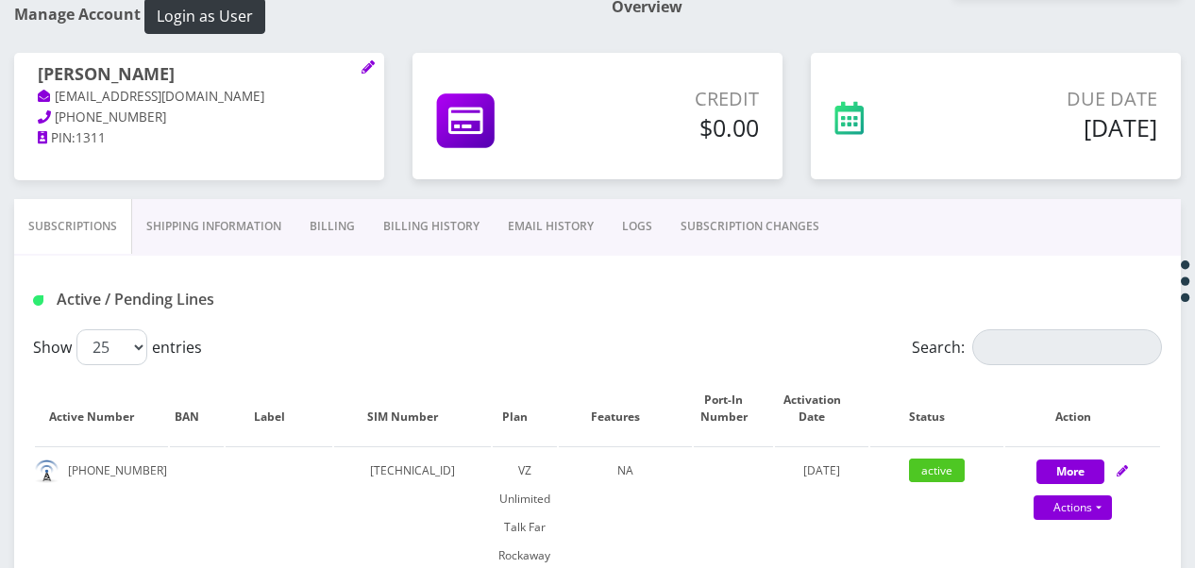
scroll to position [189, 0]
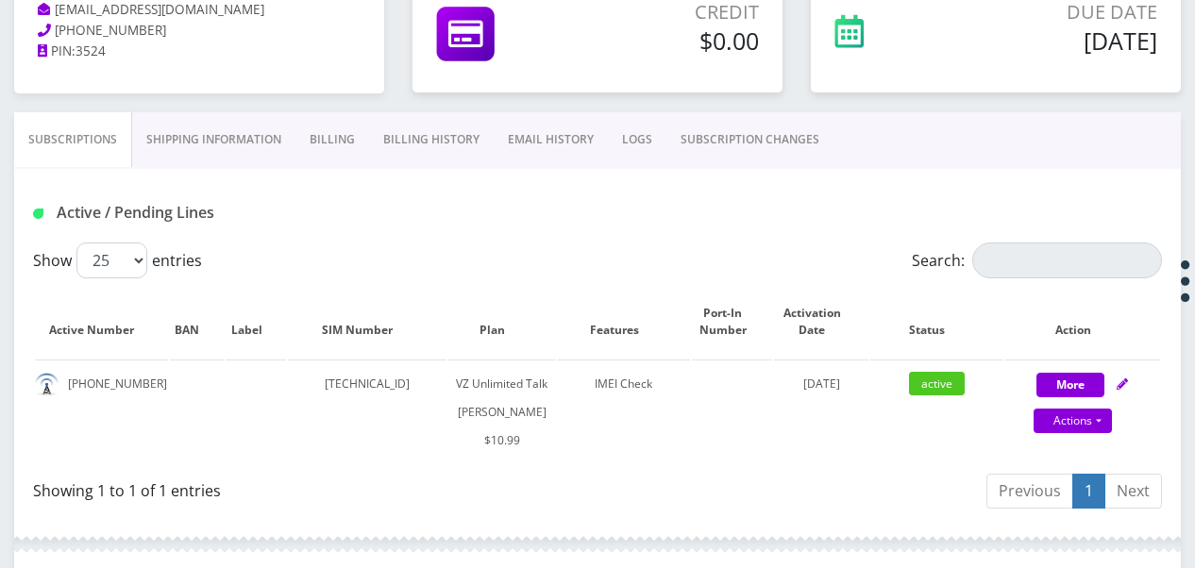
scroll to position [283, 0]
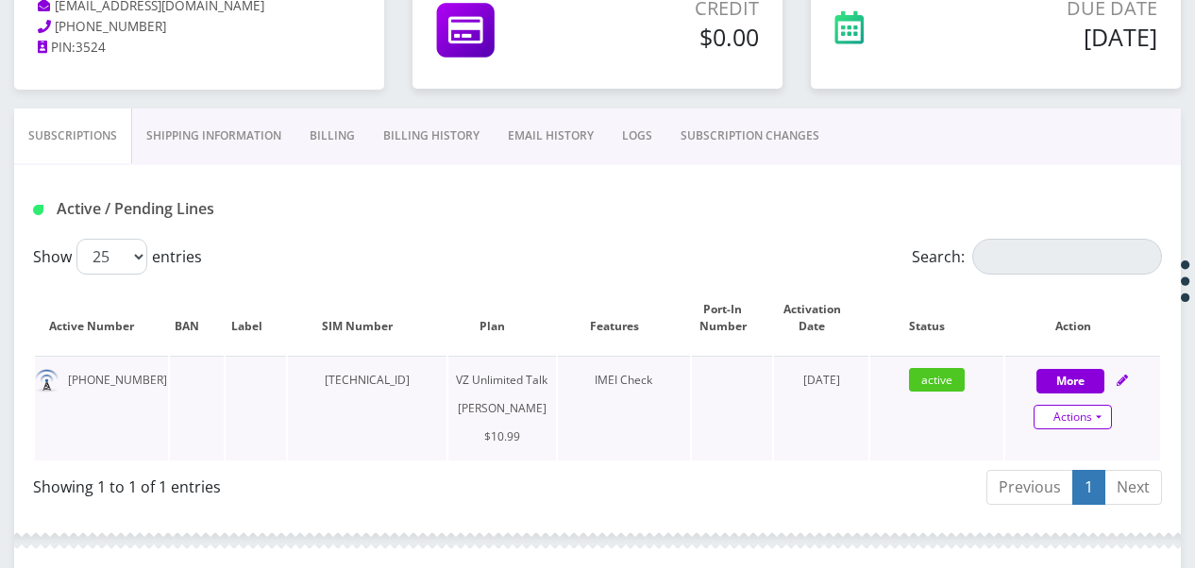
click at [1103, 415] on link "Actions" at bounding box center [1072, 417] width 78 height 25
select select "366"
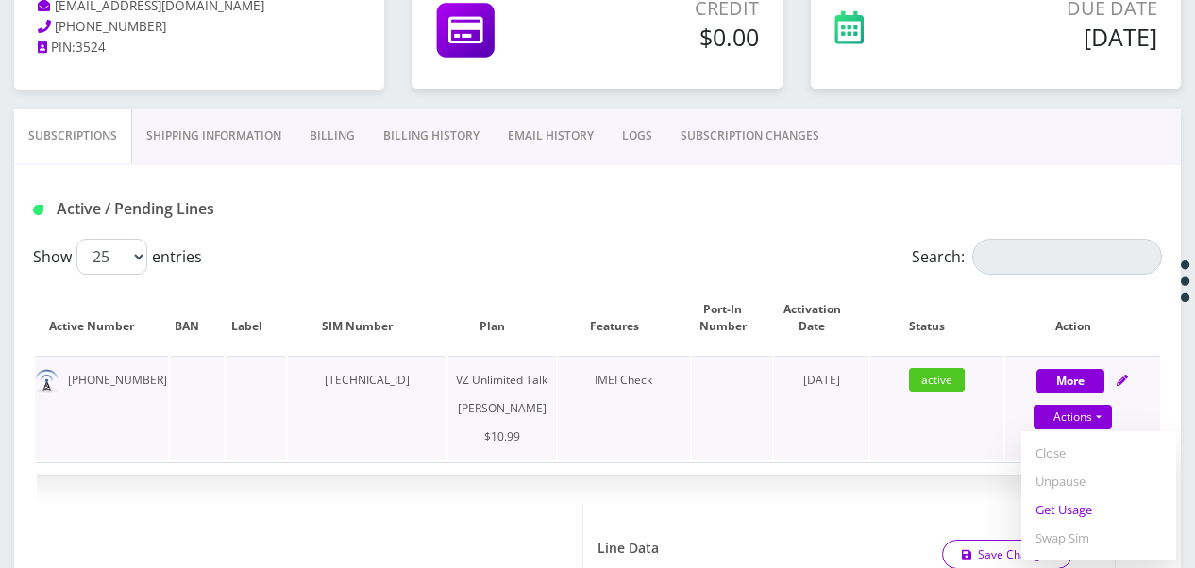
click at [1076, 504] on link "Get Usage" at bounding box center [1098, 509] width 155 height 28
select select "366"
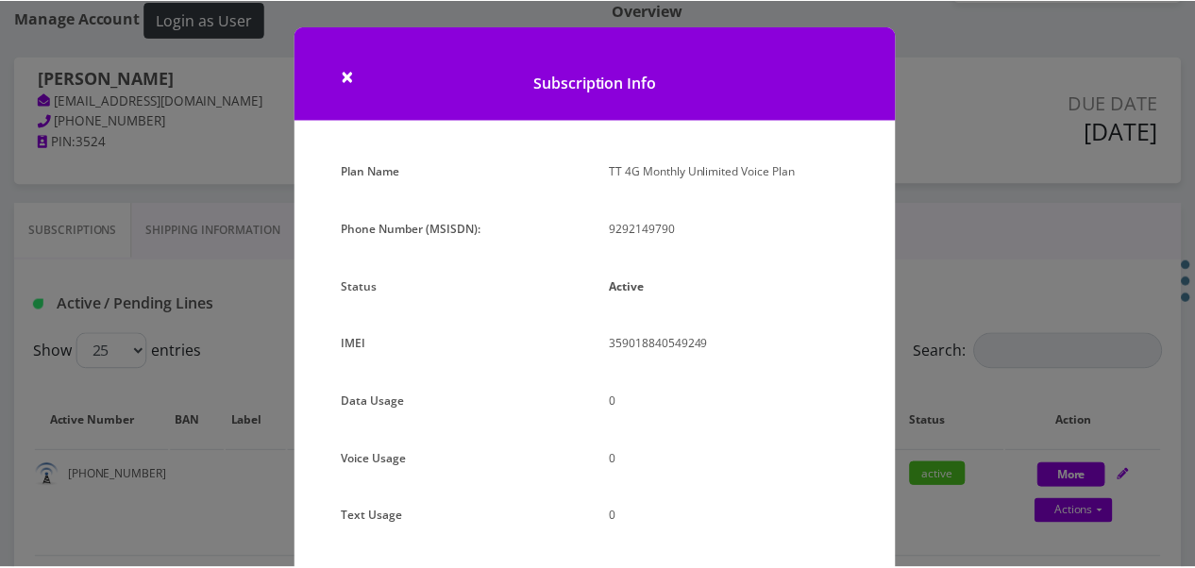
scroll to position [189, 0]
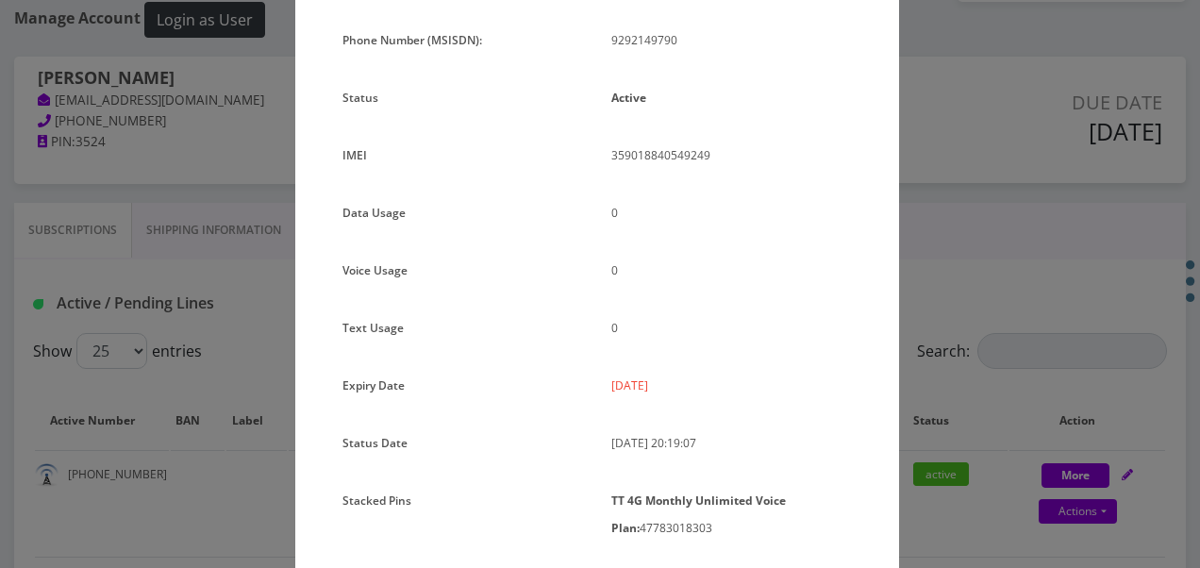
click at [957, 317] on div "× Subscription Info Plan Name TT 4G Monthly Unlimited Voice Plan Phone Number (…" at bounding box center [600, 284] width 1200 height 568
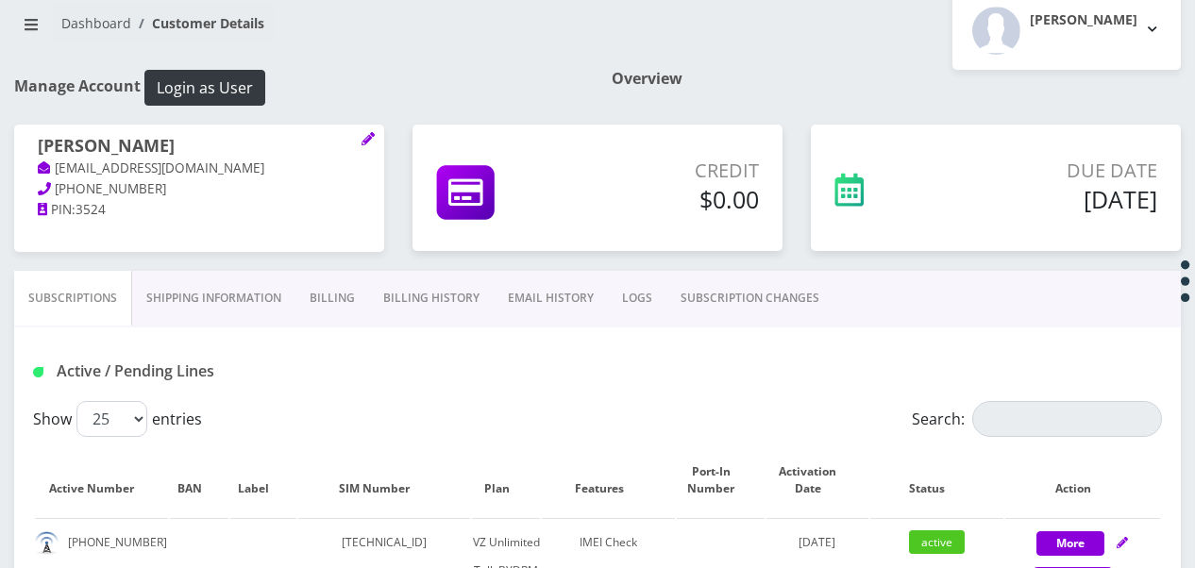
scroll to position [377, 0]
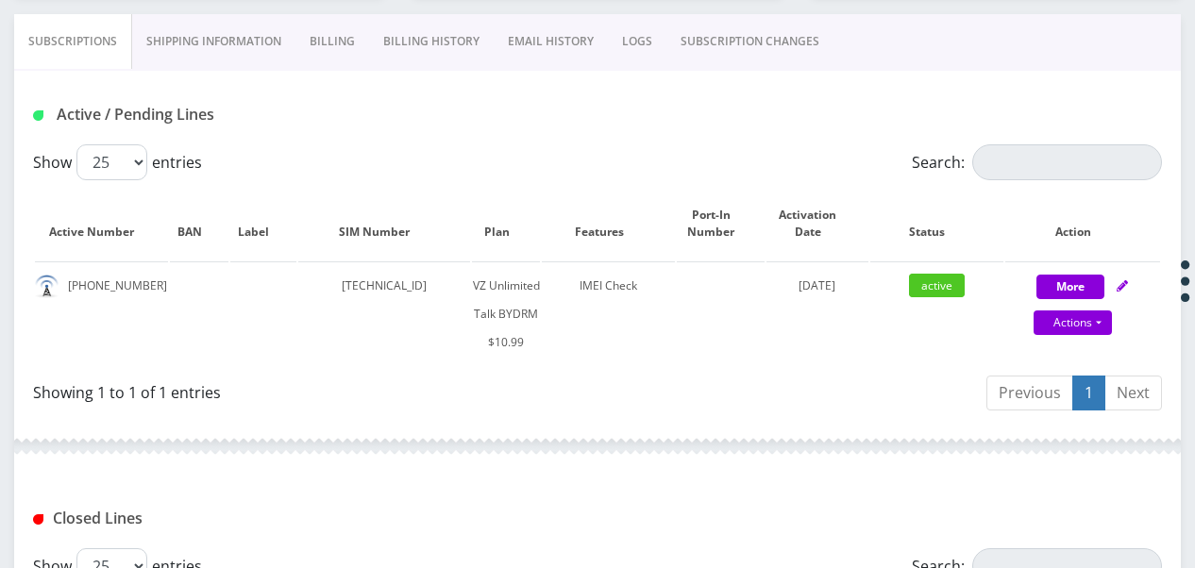
click at [344, 40] on link "Billing" at bounding box center [332, 41] width 74 height 55
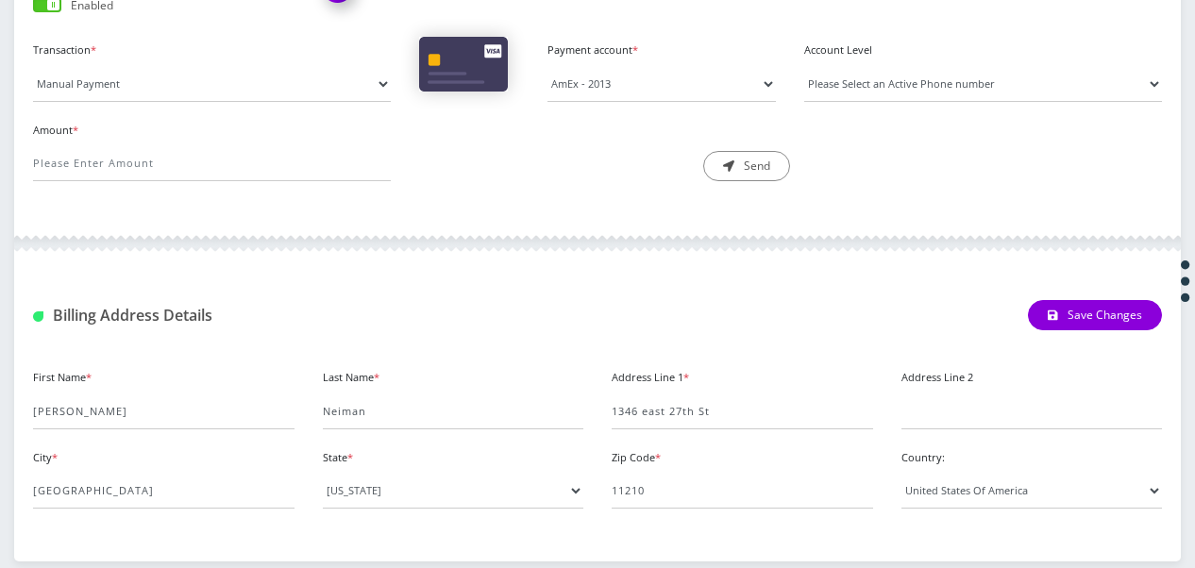
scroll to position [666, 0]
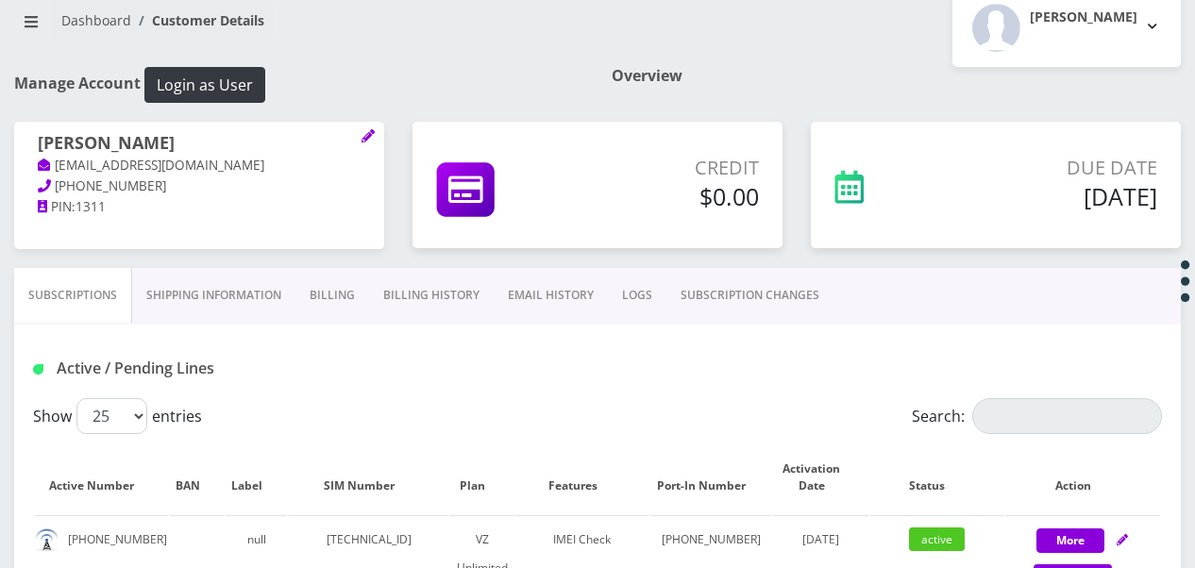
scroll to position [94, 0]
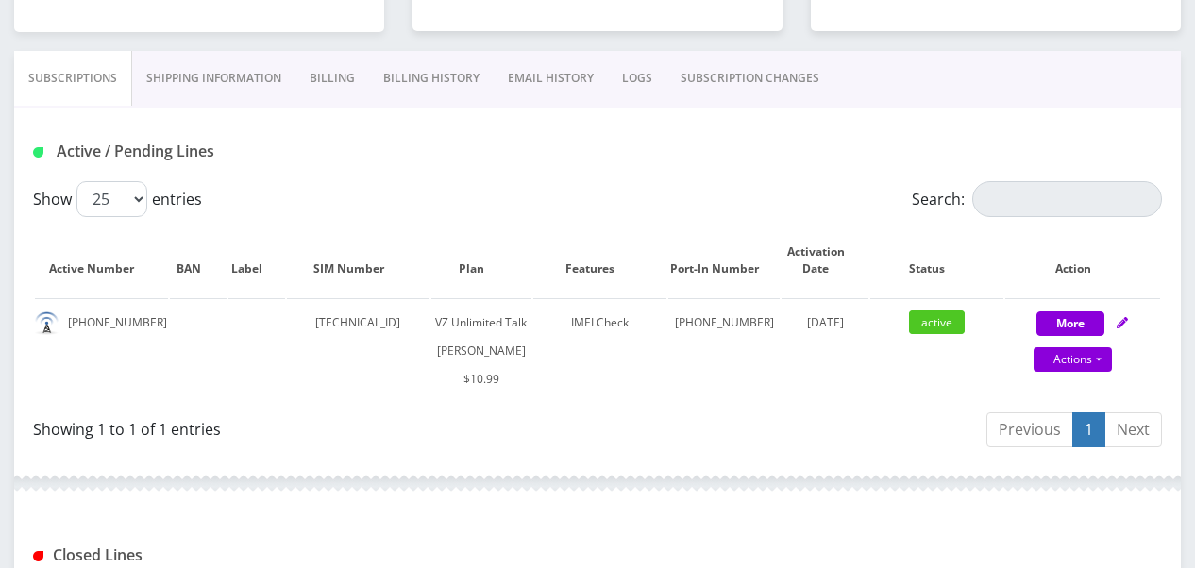
scroll to position [377, 0]
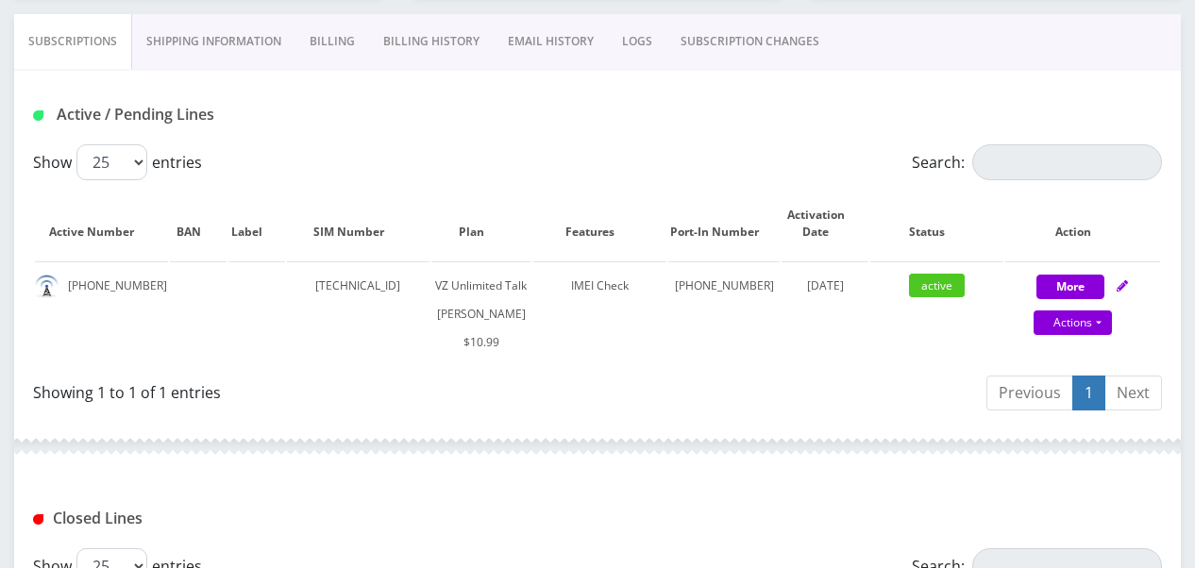
click at [749, 41] on link "SUBSCRIPTION CHANGES" at bounding box center [749, 41] width 167 height 55
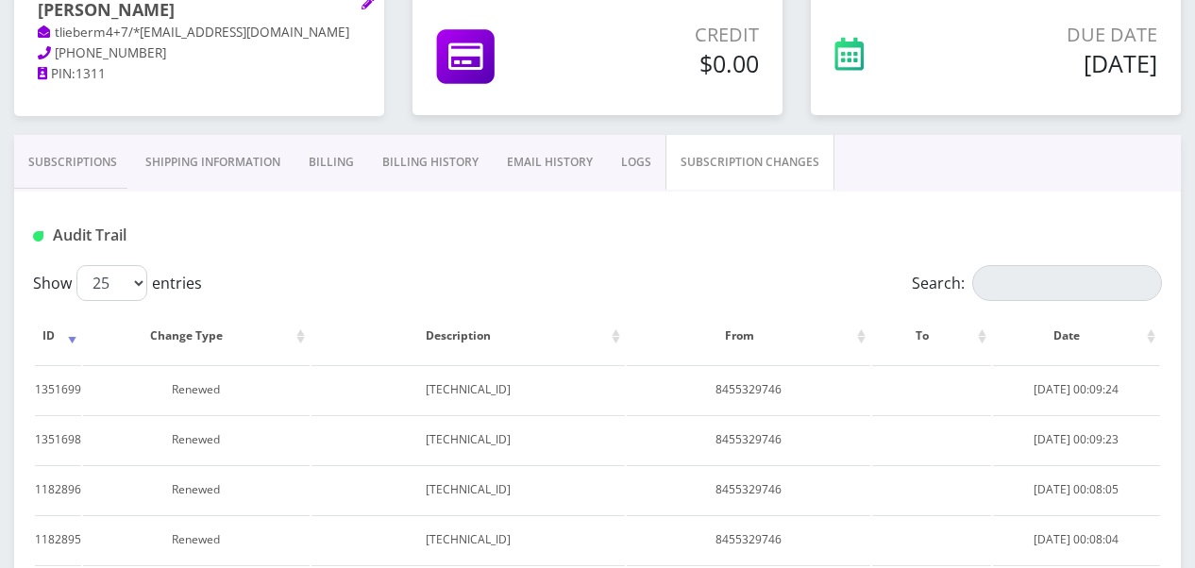
scroll to position [189, 0]
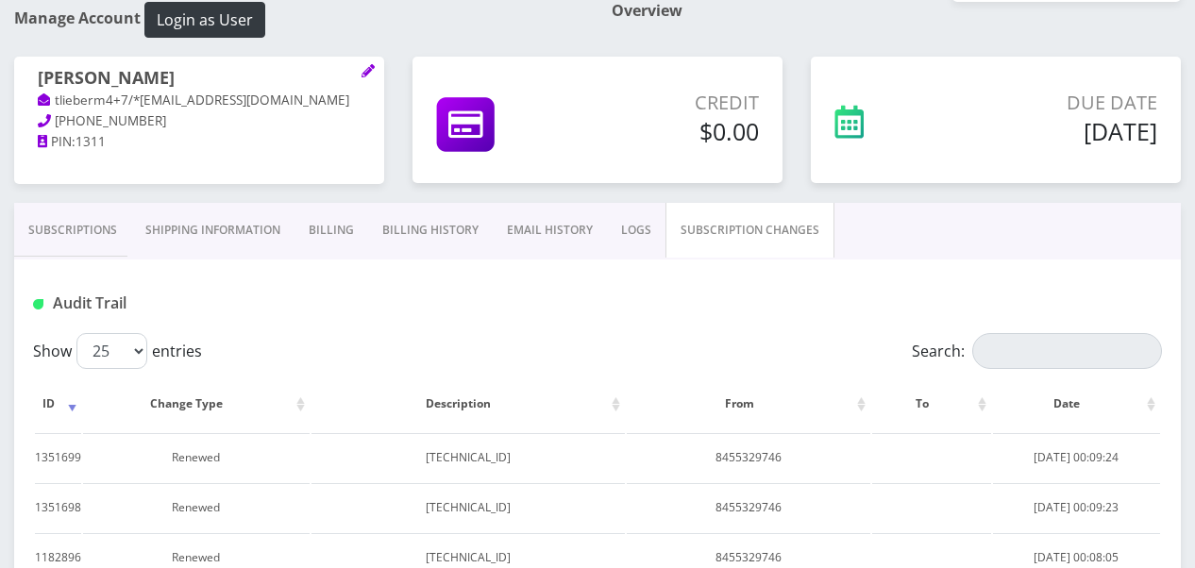
click at [326, 226] on link "Billing" at bounding box center [331, 230] width 74 height 55
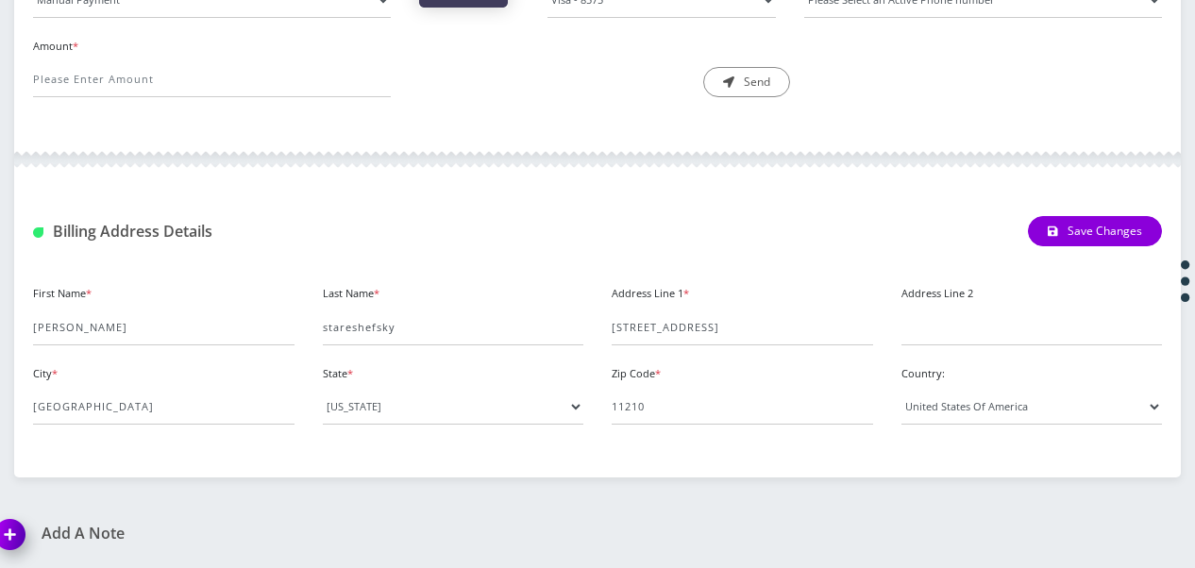
scroll to position [194, 0]
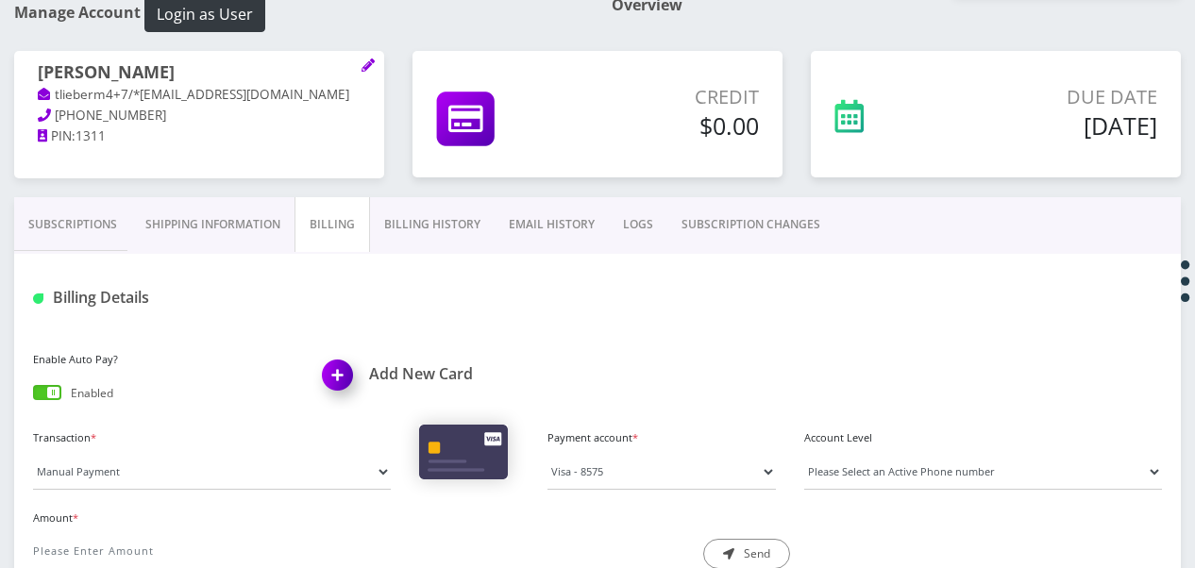
click at [417, 245] on link "Billing History" at bounding box center [432, 224] width 125 height 55
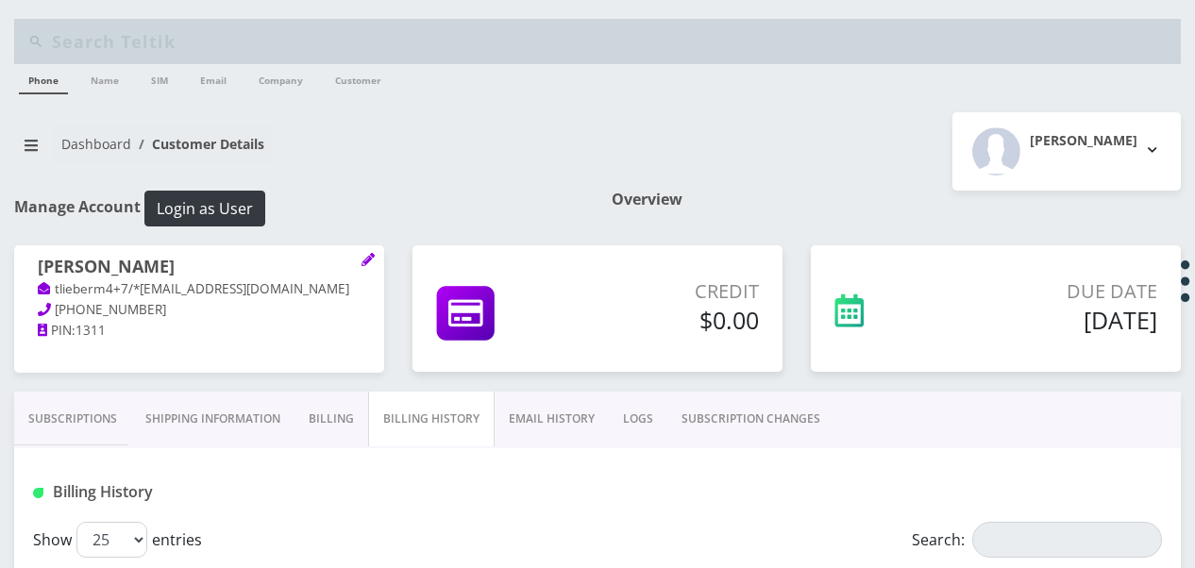
click at [267, 423] on link "Shipping Information" at bounding box center [212, 419] width 163 height 55
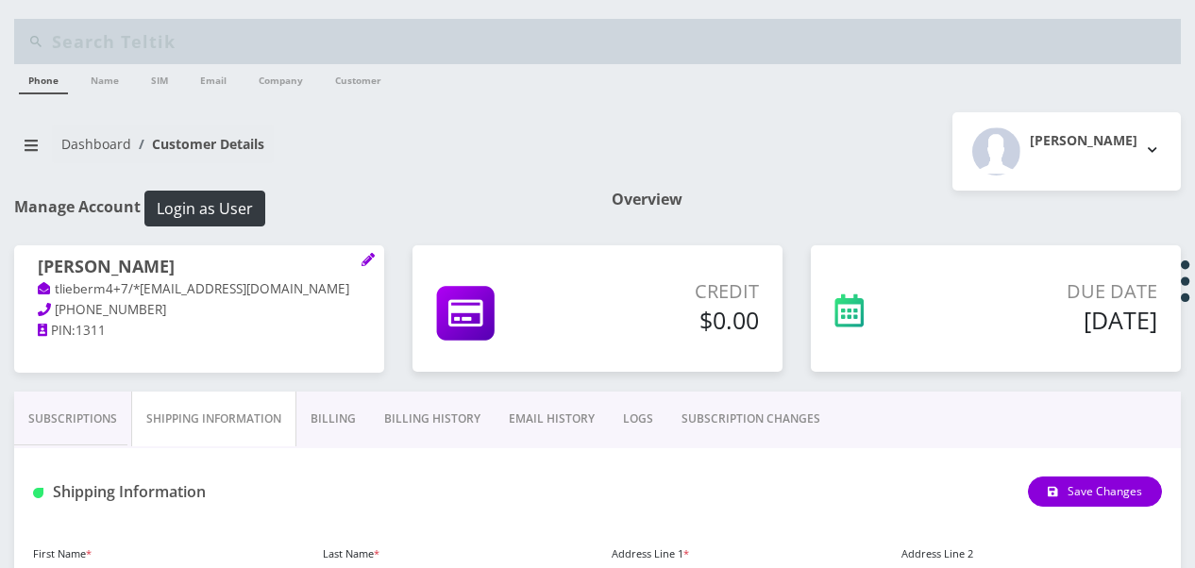
scroll to position [260, 0]
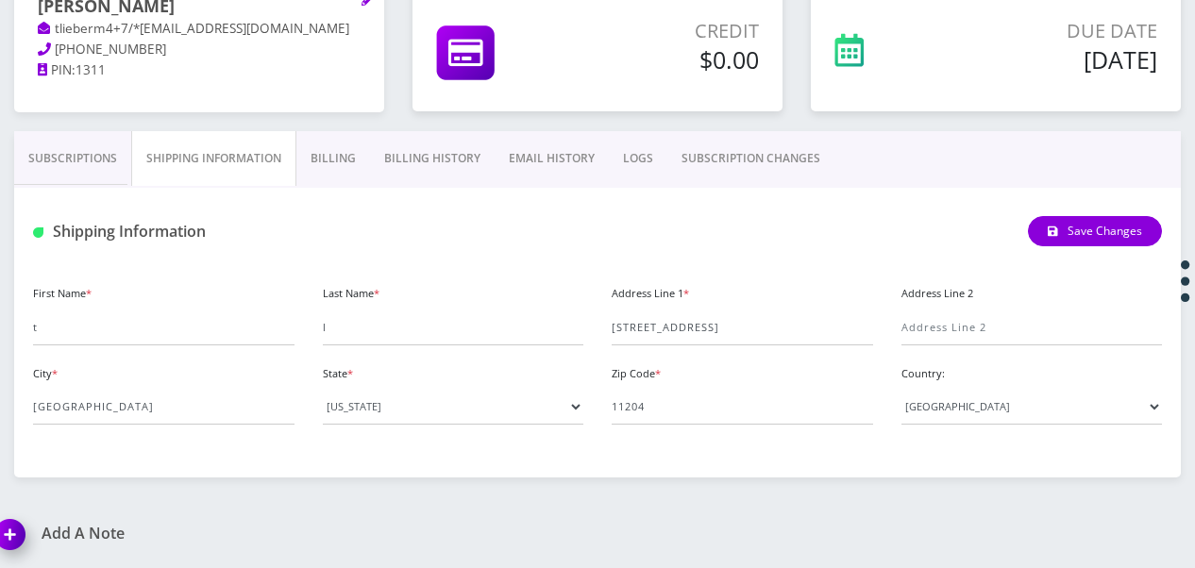
click at [332, 174] on link "Billing" at bounding box center [333, 158] width 74 height 55
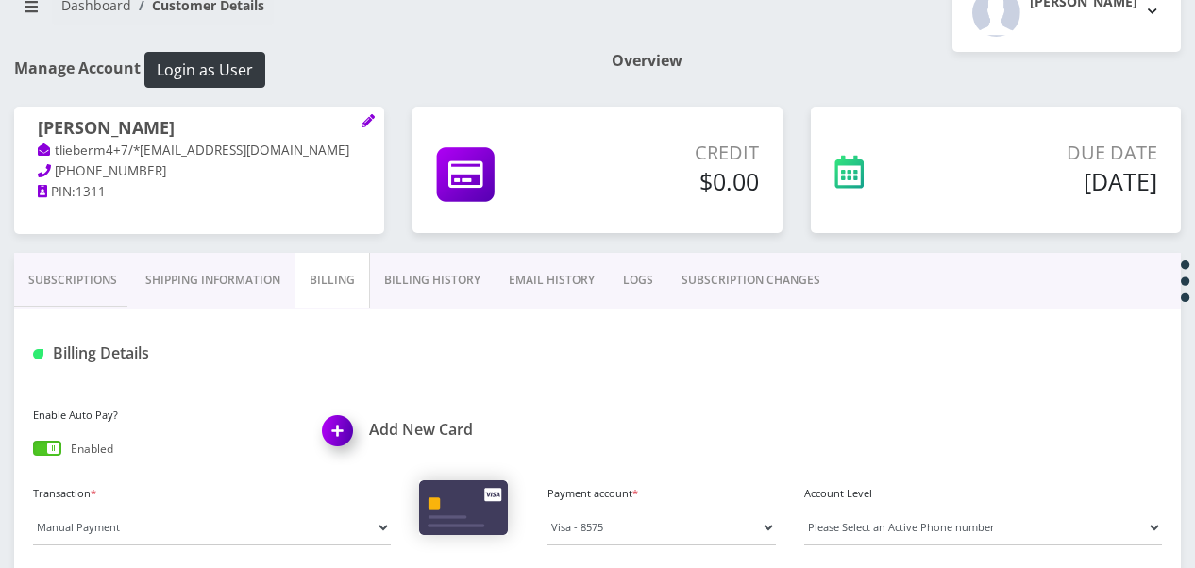
scroll to position [72, 0]
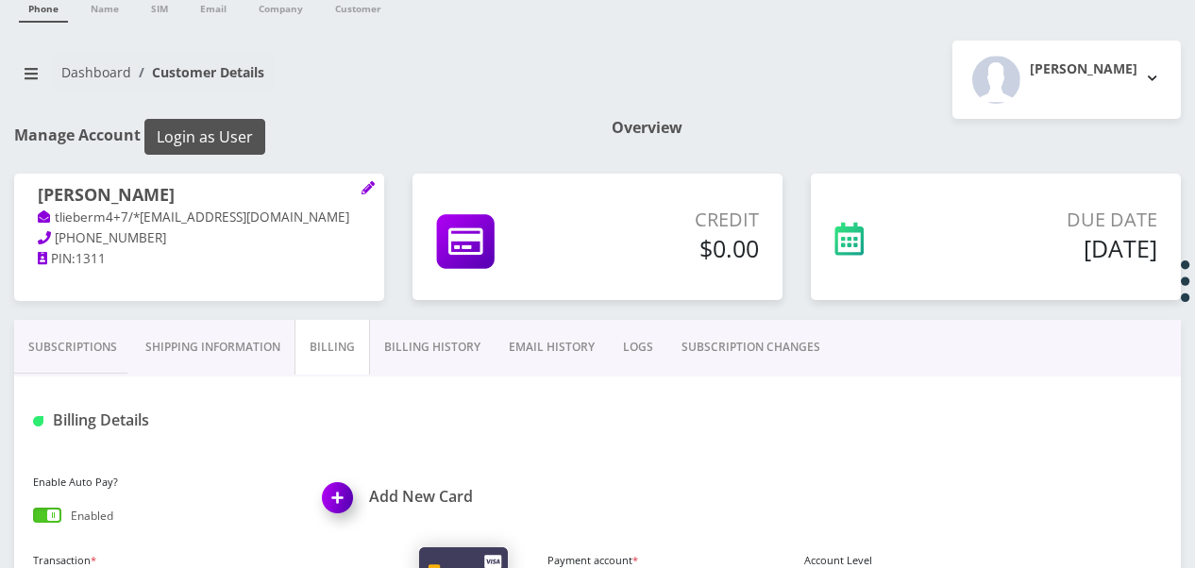
click at [227, 119] on button "Login as User" at bounding box center [204, 137] width 121 height 36
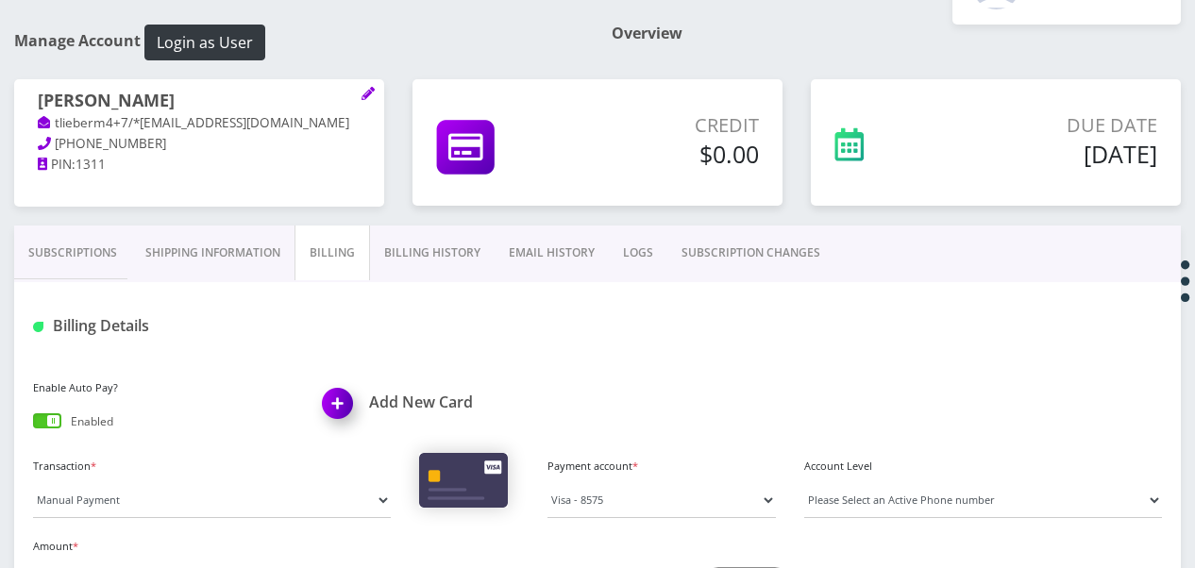
click at [120, 248] on link "Subscriptions" at bounding box center [72, 253] width 117 height 55
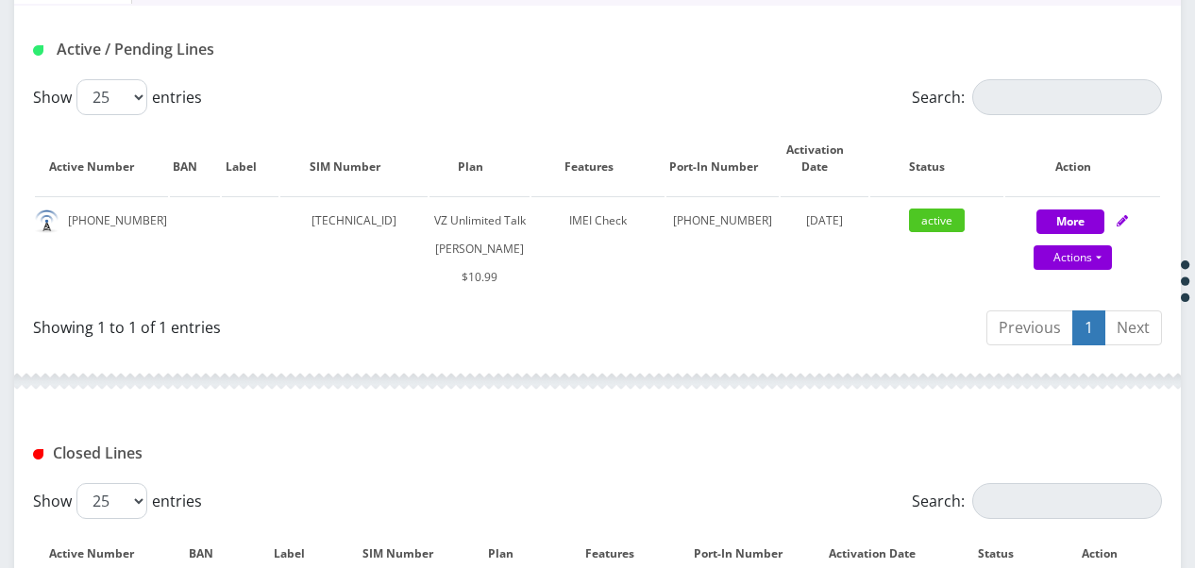
scroll to position [449, 0]
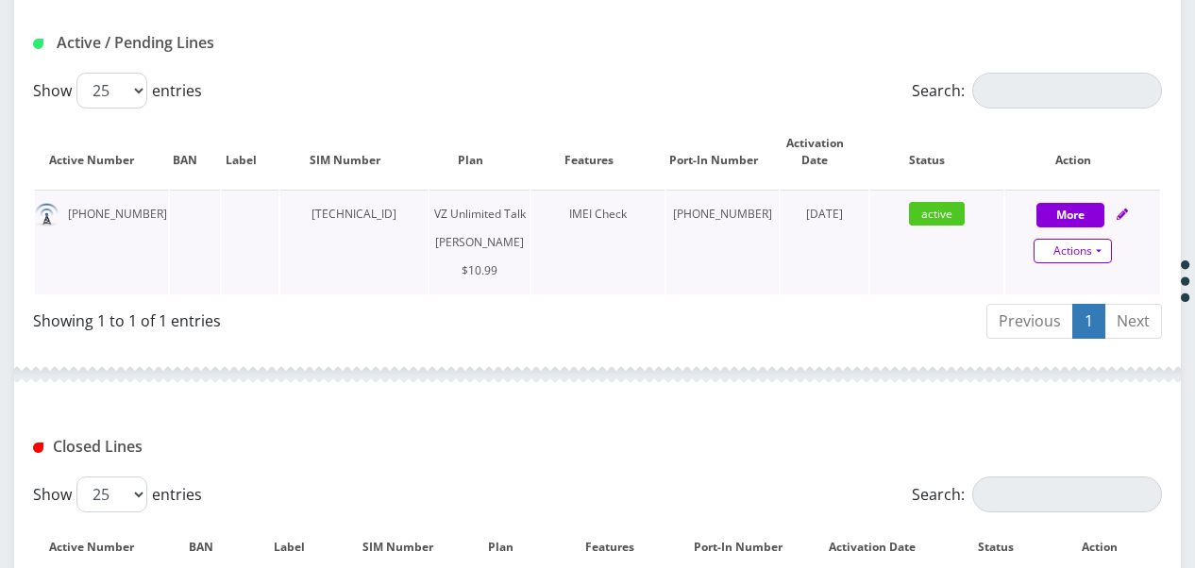
click at [1094, 253] on link "Actions" at bounding box center [1072, 251] width 78 height 25
select select "366"
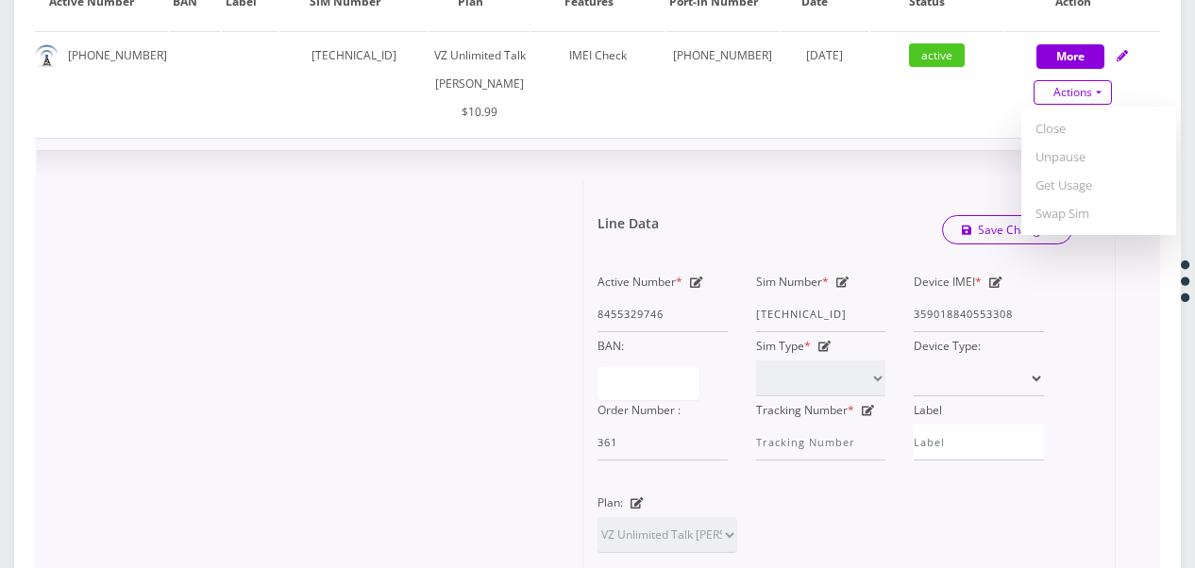
scroll to position [638, 0]
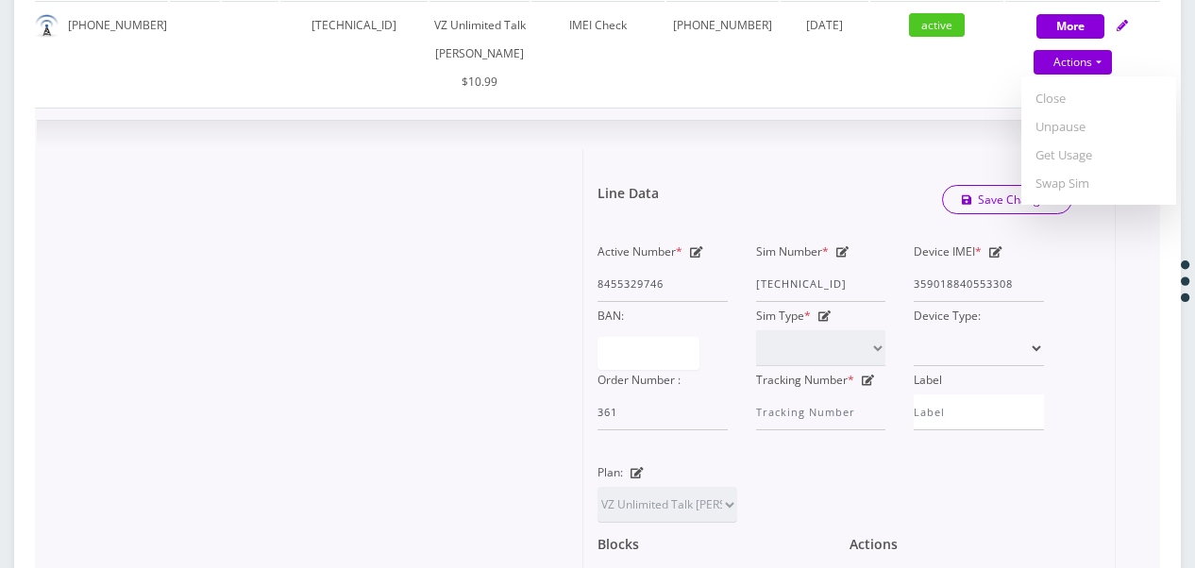
click at [937, 457] on div "Active Number * 8455329746 Sim Number * 89148000010413091208 Device IMEI * 3590…" at bounding box center [834, 348] width 503 height 221
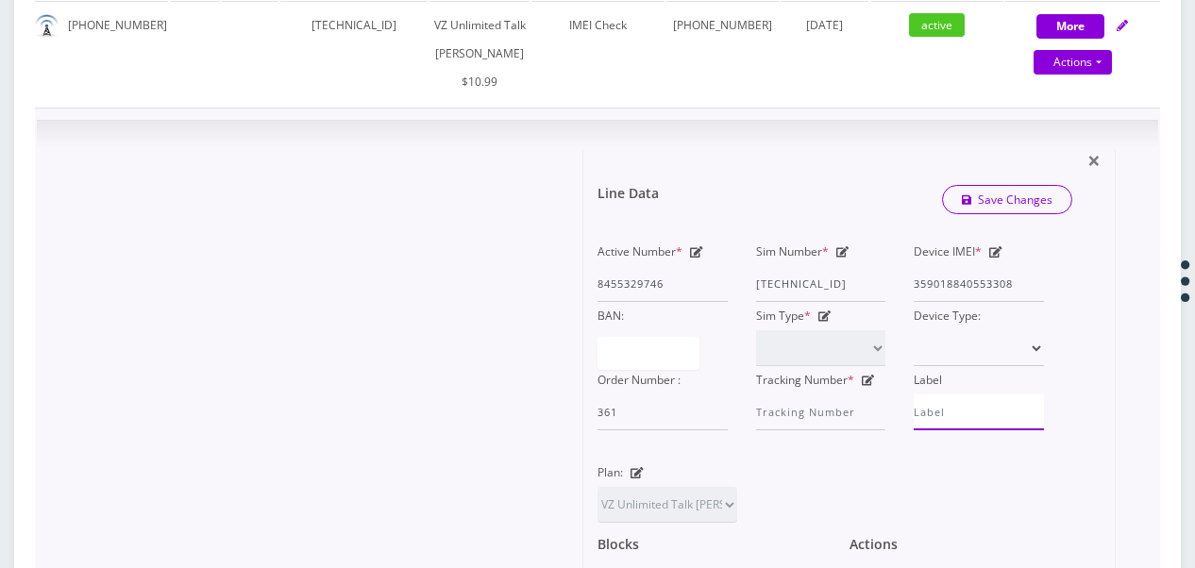
click at [946, 430] on input "Label" at bounding box center [979, 412] width 130 height 36
type input "tzivi"
click at [980, 214] on link "Save Changes" at bounding box center [1007, 199] width 131 height 29
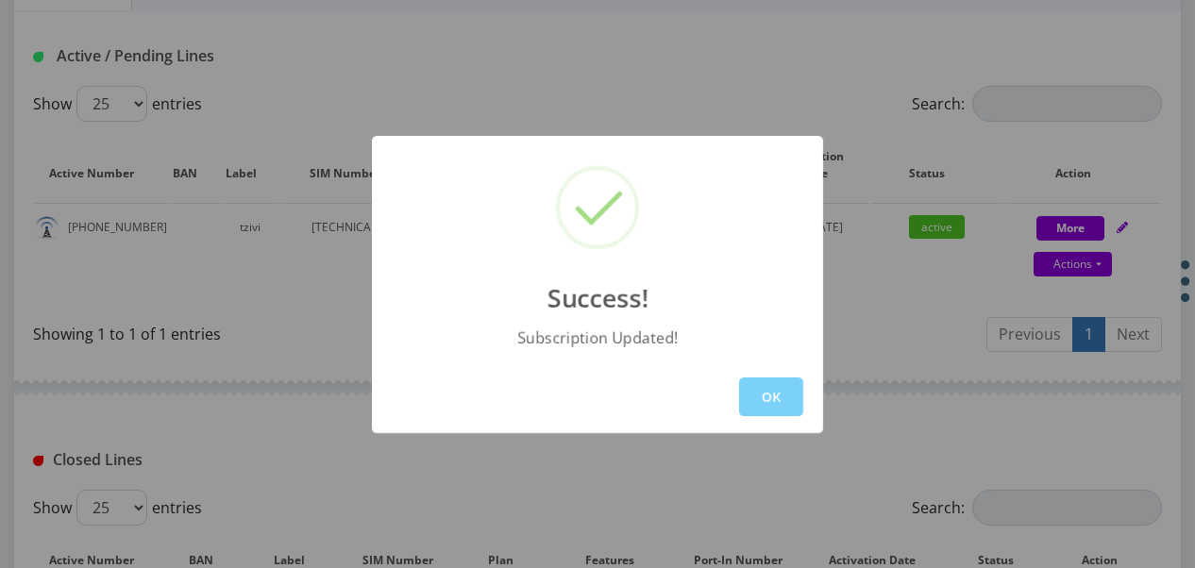
scroll to position [419, 0]
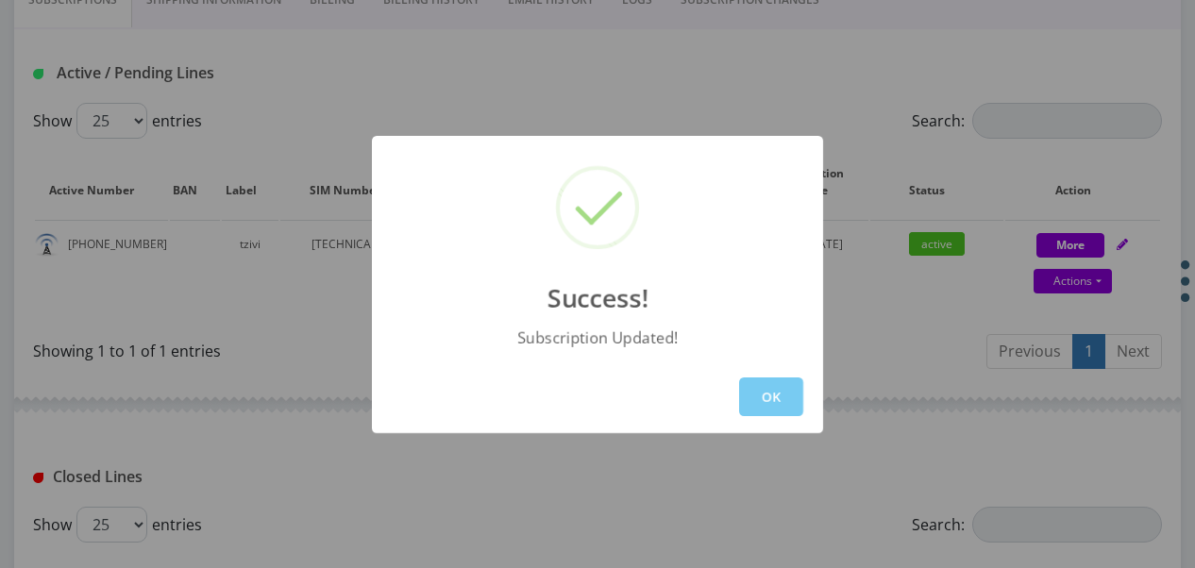
click at [755, 399] on button "OK" at bounding box center [771, 396] width 64 height 39
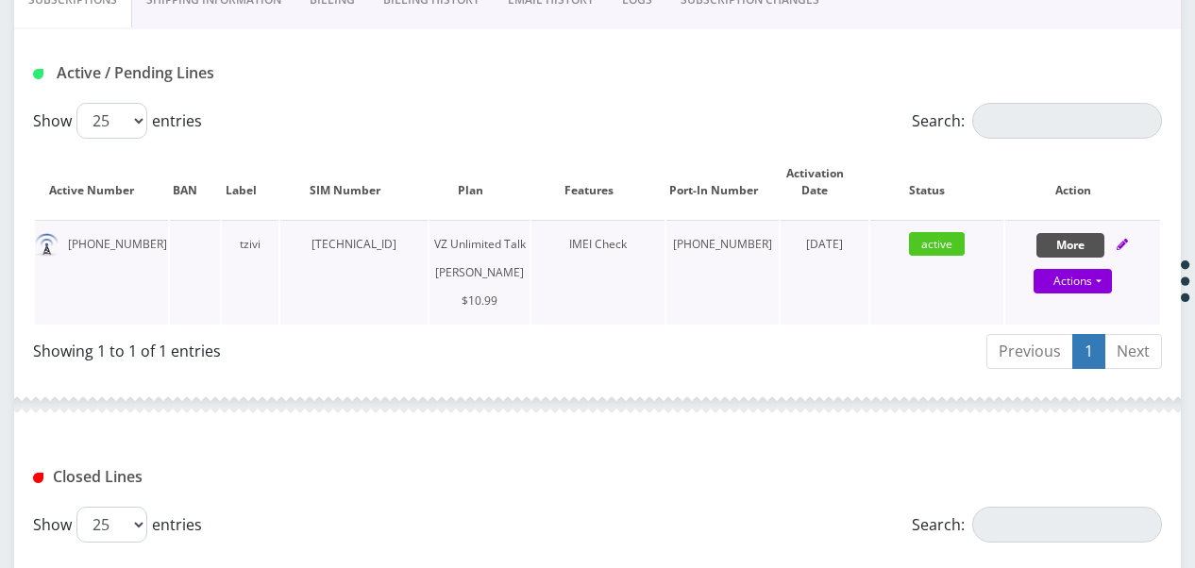
click at [1080, 242] on button "More" at bounding box center [1070, 245] width 68 height 25
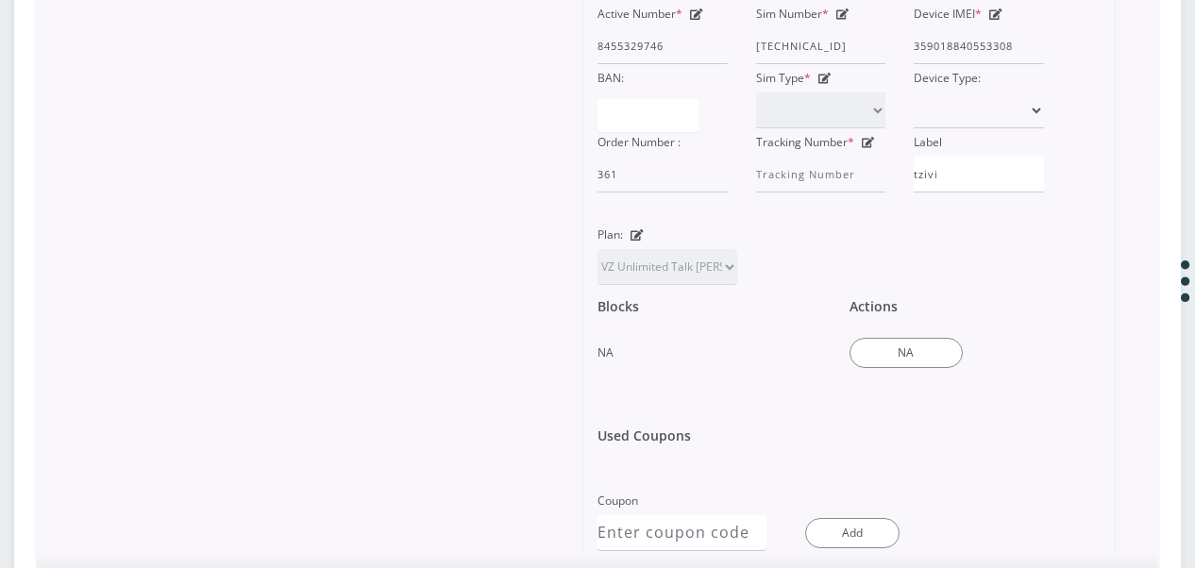
scroll to position [891, 0]
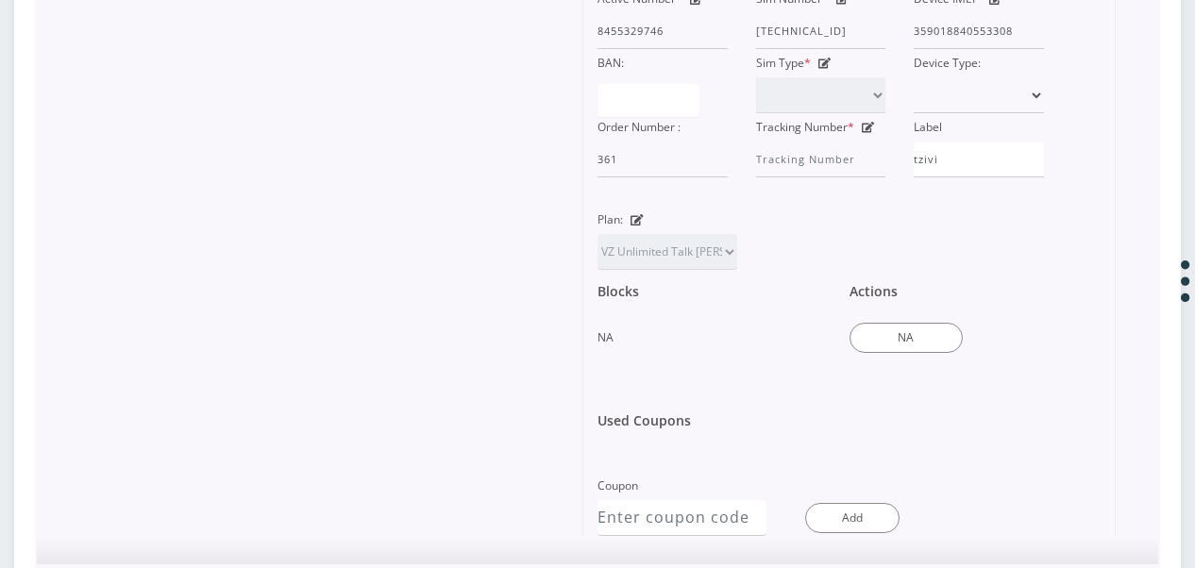
click at [635, 226] on icon at bounding box center [636, 219] width 13 height 11
click at [667, 270] on select "TMO Unlimited Talk + Text + No Data Tzvi TMO Unlimited Talk & Text + 25MB TMO U…" at bounding box center [667, 252] width 140 height 36
select select "472"
click at [597, 260] on select "TMO Unlimited Talk + Text + No Data Tzvi TMO Unlimited Talk & Text + 25MB TMO U…" at bounding box center [667, 252] width 140 height 36
click at [706, 270] on select "TMO Unlimited Talk + Text + No Data Tzvi TMO Unlimited Talk & Text + 25MB TMO U…" at bounding box center [667, 252] width 140 height 36
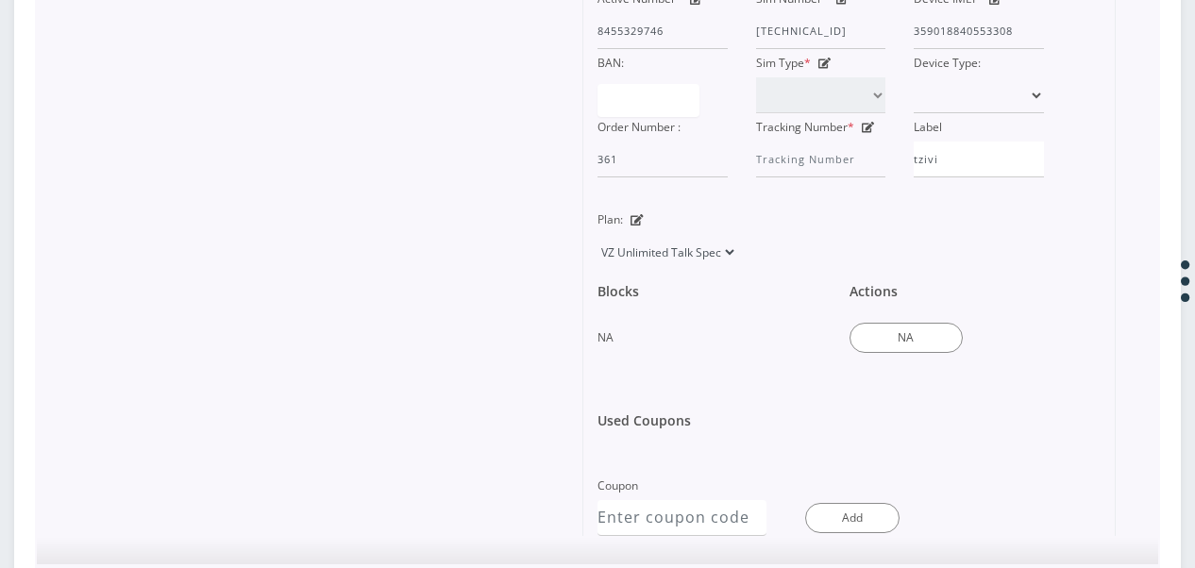
click at [597, 260] on select "TMO Unlimited Talk + Text + No Data Tzvi TMO Unlimited Talk & Text + 25MB TMO U…" at bounding box center [667, 252] width 140 height 36
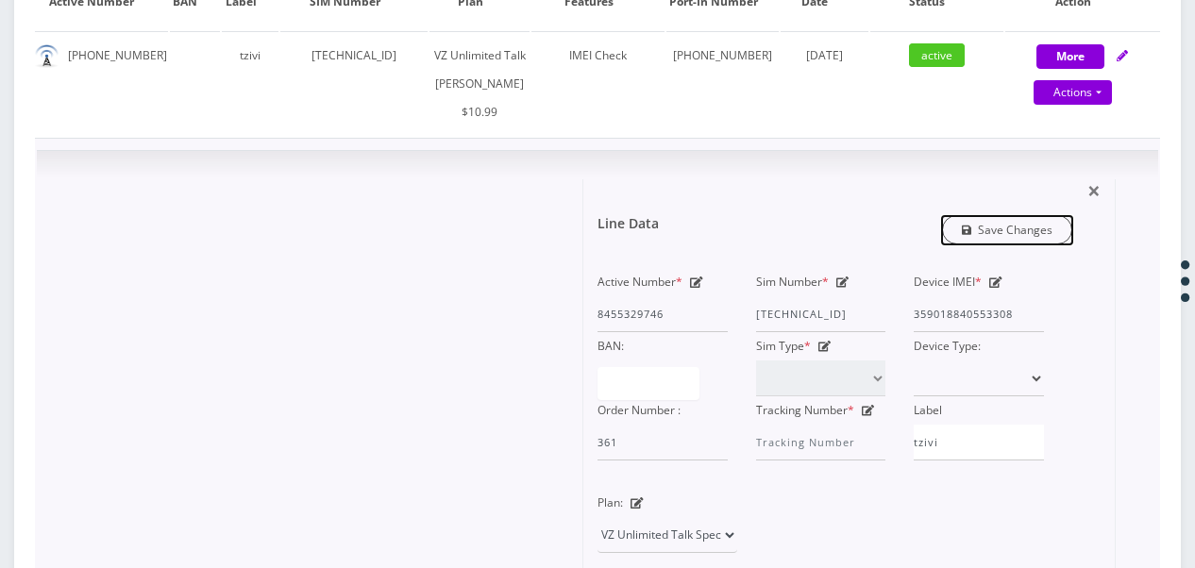
click at [1029, 244] on link "Save Changes" at bounding box center [1007, 229] width 131 height 29
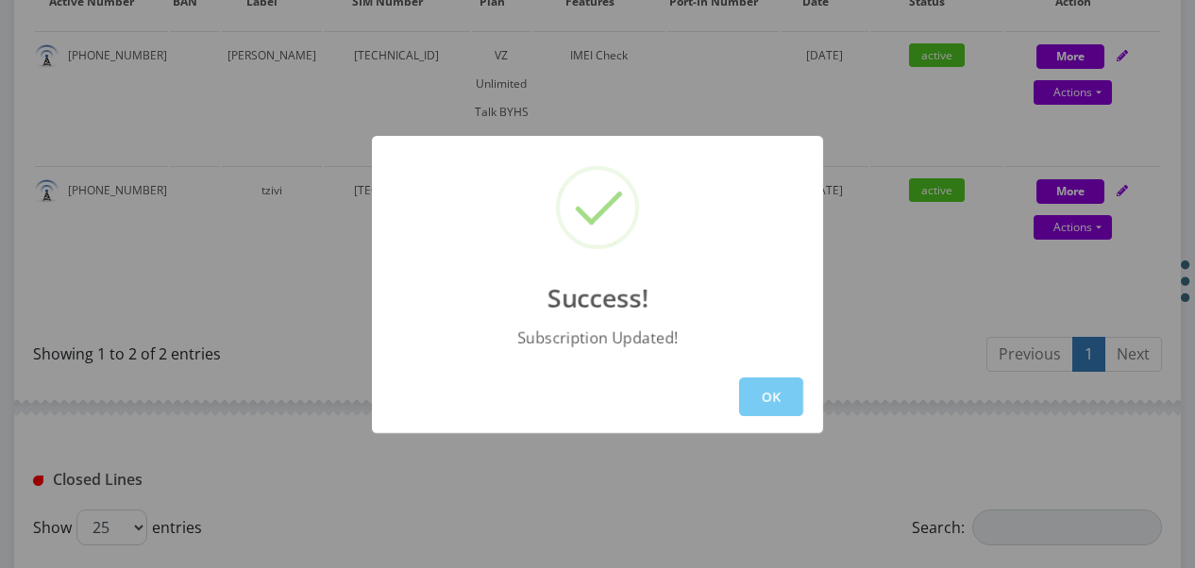
click at [770, 395] on button "OK" at bounding box center [771, 396] width 64 height 39
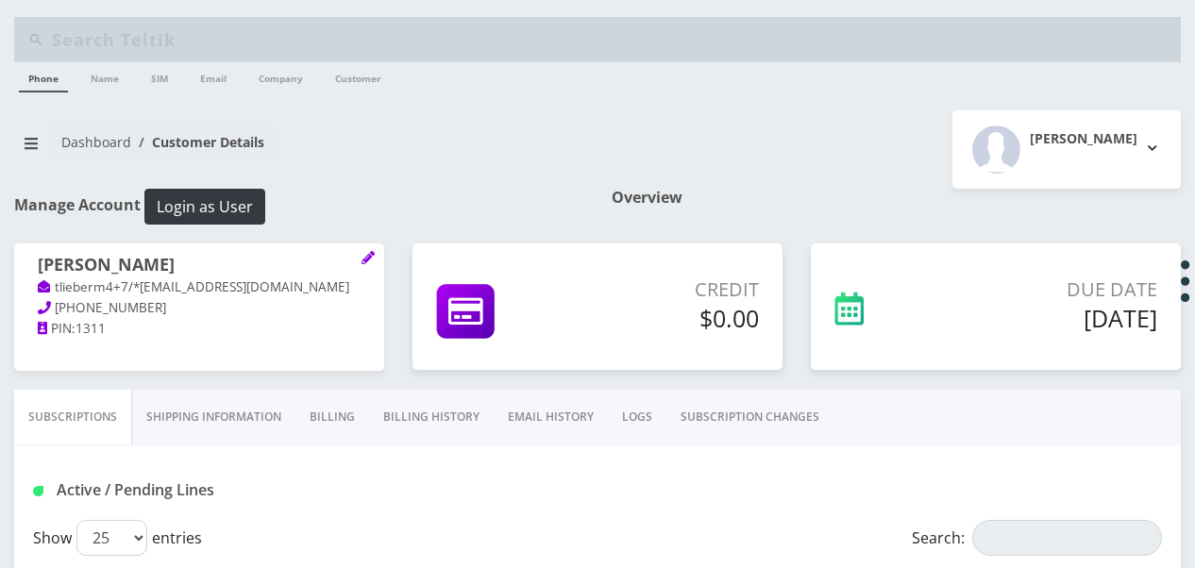
scroll to position [0, 0]
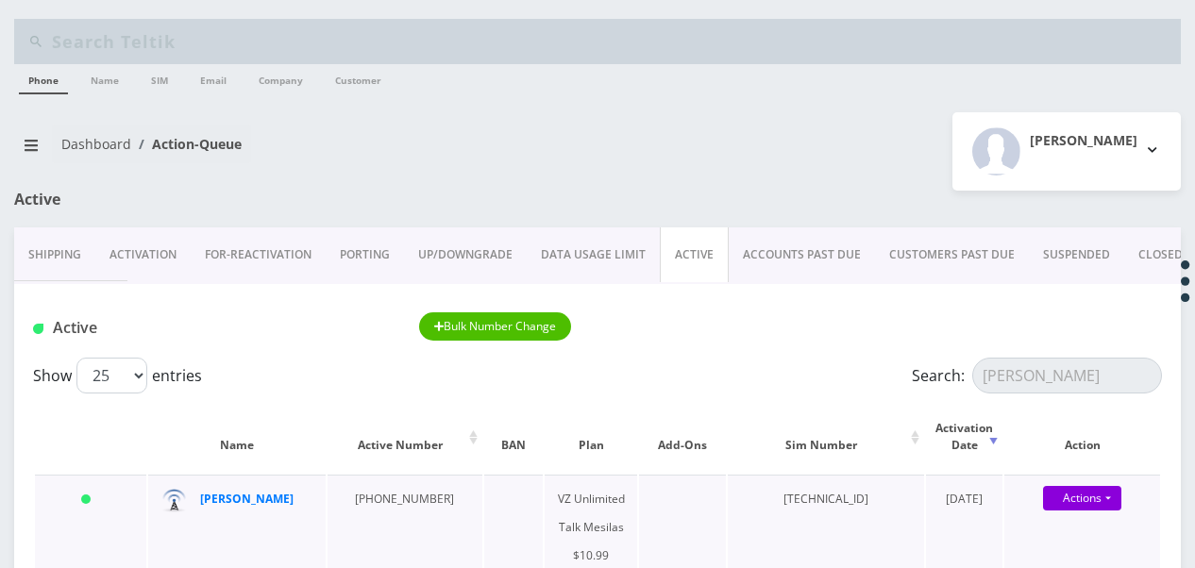
scroll to position [189, 0]
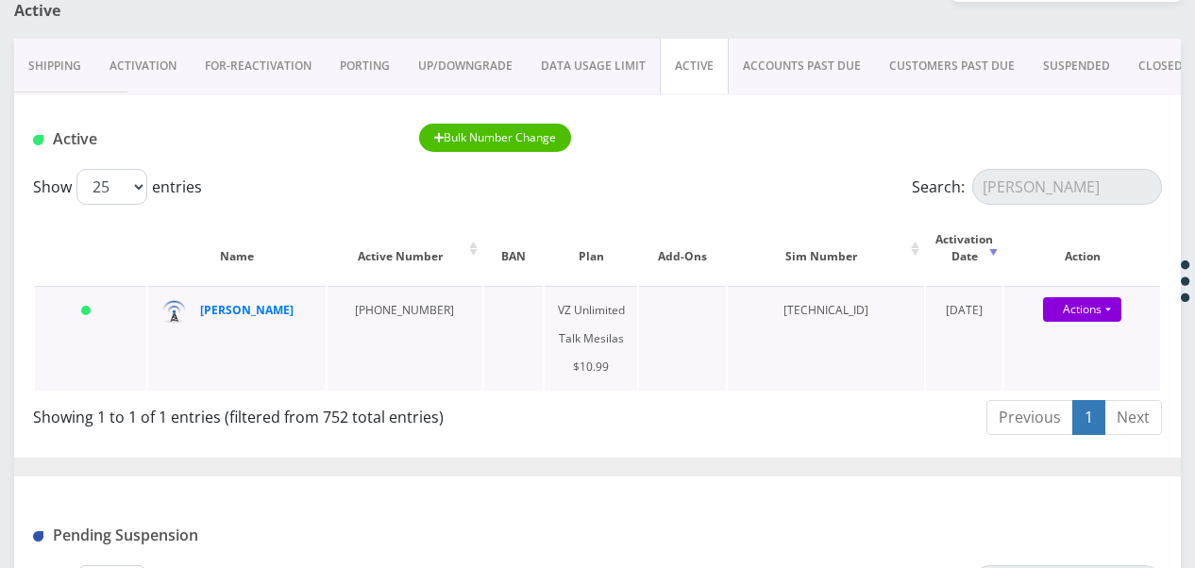
type input "ferber"
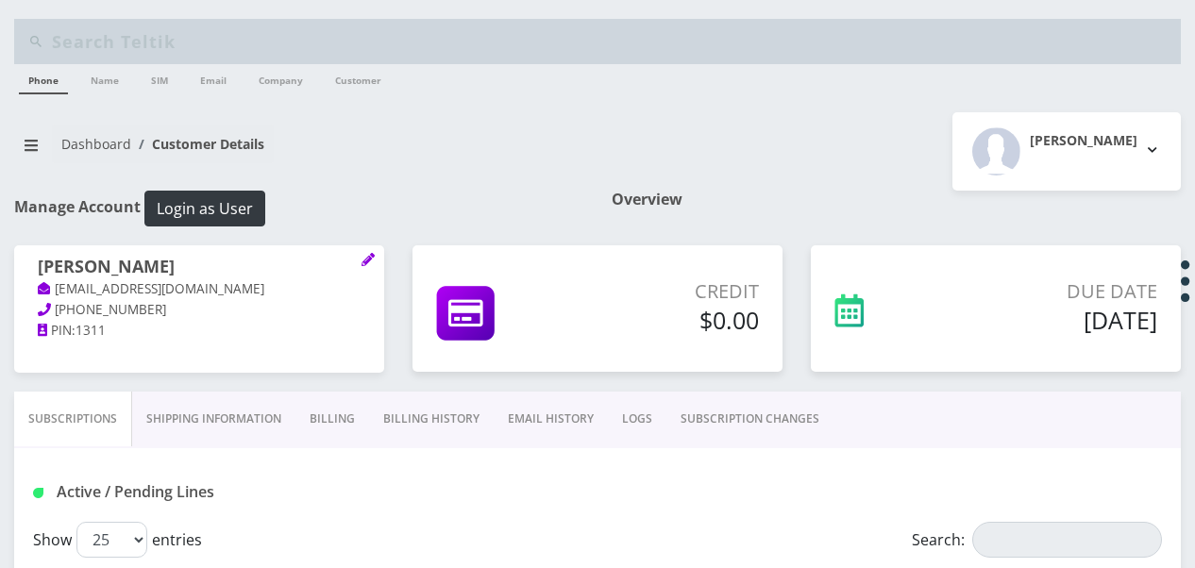
scroll to position [283, 0]
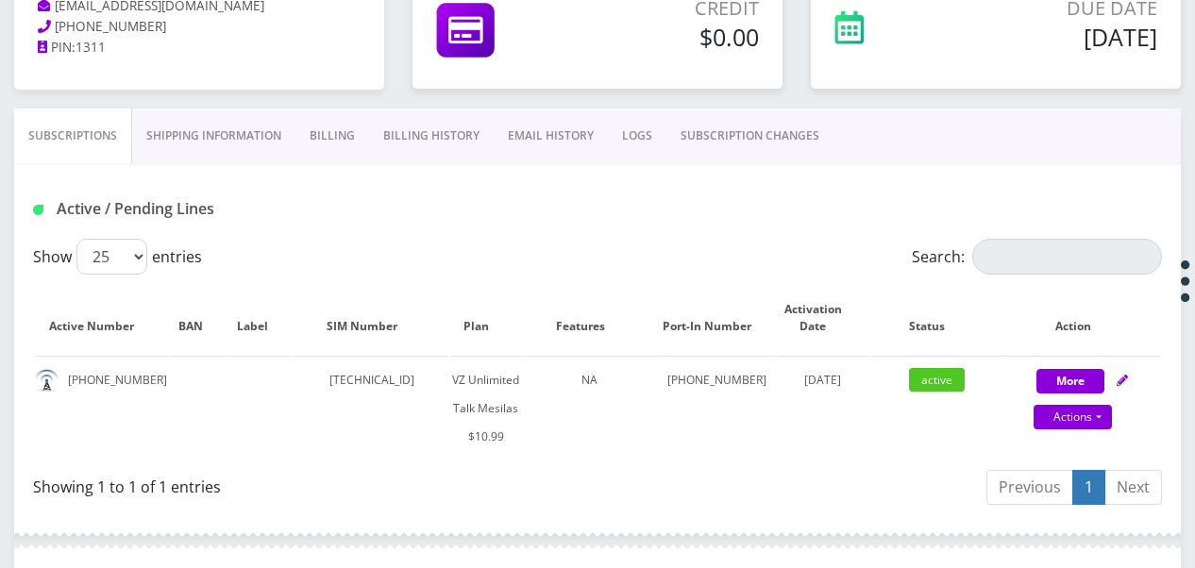
click at [730, 133] on link "SUBSCRIPTION CHANGES" at bounding box center [749, 136] width 167 height 55
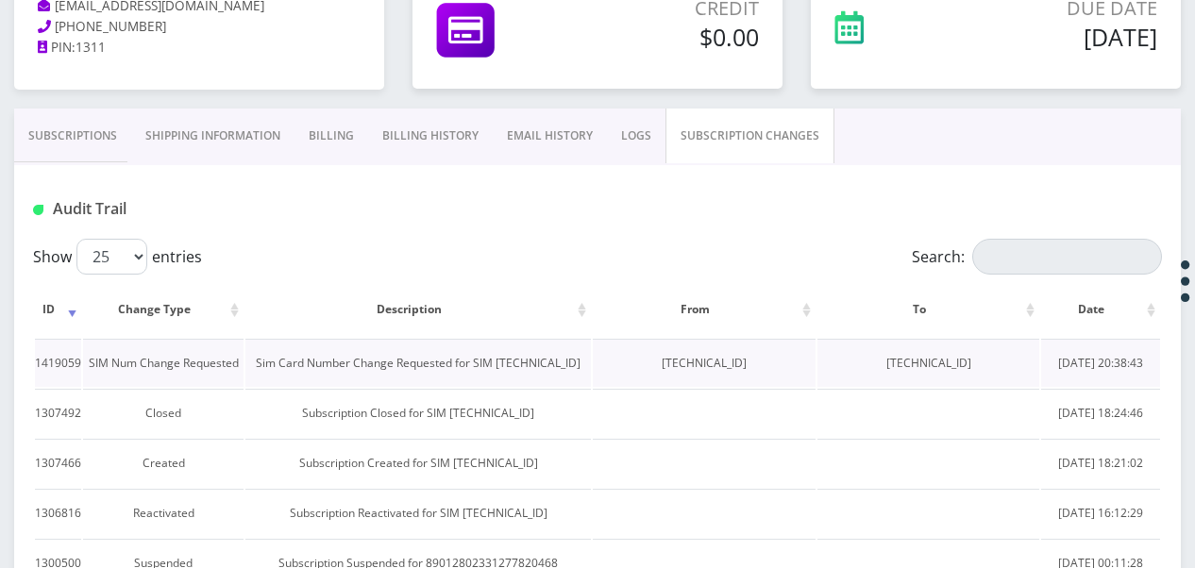
drag, startPoint x: 836, startPoint y: 364, endPoint x: 961, endPoint y: 367, distance: 124.6
click at [961, 367] on td "[TECHNICAL_ID]" at bounding box center [928, 363] width 222 height 48
copy td "[TECHNICAL_ID]"
click at [79, 135] on link "Subscriptions" at bounding box center [72, 136] width 117 height 55
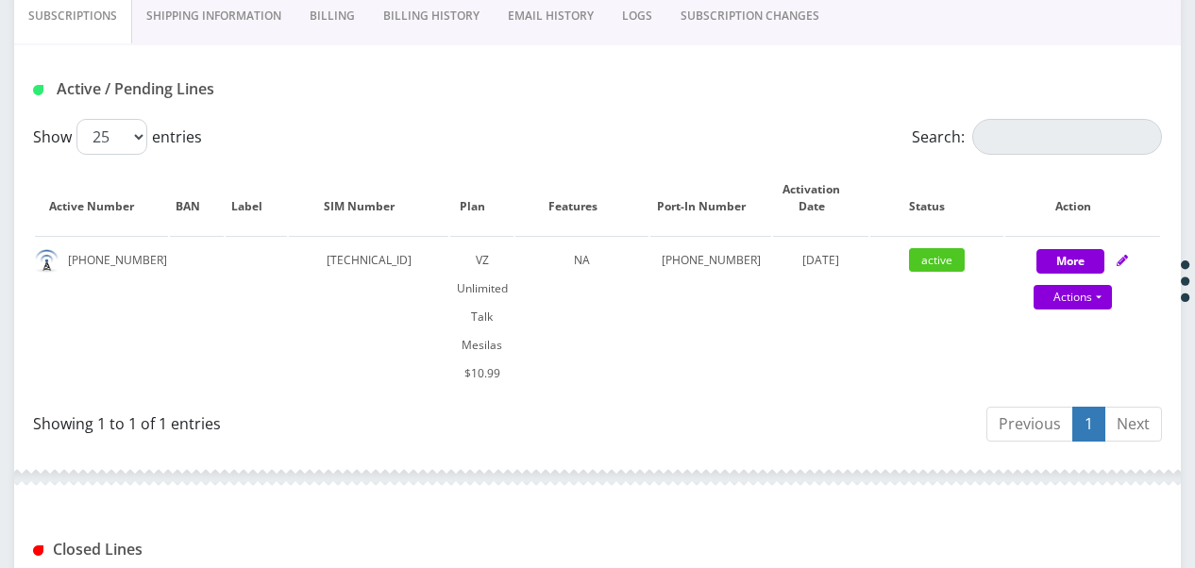
scroll to position [377, 0]
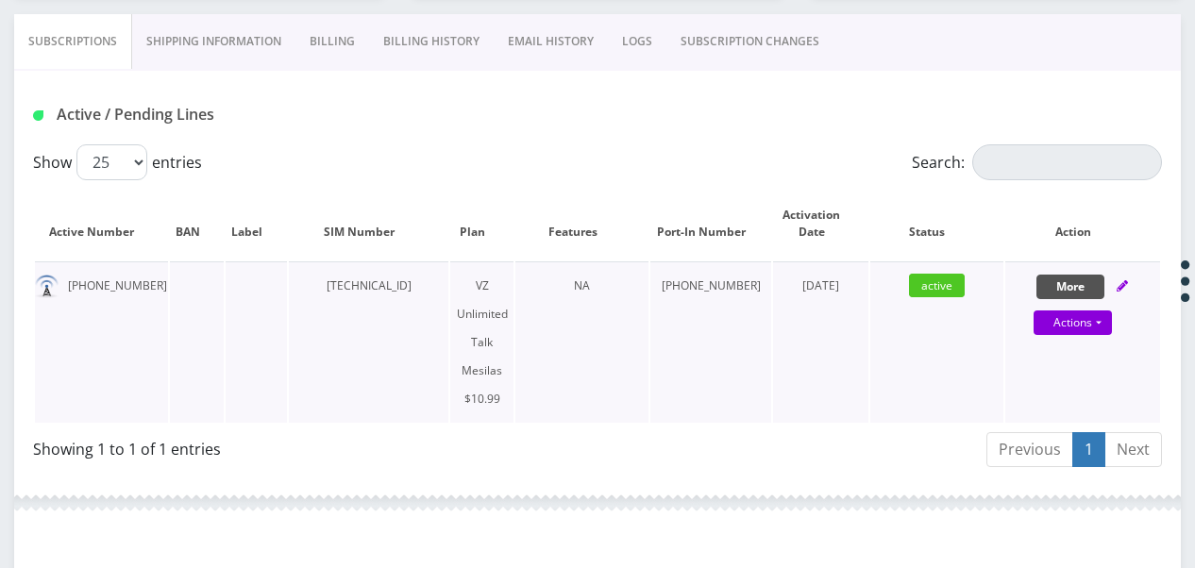
click at [1057, 283] on button "More" at bounding box center [1070, 287] width 68 height 25
select select "468"
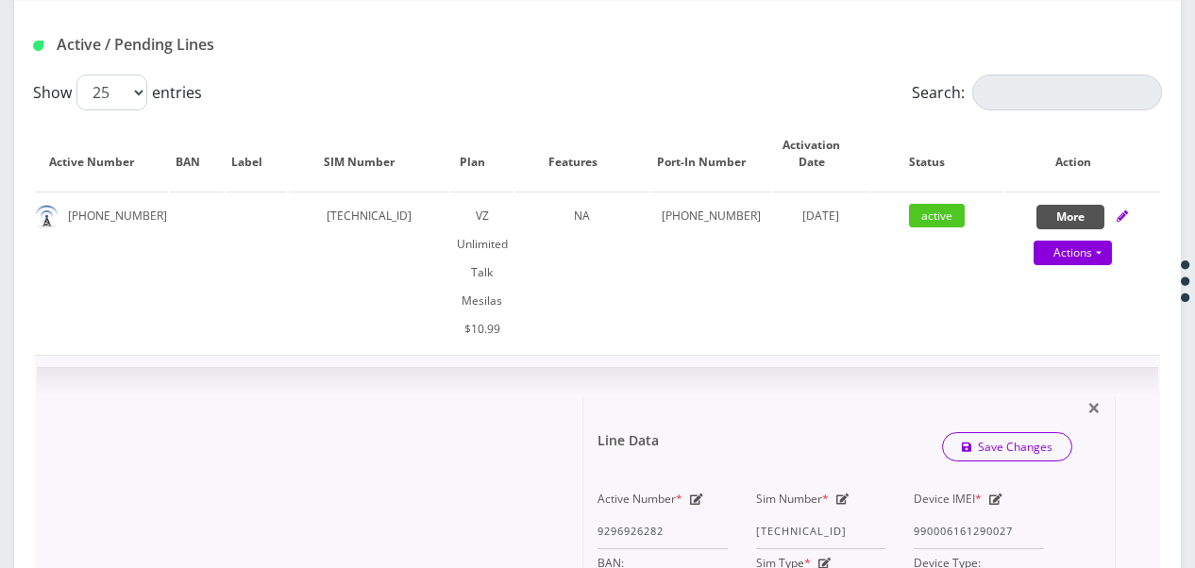
scroll to position [566, 0]
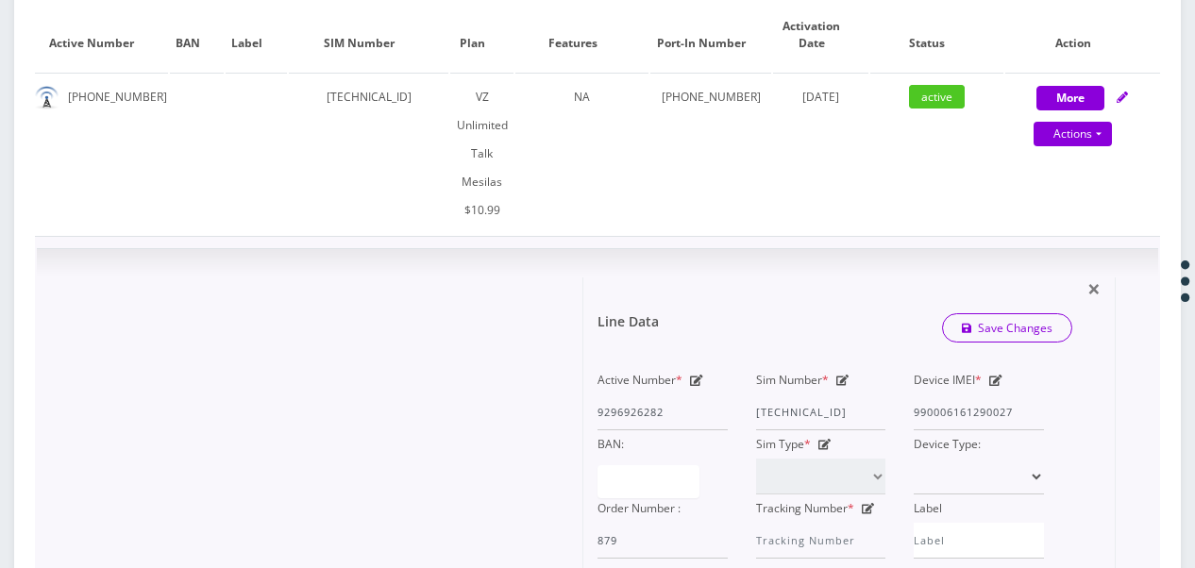
click at [847, 375] on icon at bounding box center [842, 380] width 13 height 11
drag, startPoint x: 755, startPoint y: 355, endPoint x: 822, endPoint y: 355, distance: 67.0
click at [908, 368] on div "Active Number * 9296926282 Sim Number * [TECHNICAL_ID] Device IMEI * [TECHNICAL…" at bounding box center [820, 462] width 475 height 193
paste input "08465662538"
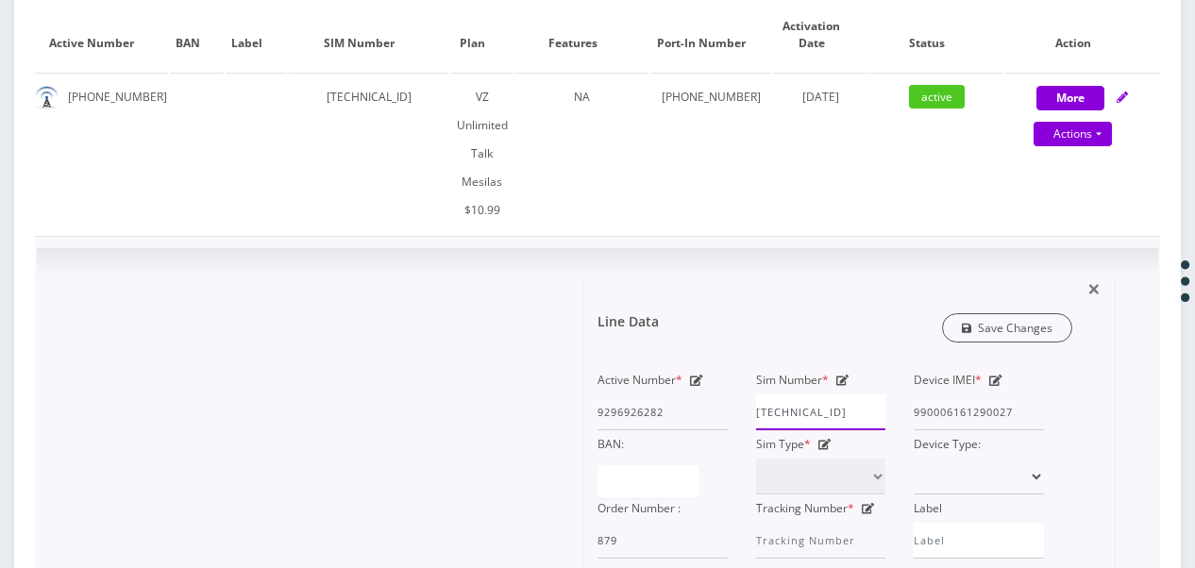
type input "[TECHNICAL_ID]"
click at [1014, 313] on link "Save Changes" at bounding box center [1007, 327] width 131 height 29
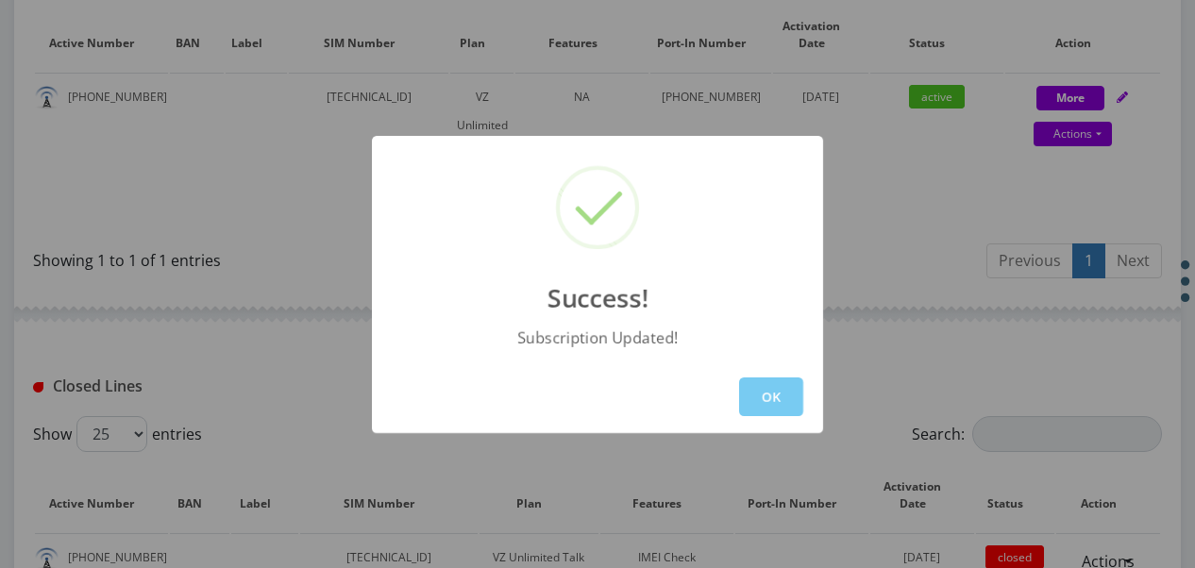
click at [788, 401] on button "OK" at bounding box center [771, 396] width 64 height 39
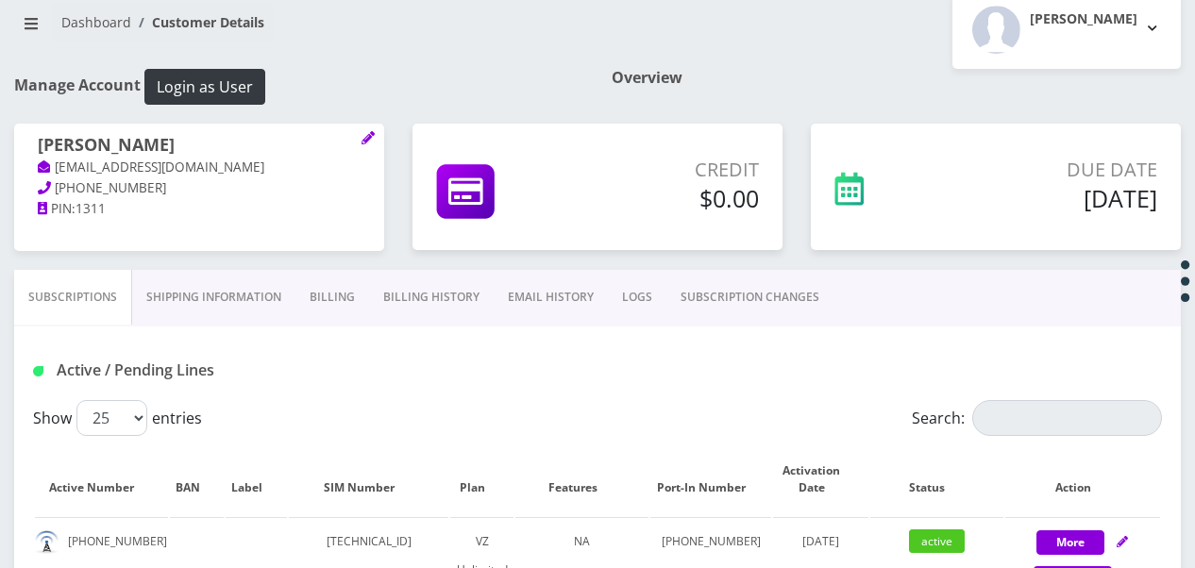
scroll to position [94, 0]
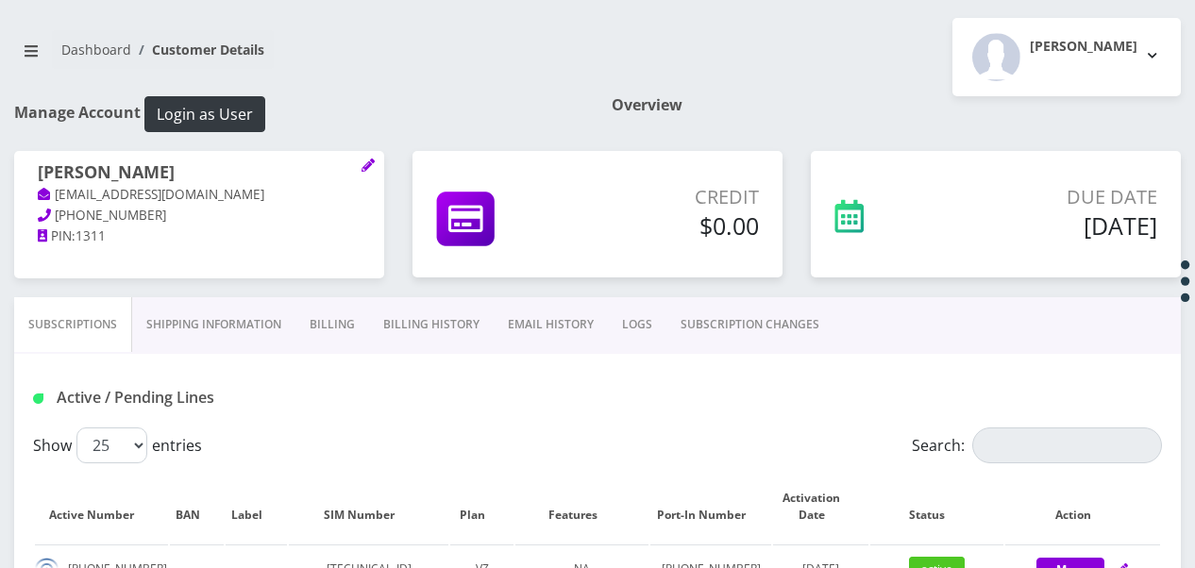
click at [719, 317] on link "SUBSCRIPTION CHANGES" at bounding box center [749, 324] width 167 height 55
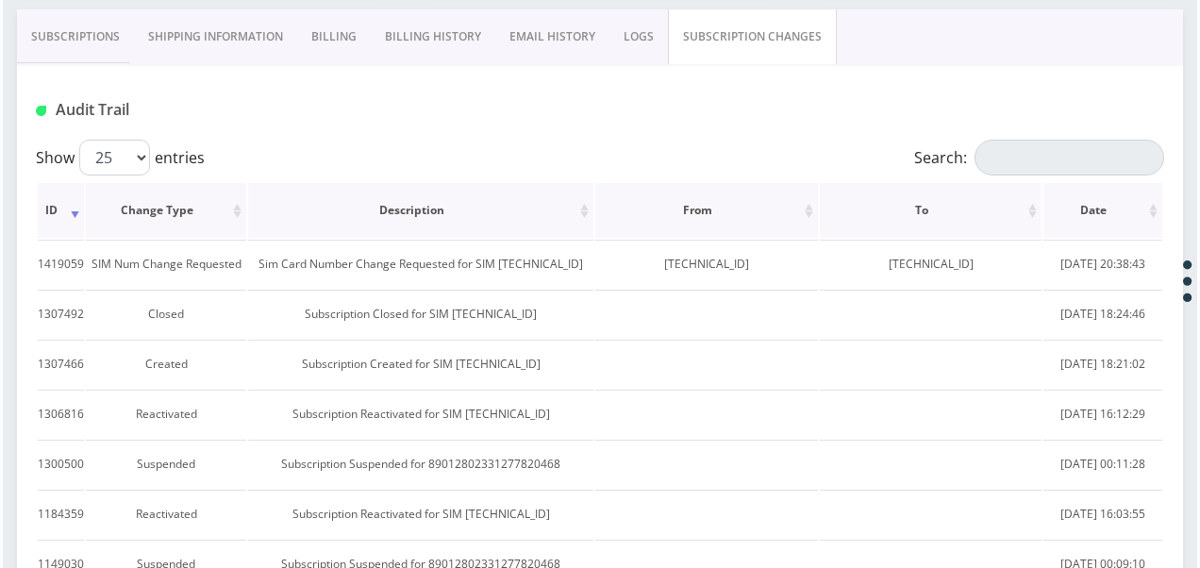
scroll to position [283, 0]
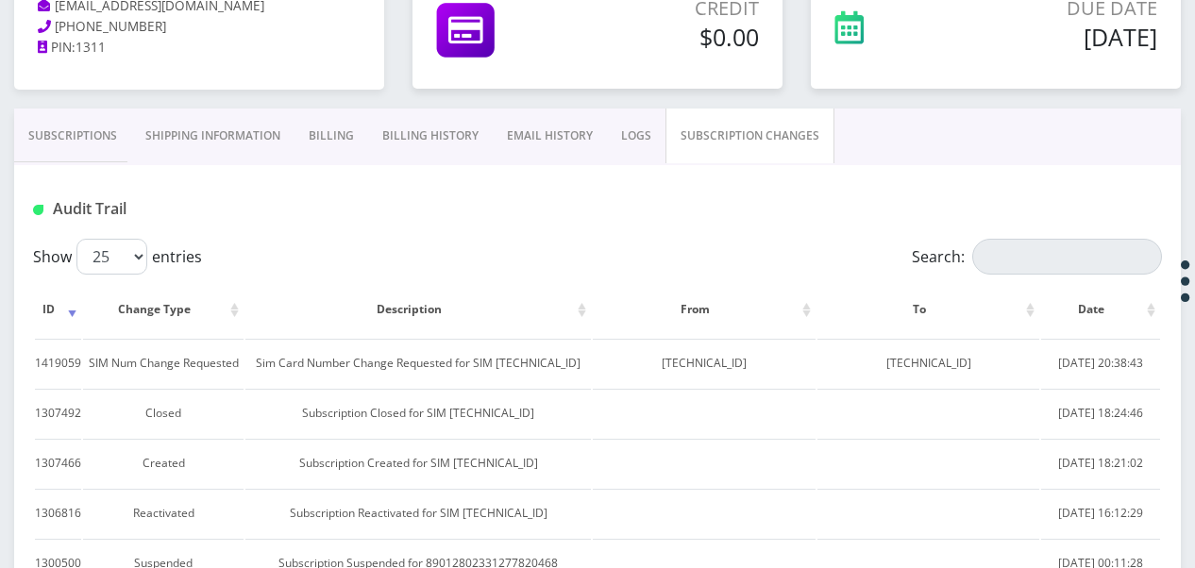
click at [112, 136] on link "Subscriptions" at bounding box center [72, 136] width 117 height 55
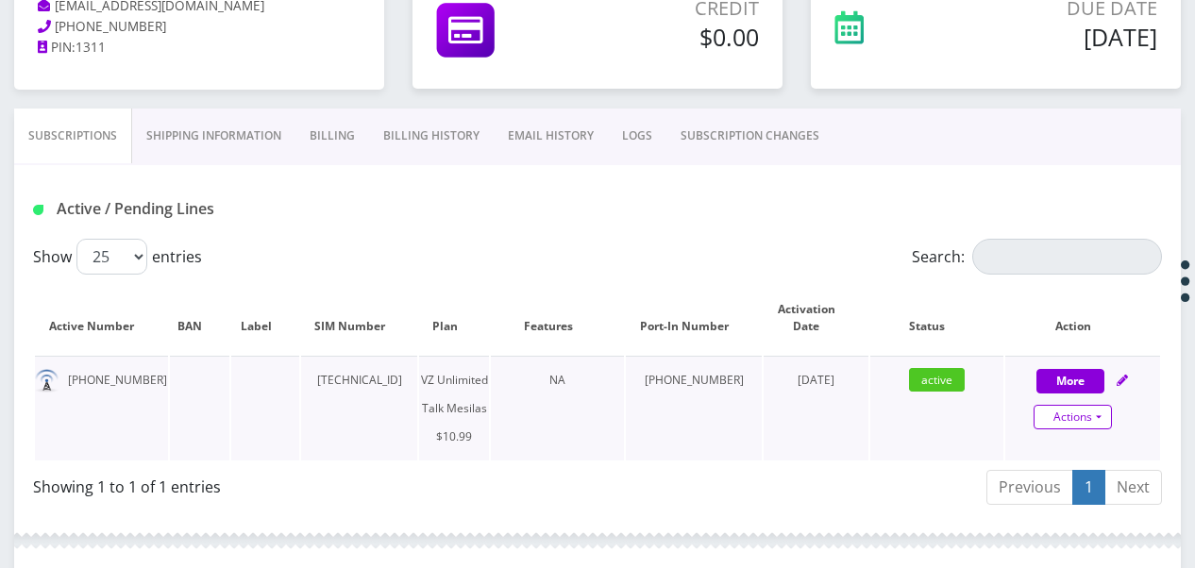
click at [1095, 411] on link "Actions" at bounding box center [1072, 417] width 78 height 25
select select "468"
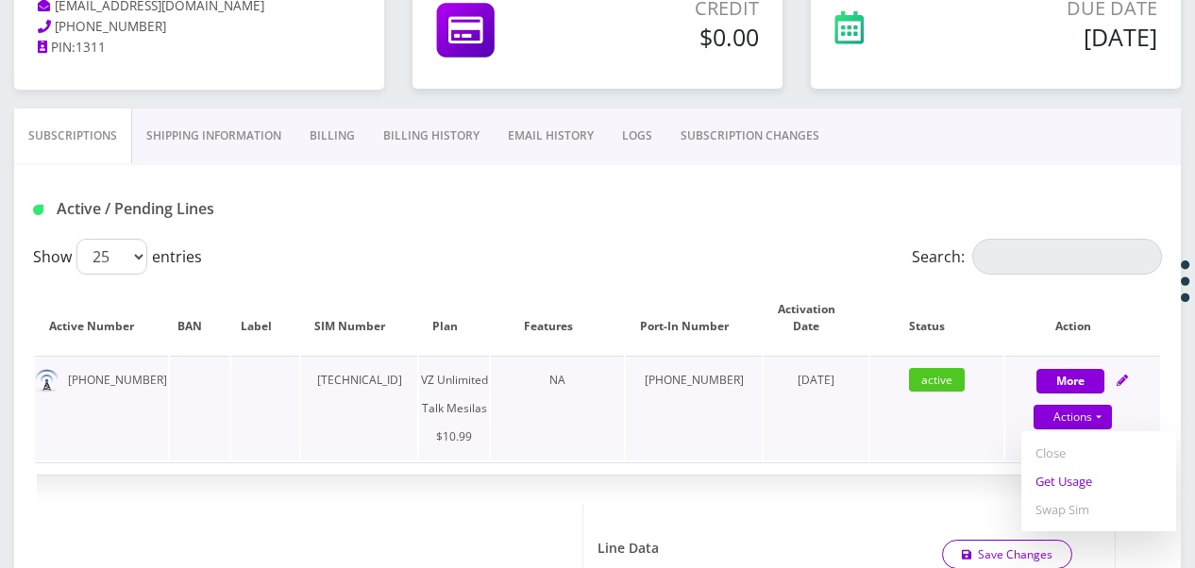
click at [1081, 478] on link "Get Usage" at bounding box center [1098, 481] width 155 height 28
select select "468"
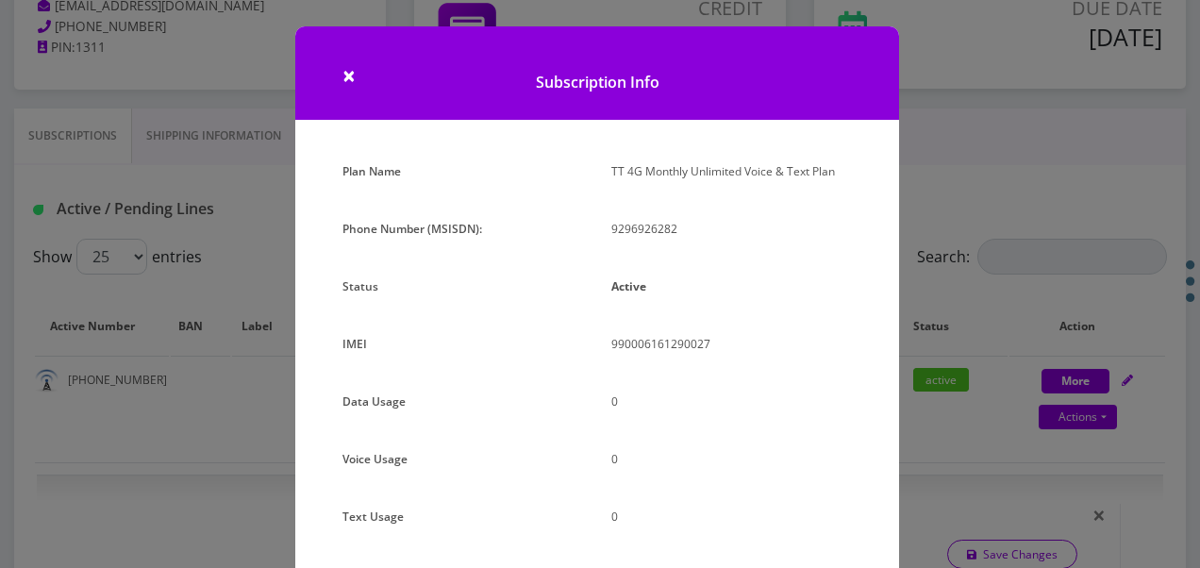
click at [998, 375] on div "× Subscription Info Plan Name TT 4G Monthly Unlimited Voice & Text Plan Phone N…" at bounding box center [600, 284] width 1200 height 568
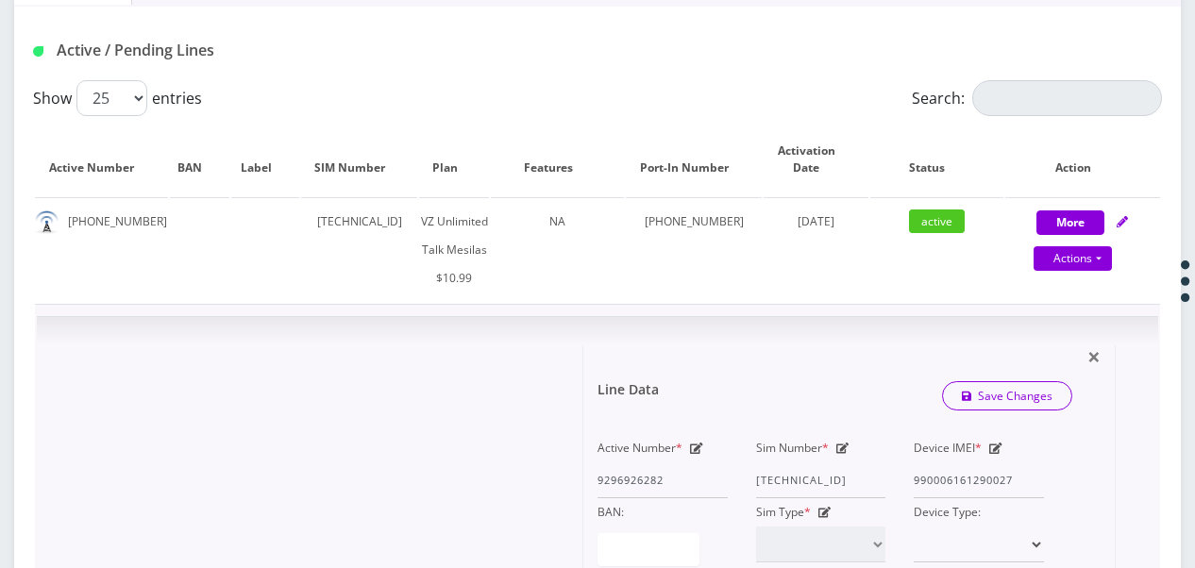
scroll to position [472, 0]
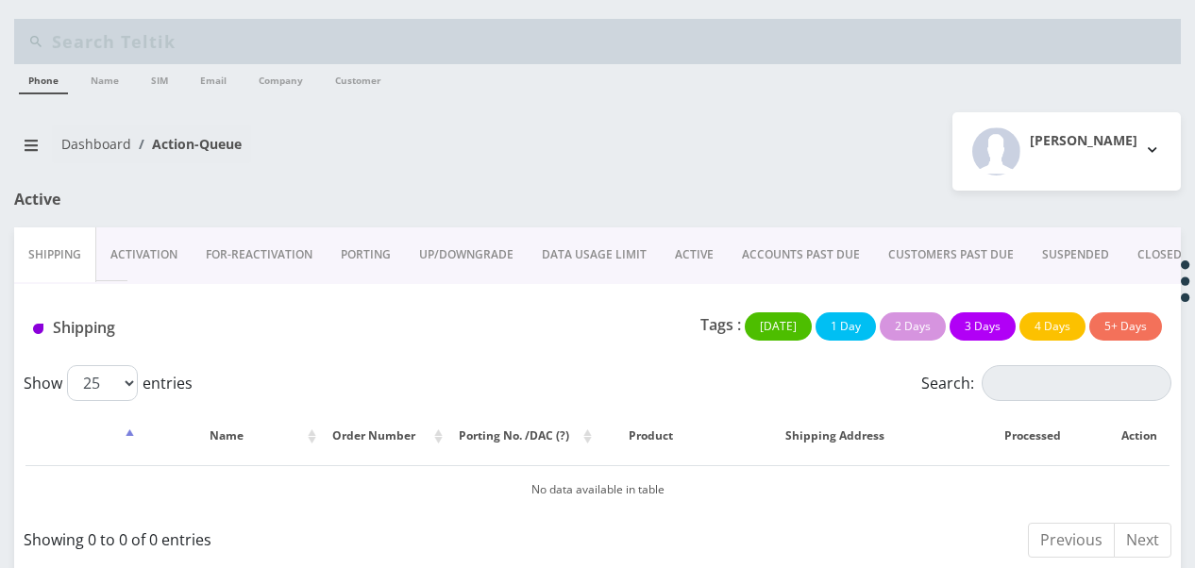
scroll to position [14, 0]
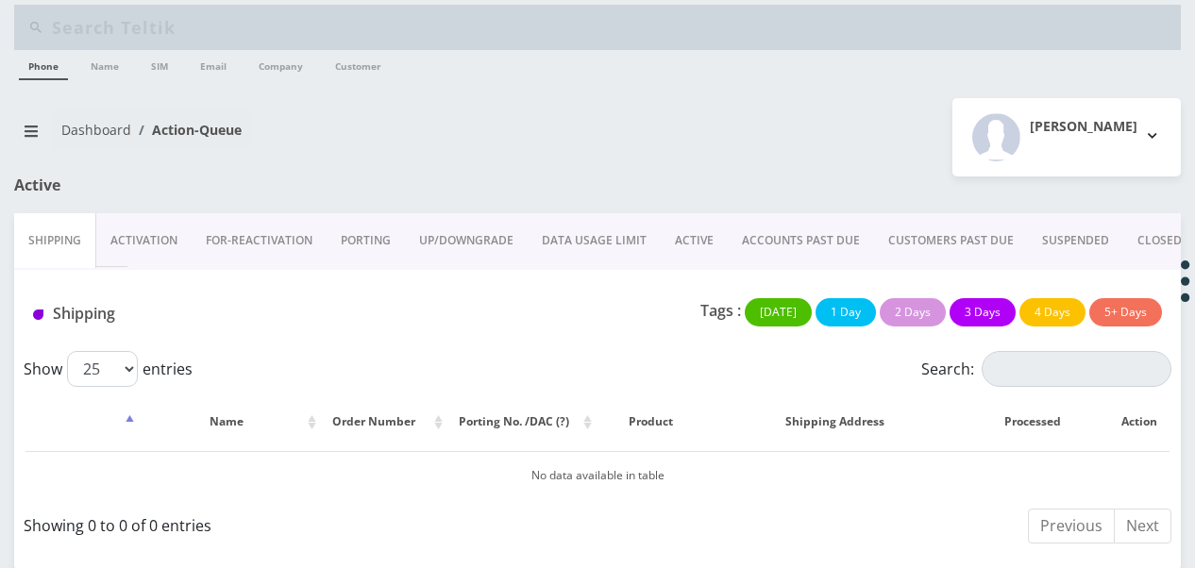
click at [142, 259] on link "Activation" at bounding box center [143, 240] width 95 height 55
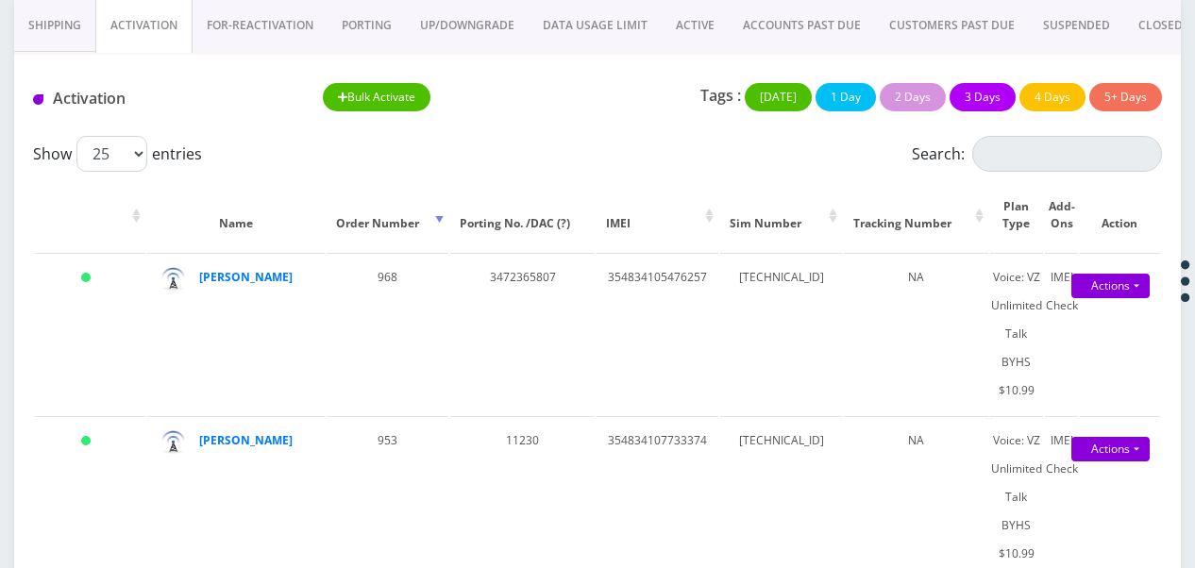
scroll to position [189, 0]
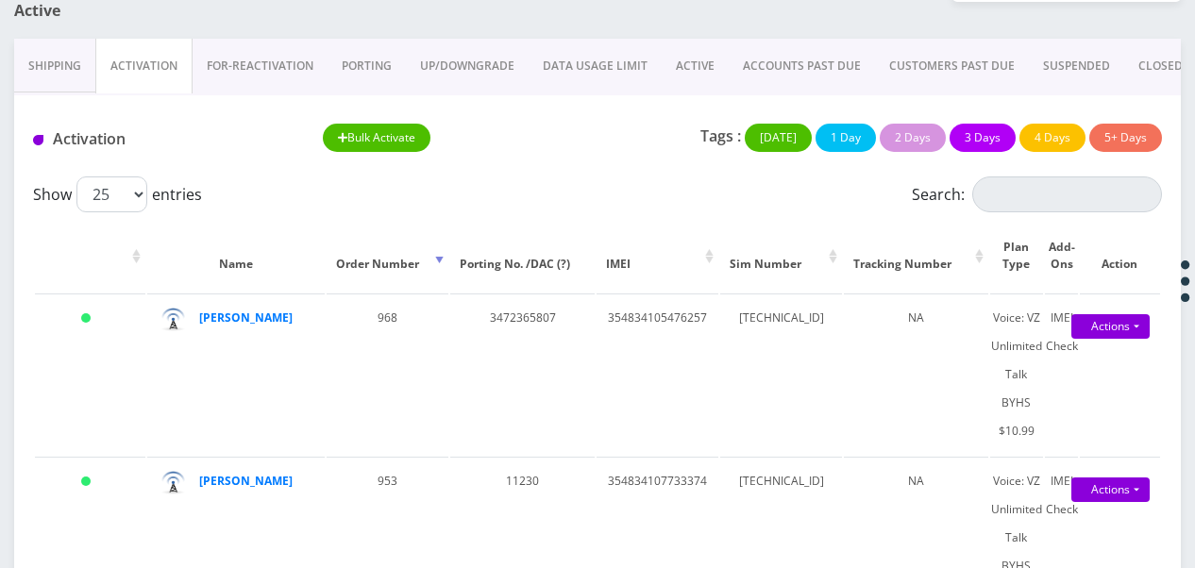
click at [384, 74] on link "PORTING" at bounding box center [366, 66] width 78 height 55
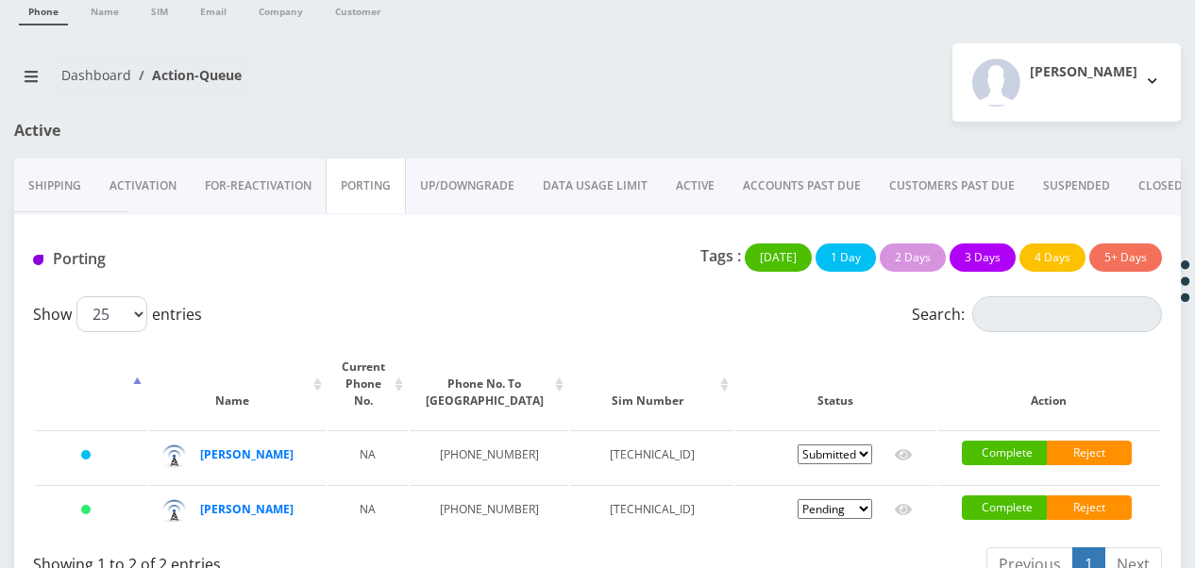
scroll to position [138, 0]
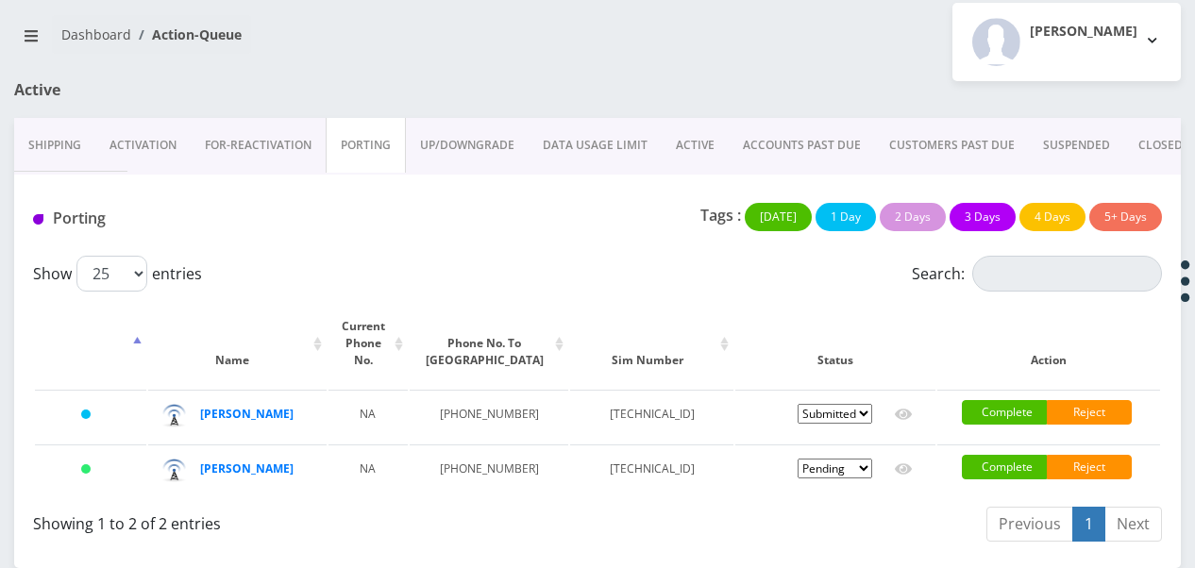
drag, startPoint x: 676, startPoint y: 106, endPoint x: 689, endPoint y: 121, distance: 20.1
click at [676, 118] on link "ACTIVE" at bounding box center [695, 145] width 67 height 55
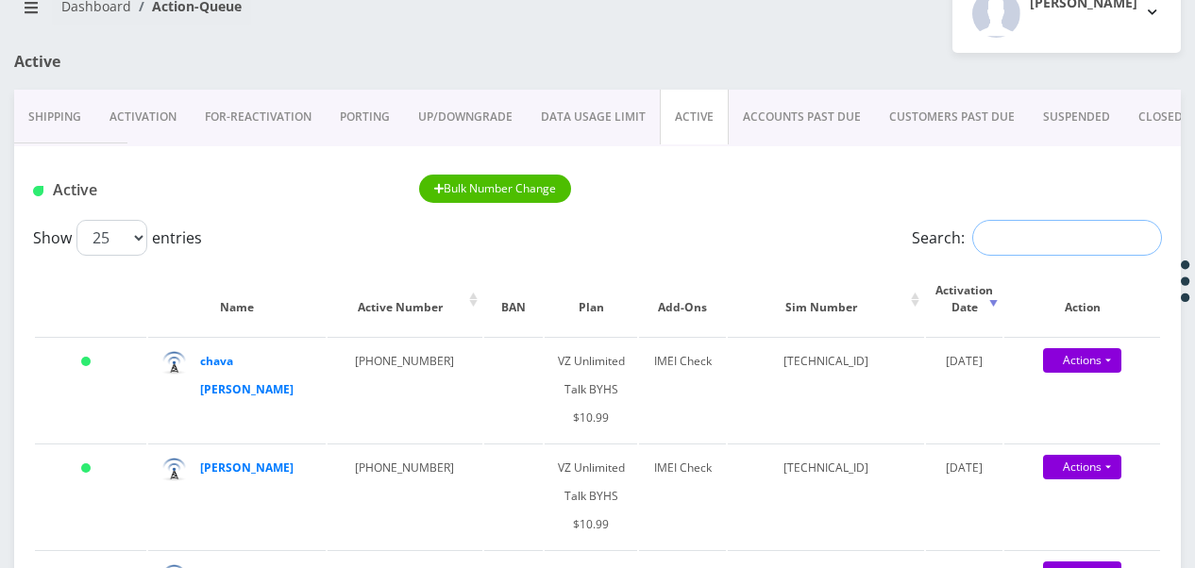
click at [981, 230] on input "Search:" at bounding box center [1067, 238] width 190 height 36
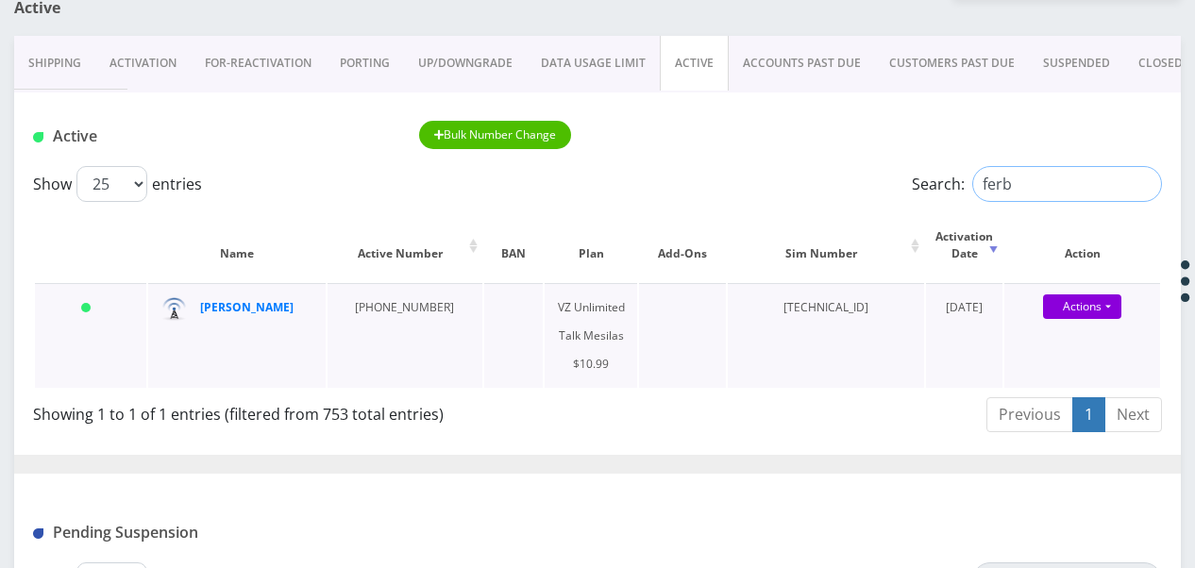
scroll to position [232, 0]
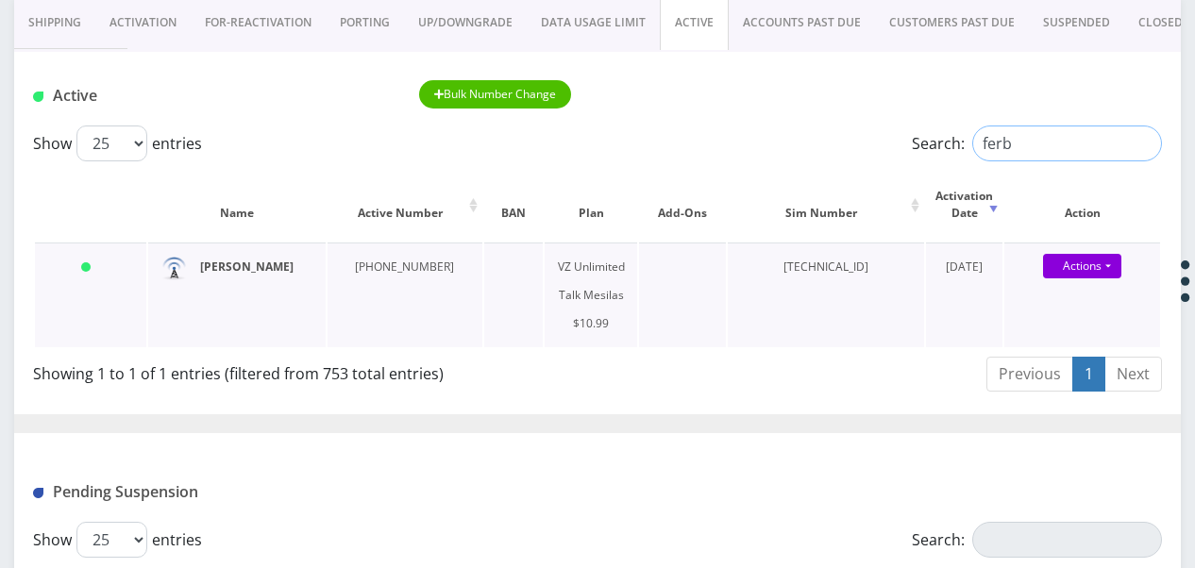
type input "ferb"
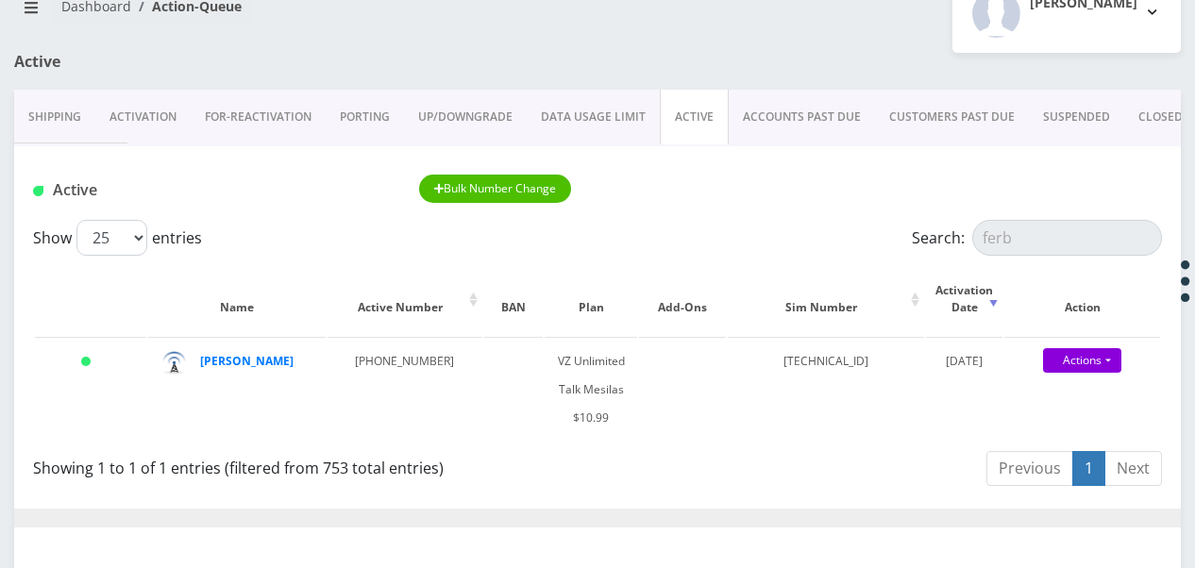
click at [355, 125] on link "PORTING" at bounding box center [365, 117] width 78 height 55
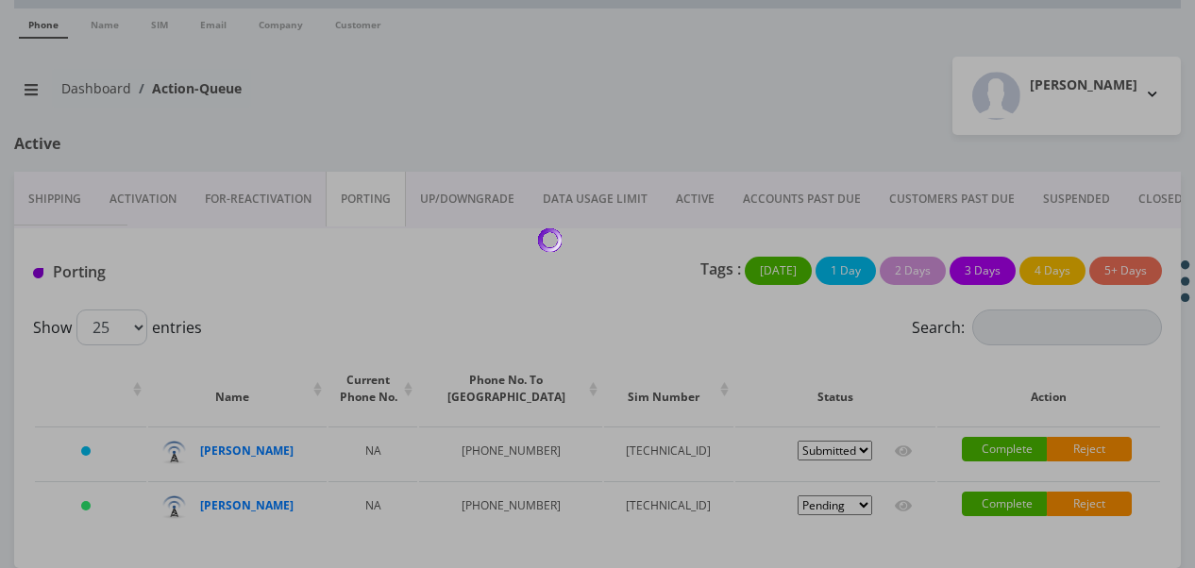
scroll to position [138, 0]
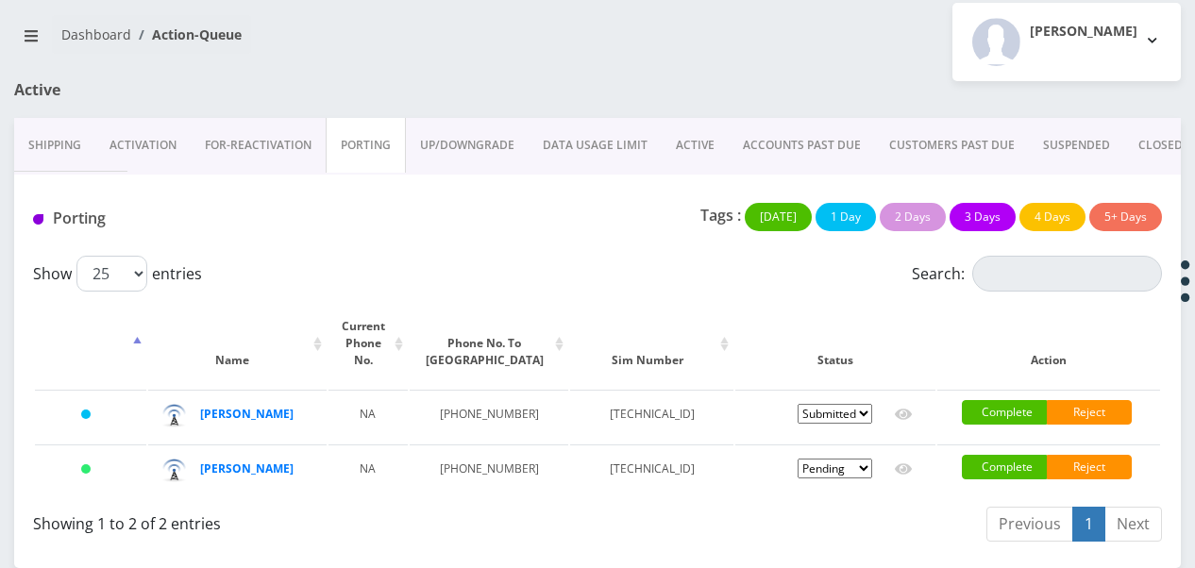
click at [668, 118] on link "ACTIVE" at bounding box center [695, 145] width 67 height 55
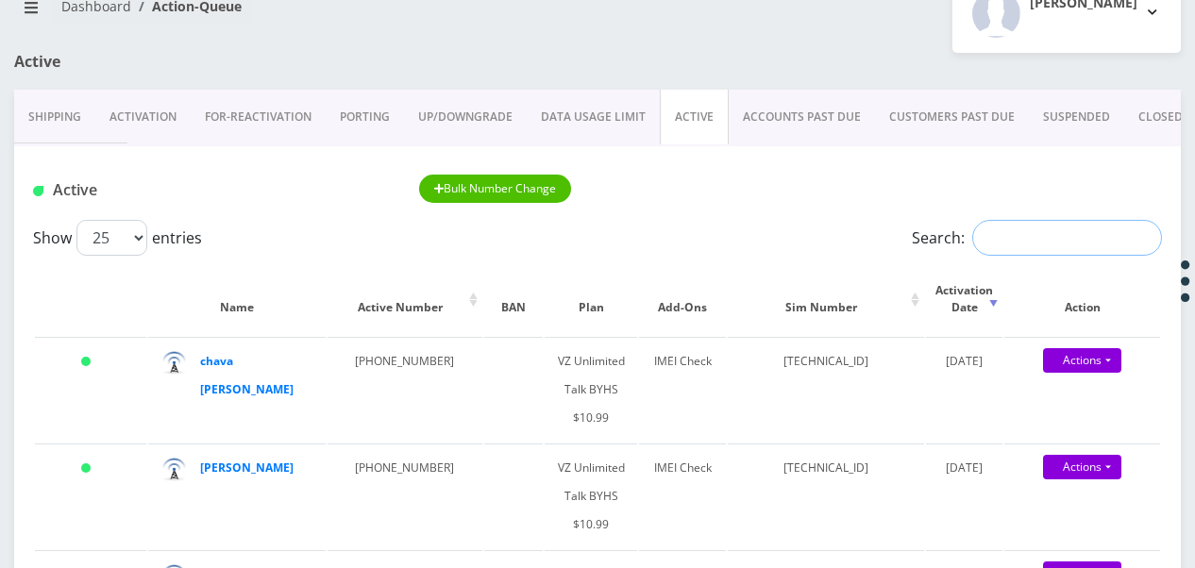
click at [995, 238] on input "Search:" at bounding box center [1067, 238] width 190 height 36
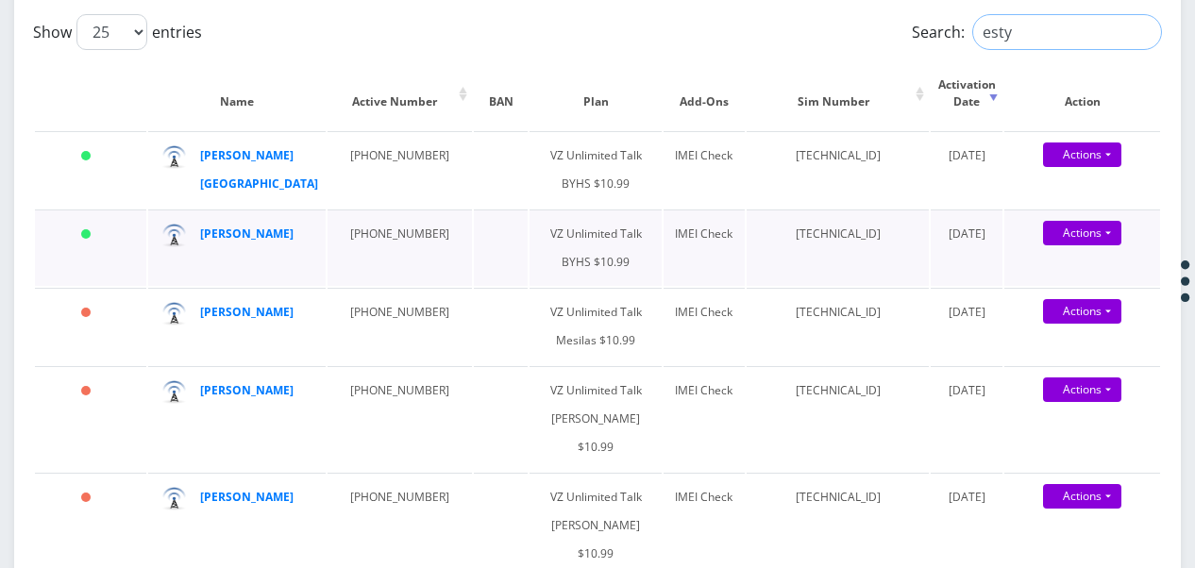
scroll to position [327, 0]
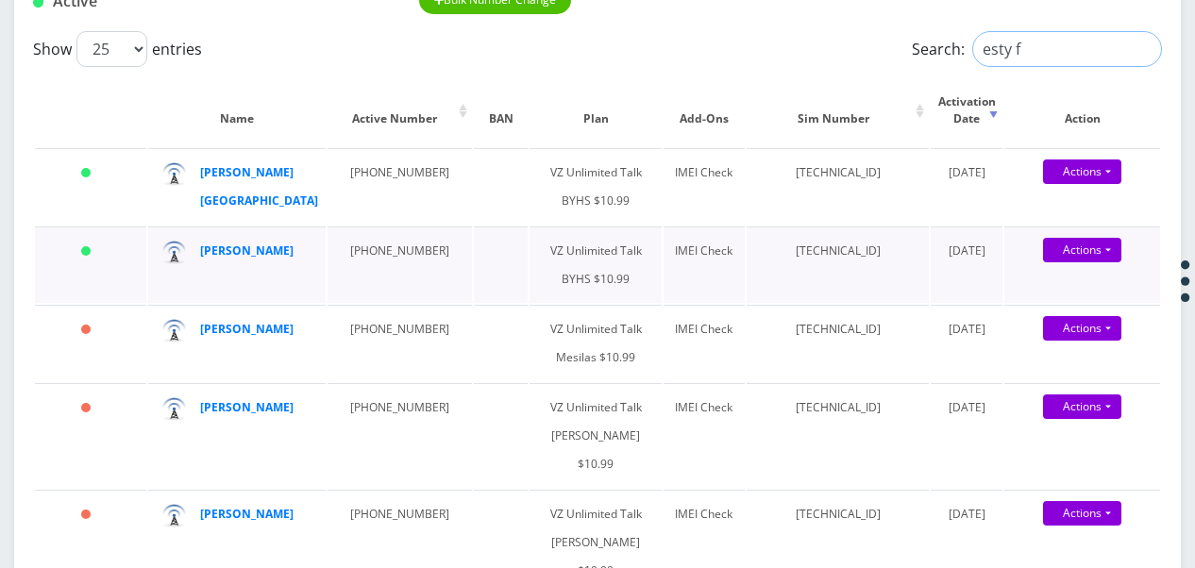
type input "esty fr"
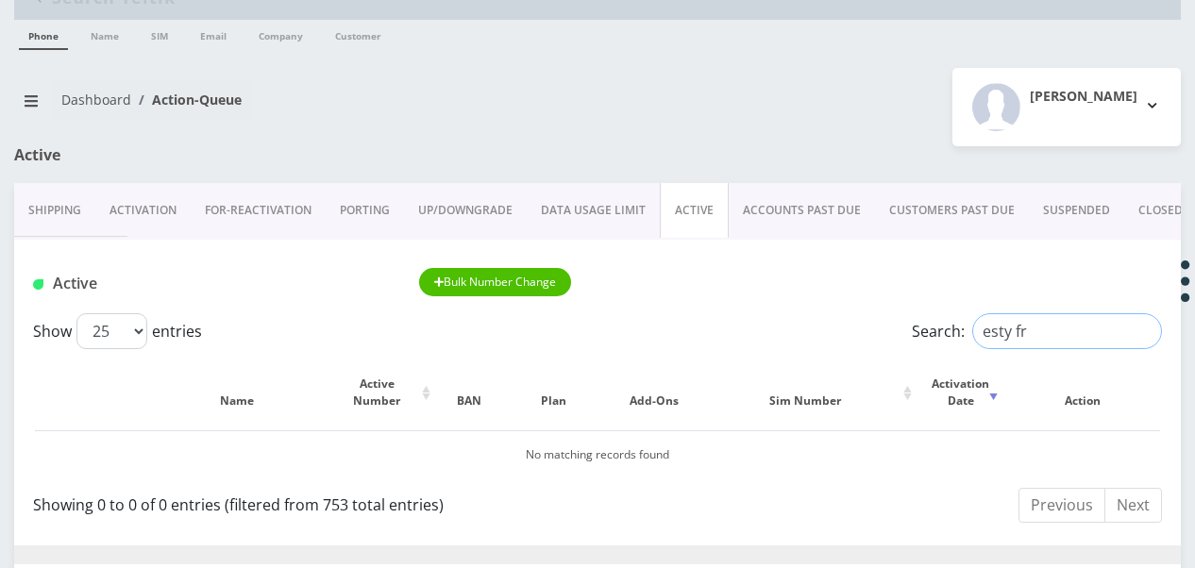
scroll to position [0, 0]
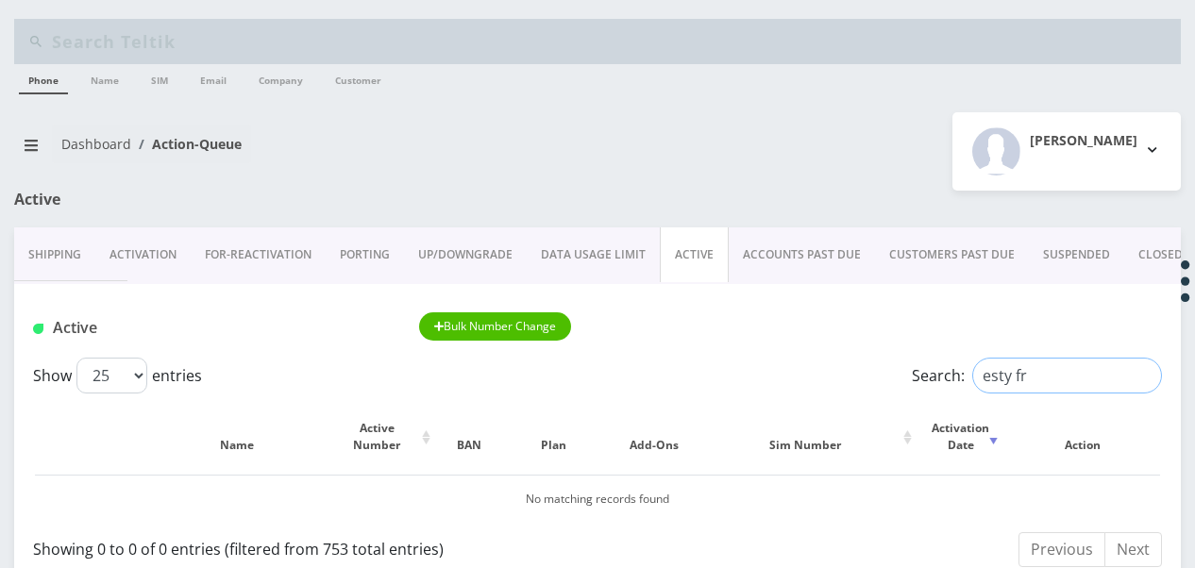
click at [1151, 381] on input "esty fr" at bounding box center [1067, 376] width 190 height 36
click at [1142, 376] on input "esty fr" at bounding box center [1067, 376] width 190 height 36
click at [155, 249] on link "Activation" at bounding box center [142, 254] width 95 height 55
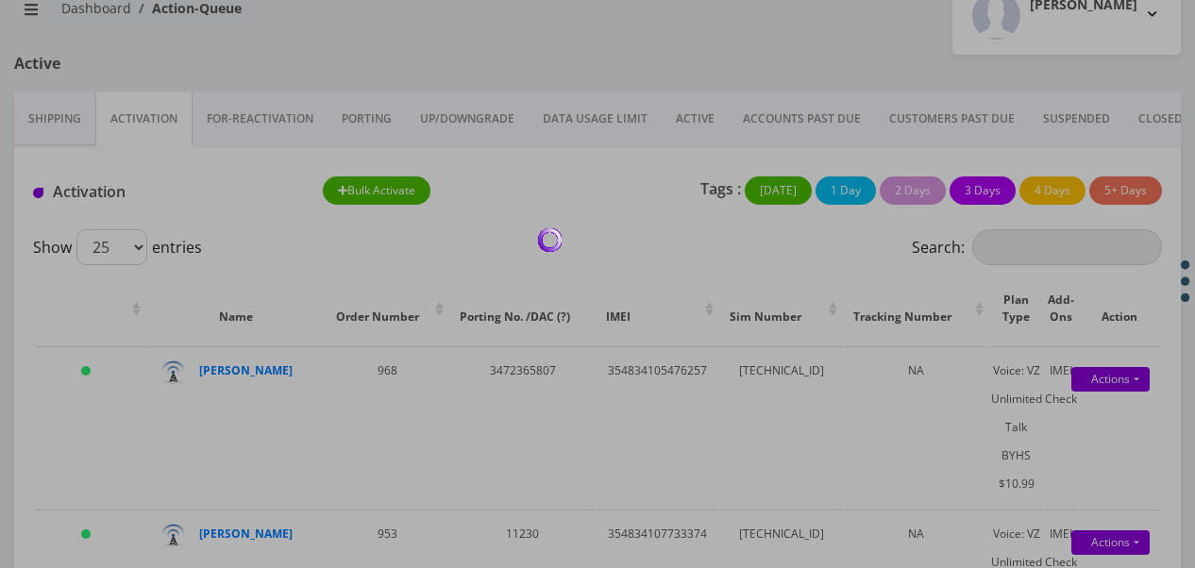
scroll to position [189, 0]
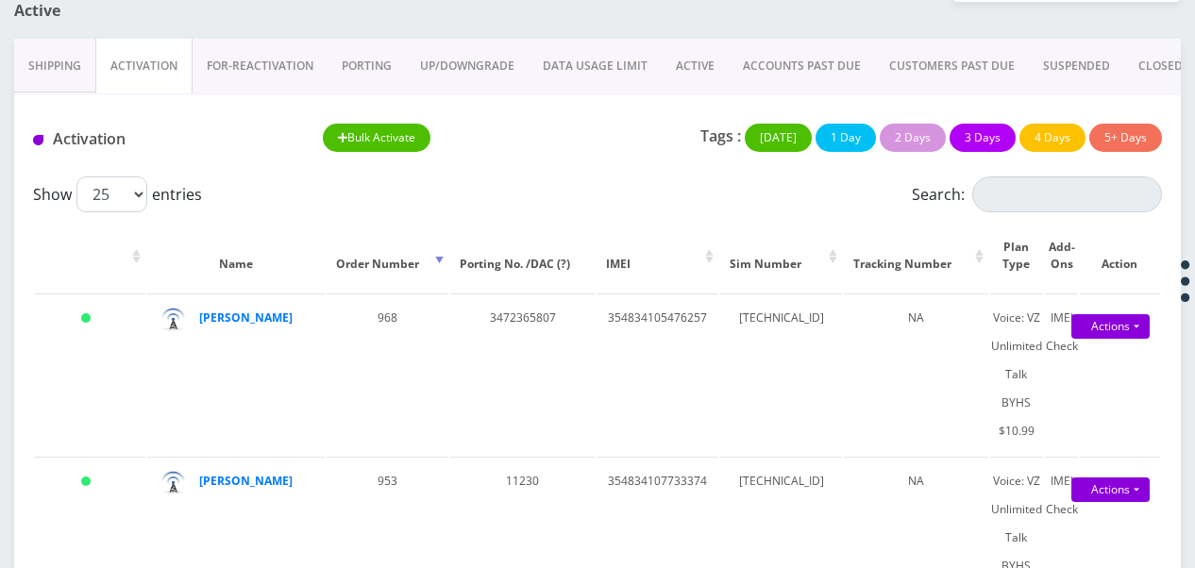
click at [362, 70] on link "PORTING" at bounding box center [366, 66] width 78 height 55
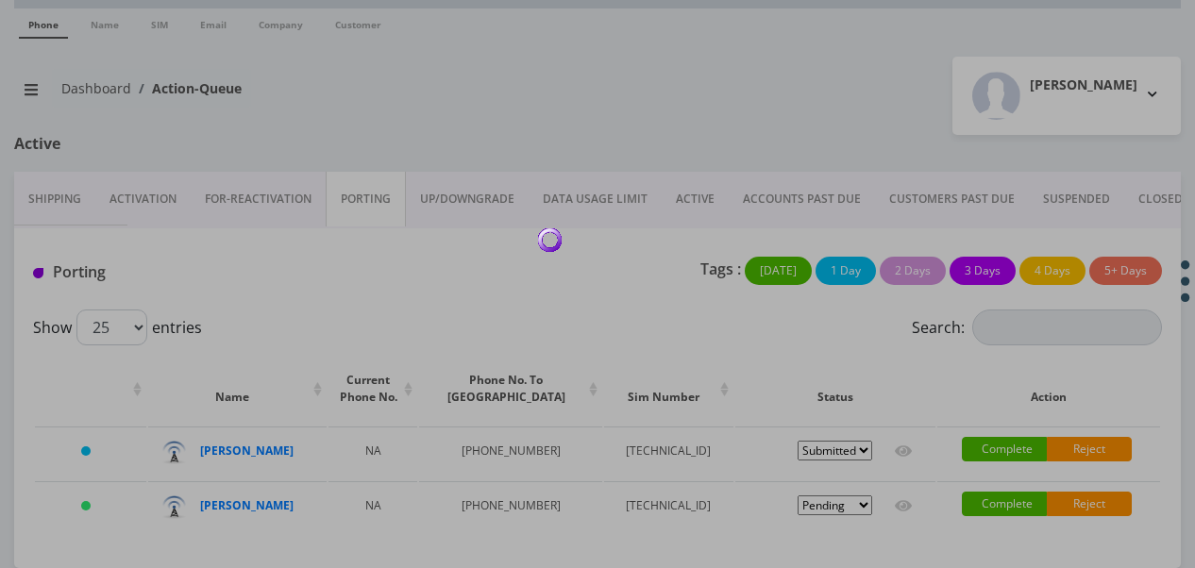
scroll to position [138, 0]
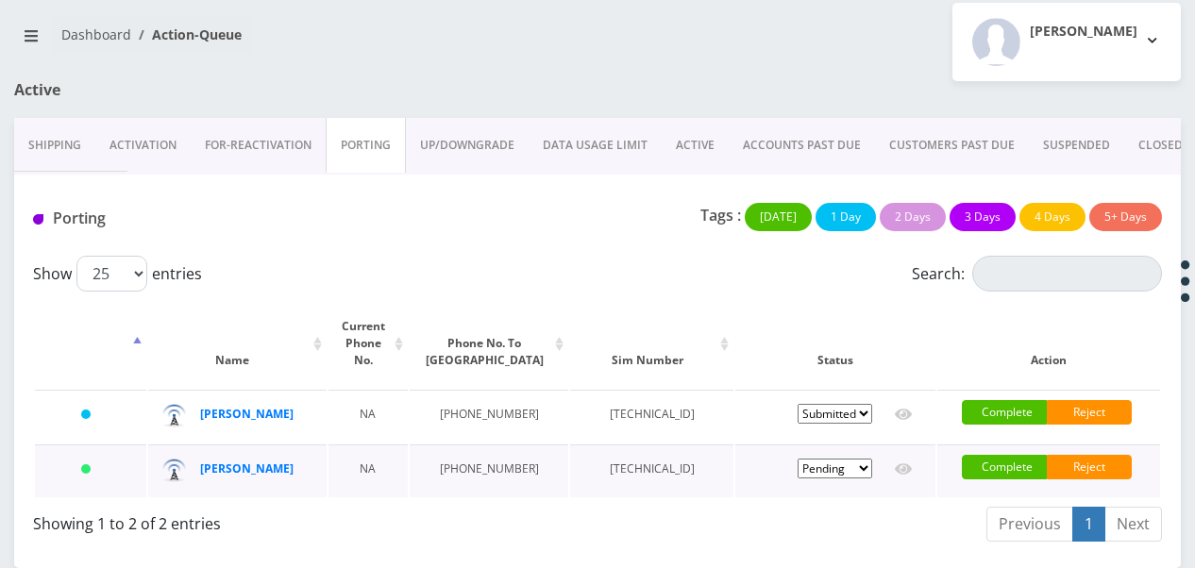
click at [826, 459] on select "Pending Submitted Error Cancelled" at bounding box center [834, 469] width 75 height 20
select select "2"
click at [797, 459] on select "Pending Submitted Error Cancelled" at bounding box center [834, 469] width 75 height 20
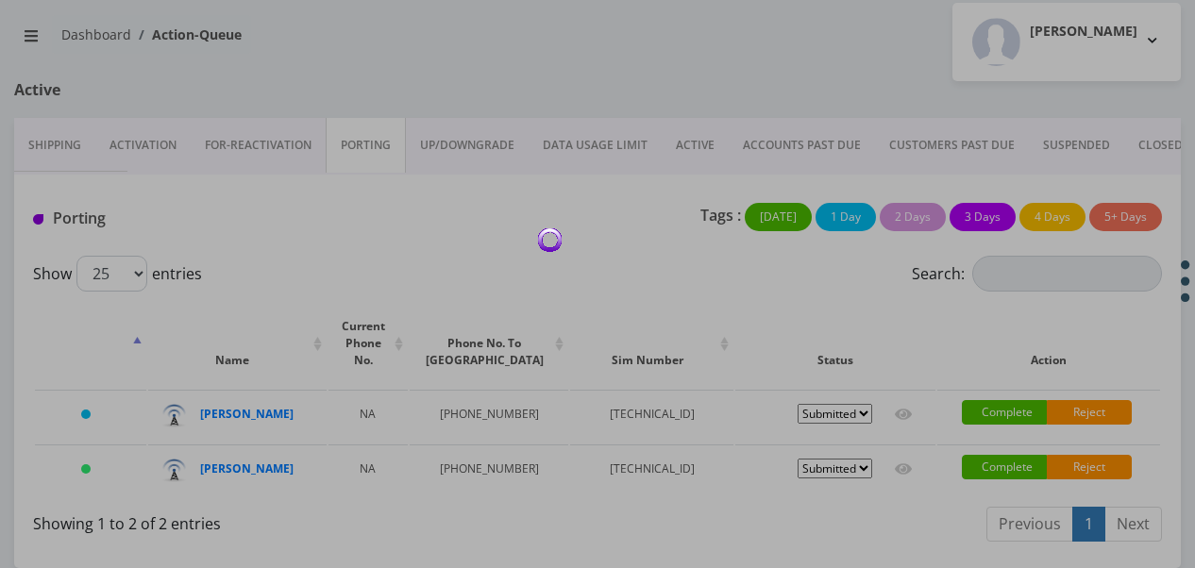
select select "2"
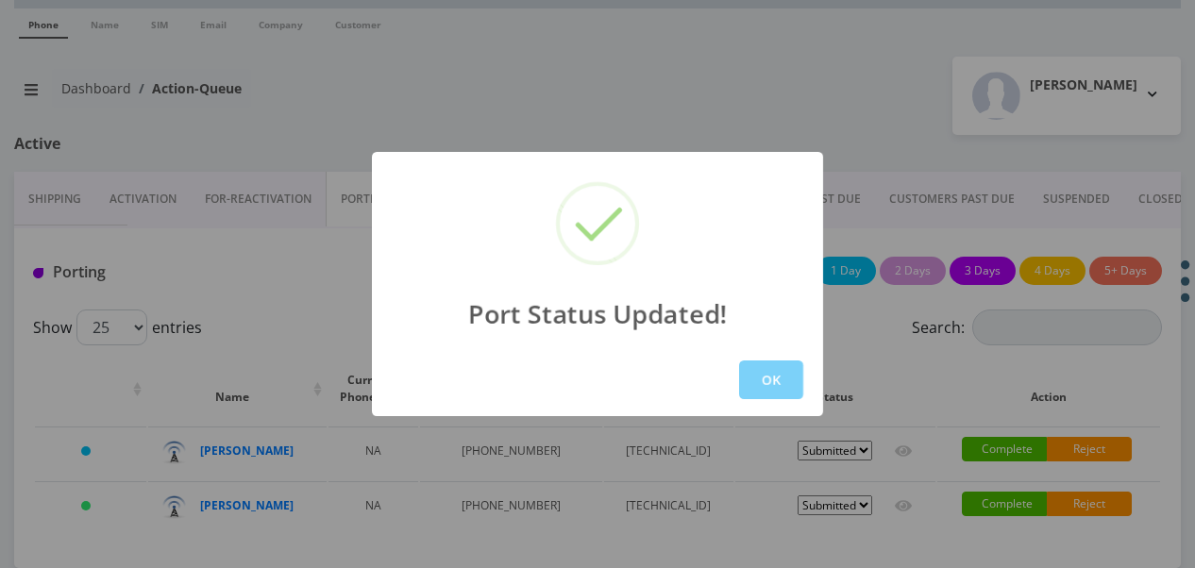
scroll to position [59, 0]
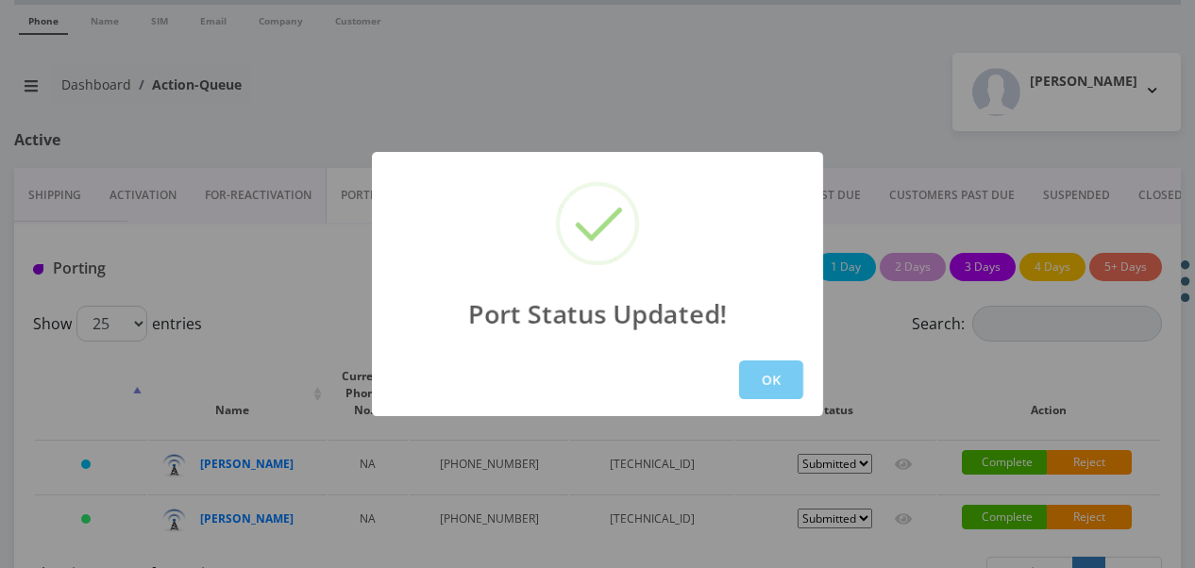
click at [782, 379] on button "OK" at bounding box center [771, 380] width 64 height 39
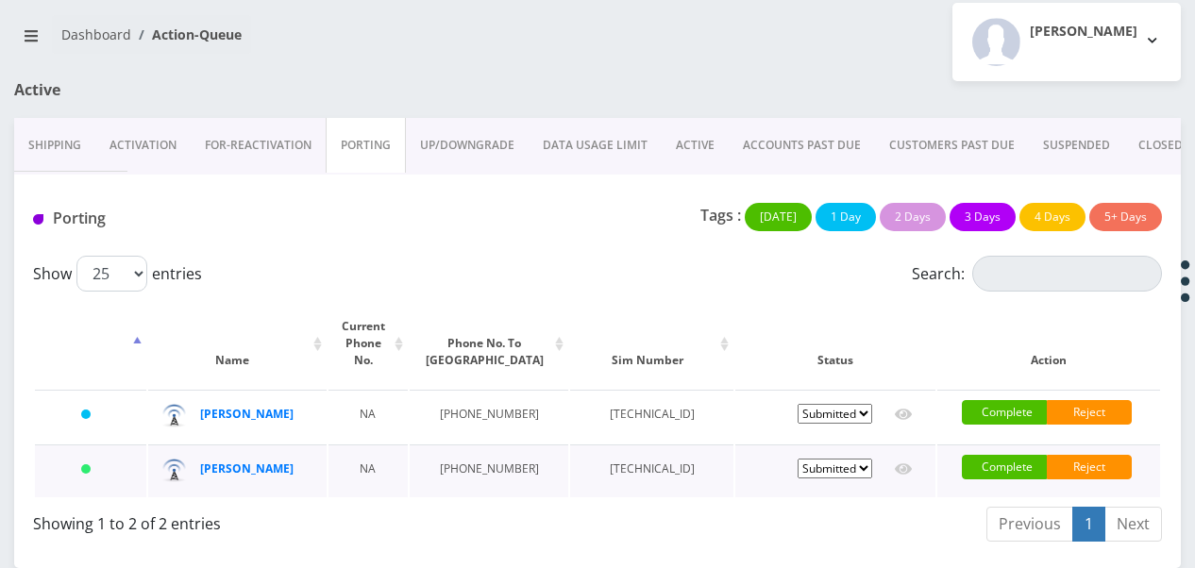
scroll to position [138, 0]
click at [829, 459] on select "Pending Submitted Error Cancelled" at bounding box center [834, 469] width 75 height 20
select select "1"
click at [797, 459] on select "Pending Submitted Error Cancelled" at bounding box center [834, 469] width 75 height 20
select select "1"
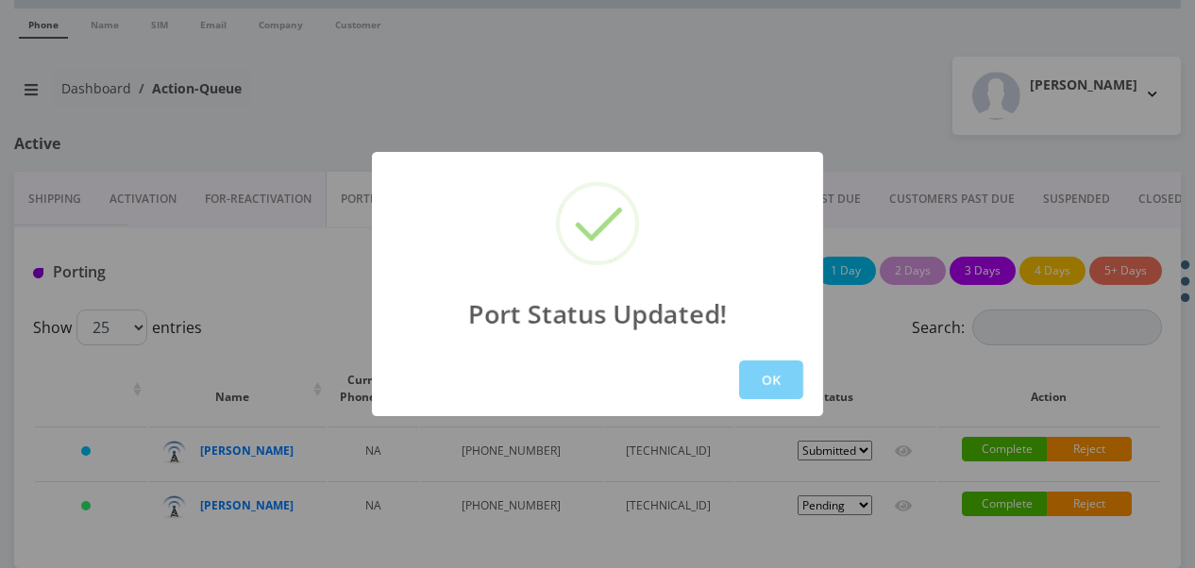
scroll to position [59, 0]
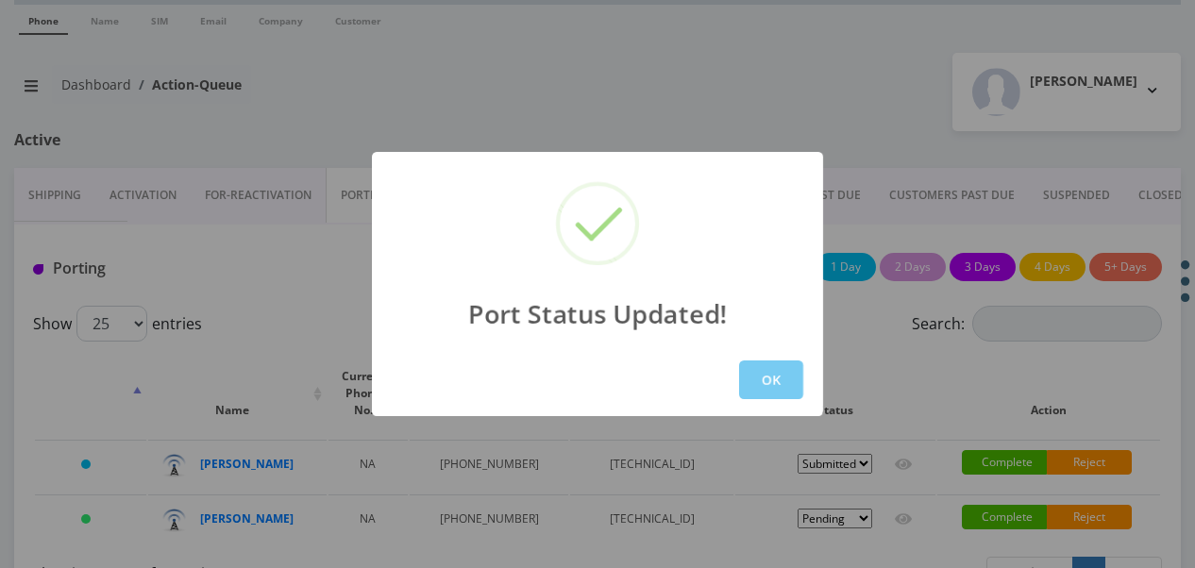
click at [786, 389] on button "OK" at bounding box center [771, 380] width 64 height 39
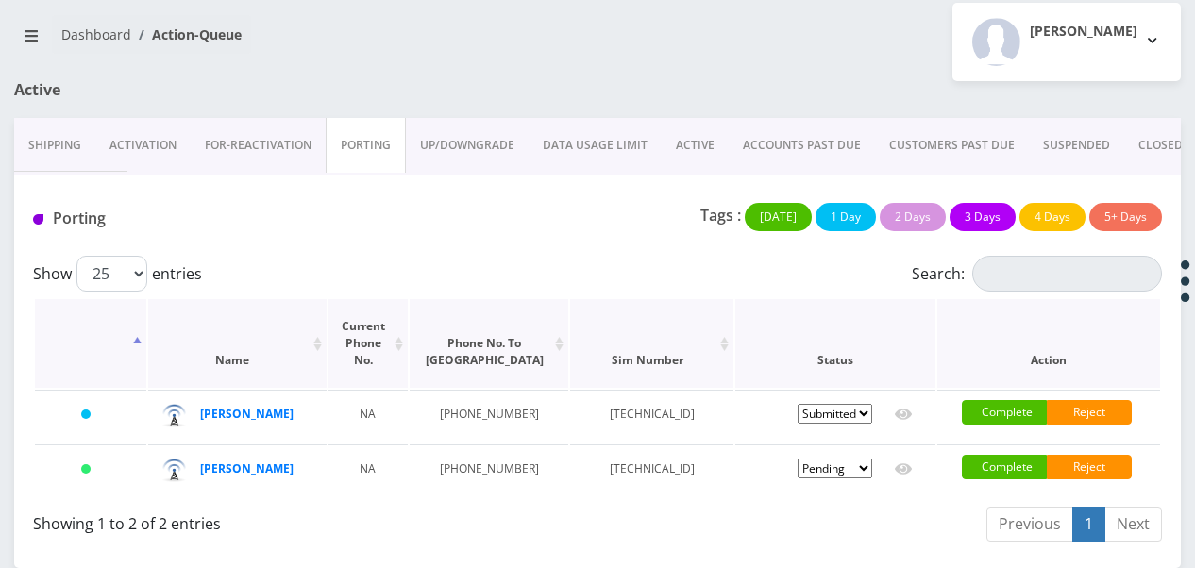
scroll to position [138, 0]
click at [758, 81] on div at bounding box center [796, 99] width 797 height 37
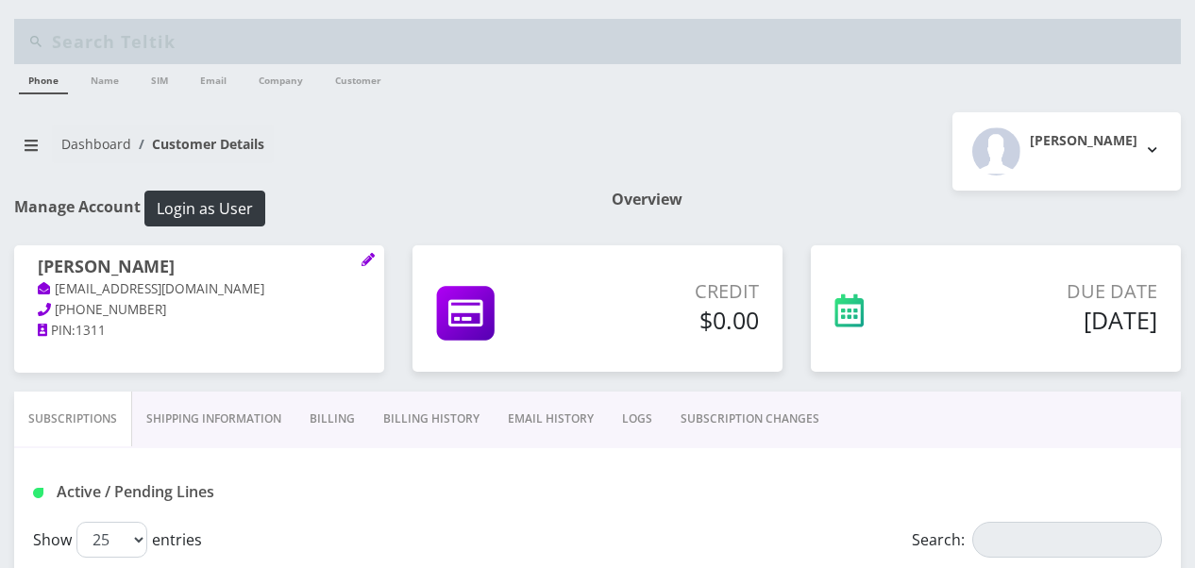
click at [704, 398] on link "SUBSCRIPTION CHANGES" at bounding box center [749, 419] width 167 height 55
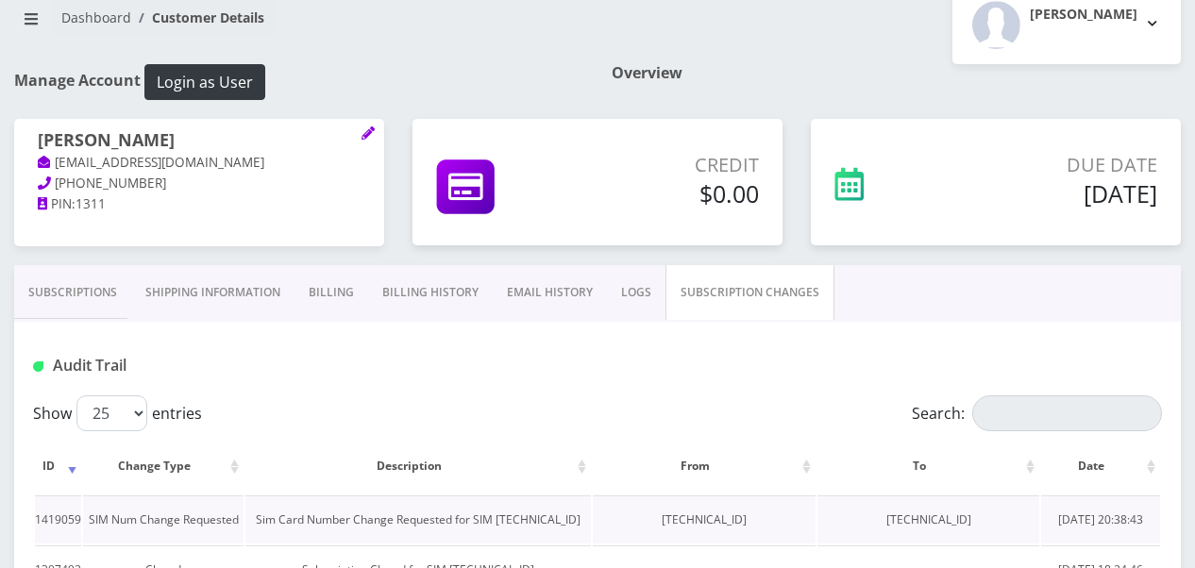
scroll to position [283, 0]
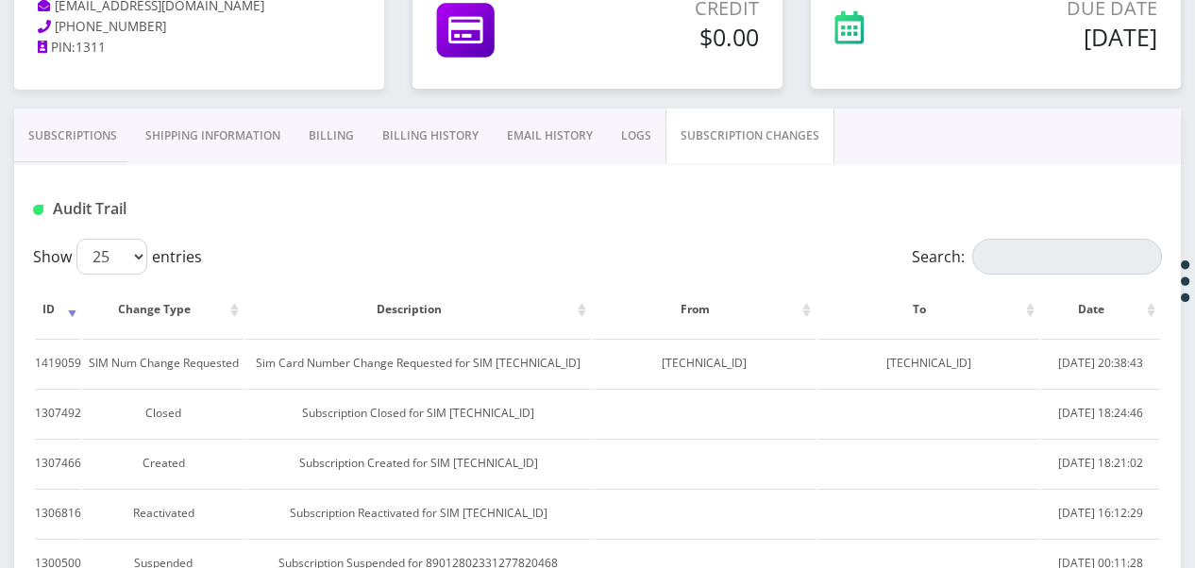
click at [92, 136] on link "Subscriptions" at bounding box center [72, 136] width 117 height 55
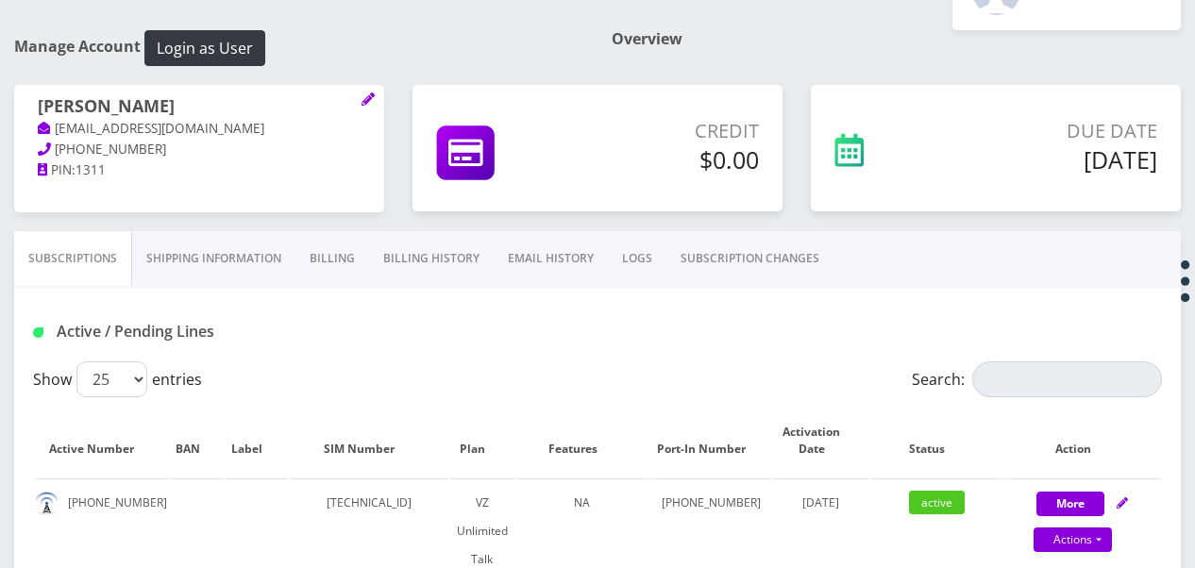
scroll to position [94, 0]
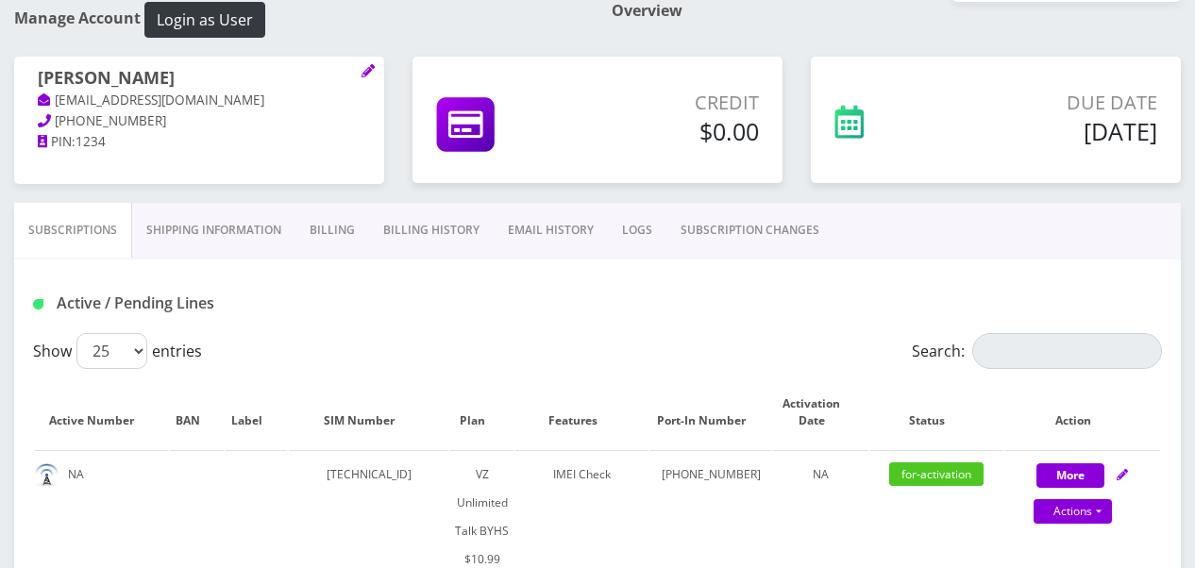
scroll to position [377, 0]
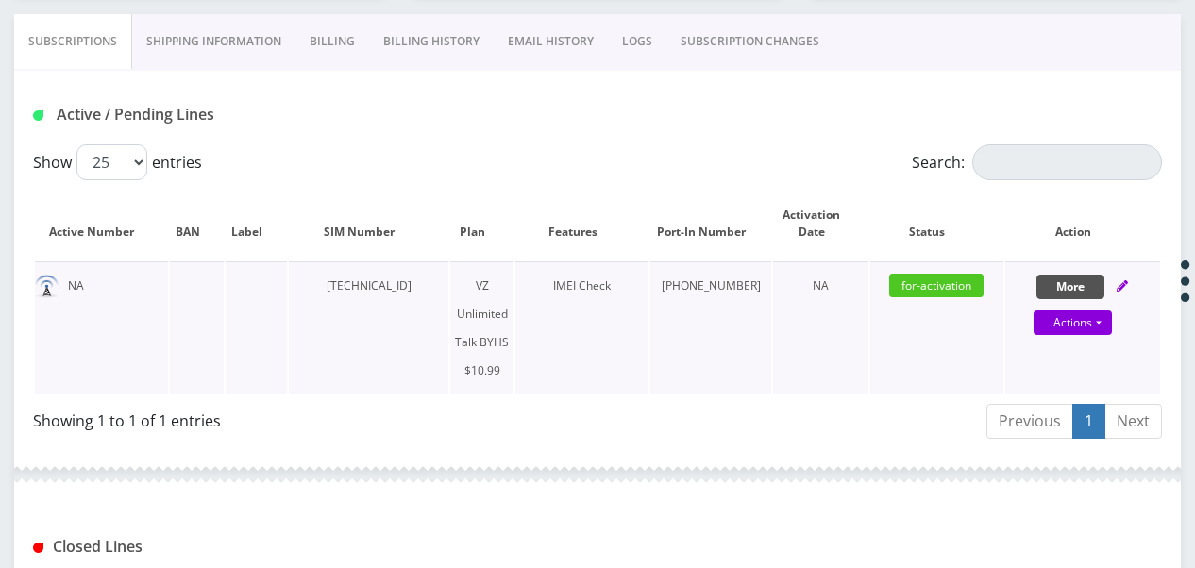
click at [1074, 276] on button "More" at bounding box center [1070, 287] width 68 height 25
select select "467"
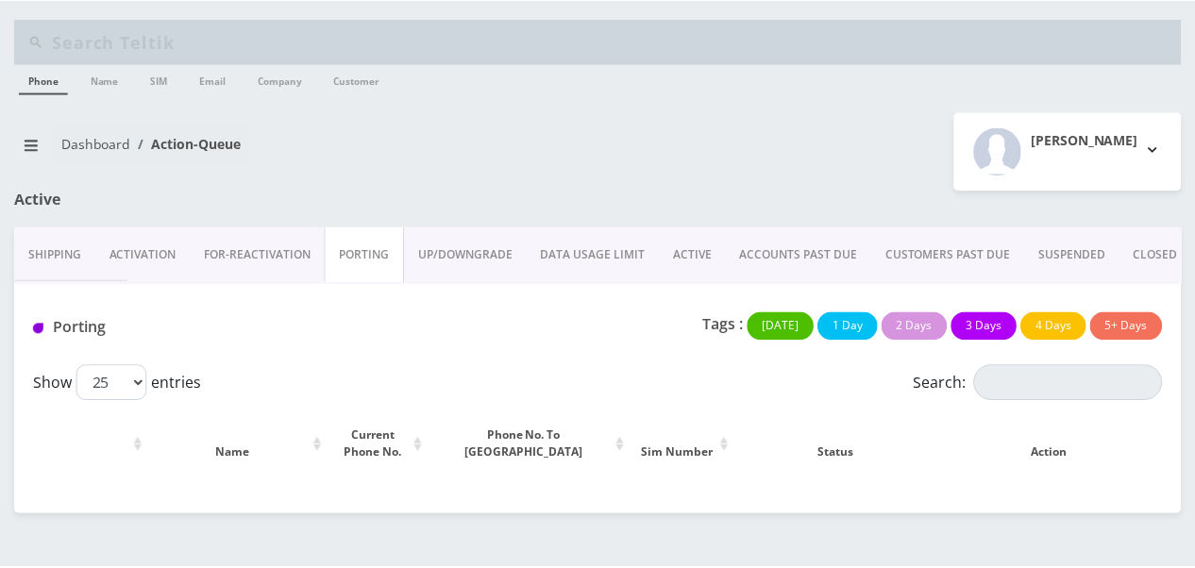
scroll to position [138, 0]
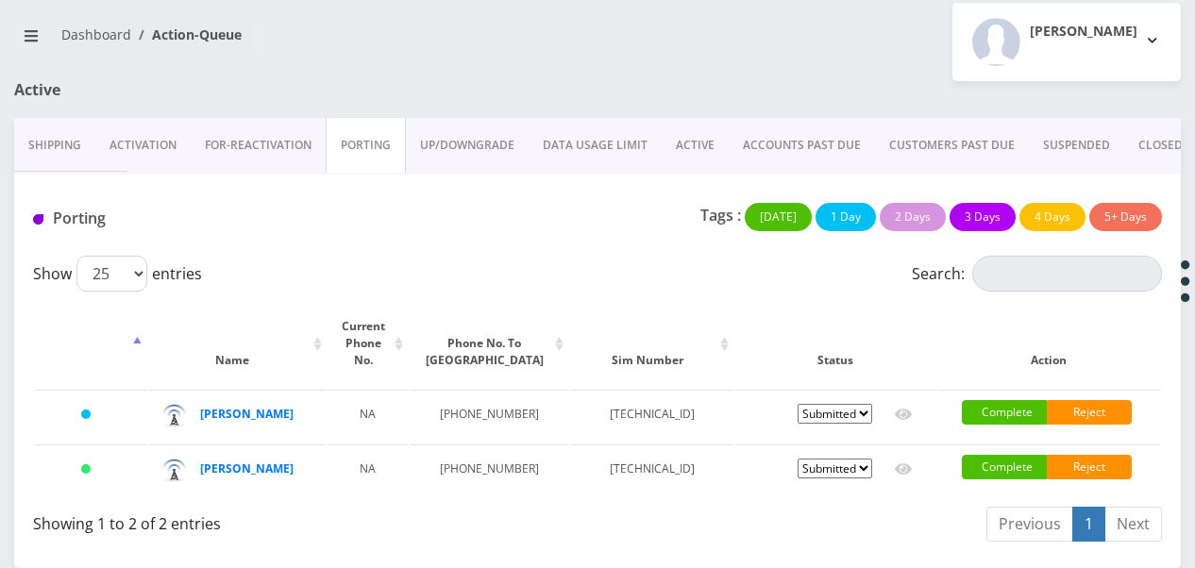
click at [670, 123] on link "ACTIVE" at bounding box center [695, 145] width 67 height 55
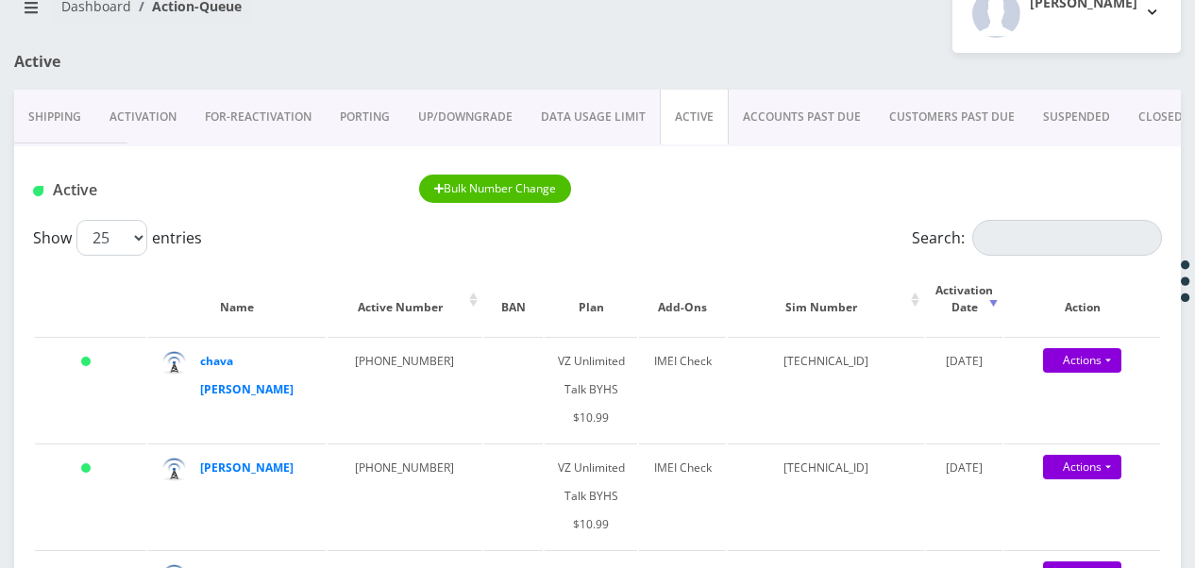
click at [704, 111] on link "ACTIVE" at bounding box center [694, 117] width 69 height 55
click at [1026, 232] on input "Search:" at bounding box center [1067, 238] width 190 height 36
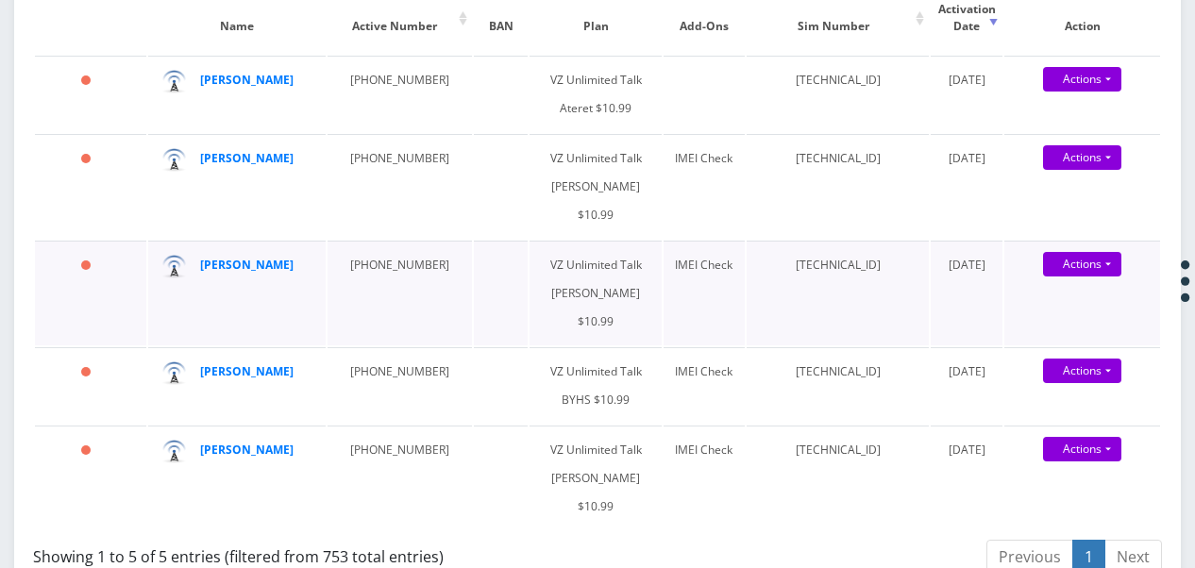
scroll to position [421, 0]
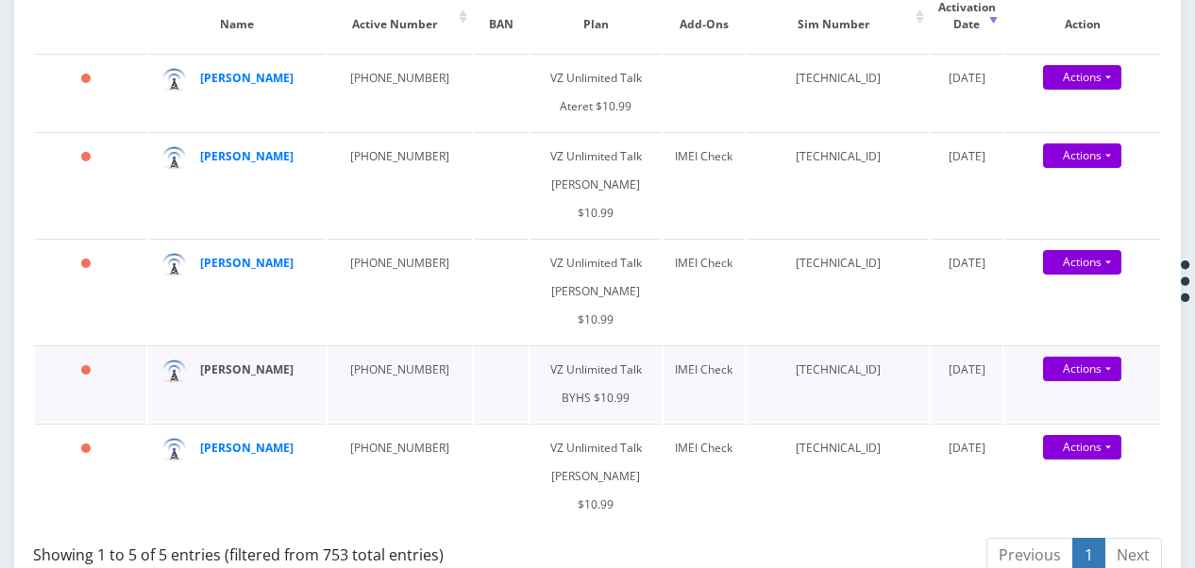
type input "929722"
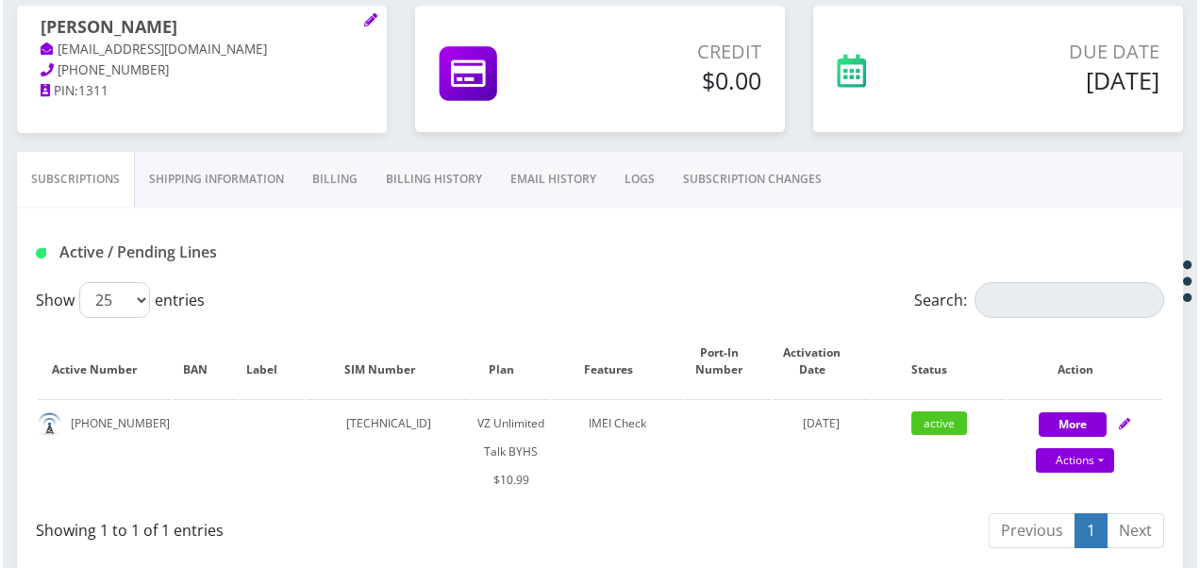
scroll to position [283, 0]
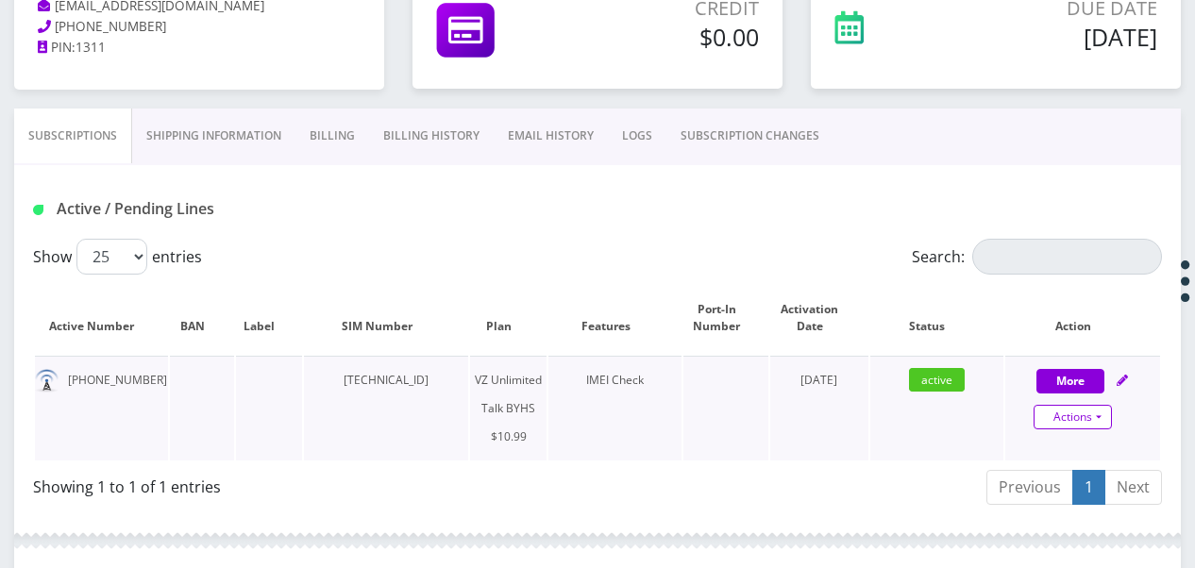
click at [1105, 411] on link "Actions" at bounding box center [1072, 417] width 78 height 25
select select "467"
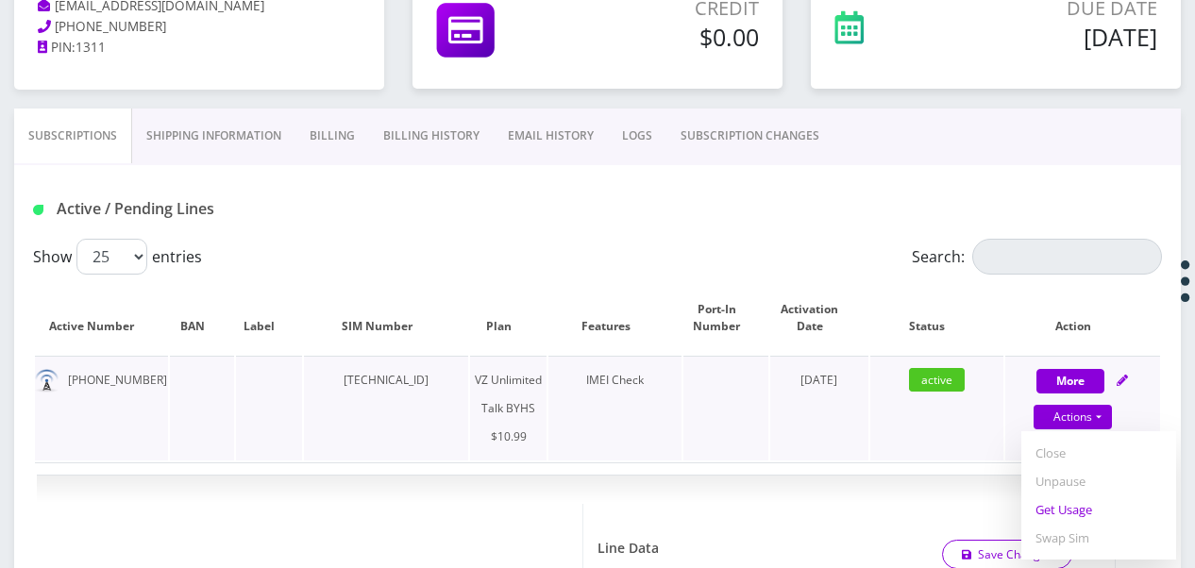
click at [1075, 505] on link "Get Usage" at bounding box center [1098, 509] width 155 height 28
select select "467"
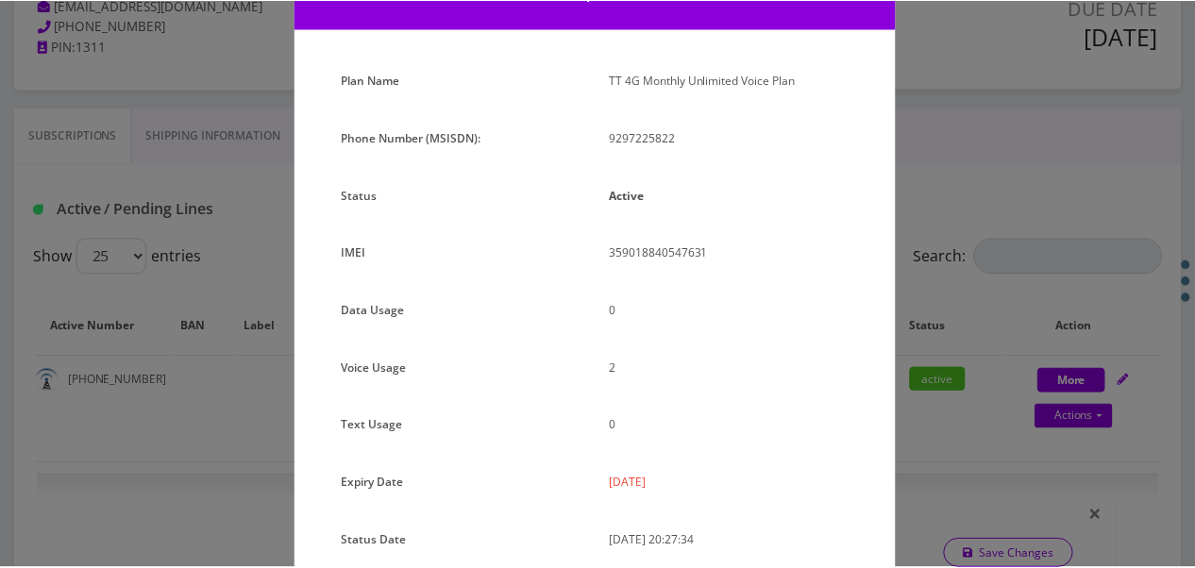
scroll to position [189, 0]
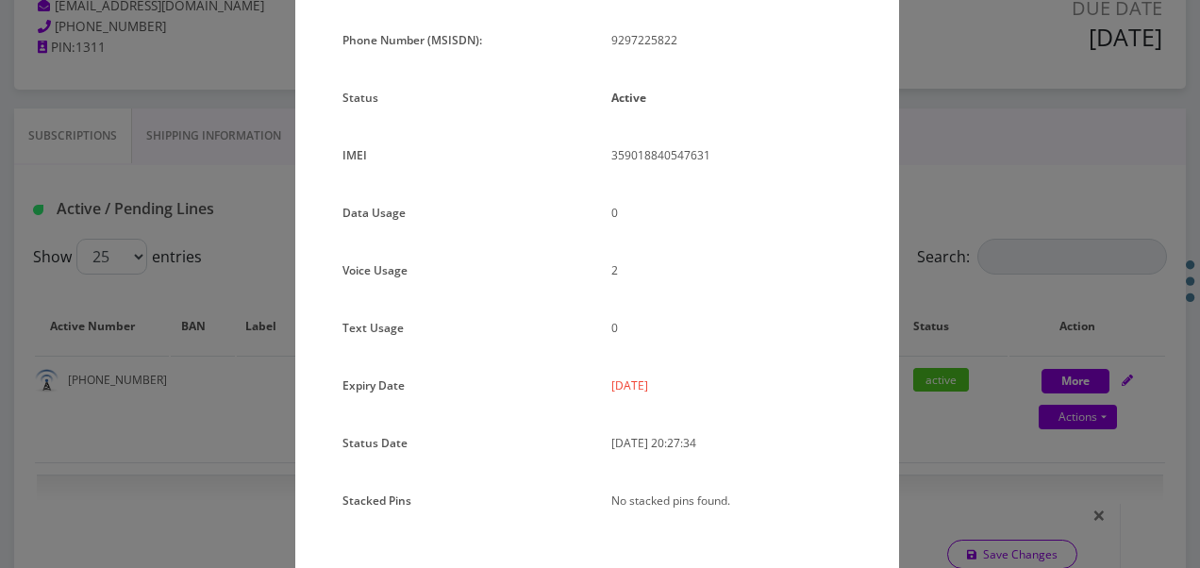
click at [954, 251] on div "× Subscription Info Plan Name TT 4G Monthly Unlimited Voice Plan Phone Number (…" at bounding box center [600, 284] width 1200 height 568
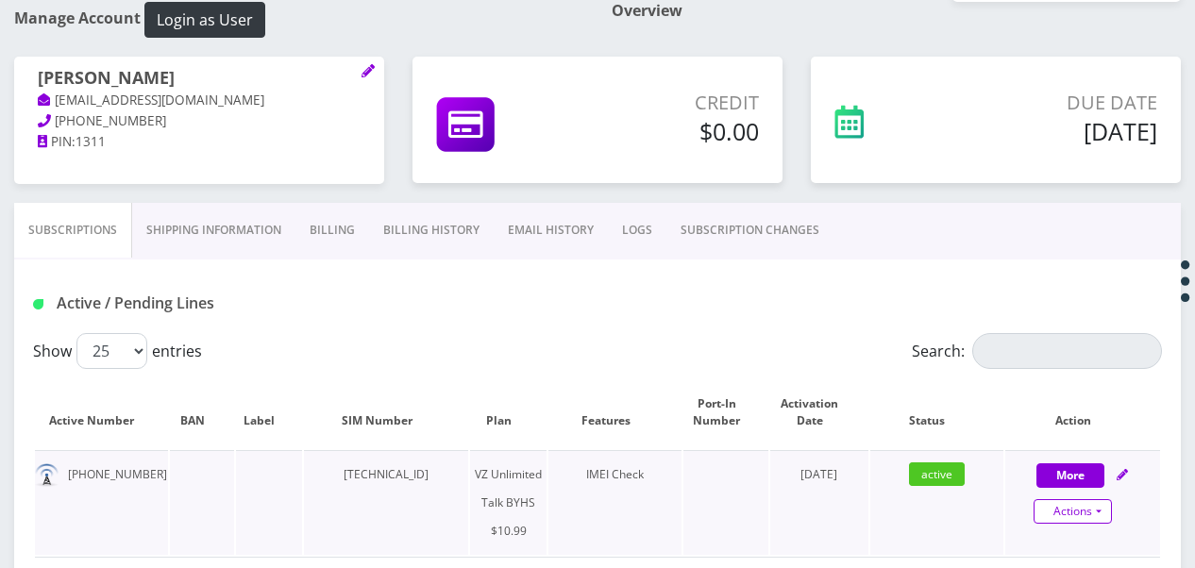
click at [1110, 505] on link "Actions" at bounding box center [1072, 511] width 78 height 25
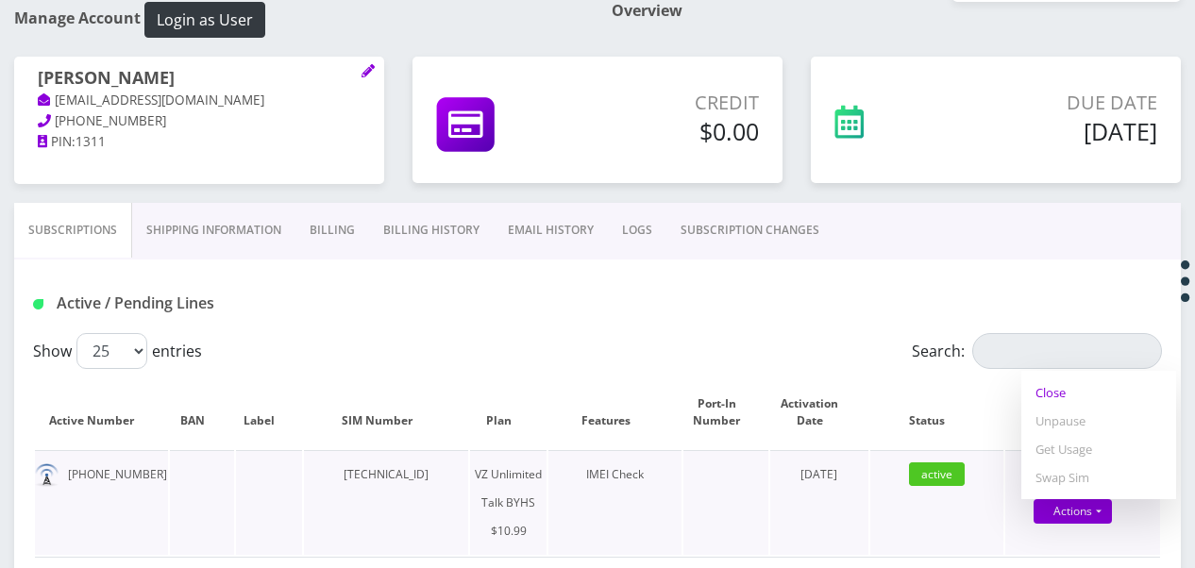
click at [1055, 393] on link "Close" at bounding box center [1098, 392] width 155 height 28
type input "[DATE]"
select select "467"
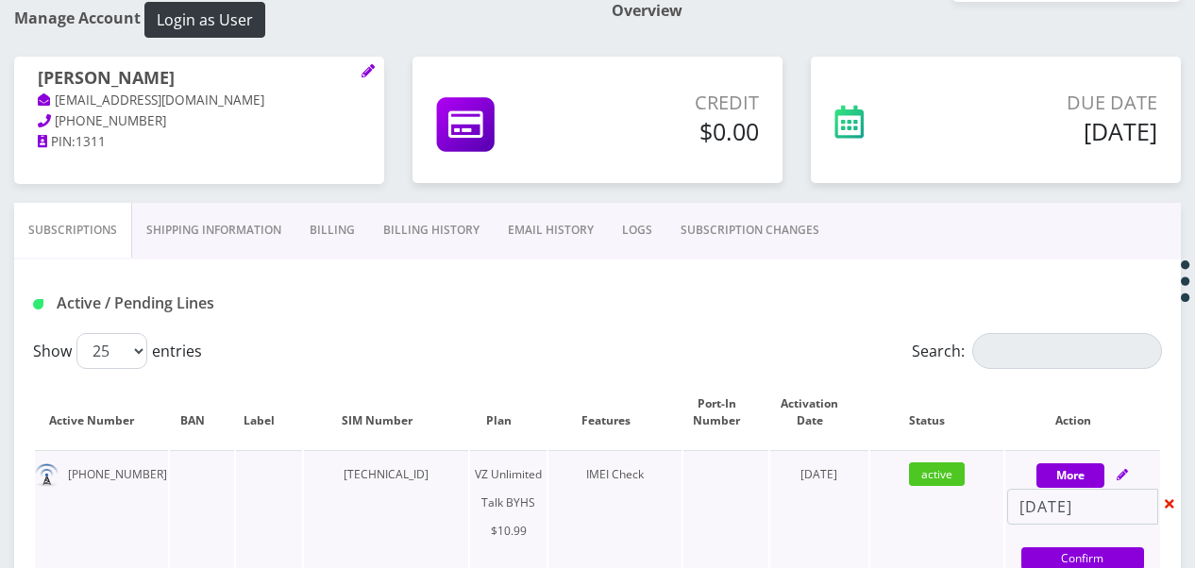
click at [1089, 544] on div "[DATE] Confirm" at bounding box center [1082, 531] width 155 height 85
select select "467"
click at [1088, 551] on link "Confirm" at bounding box center [1082, 558] width 123 height 23
select select "467"
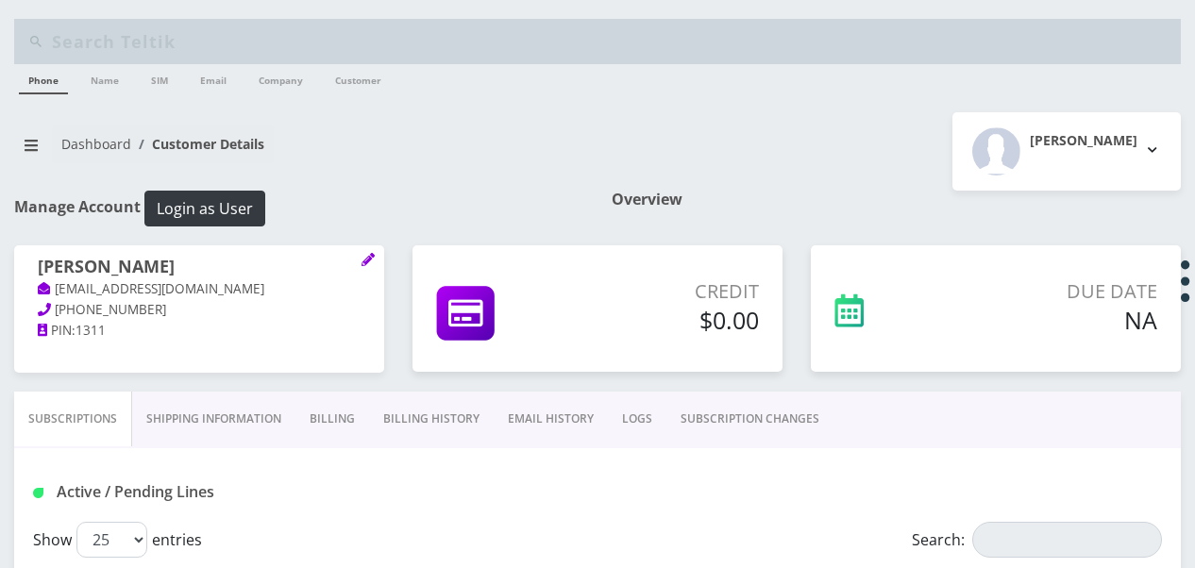
click at [361, 418] on link "Billing" at bounding box center [332, 419] width 74 height 55
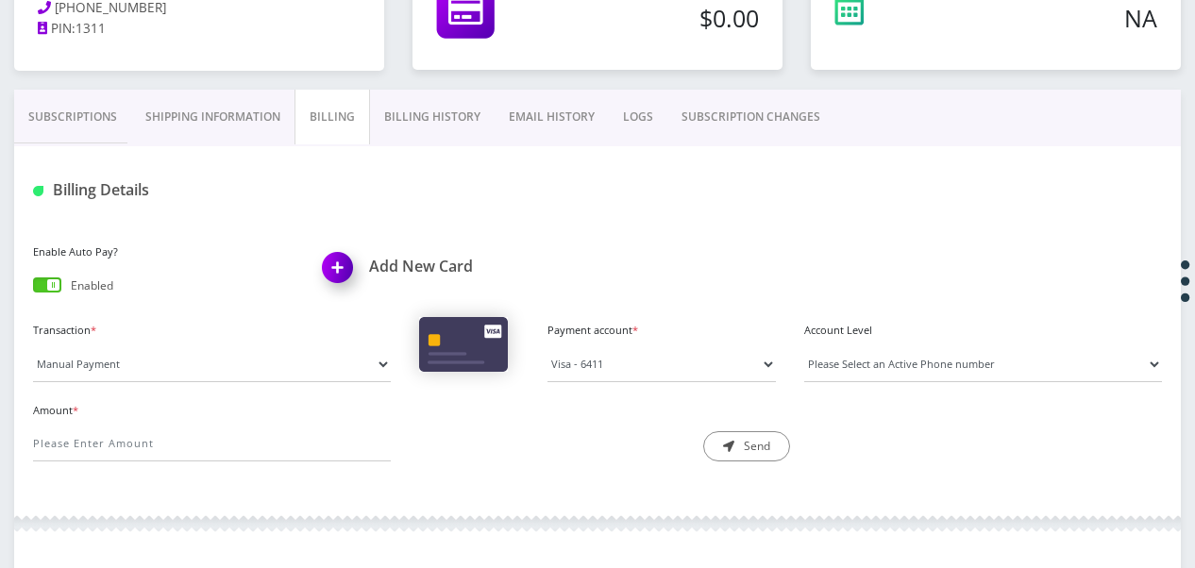
scroll to position [256, 0]
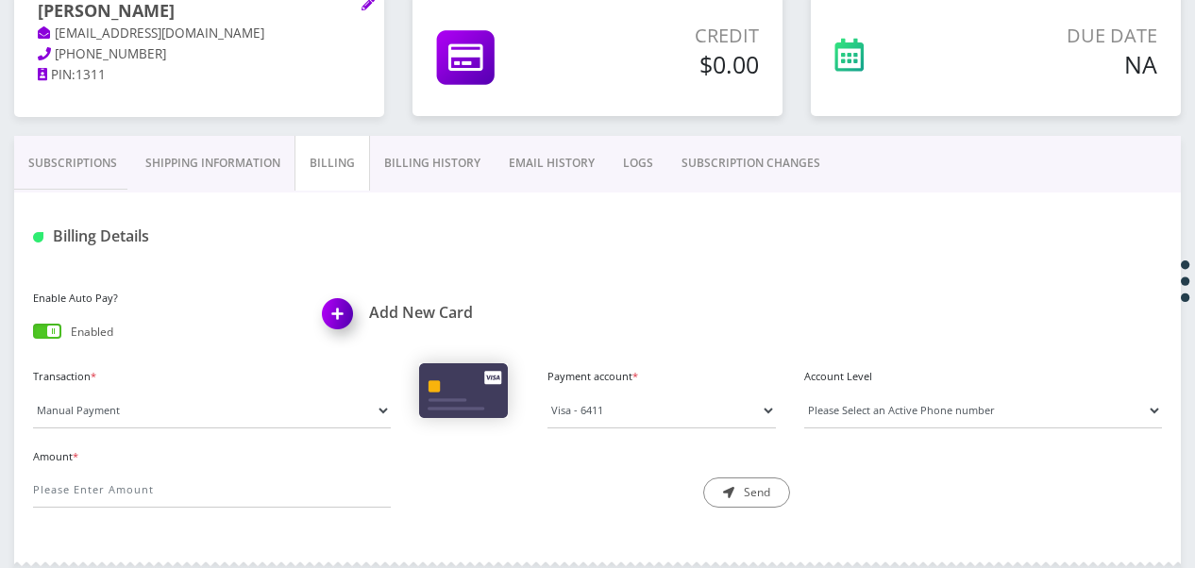
click at [402, 154] on link "Billing History" at bounding box center [432, 163] width 125 height 55
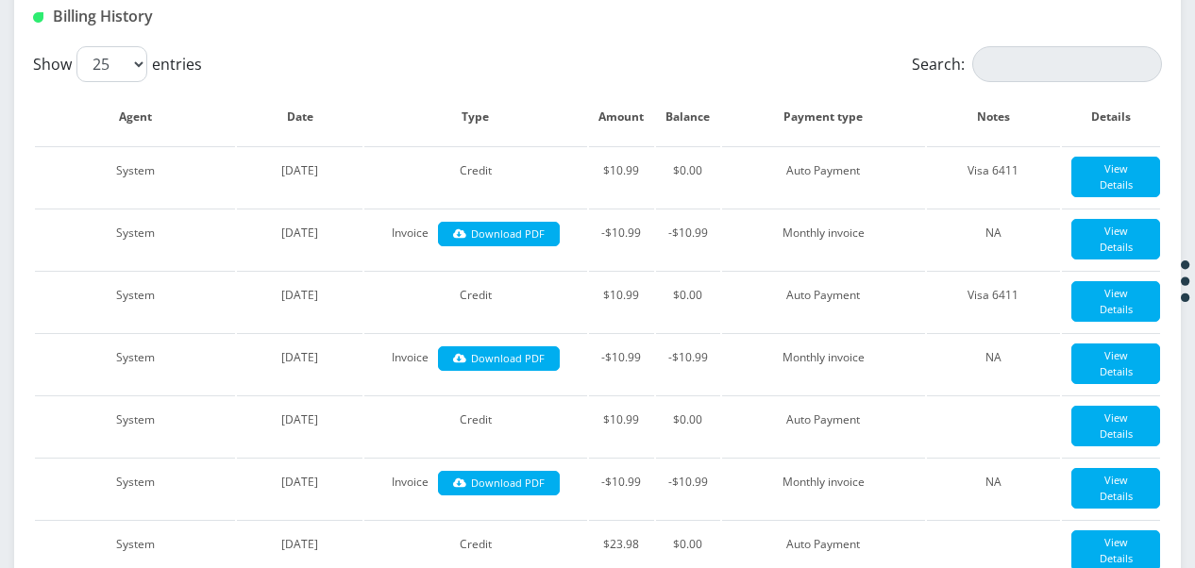
scroll to position [256, 0]
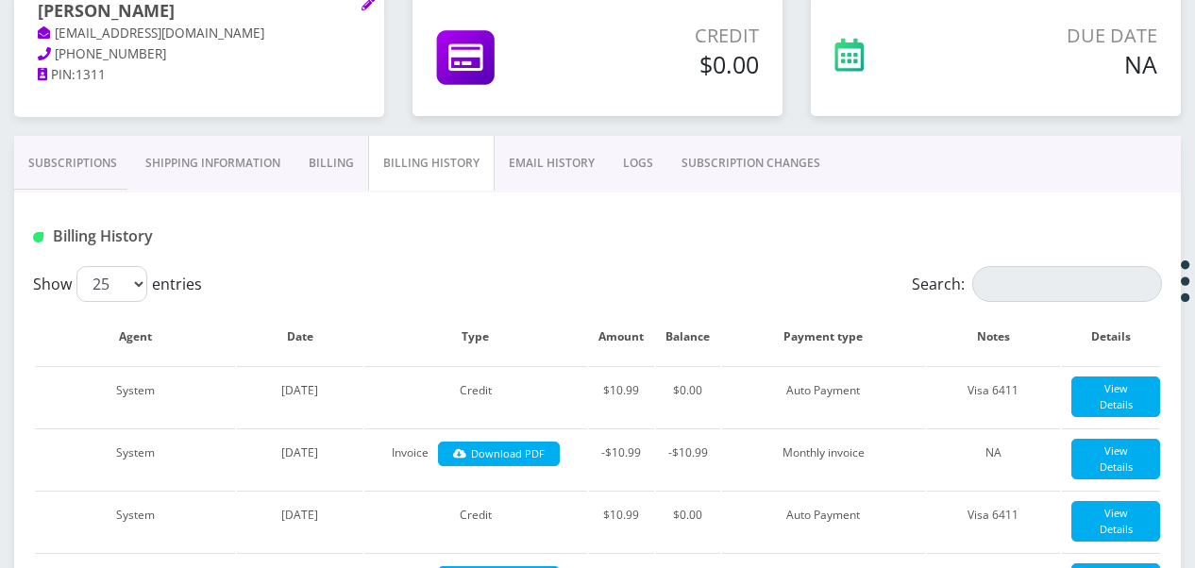
click at [31, 174] on link "Subscriptions" at bounding box center [72, 163] width 117 height 55
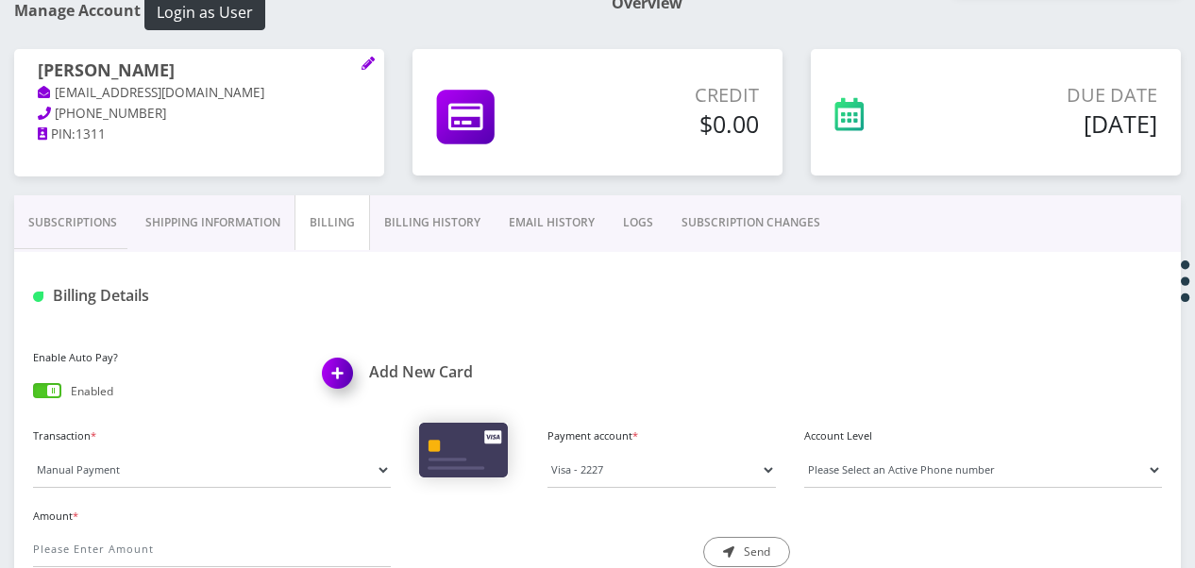
scroll to position [377, 0]
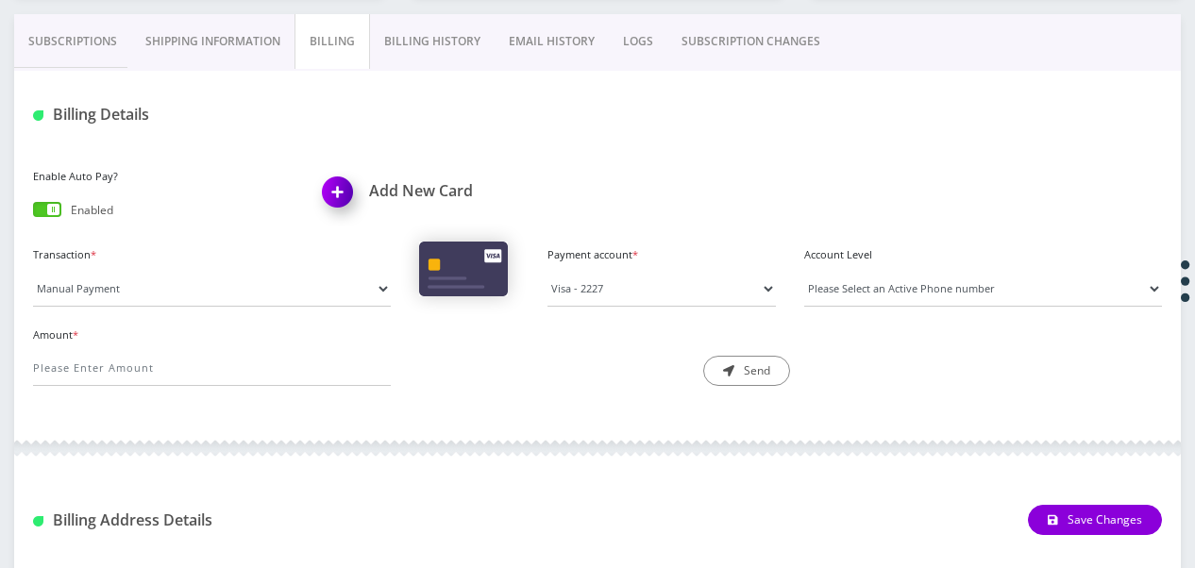
click at [93, 59] on link "Subscriptions" at bounding box center [72, 41] width 117 height 55
